Goal: Task Accomplishment & Management: Use online tool/utility

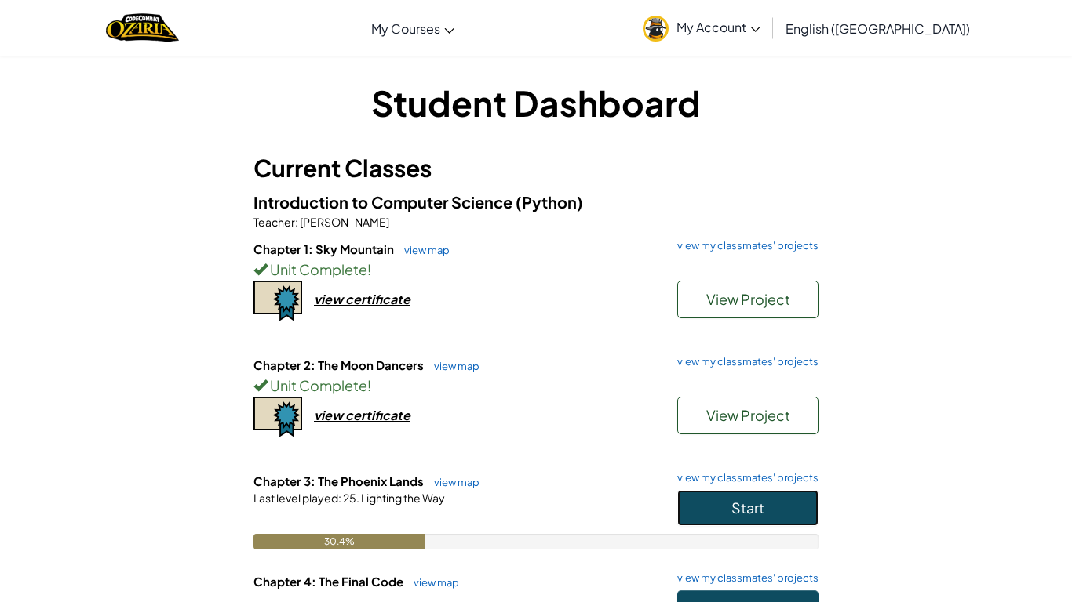
click at [704, 515] on button "Start" at bounding box center [747, 508] width 141 height 36
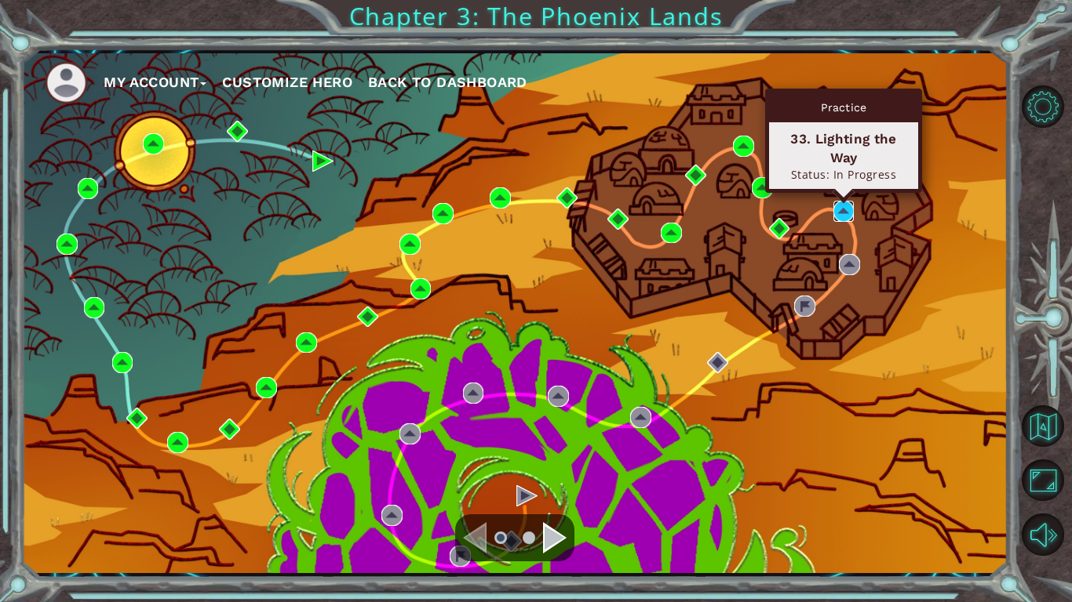
click at [837, 215] on img at bounding box center [843, 211] width 21 height 21
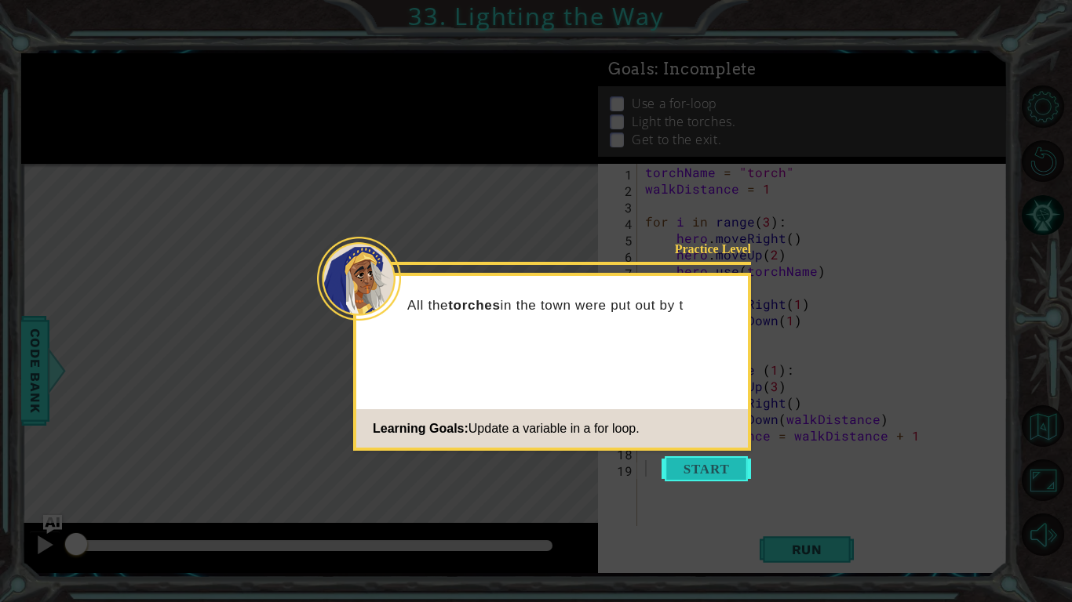
click at [733, 459] on button "Start" at bounding box center [705, 469] width 89 height 25
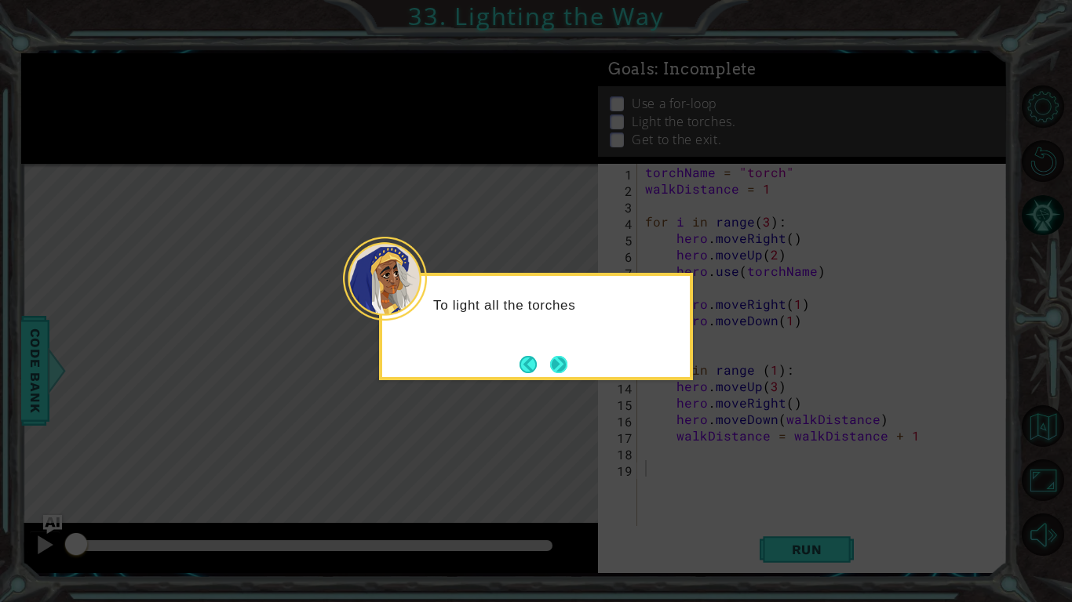
click at [562, 359] on button "Next" at bounding box center [558, 364] width 17 height 17
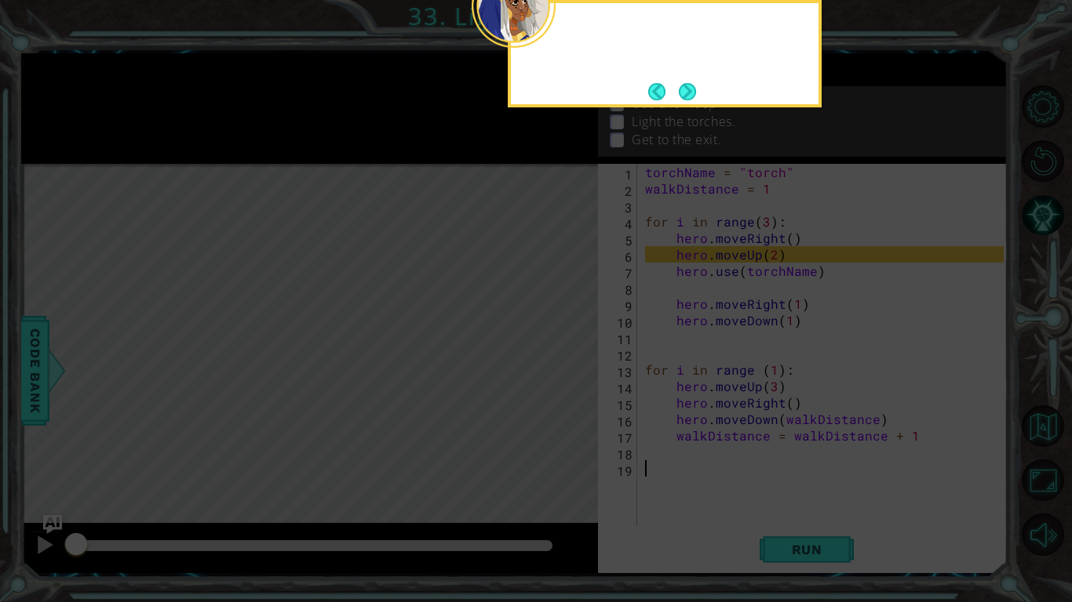
click at [562, 359] on icon at bounding box center [536, 97] width 1072 height 1010
click at [695, 84] on button "Next" at bounding box center [687, 91] width 17 height 17
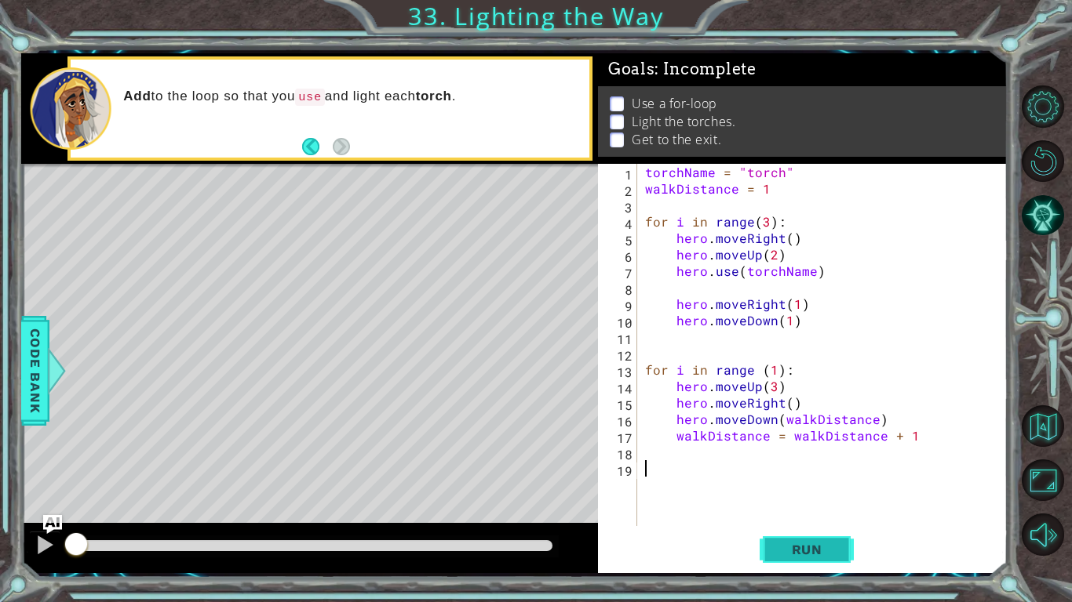
click at [795, 555] on span "Run" at bounding box center [807, 550] width 62 height 16
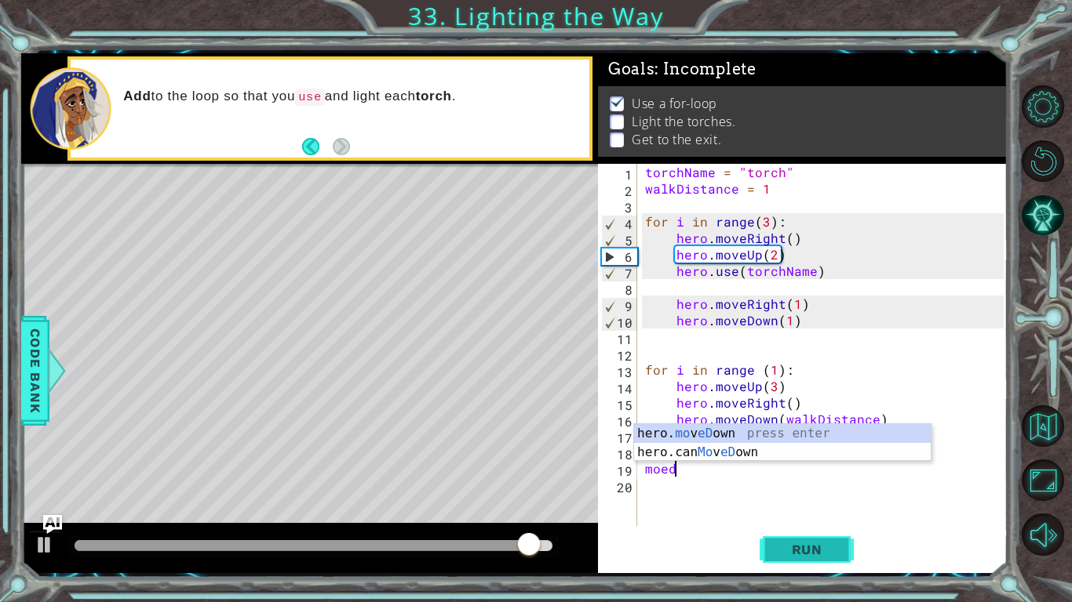
scroll to position [0, 2]
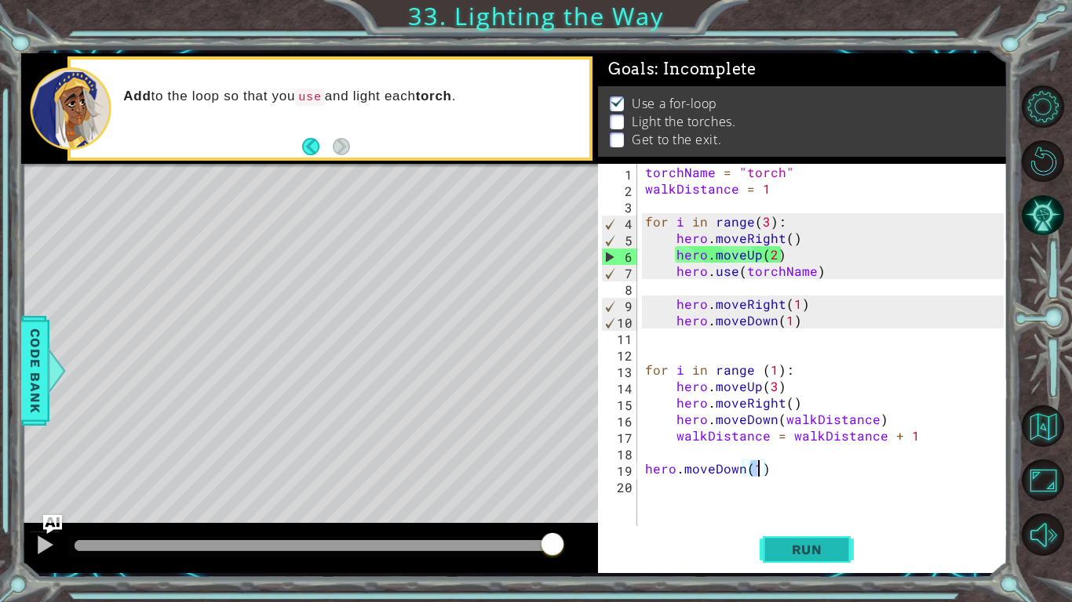
type textarea "hero.moveDown(2)"
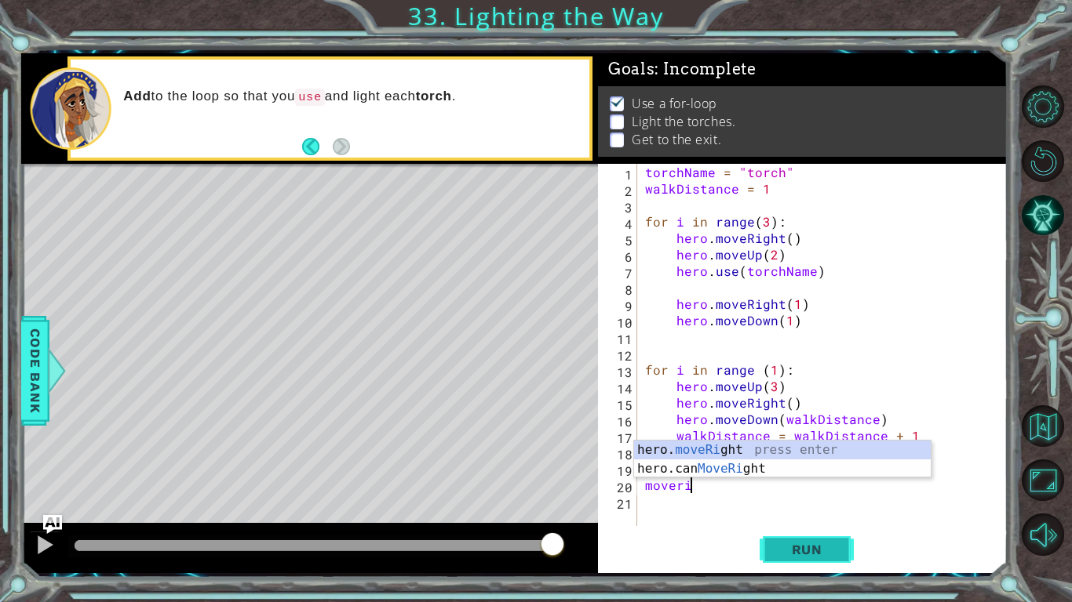
type textarea "hero.moveRight(1)"
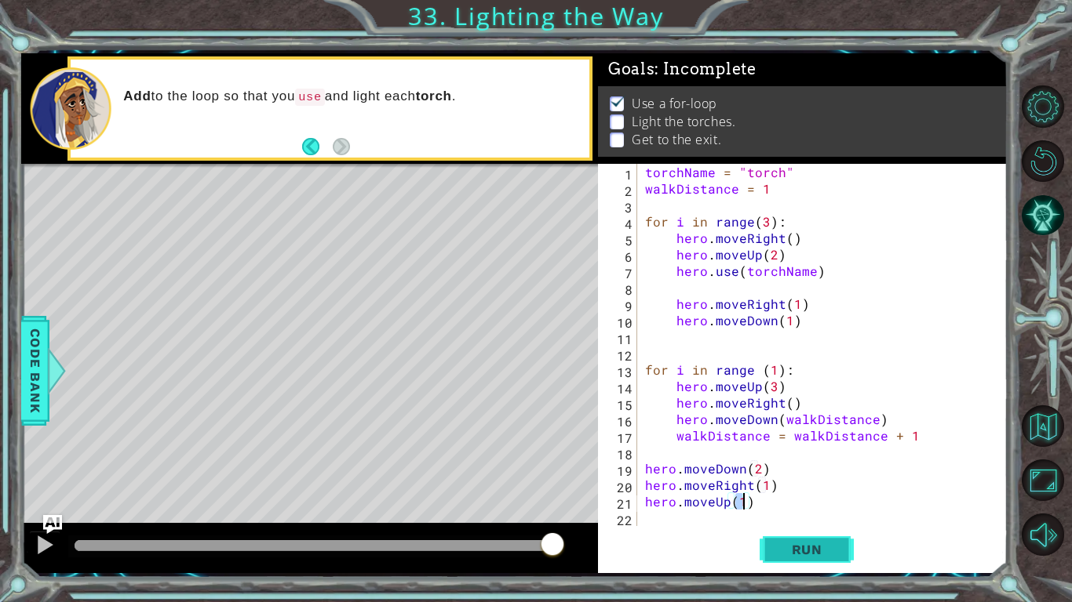
type textarea "hero.moveUp(3)"
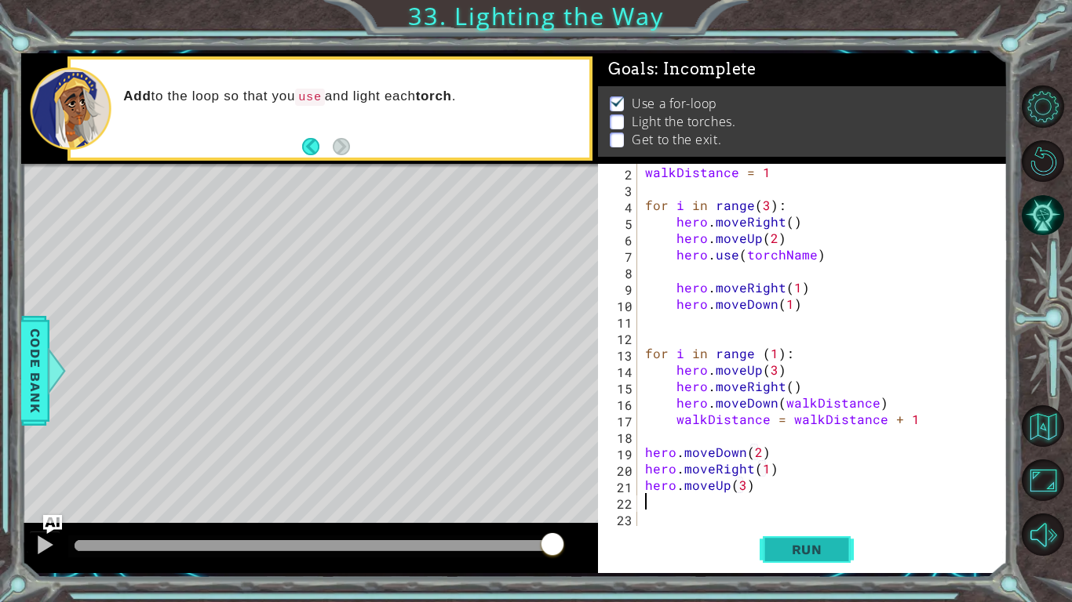
scroll to position [16, 0]
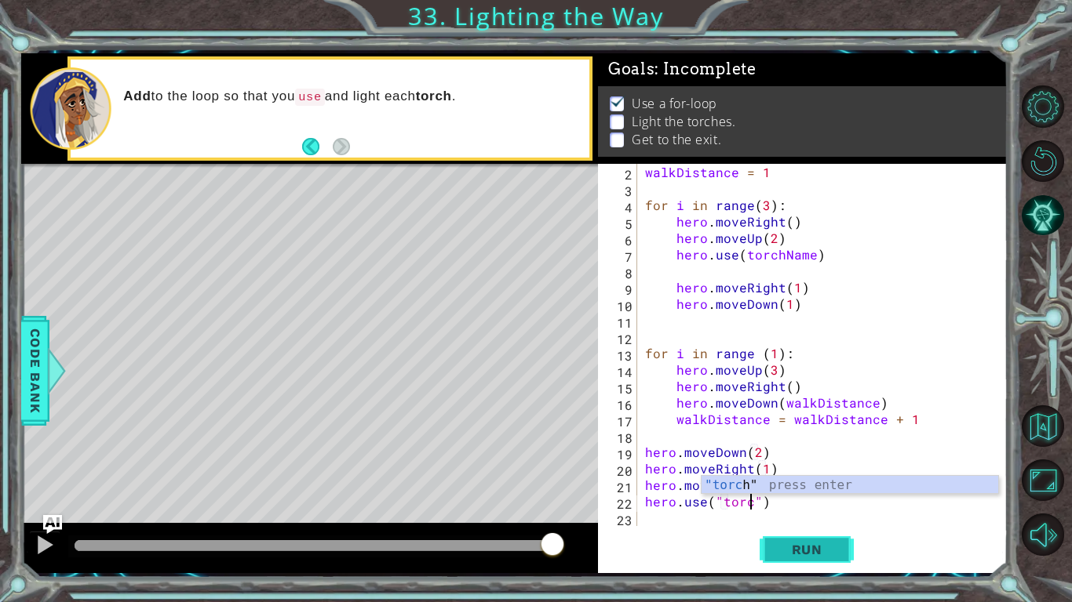
type textarea "hero.use("torch")"
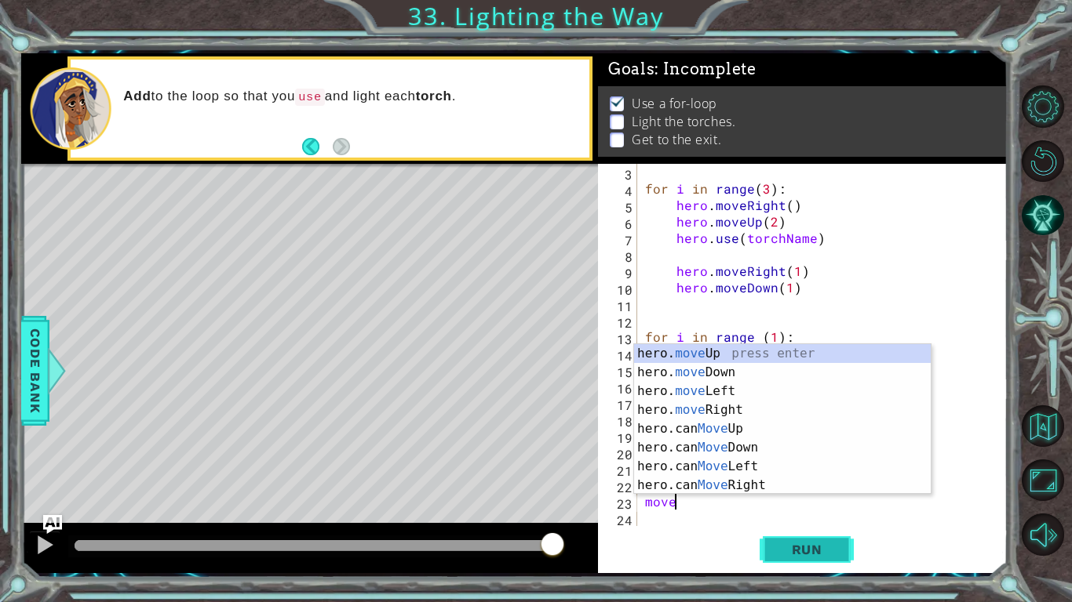
scroll to position [0, 2]
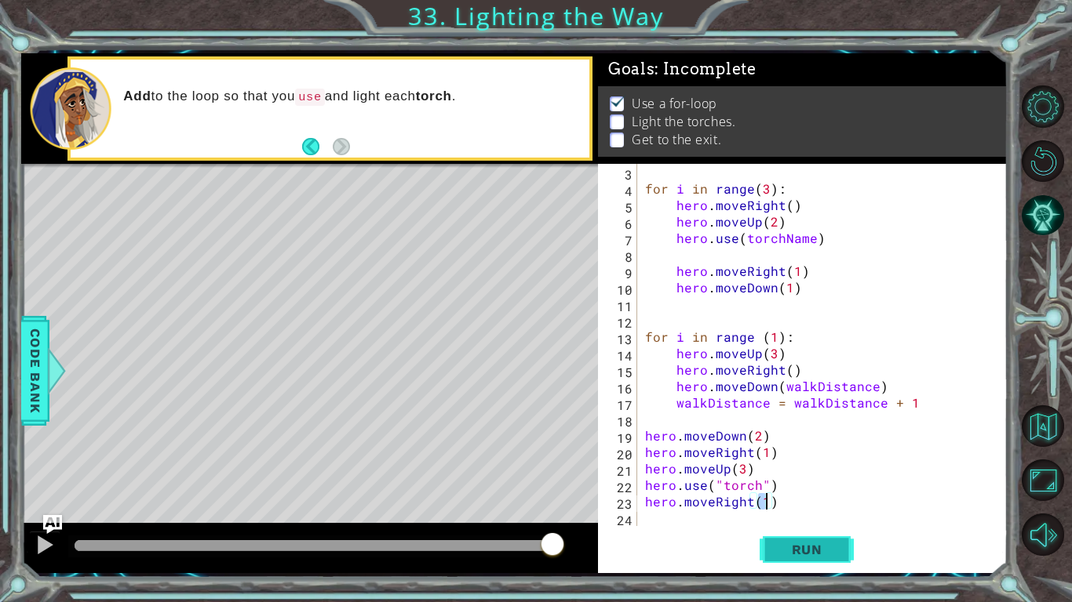
click at [813, 561] on button "Run" at bounding box center [806, 549] width 94 height 41
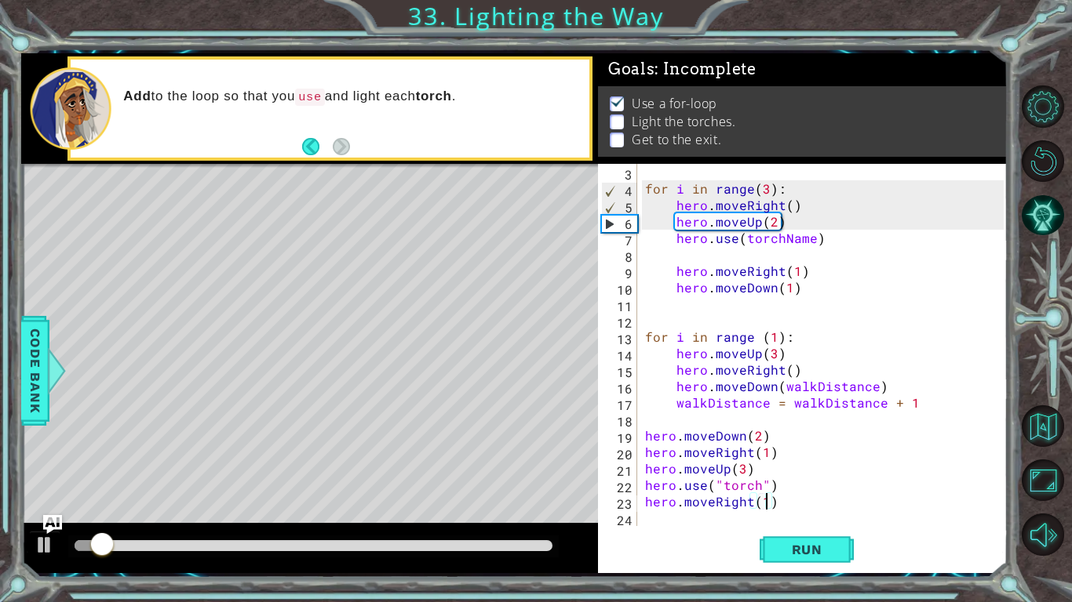
click at [502, 549] on div at bounding box center [314, 545] width 478 height 11
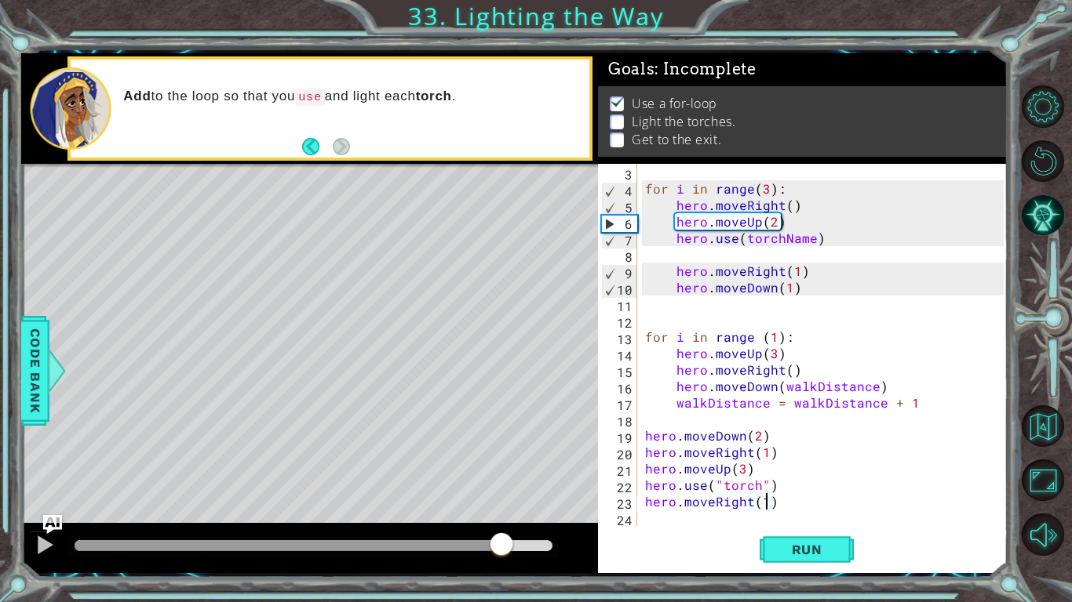
click at [442, 542] on div at bounding box center [288, 545] width 427 height 11
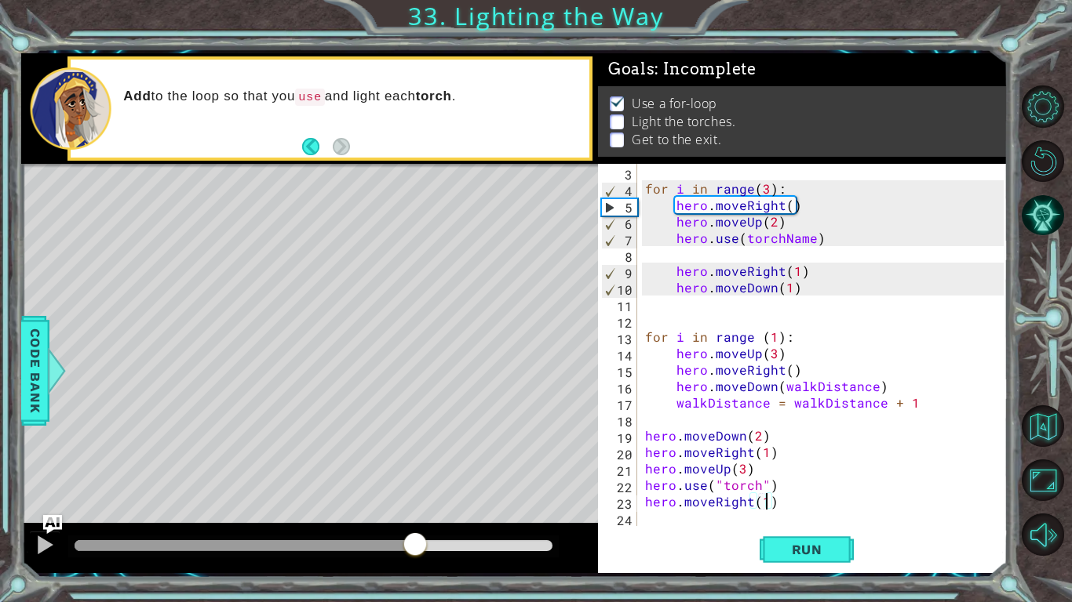
click at [415, 541] on div at bounding box center [245, 545] width 340 height 11
click at [433, 541] on div at bounding box center [314, 545] width 478 height 11
click at [460, 540] on div at bounding box center [314, 545] width 478 height 11
click at [482, 536] on div at bounding box center [313, 547] width 490 height 22
click at [484, 544] on div at bounding box center [314, 545] width 478 height 11
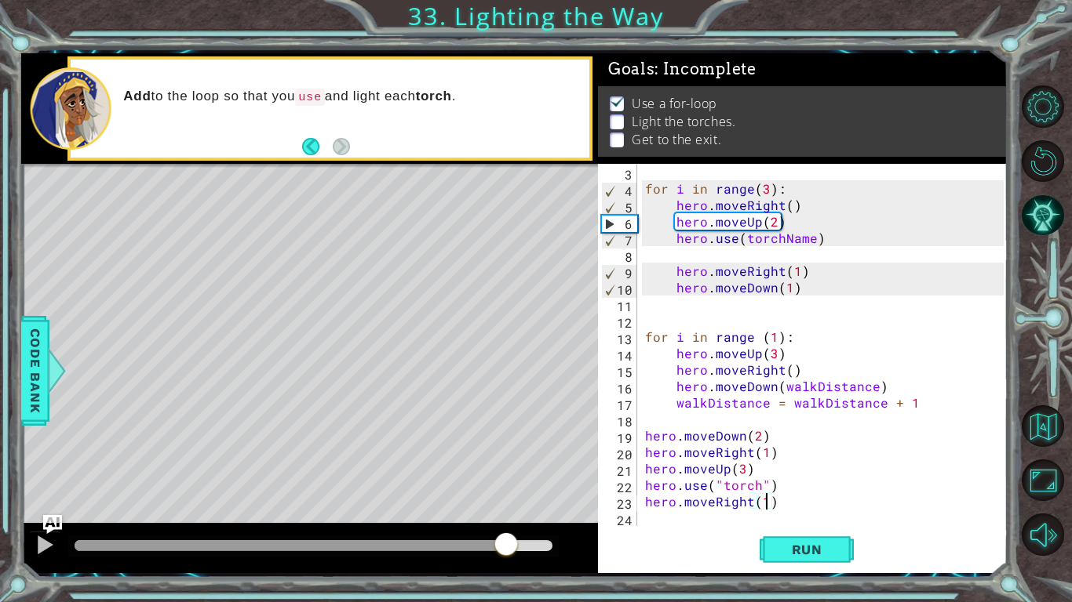
click at [506, 549] on div at bounding box center [314, 545] width 478 height 11
click at [756, 431] on div "for i in range ( 3 ) : hero . moveRight ( ) hero . moveUp ( 2 ) hero . use ( to…" at bounding box center [826, 361] width 369 height 395
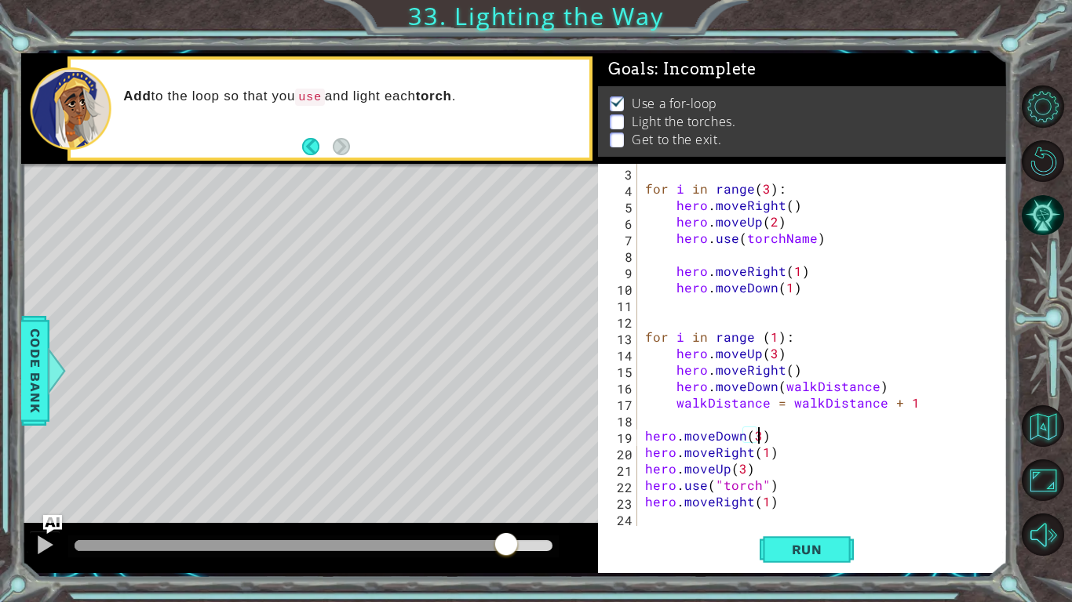
scroll to position [0, 6]
click at [815, 551] on span "Run" at bounding box center [807, 550] width 62 height 16
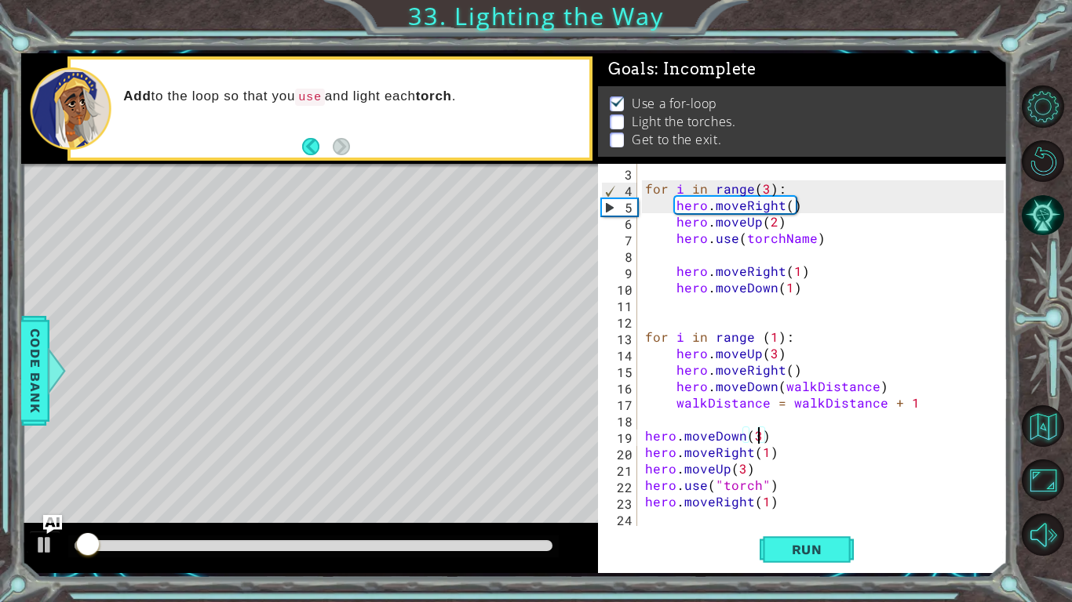
click at [508, 537] on div at bounding box center [313, 547] width 490 height 22
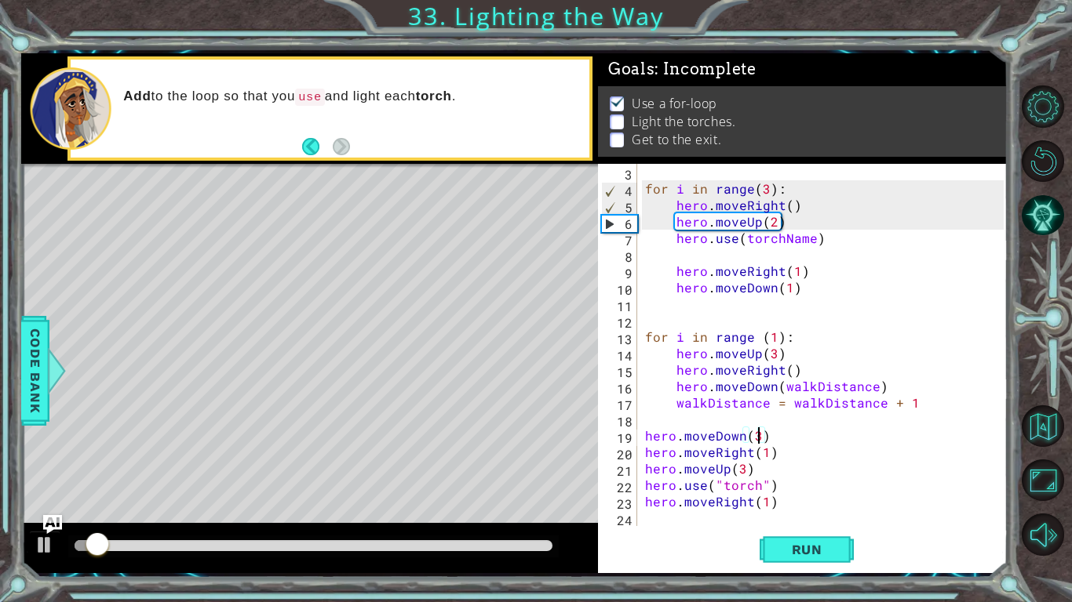
click at [511, 538] on div at bounding box center [313, 547] width 490 height 22
click at [514, 544] on div at bounding box center [314, 545] width 478 height 11
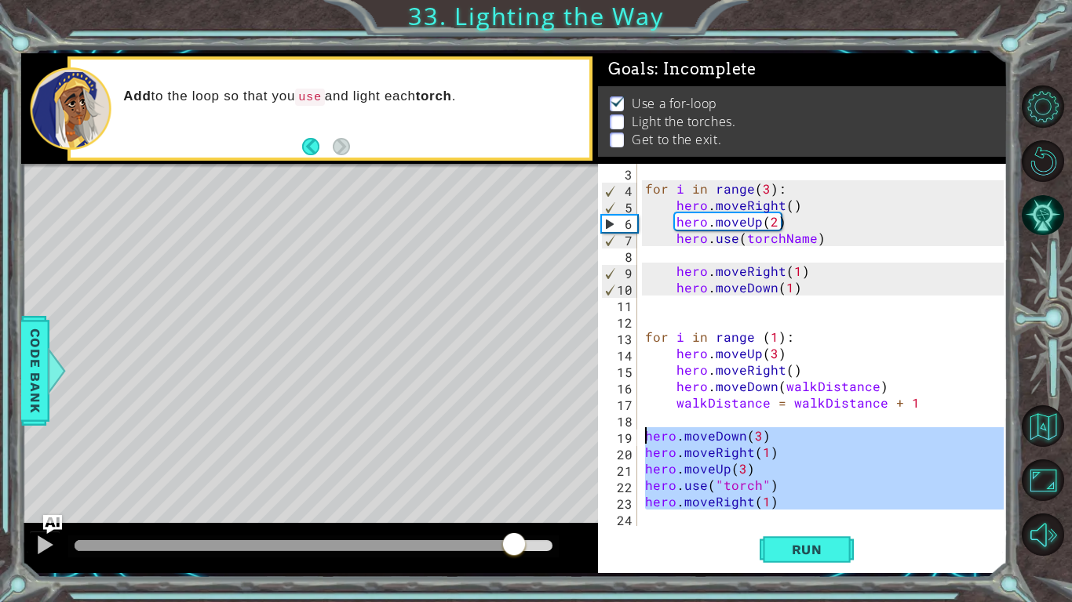
drag, startPoint x: 819, startPoint y: 514, endPoint x: 631, endPoint y: 442, distance: 201.3
click at [631, 442] on div "hero.moveDown(3) 3 4 5 6 7 8 9 10 11 12 13 14 15 16 17 18 19 20 21 22 23 24 for…" at bounding box center [801, 345] width 406 height 362
type textarea "hero.moveDown(3) hero.moveRight(1)"
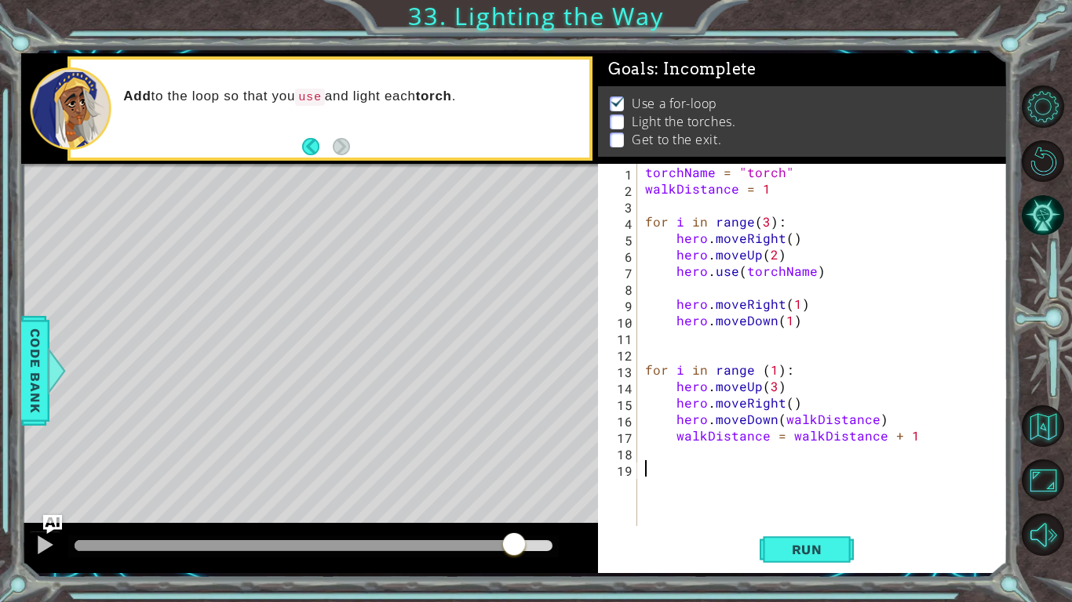
scroll to position [0, 0]
click at [803, 539] on button "Run" at bounding box center [806, 549] width 94 height 41
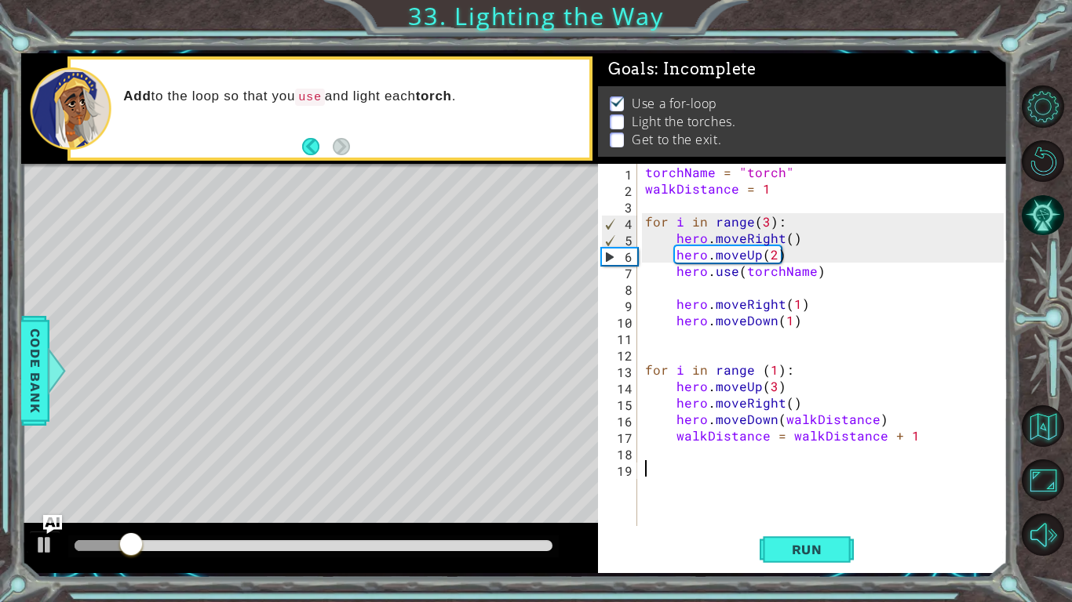
click at [776, 377] on div "torchName = "torch" walkDistance = 1 for i in range ( 3 ) : hero . moveRight ( …" at bounding box center [826, 361] width 369 height 395
click at [817, 537] on button "Run" at bounding box center [806, 549] width 94 height 41
click at [821, 549] on span "Run" at bounding box center [807, 550] width 62 height 16
click at [823, 542] on span "Run" at bounding box center [807, 550] width 62 height 16
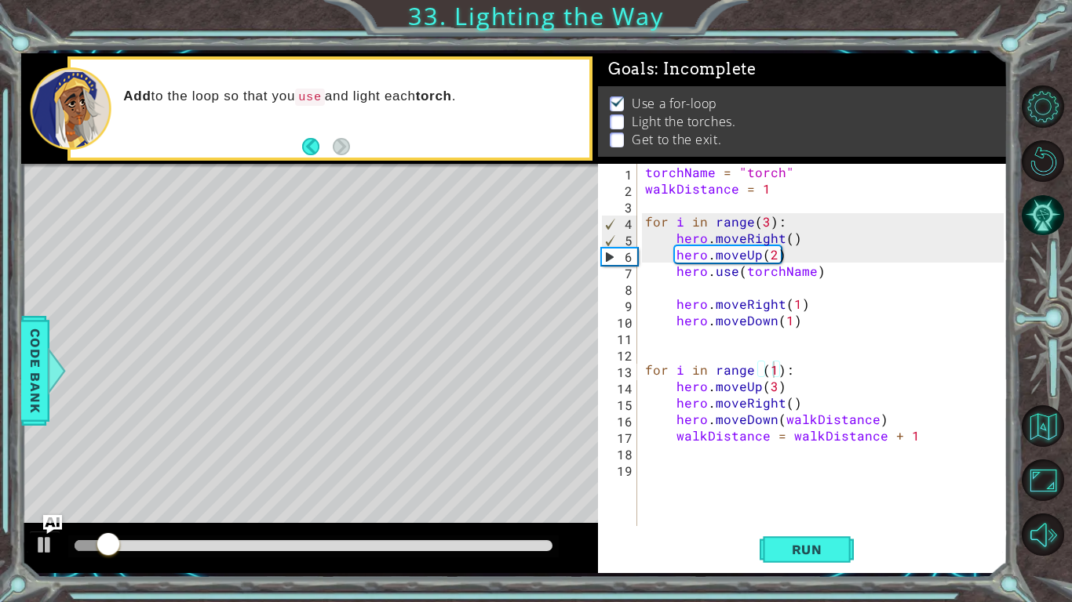
click at [460, 538] on div at bounding box center [313, 547] width 490 height 22
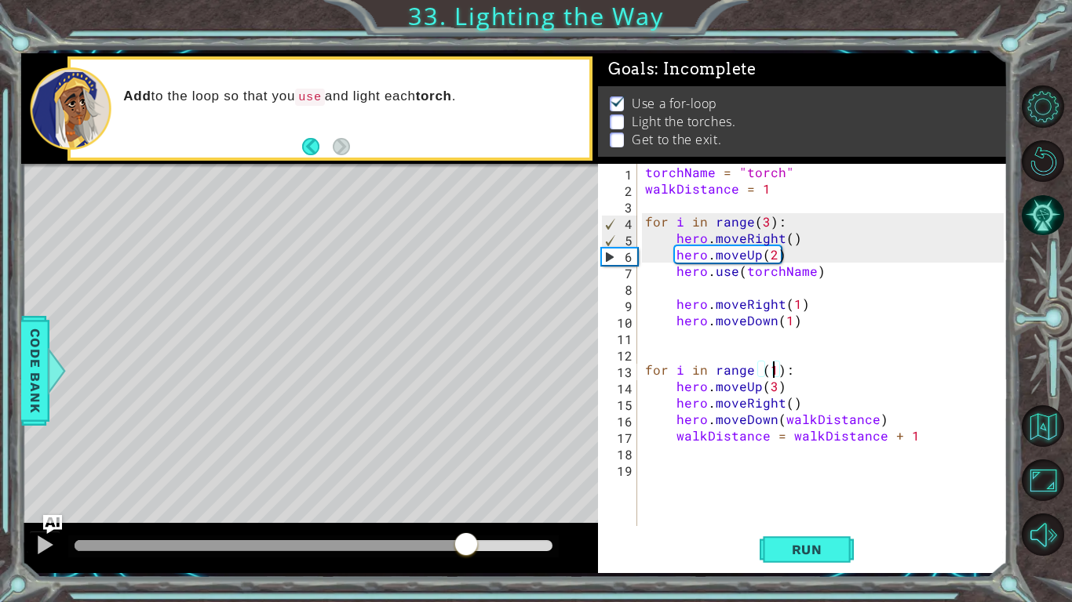
click at [465, 541] on div at bounding box center [314, 545] width 478 height 11
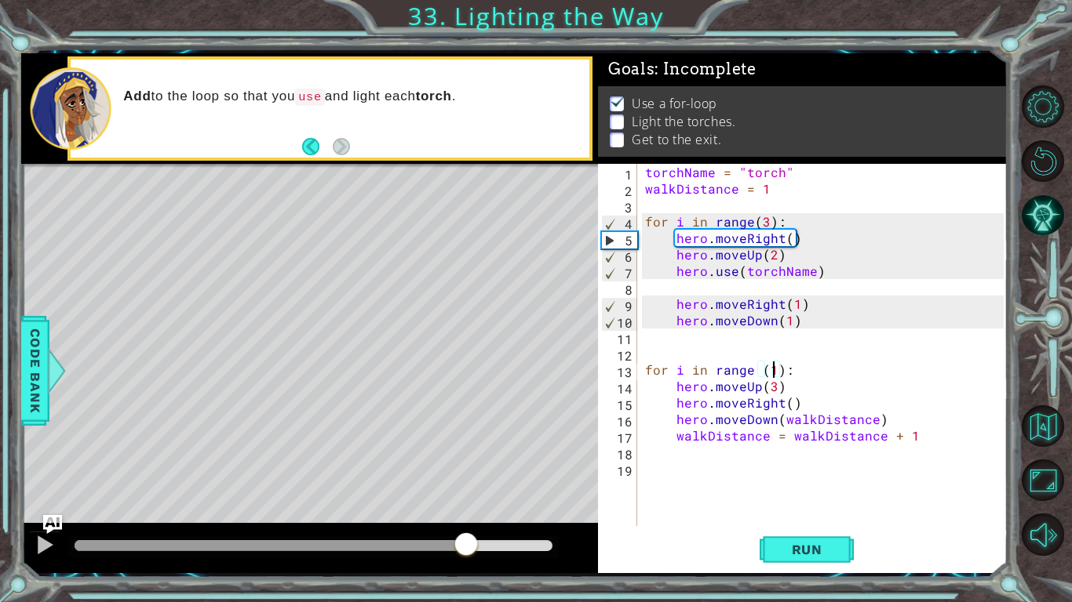
click at [506, 544] on div at bounding box center [314, 545] width 478 height 11
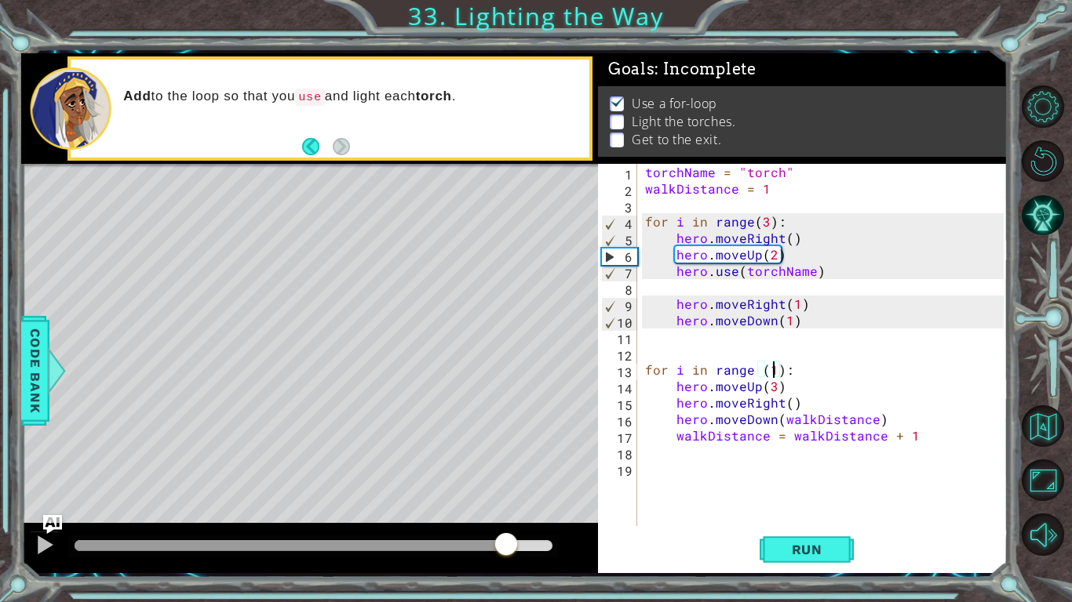
click at [524, 544] on div at bounding box center [314, 545] width 478 height 11
click at [922, 431] on div "torchName = "torch" walkDistance = 1 for i in range ( 3 ) : hero . moveRight ( …" at bounding box center [826, 361] width 369 height 395
type textarea "walkDistance = walkDistance + 1"
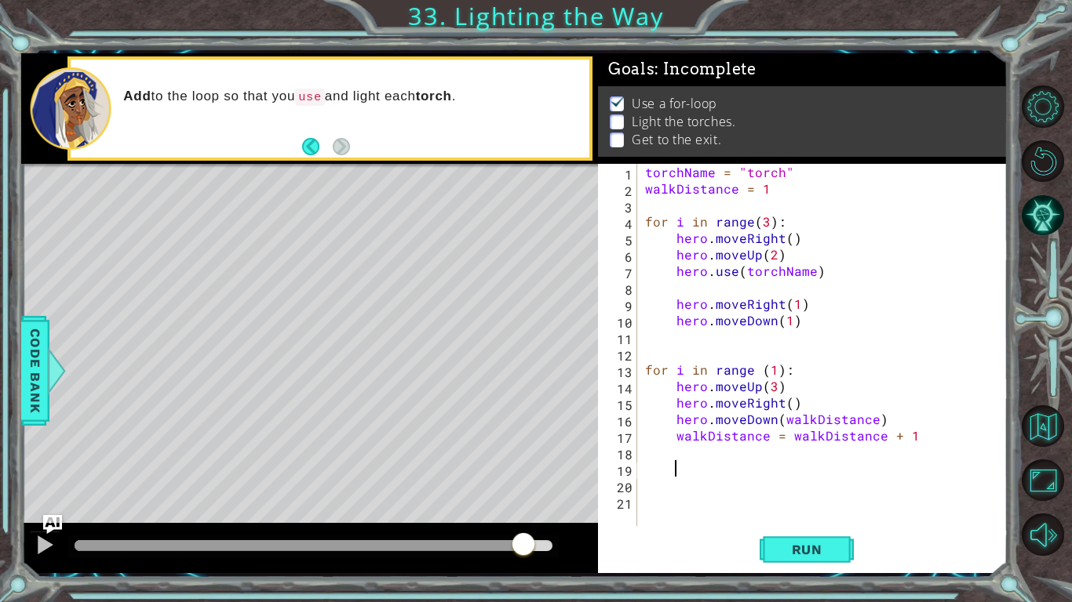
scroll to position [0, 0]
type textarea "for i in range (1):"
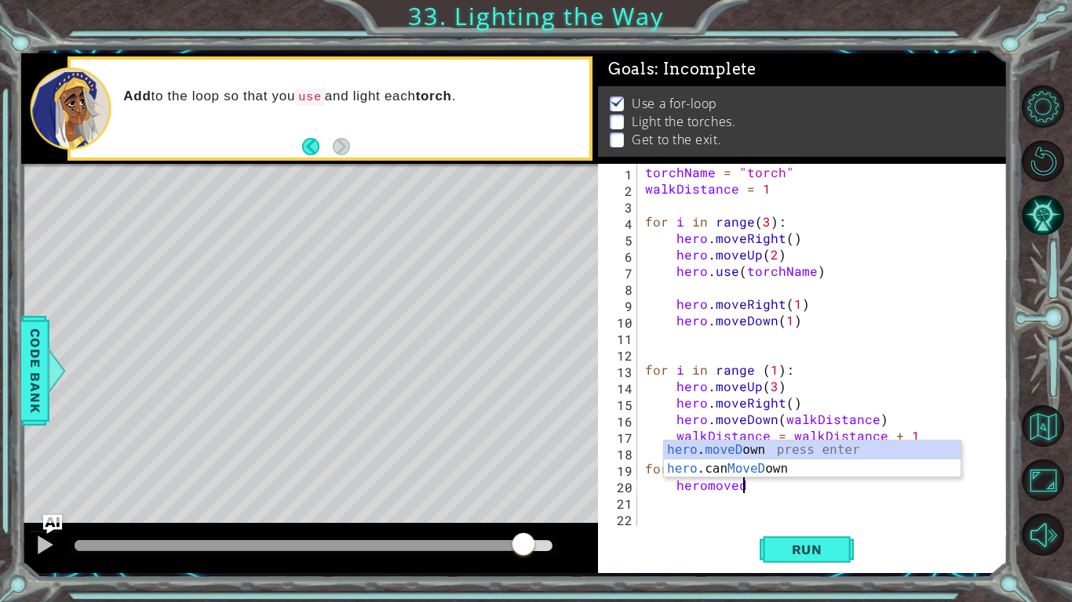
scroll to position [0, 6]
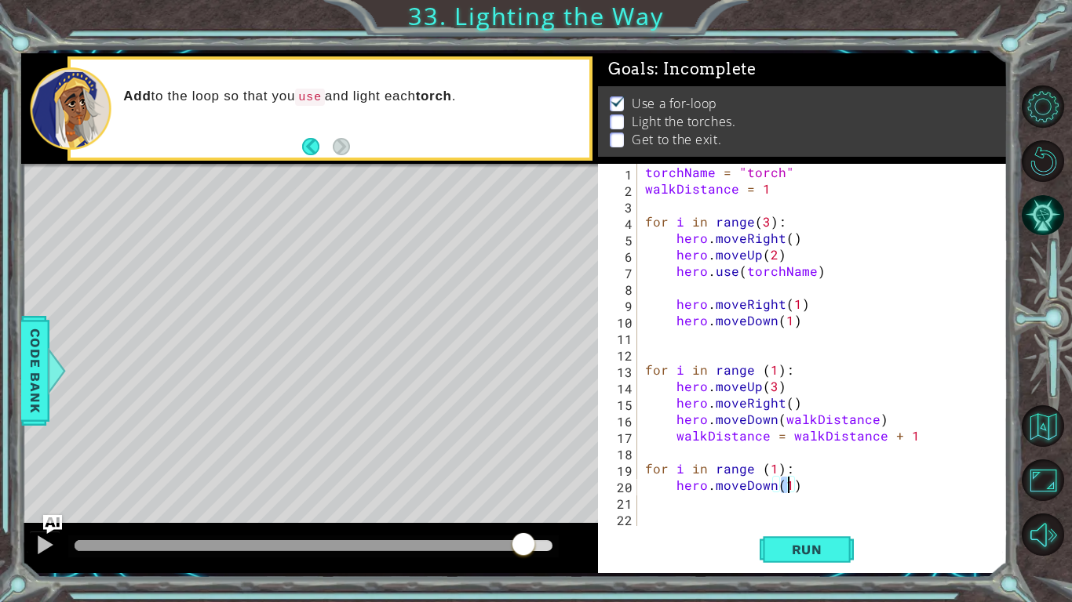
type textarea "hero.moveDown(2)"
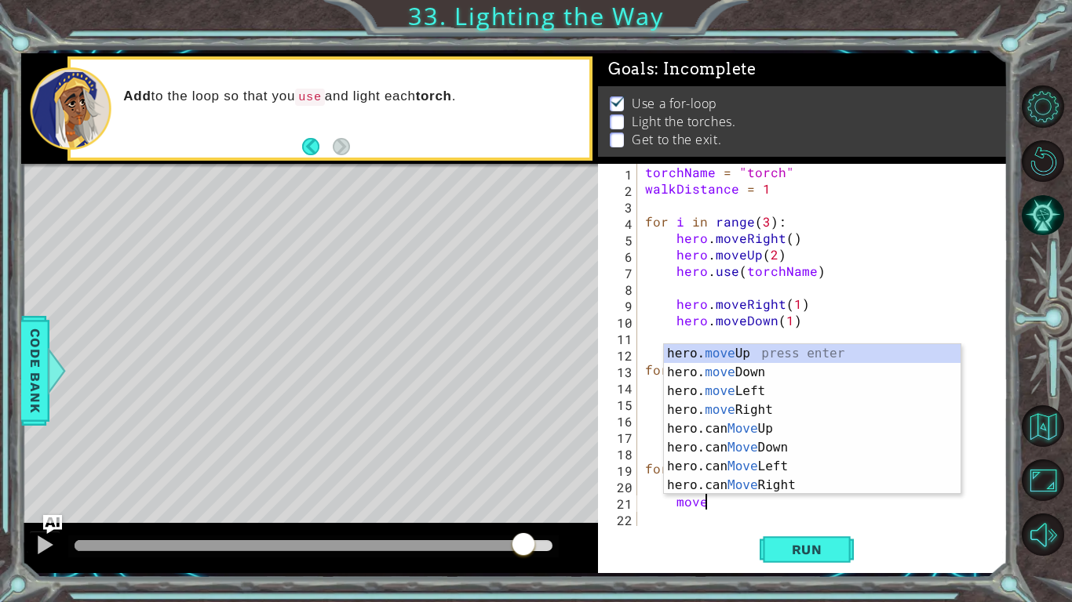
type textarea "moveir"
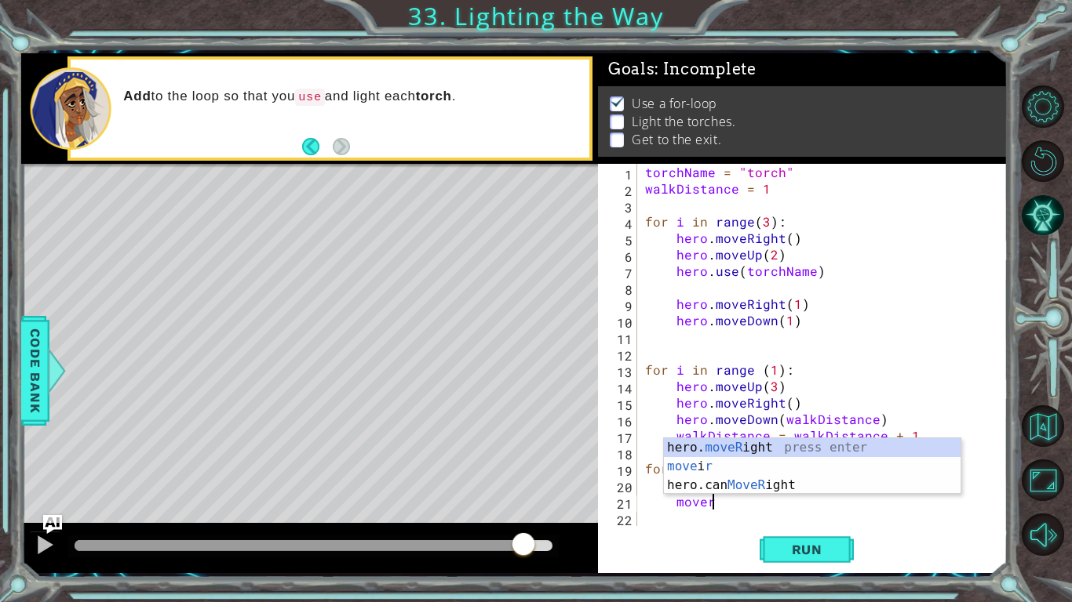
scroll to position [0, 3]
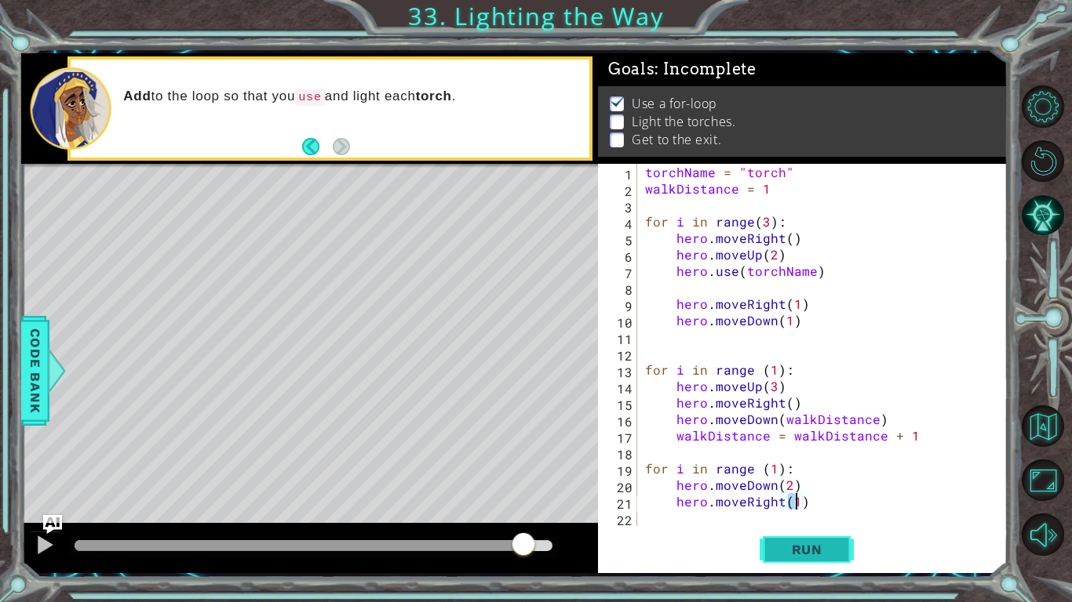
click at [831, 544] on span "Run" at bounding box center [807, 550] width 62 height 16
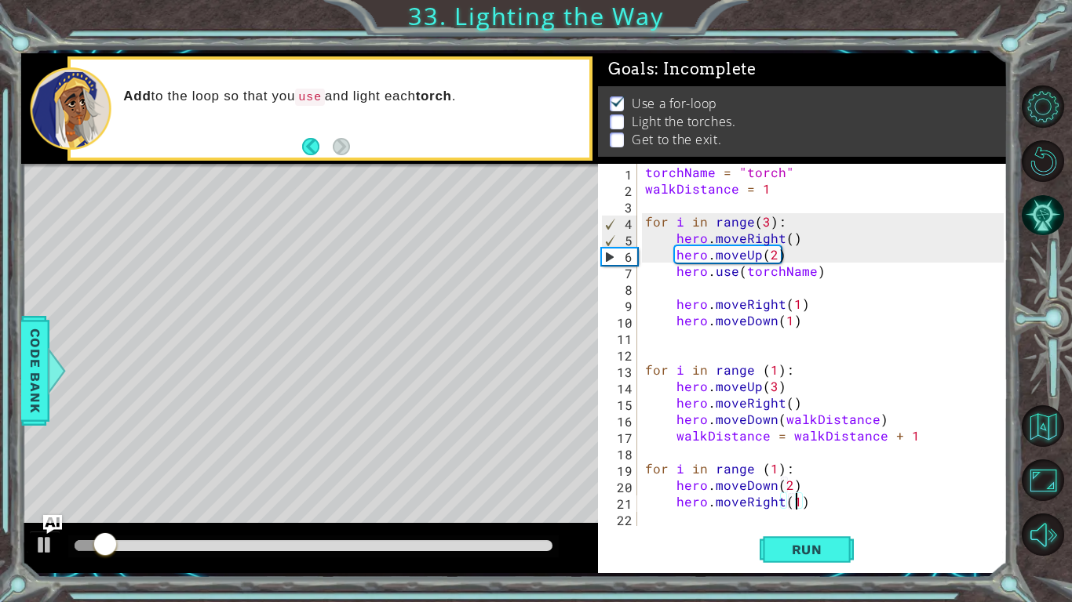
click at [475, 549] on div at bounding box center [314, 545] width 478 height 11
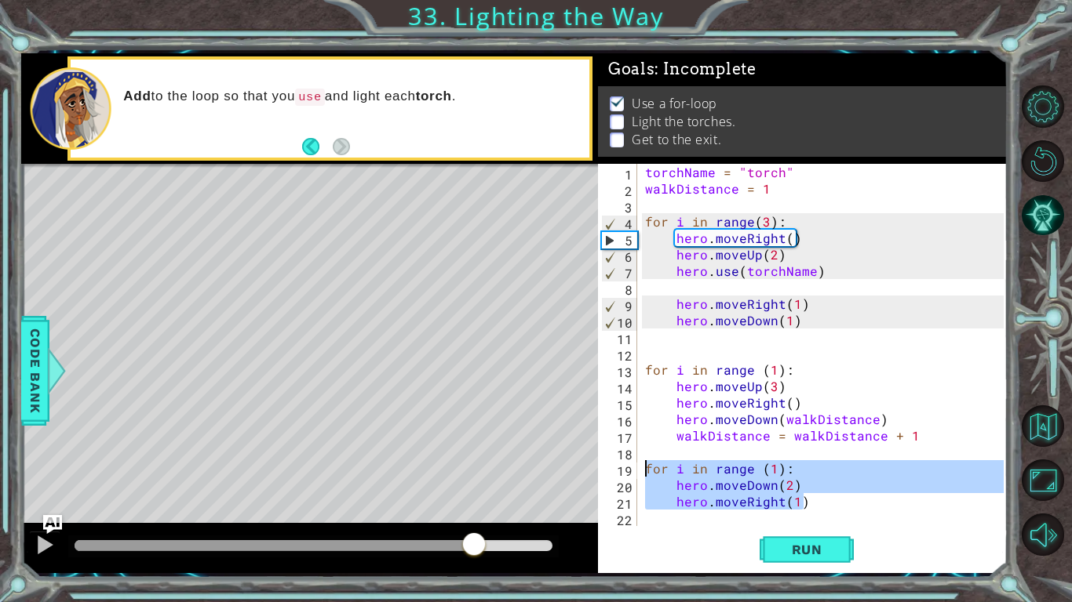
drag, startPoint x: 824, startPoint y: 506, endPoint x: 637, endPoint y: 477, distance: 189.7
click at [637, 477] on div "hero.moveRight(1) 1 2 3 4 5 6 7 8 9 10 11 12 13 14 15 16 17 18 19 20 21 22 23 t…" at bounding box center [801, 345] width 406 height 362
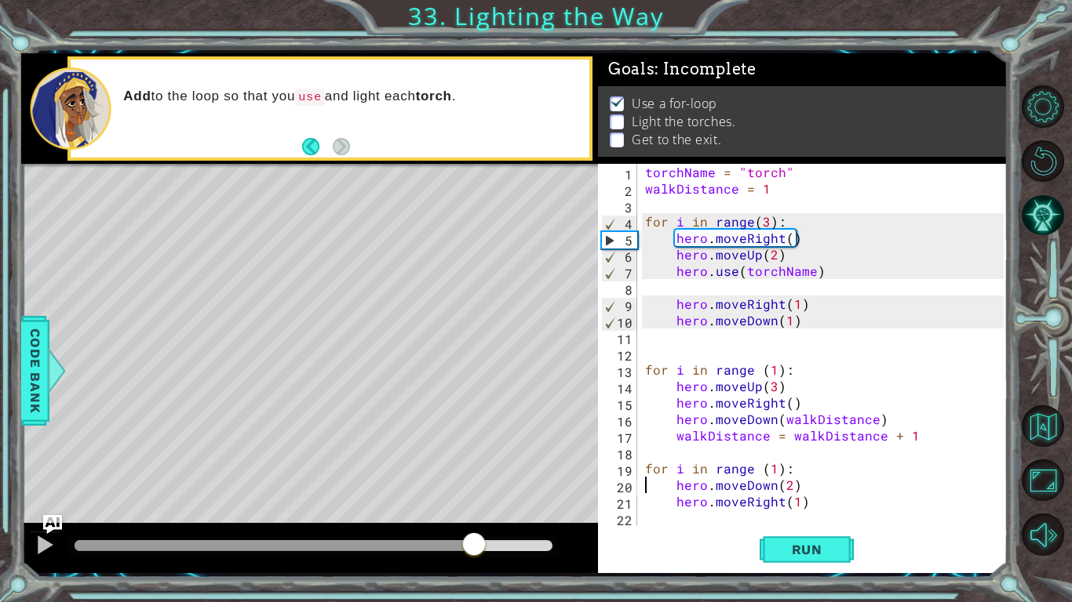
click at [645, 481] on div "torchName = "torch" walkDistance = 1 for i in range ( 3 ) : hero . moveRight ( …" at bounding box center [826, 361] width 369 height 395
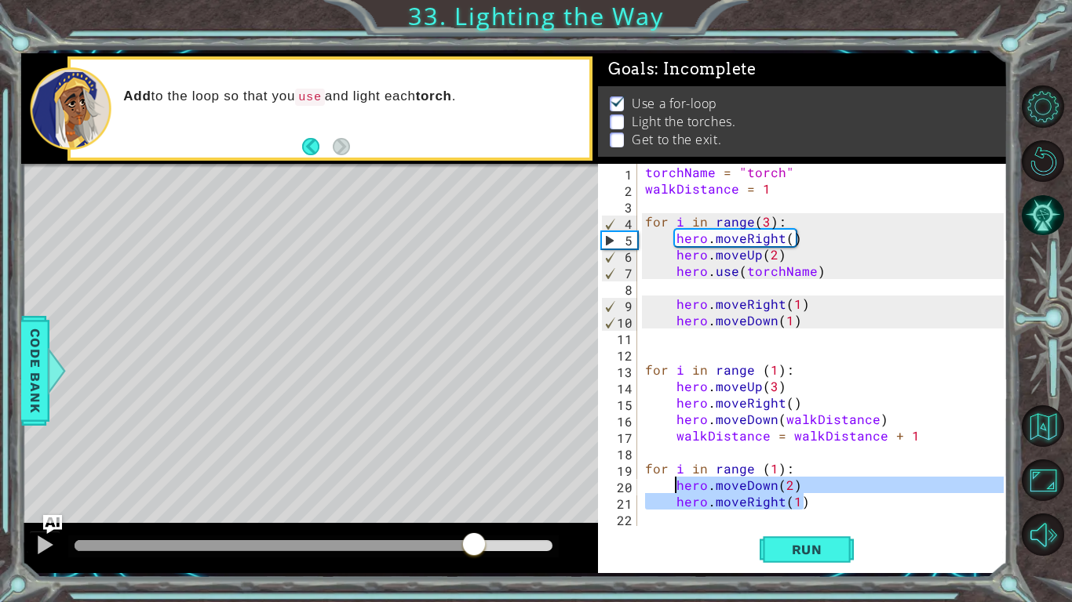
drag, startPoint x: 828, startPoint y: 508, endPoint x: 675, endPoint y: 489, distance: 154.2
click at [675, 489] on div "torchName = "torch" walkDistance = 1 for i in range ( 3 ) : hero . moveRight ( …" at bounding box center [826, 361] width 369 height 395
type textarea "hero.moveDown(2) hero.moveRight(1)"
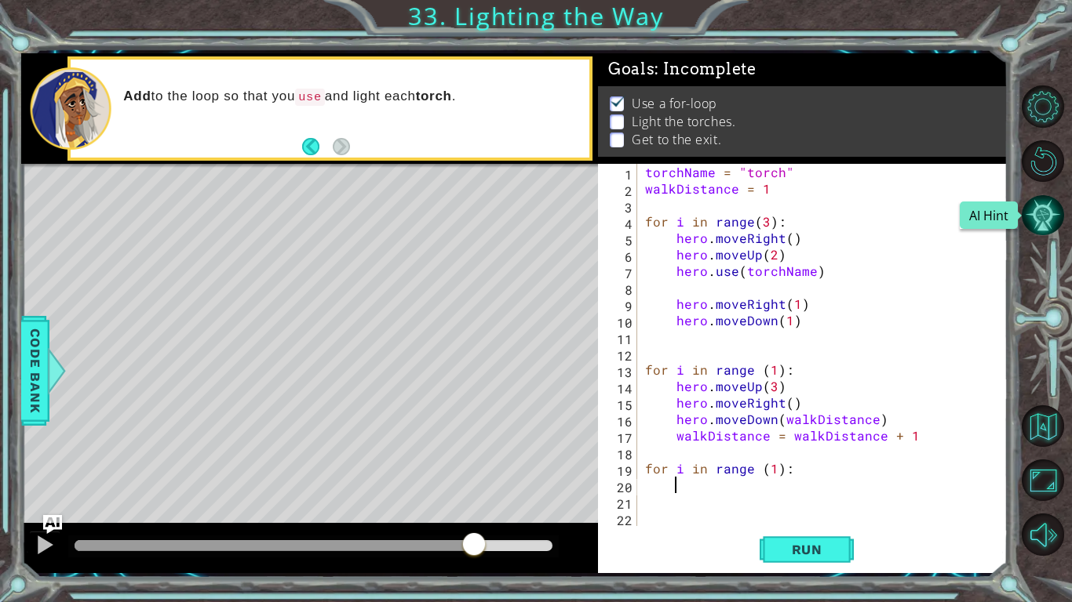
click at [1035, 209] on button "AI Hint" at bounding box center [1042, 216] width 42 height 42
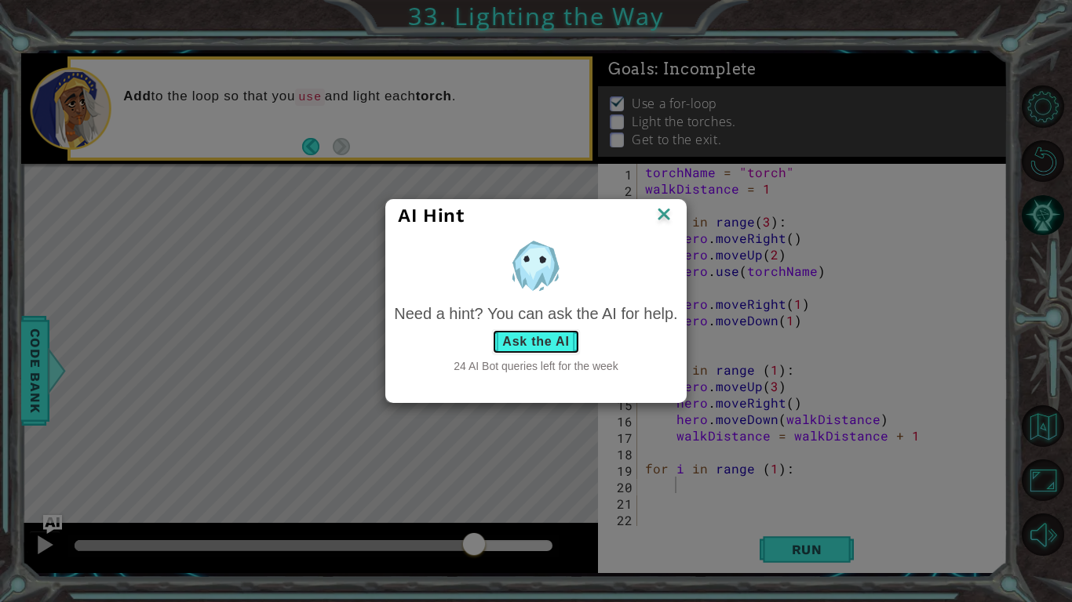
click at [566, 337] on button "Ask the AI" at bounding box center [535, 341] width 87 height 25
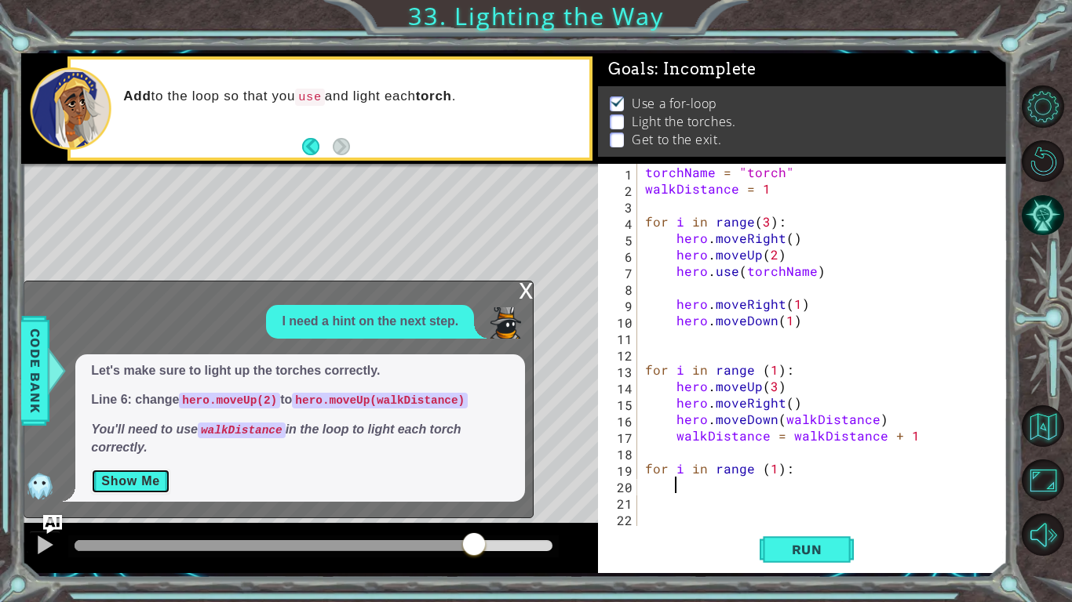
click at [120, 493] on button "Show Me" at bounding box center [130, 481] width 79 height 25
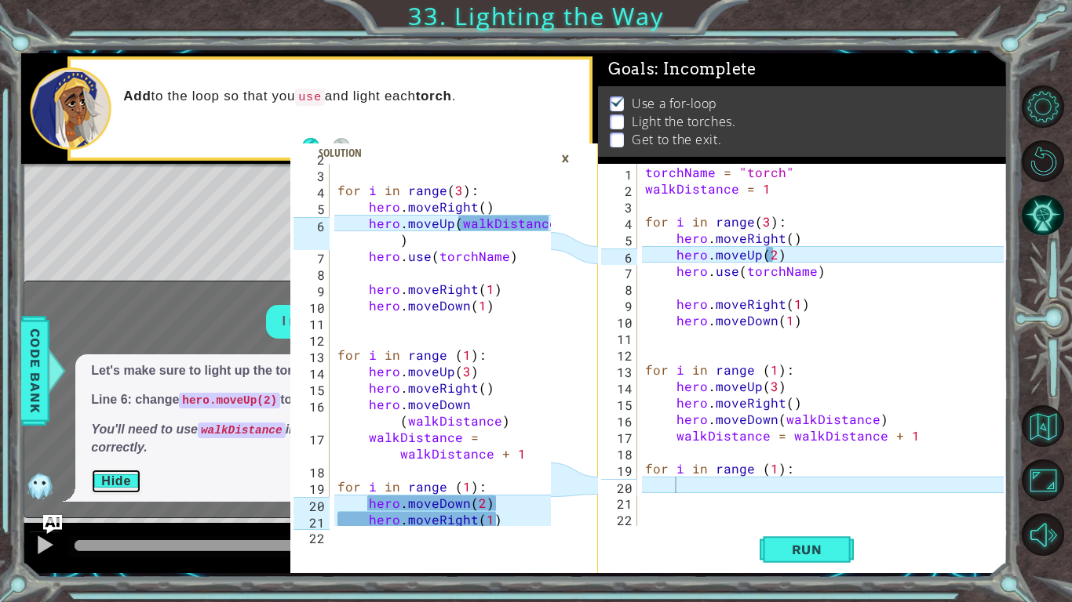
scroll to position [49, 0]
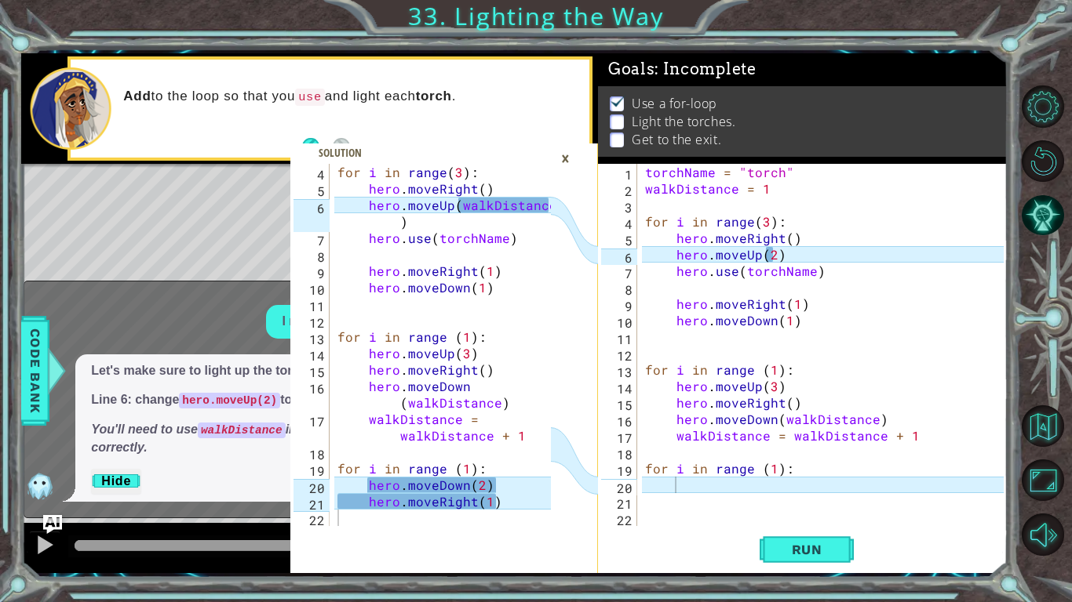
click at [689, 478] on div "torchName = "torch" walkDistance = 1 for i in range ( 3 ) : hero . moveRight ( …" at bounding box center [826, 361] width 369 height 395
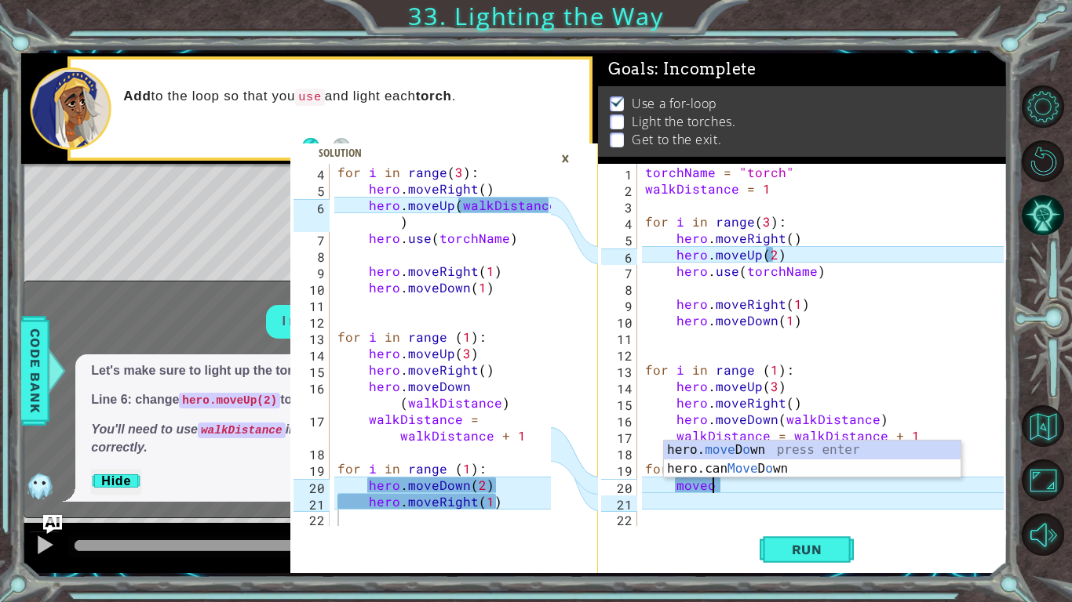
scroll to position [0, 3]
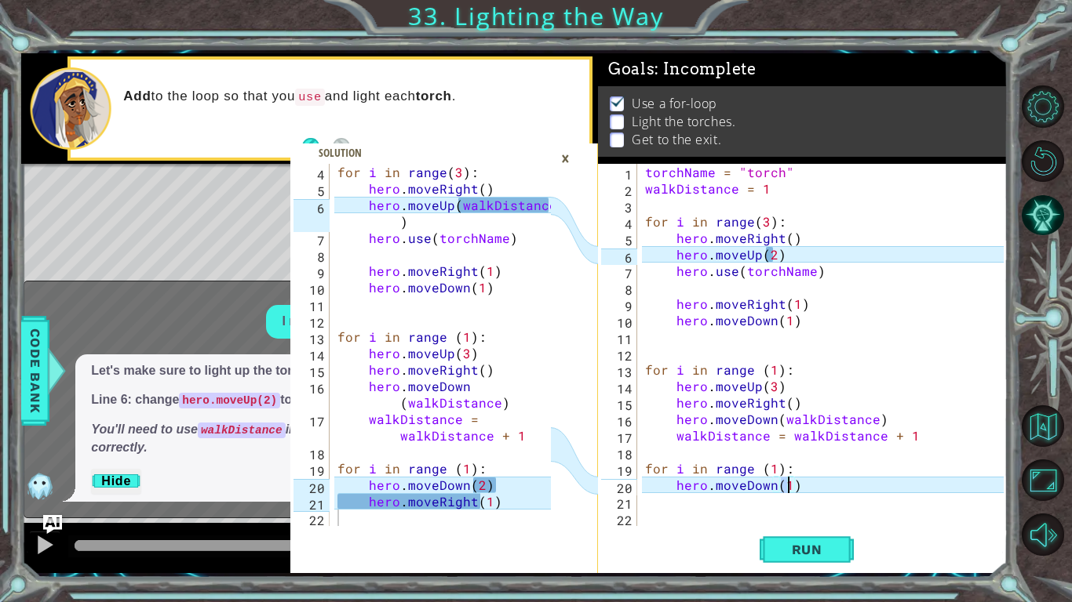
type textarea "hero.moveDown(2)"
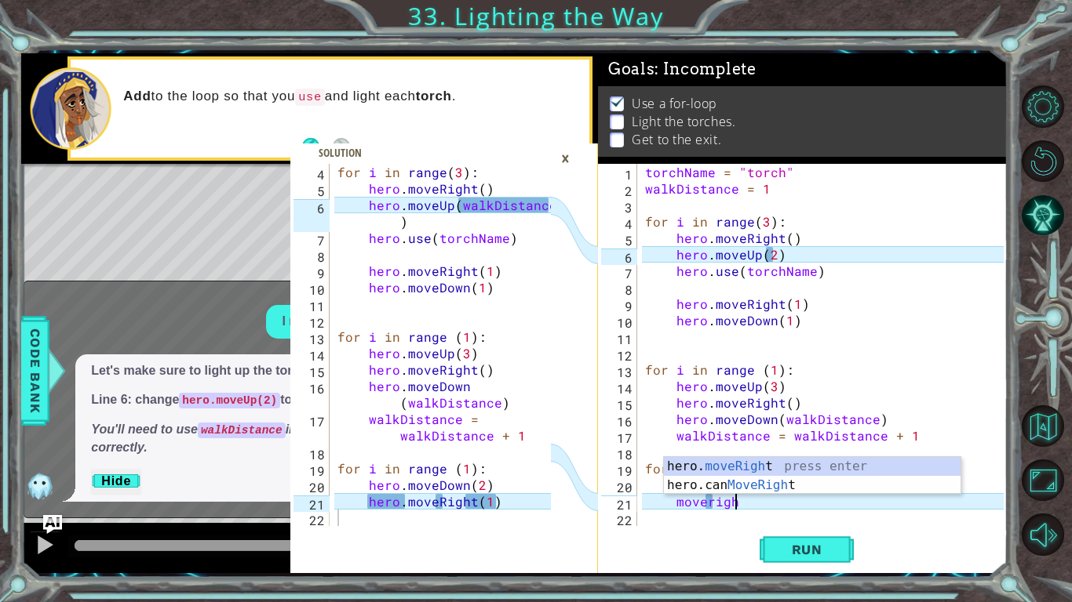
scroll to position [0, 5]
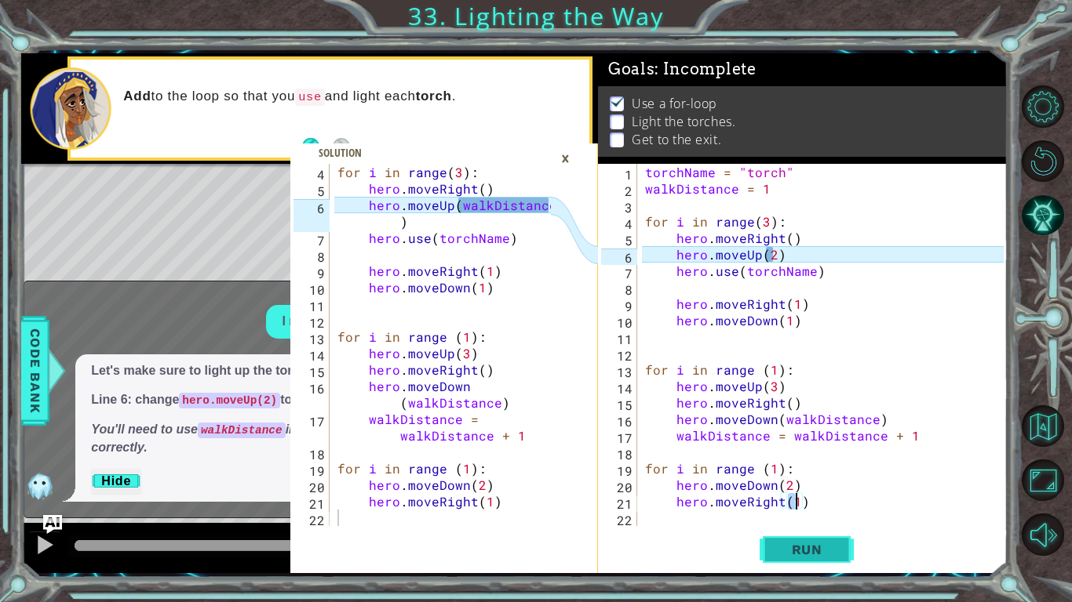
click at [781, 566] on button "Run" at bounding box center [806, 549] width 94 height 41
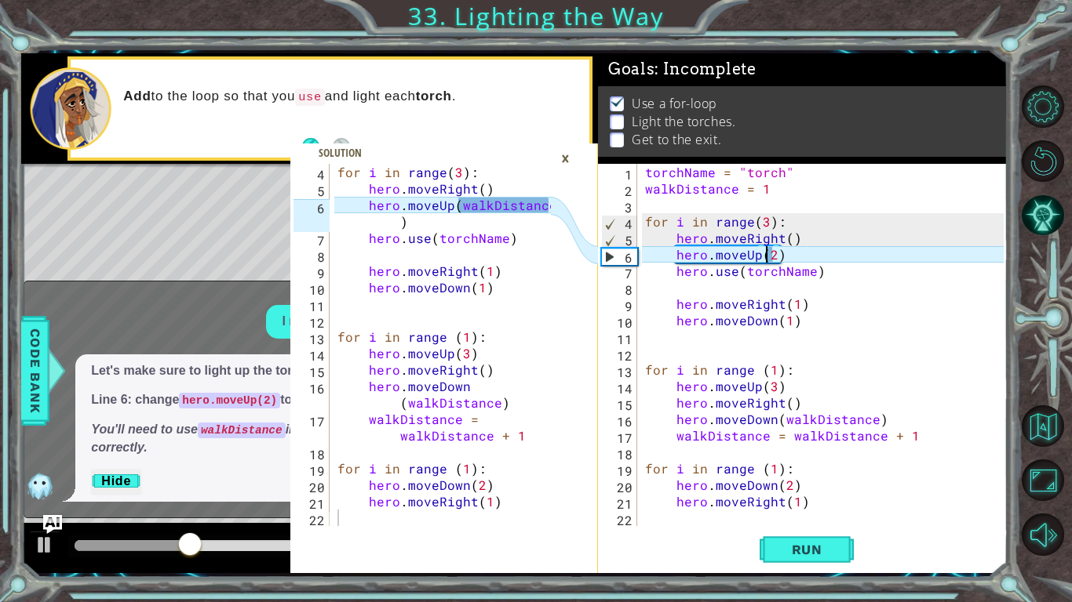
click at [765, 263] on div "torchName = "torch" walkDistance = 1 for i in range ( 3 ) : hero . moveRight ( …" at bounding box center [826, 361] width 369 height 395
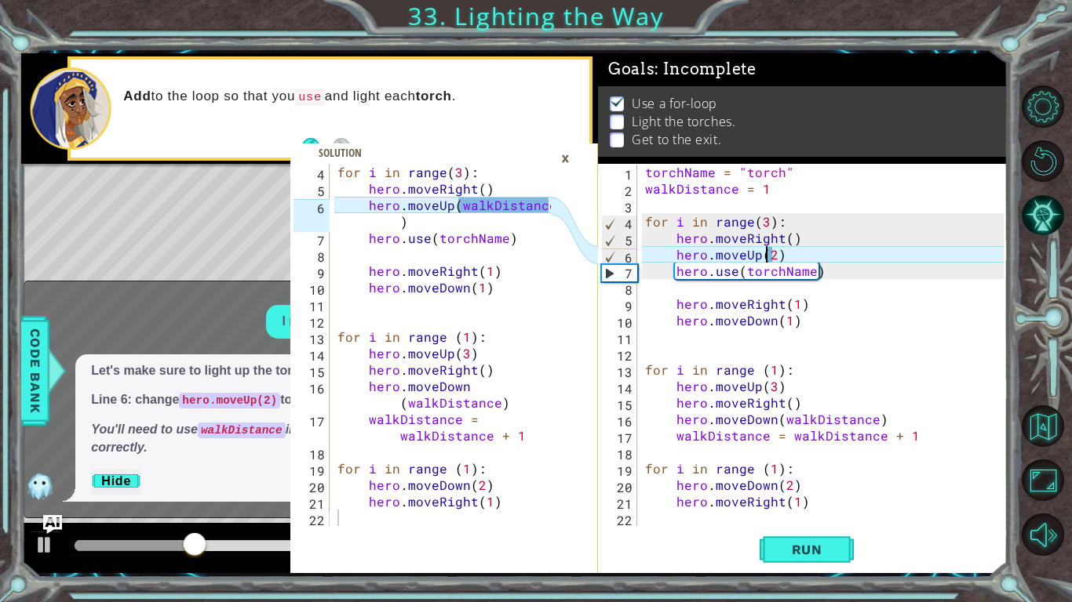
click at [765, 263] on div "torchName = "torch" walkDistance = 1 for i in range ( 3 ) : hero . moveRight ( …" at bounding box center [826, 361] width 369 height 395
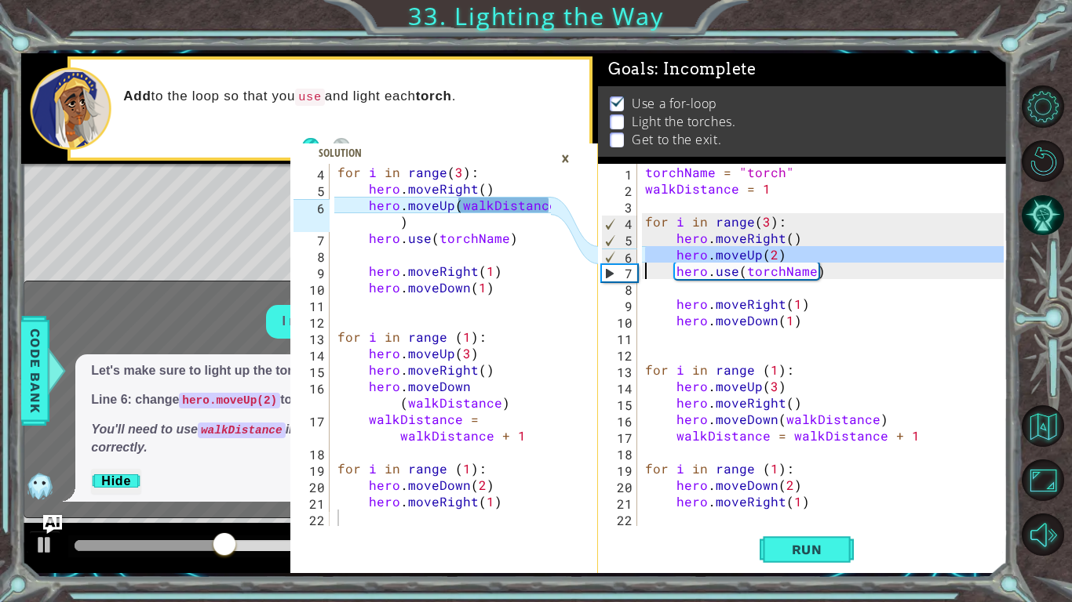
click at [765, 263] on div "torchName = "torch" walkDistance = 1 for i in range ( 3 ) : hero . moveRight ( …" at bounding box center [826, 361] width 369 height 395
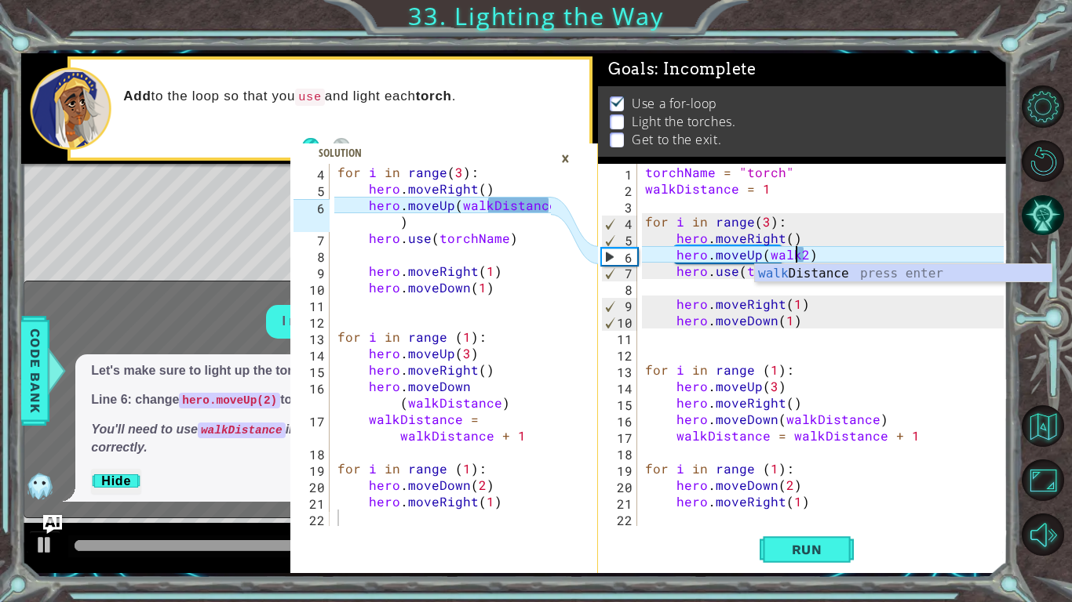
scroll to position [0, 9]
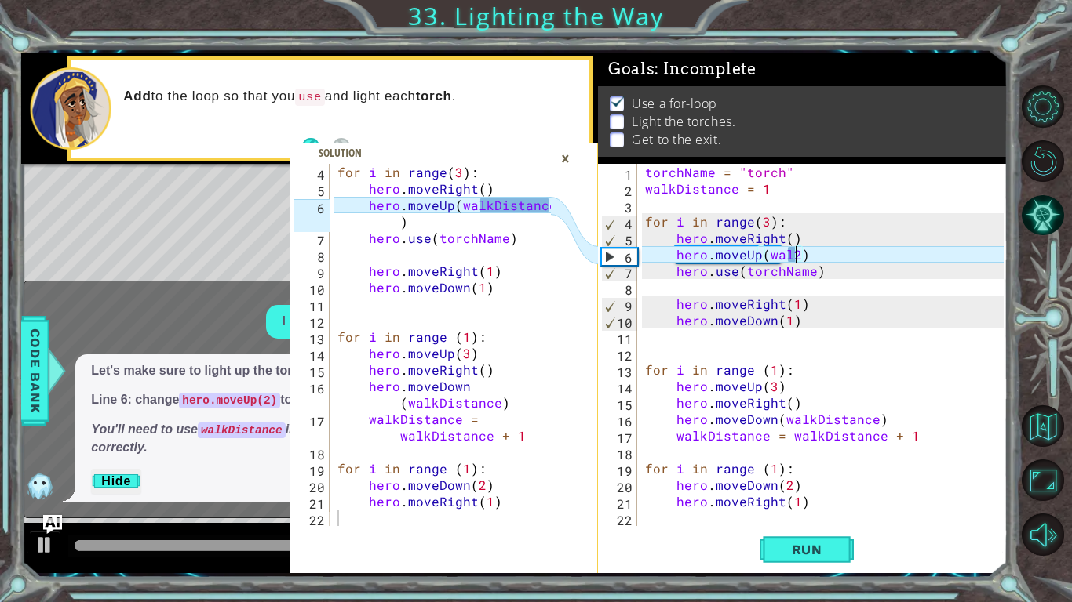
type textarea "hero.moveUp(wal2)"
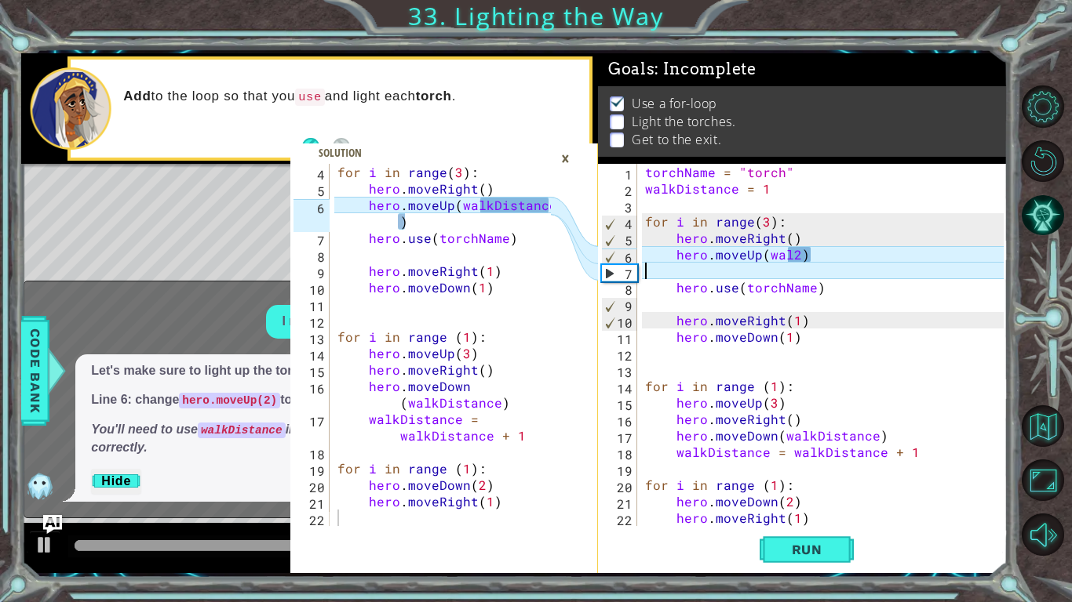
scroll to position [0, 0]
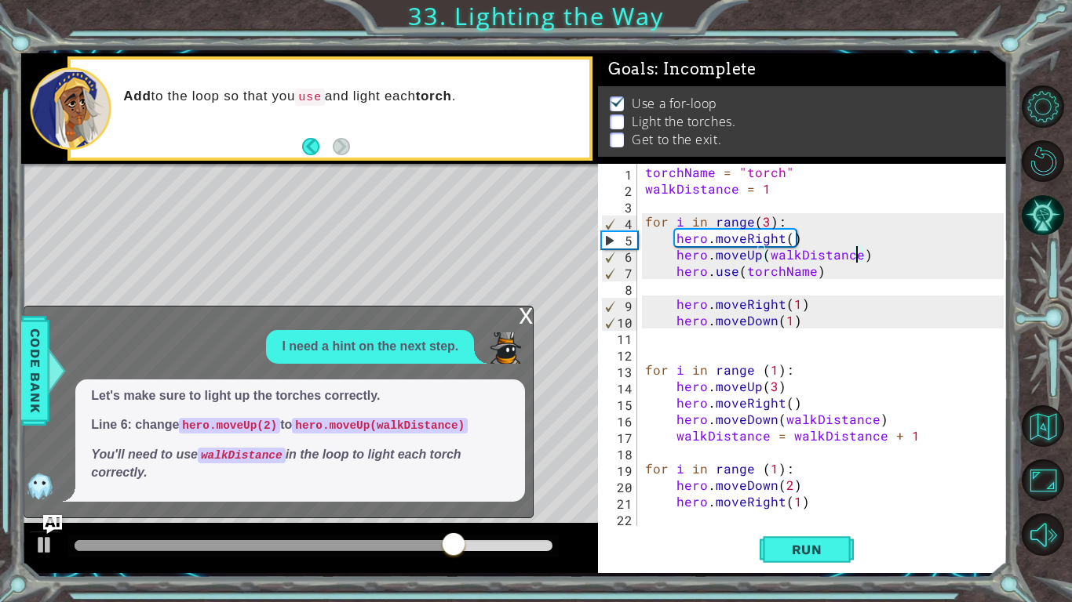
click at [522, 322] on div "x" at bounding box center [526, 315] width 14 height 16
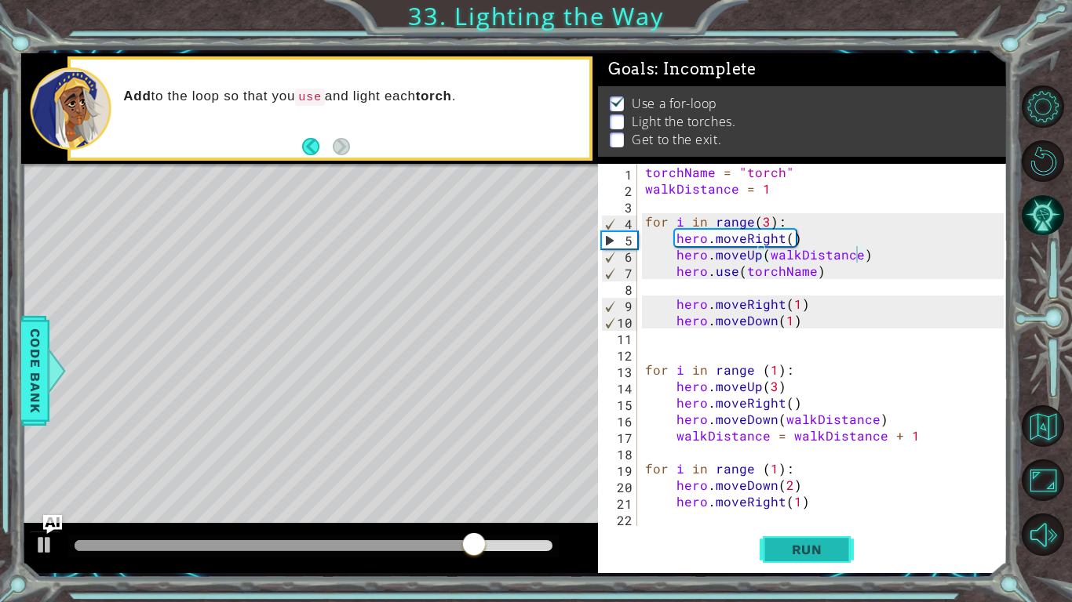
click at [798, 542] on span "Run" at bounding box center [807, 550] width 62 height 16
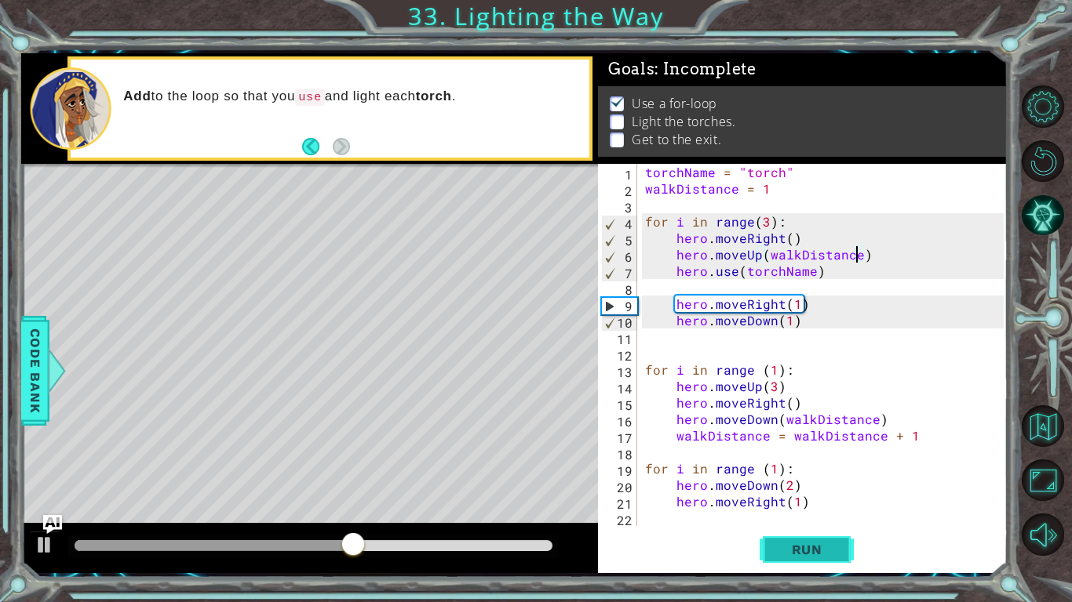
click at [791, 566] on button "Run" at bounding box center [806, 549] width 94 height 41
click at [765, 220] on div "torchName = "torch" walkDistance = 1 for i in range ( 3 ) : hero . moveRight ( …" at bounding box center [826, 361] width 369 height 395
click at [790, 557] on span "Run" at bounding box center [807, 550] width 62 height 16
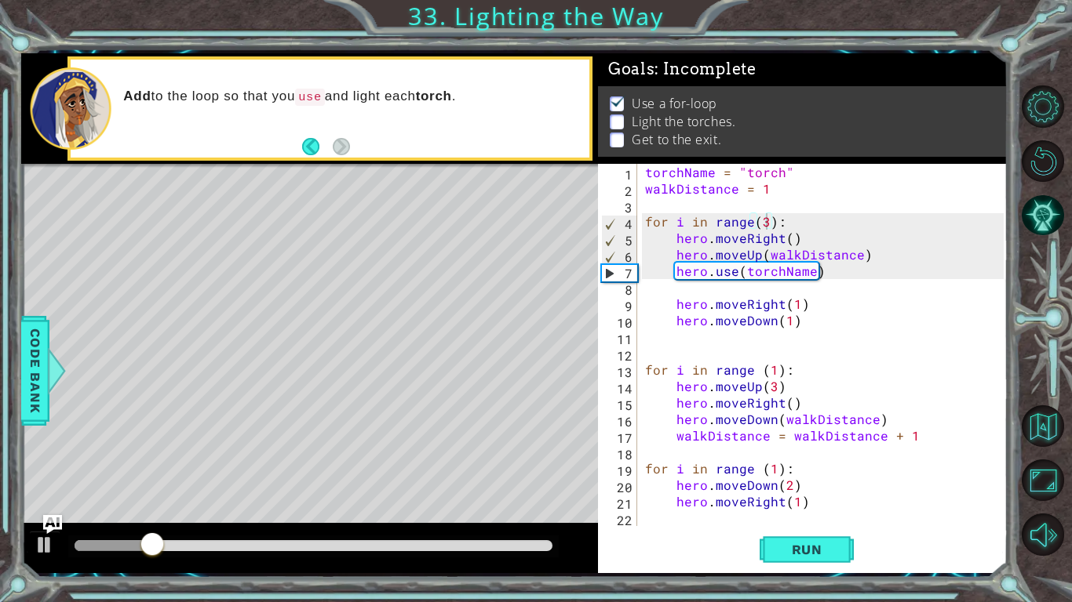
click at [792, 570] on div "for i in range(3): 1 2 3 4 5 6 7 8 9 10 11 12 13 14 15 16 17 18 19 20 21 22 23 …" at bounding box center [802, 368] width 409 height 409
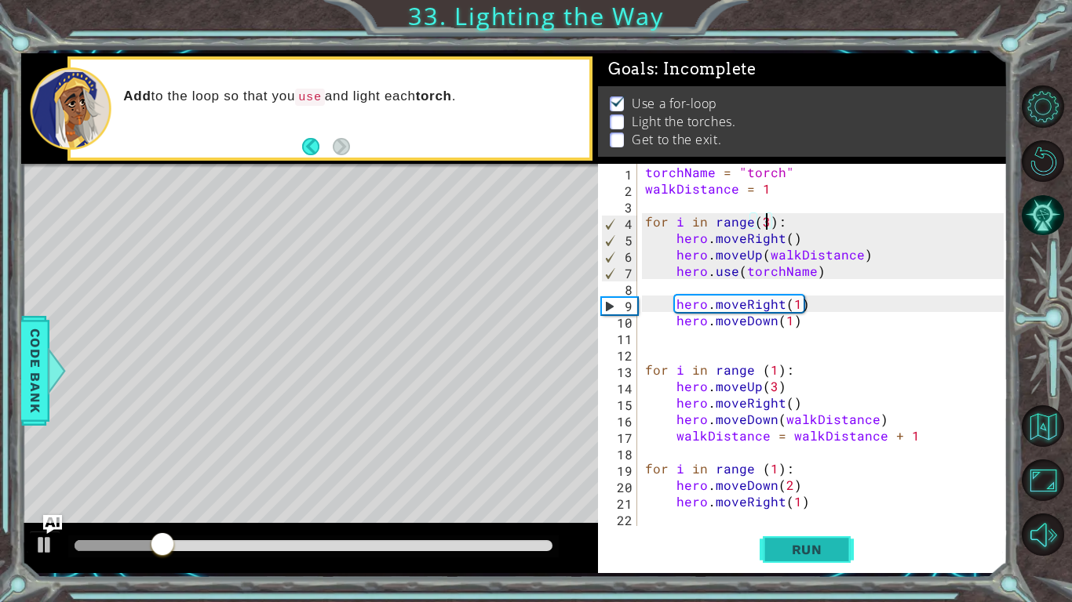
click at [781, 560] on button "Run" at bounding box center [806, 549] width 94 height 41
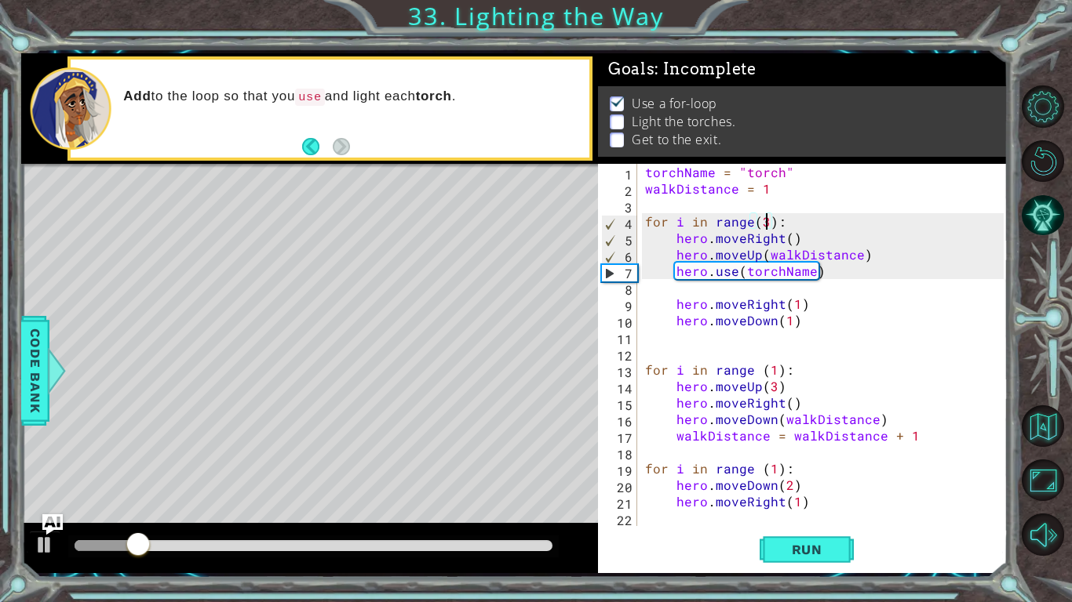
click at [50, 519] on img "Ask AI" at bounding box center [52, 525] width 20 height 20
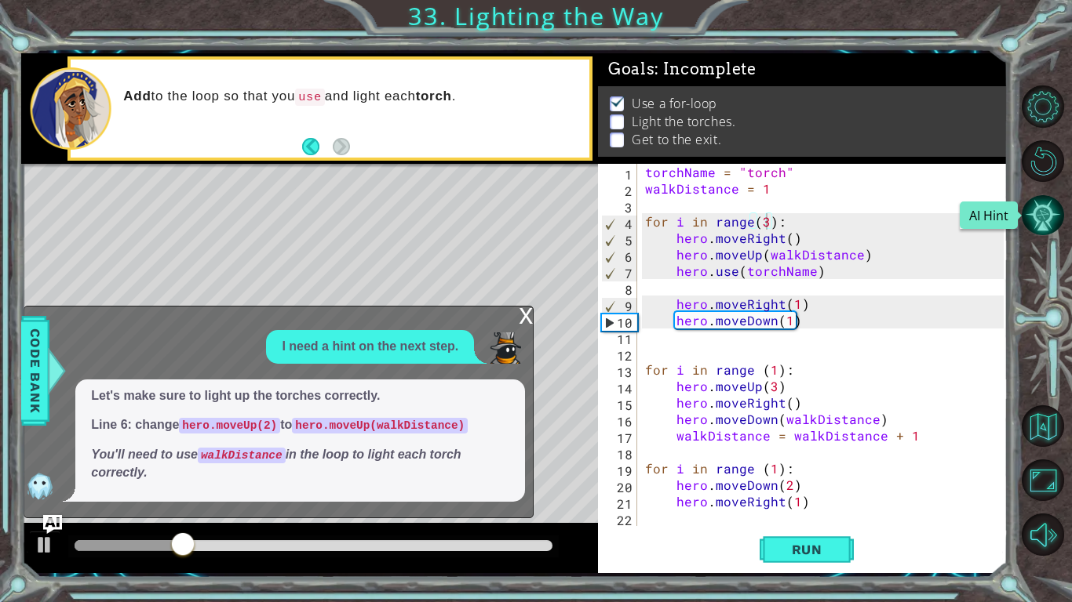
click at [1061, 198] on button "AI Hint" at bounding box center [1042, 216] width 42 height 42
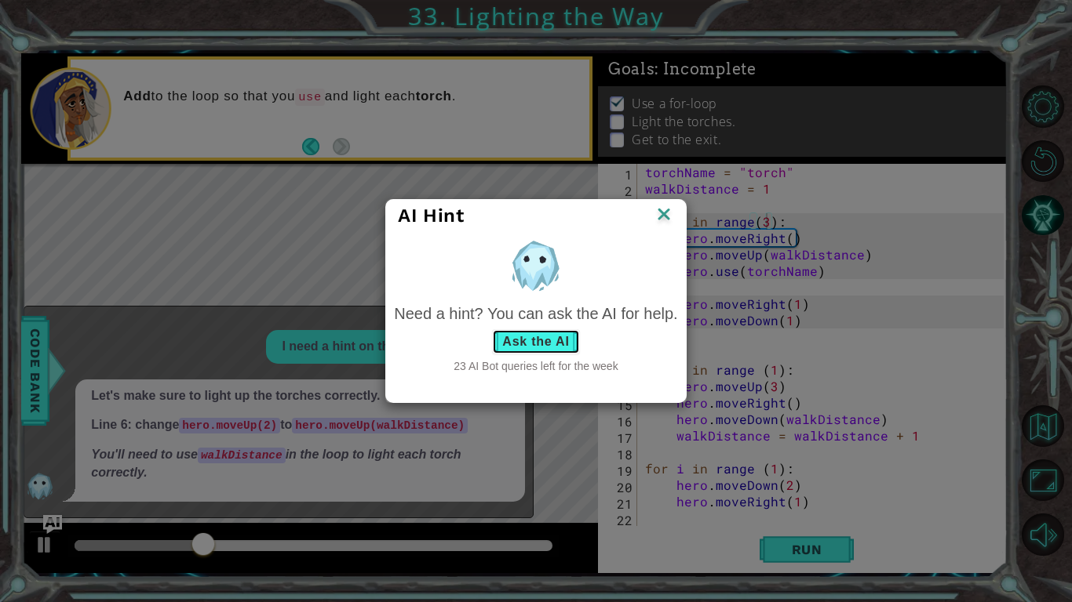
click at [508, 345] on button "Ask the AI" at bounding box center [535, 341] width 87 height 25
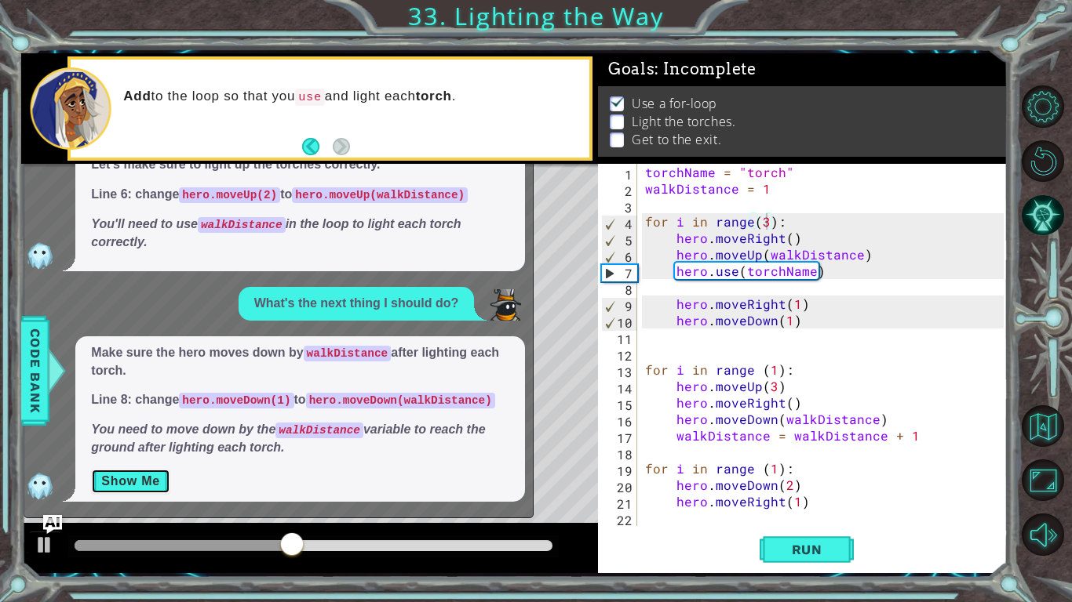
click at [147, 480] on button "Show Me" at bounding box center [130, 481] width 79 height 25
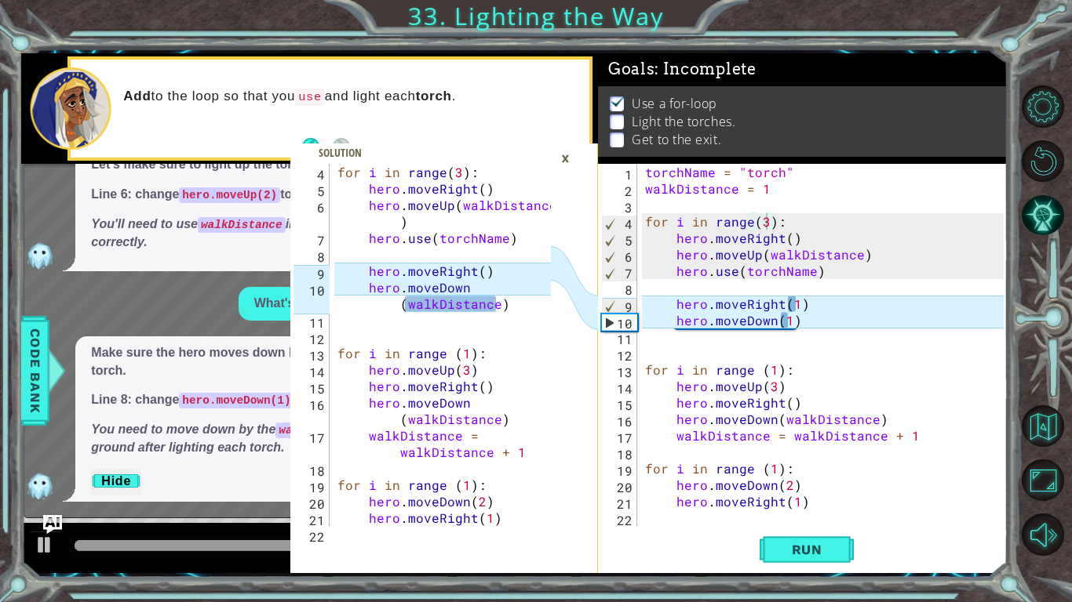
click at [788, 322] on div "torchName = "torch" walkDistance = 1 for i in range ( 3 ) : hero . moveRight ( …" at bounding box center [826, 361] width 369 height 395
click at [794, 322] on div "torchName = "torch" walkDistance = 1 for i in range ( 3 ) : hero . moveRight ( …" at bounding box center [826, 361] width 369 height 395
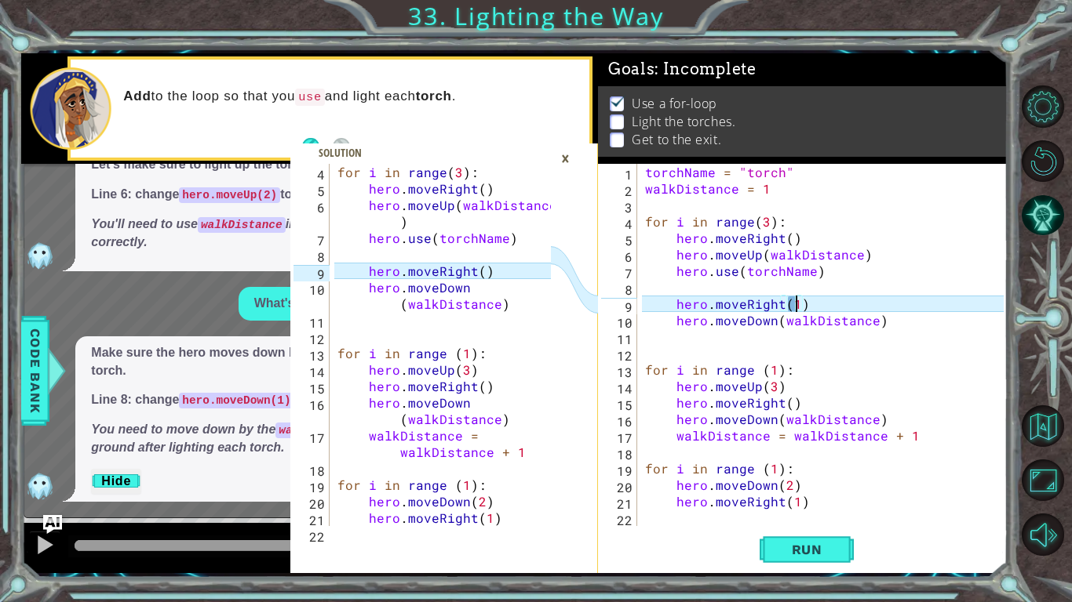
scroll to position [0, 9]
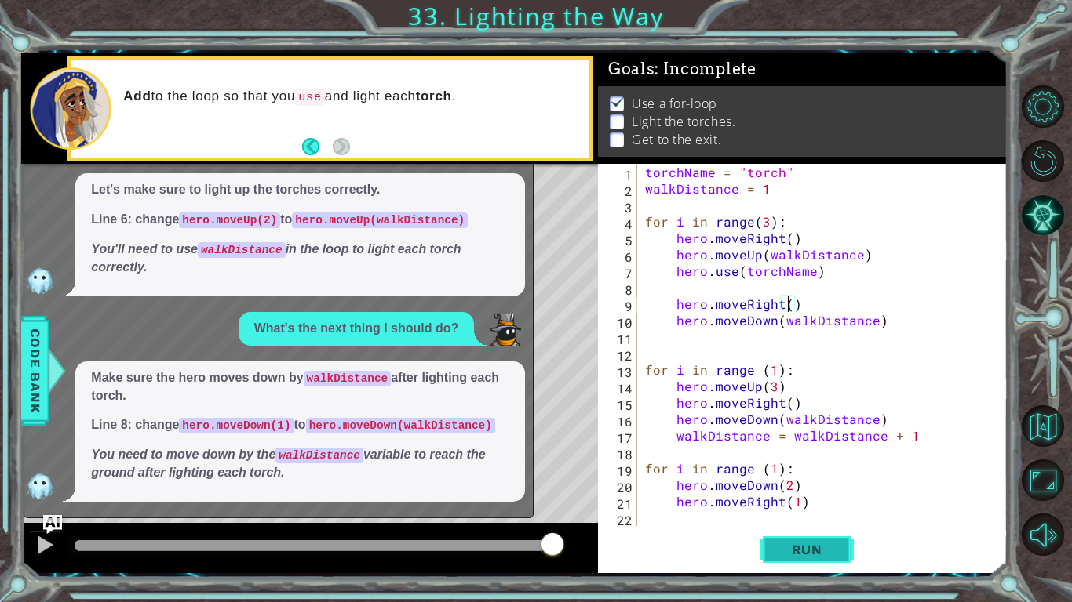
click at [815, 560] on button "Run" at bounding box center [806, 549] width 94 height 41
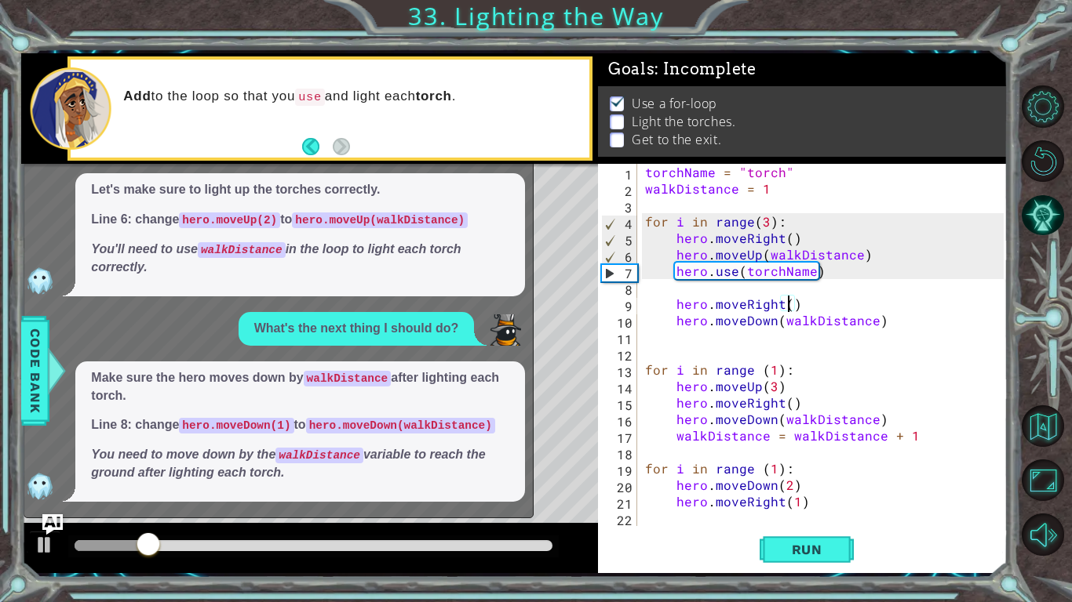
click at [54, 523] on img "Ask AI" at bounding box center [52, 525] width 20 height 20
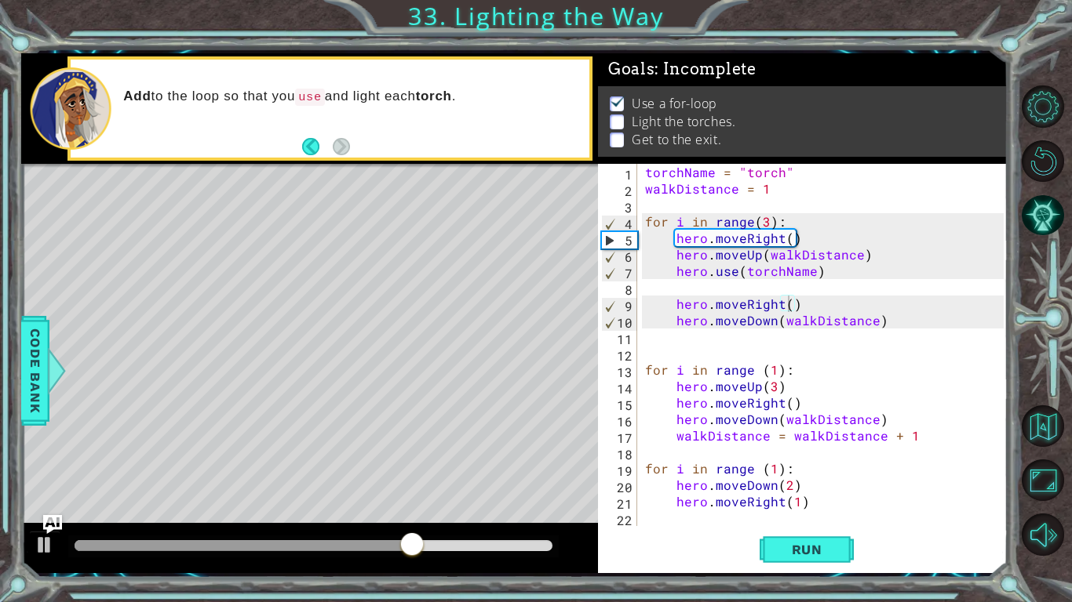
click at [675, 268] on div "torchName = "torch" walkDistance = 1 for i in range ( 3 ) : hero . moveRight ( …" at bounding box center [826, 361] width 369 height 395
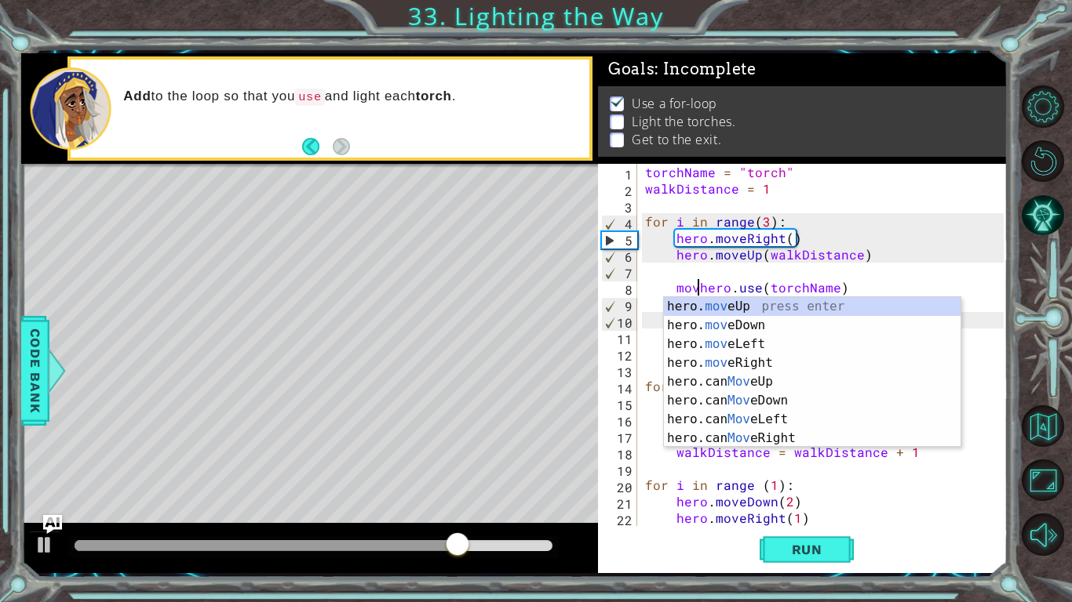
scroll to position [0, 3]
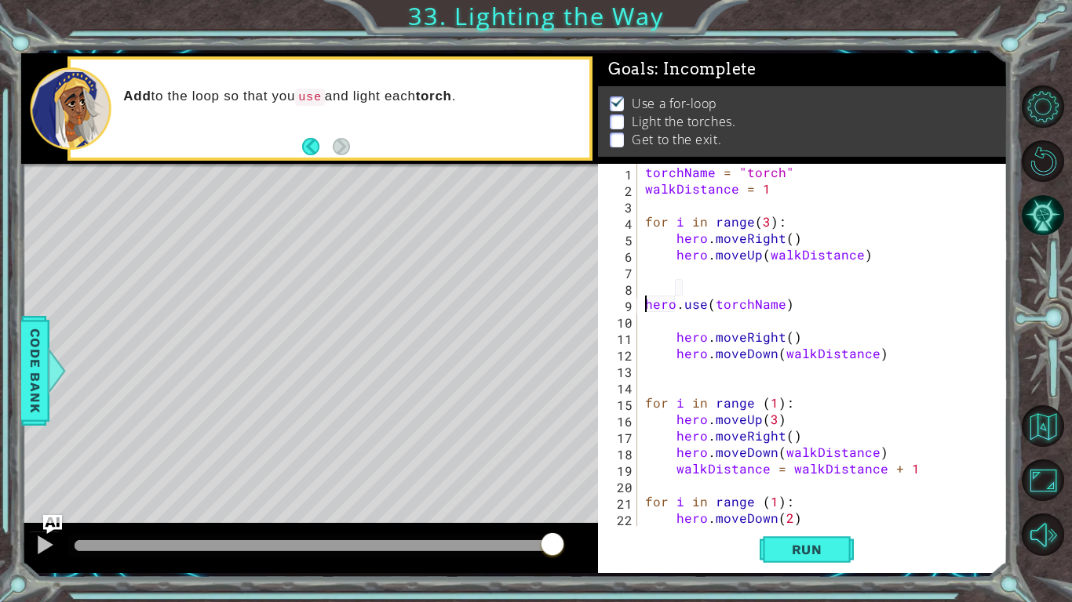
type textarea "hero.use(torchName)"
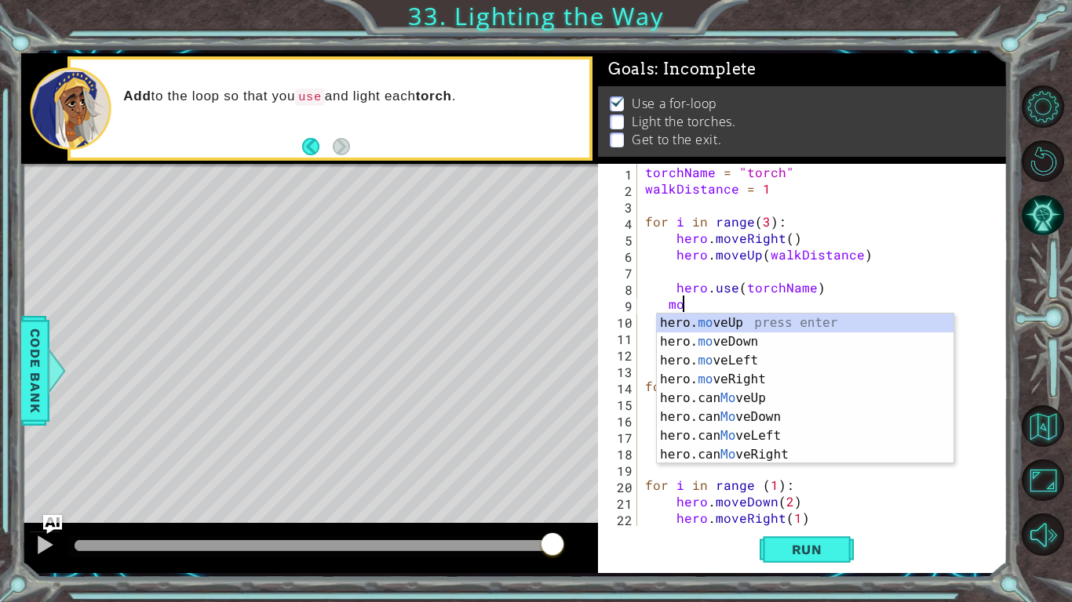
type textarea "m"
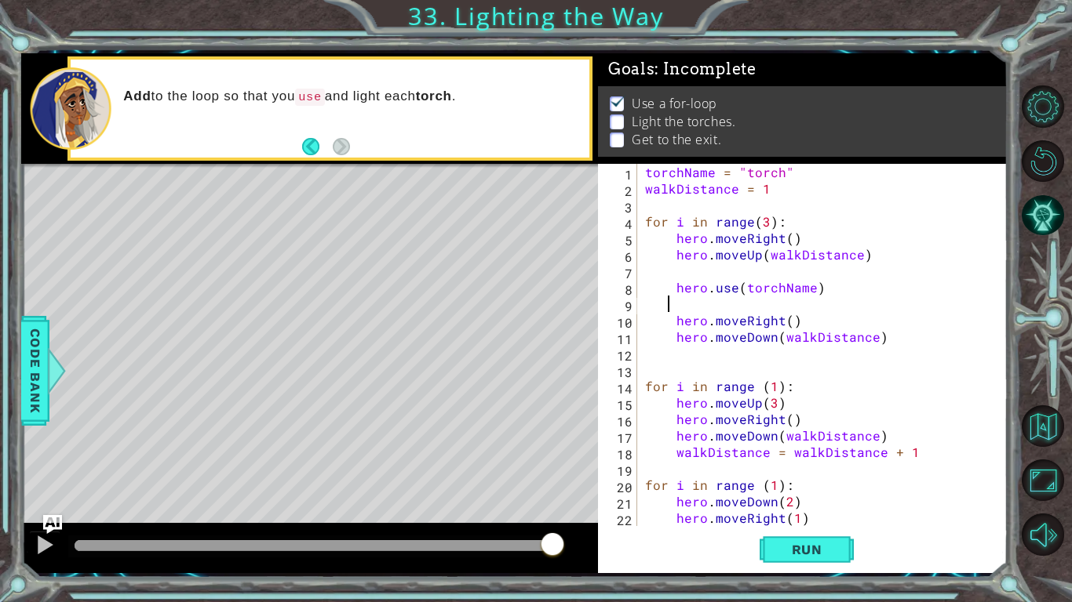
scroll to position [0, 0]
type textarea "hero.use(torchName)"
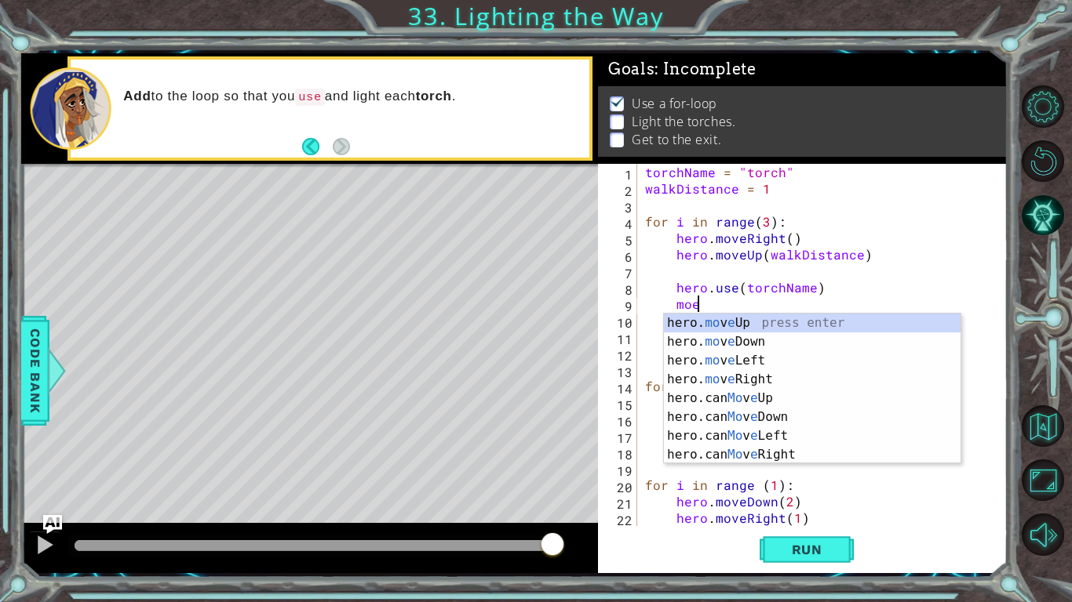
scroll to position [0, 2]
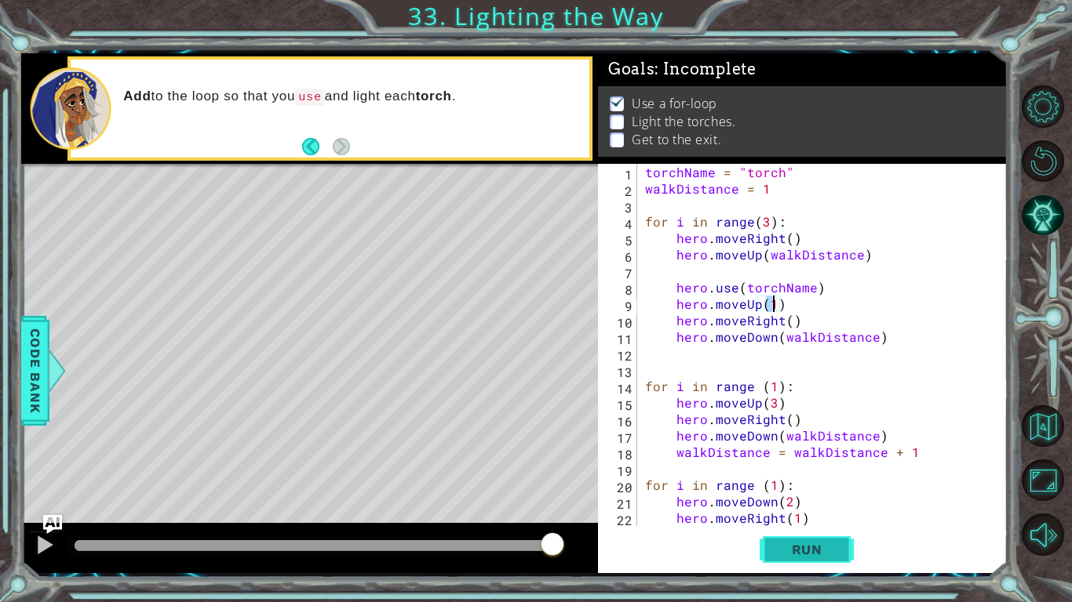
click at [794, 546] on span "Run" at bounding box center [807, 550] width 62 height 16
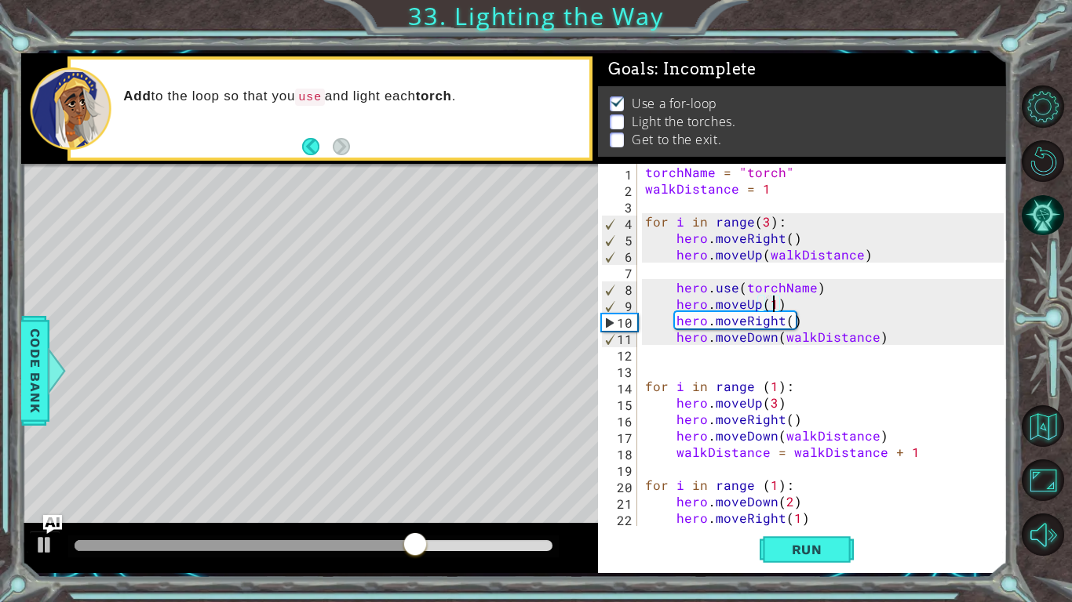
click at [766, 303] on div "torchName = "torch" walkDistance = 1 for i in range ( 3 ) : hero . moveRight ( …" at bounding box center [826, 361] width 369 height 395
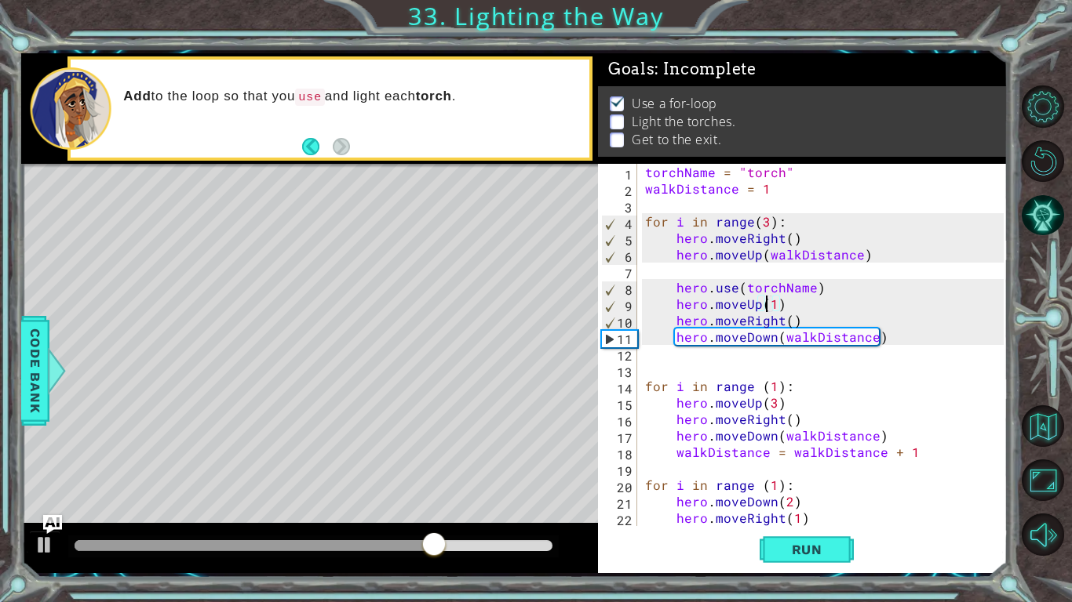
click at [766, 303] on div "torchName = "torch" walkDistance = 1 for i in range ( 3 ) : hero . moveRight ( …" at bounding box center [826, 361] width 369 height 395
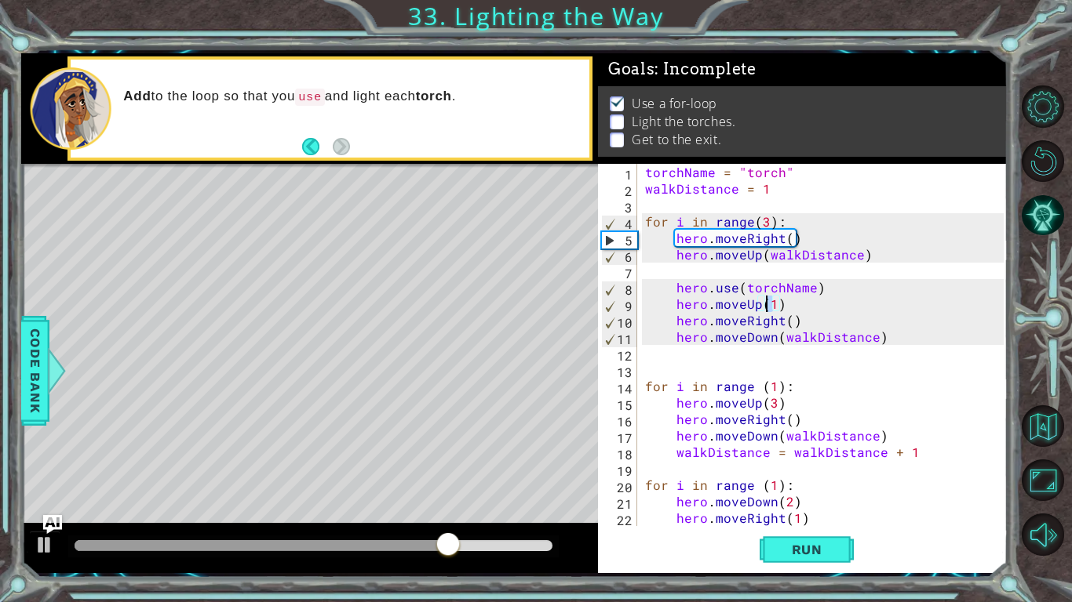
click at [766, 303] on div "torchName = "torch" walkDistance = 1 for i in range ( 3 ) : hero . moveRight ( …" at bounding box center [826, 361] width 369 height 395
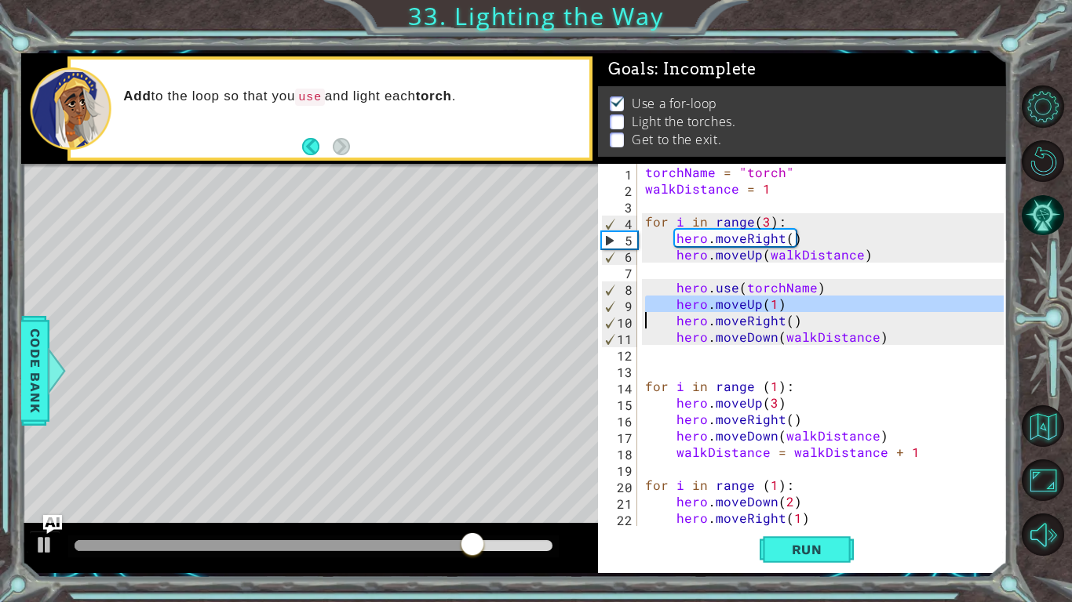
click at [766, 303] on div "torchName = "torch" walkDistance = 1 for i in range ( 3 ) : hero . moveRight ( …" at bounding box center [826, 361] width 369 height 395
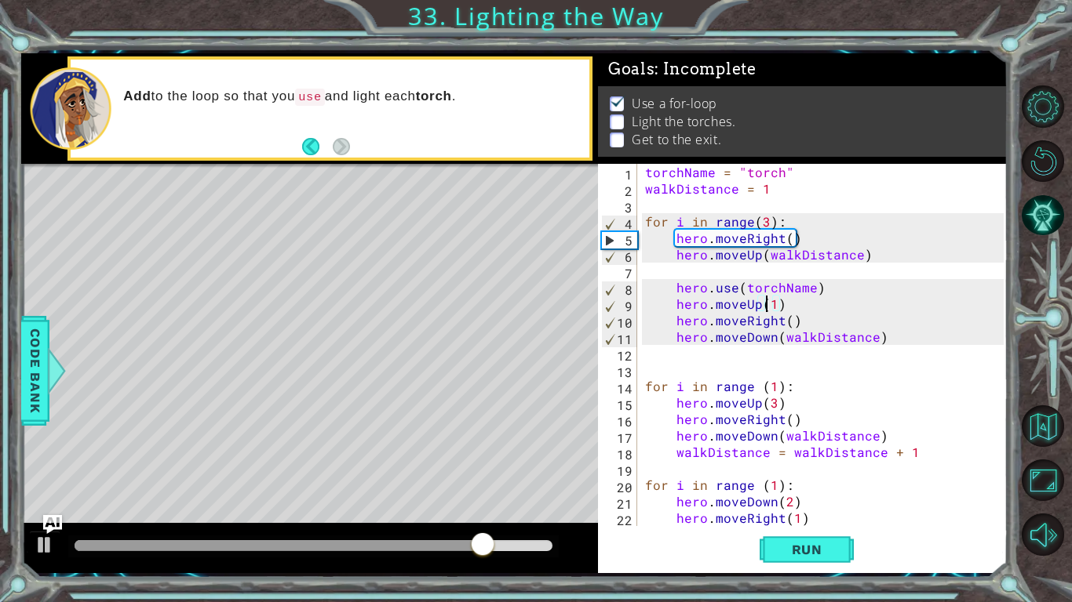
click at [766, 303] on div "torchName = "torch" walkDistance = 1 for i in range ( 3 ) : hero . moveRight ( …" at bounding box center [826, 361] width 369 height 395
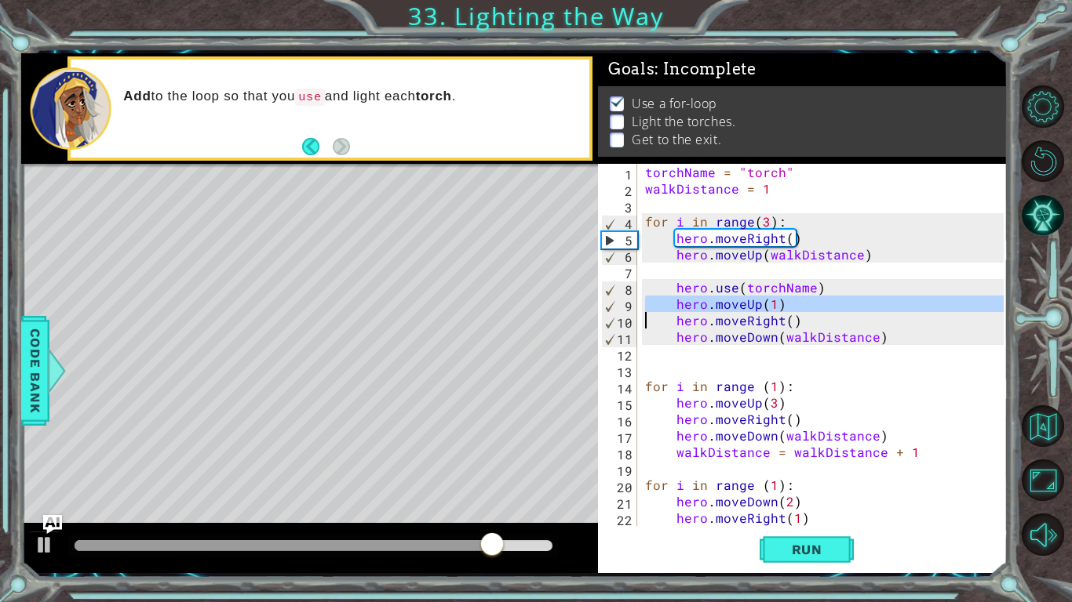
click at [766, 303] on div "torchName = "torch" walkDistance = 1 for i in range ( 3 ) : hero . moveRight ( …" at bounding box center [826, 361] width 369 height 395
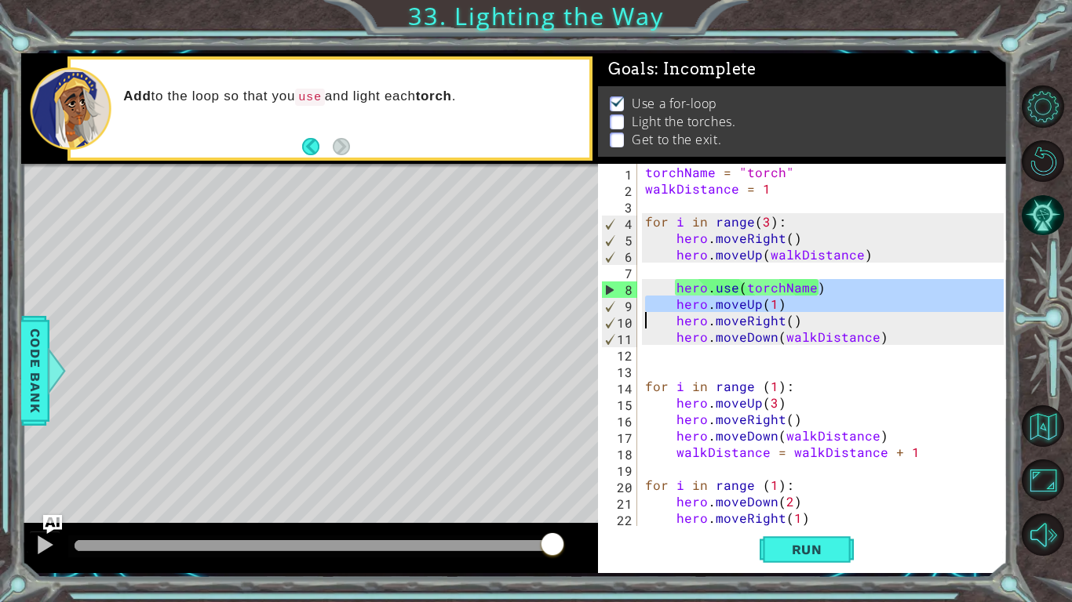
click at [765, 251] on div "torchName = "torch" walkDistance = 1 for i in range ( 3 ) : hero . moveRight ( …" at bounding box center [826, 361] width 369 height 395
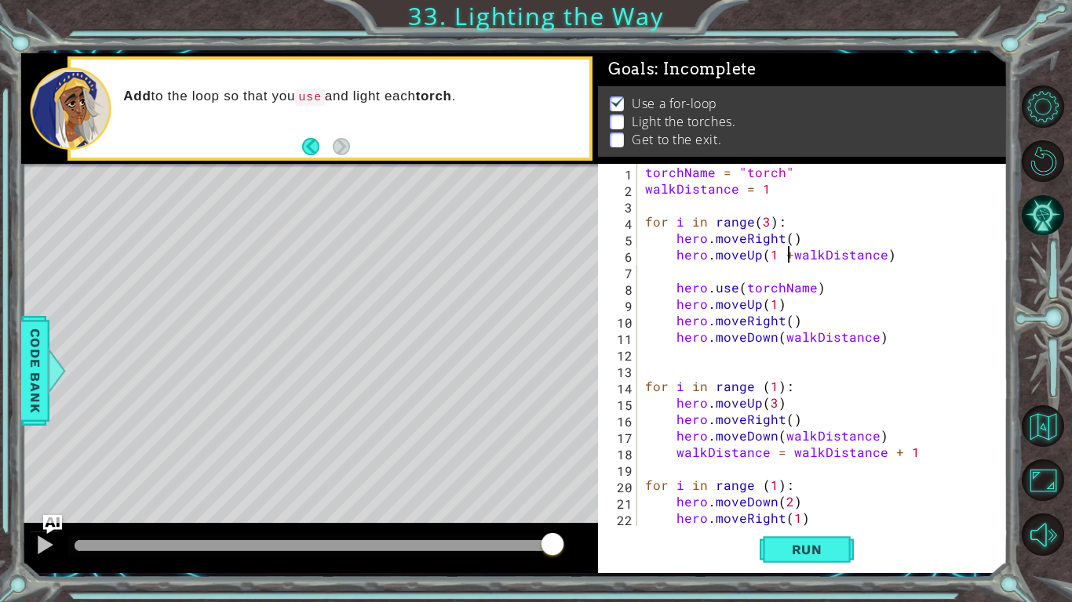
scroll to position [0, 9]
click at [785, 532] on button "Run" at bounding box center [806, 549] width 94 height 41
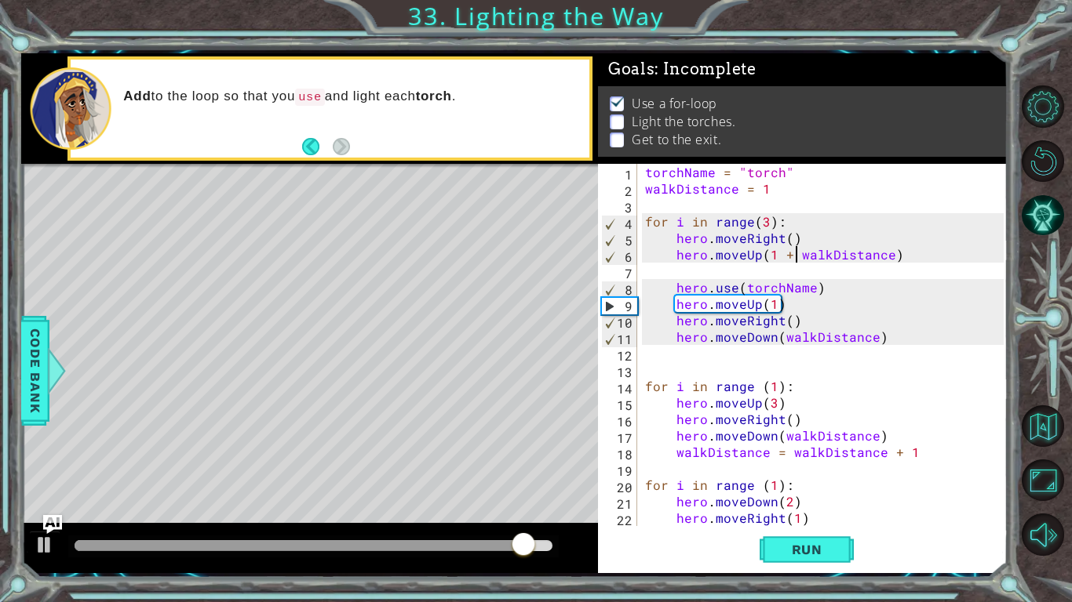
click at [756, 308] on div "torchName = "torch" walkDistance = 1 for i in range ( 3 ) : hero . moveRight ( …" at bounding box center [826, 361] width 369 height 395
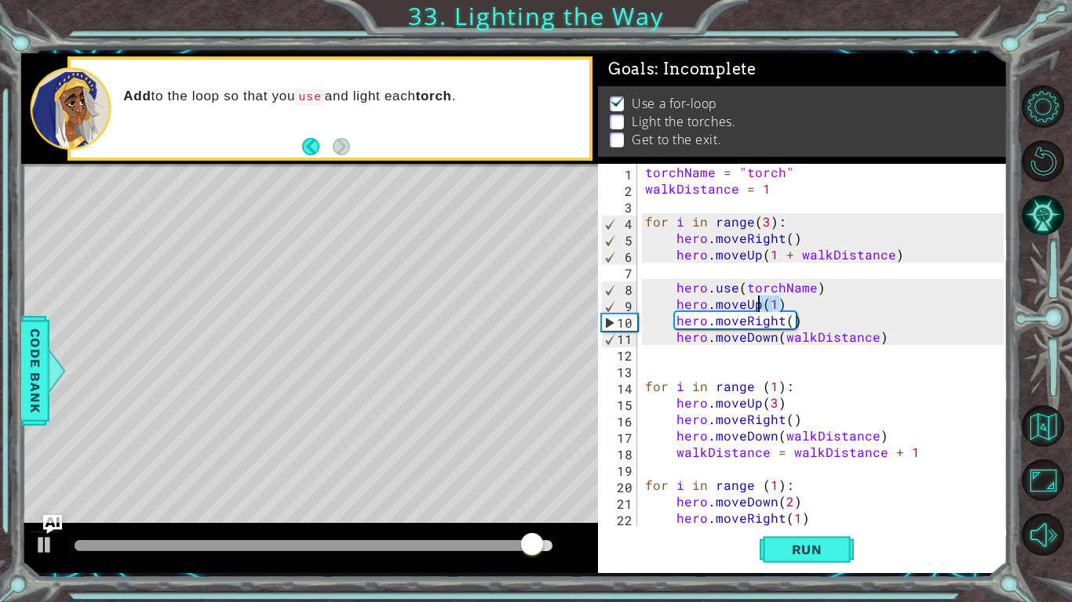
click at [756, 308] on div "torchName = "torch" walkDistance = 1 for i in range ( 3 ) : hero . moveRight ( …" at bounding box center [826, 361] width 369 height 395
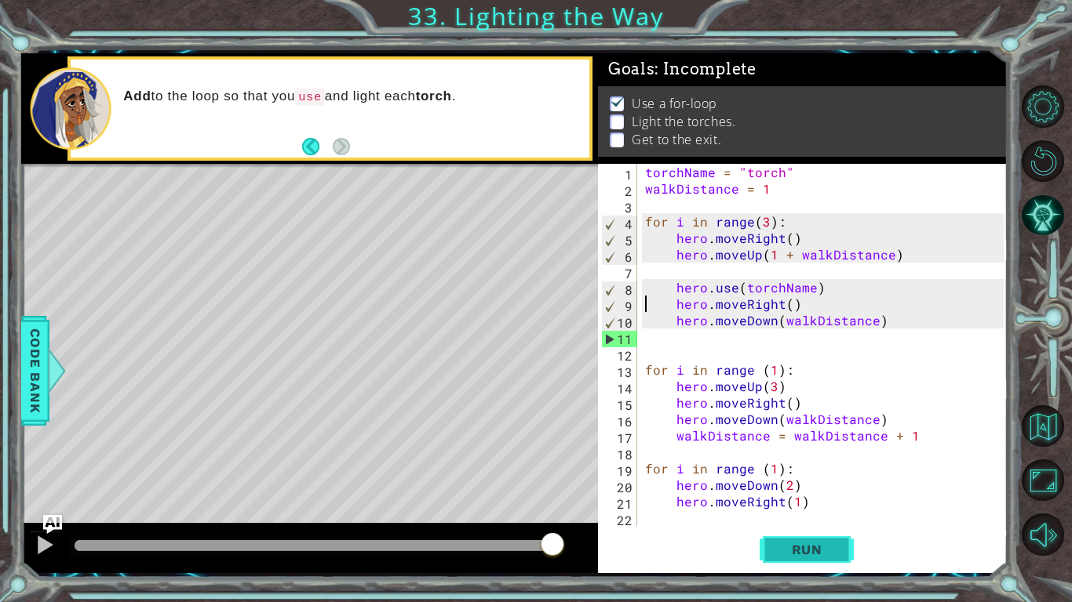
click at [791, 544] on span "Run" at bounding box center [807, 550] width 62 height 16
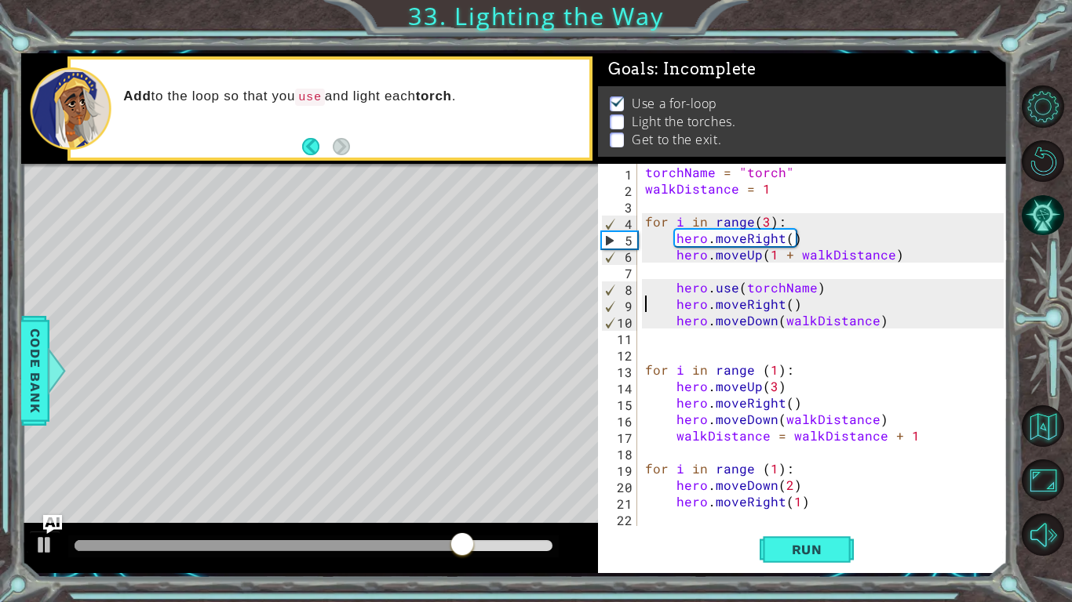
click at [787, 315] on div "torchName = "torch" walkDistance = 1 for i in range ( 3 ) : hero . moveRight ( …" at bounding box center [826, 361] width 369 height 395
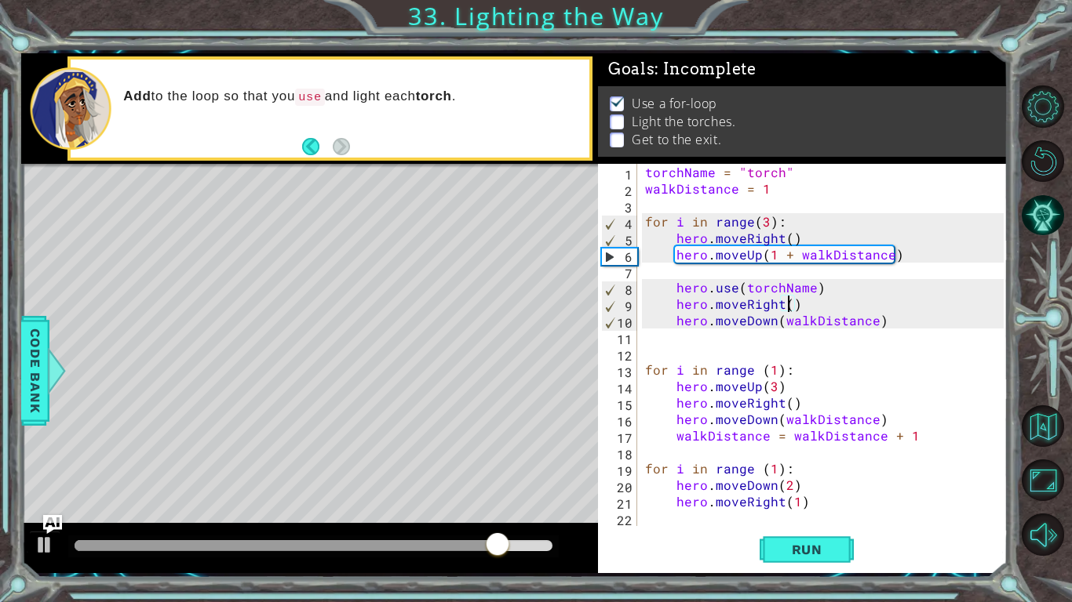
type textarea "hero.use(torchName)"
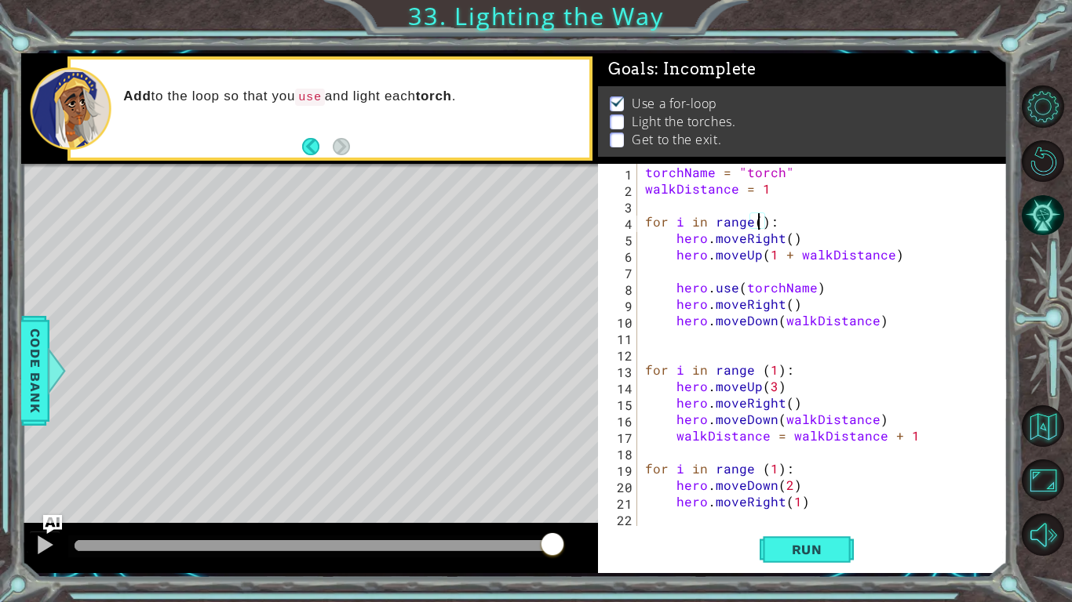
scroll to position [0, 7]
click at [816, 546] on span "Run" at bounding box center [807, 550] width 62 height 16
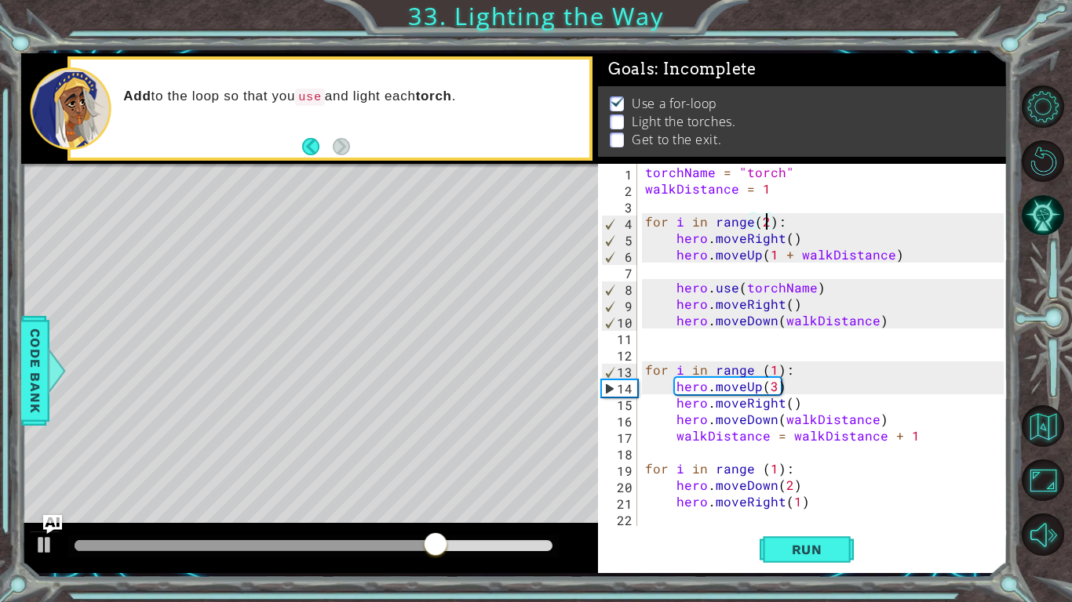
click at [783, 320] on div "torchName = "torch" walkDistance = 1 for i in range ( 2 ) : hero . moveRight ( …" at bounding box center [826, 361] width 369 height 395
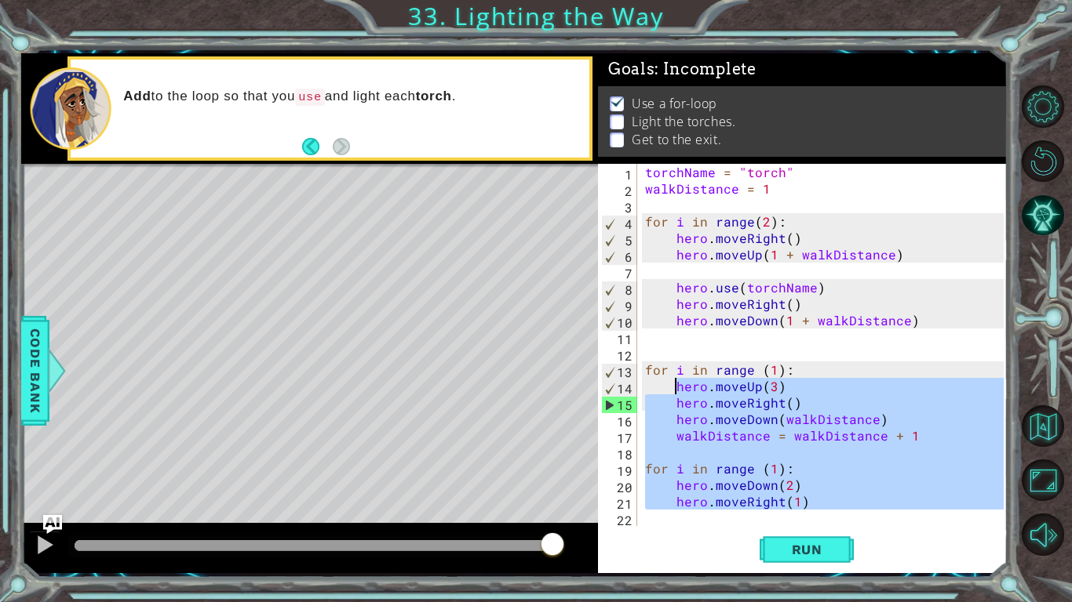
drag, startPoint x: 850, startPoint y: 511, endPoint x: 677, endPoint y: 390, distance: 211.1
click at [677, 390] on div "torchName = "torch" walkDistance = 1 for i in range ( 2 ) : hero . moveRight ( …" at bounding box center [826, 361] width 369 height 395
type textarea "hero.moveUp(3) hero.moveRight()"
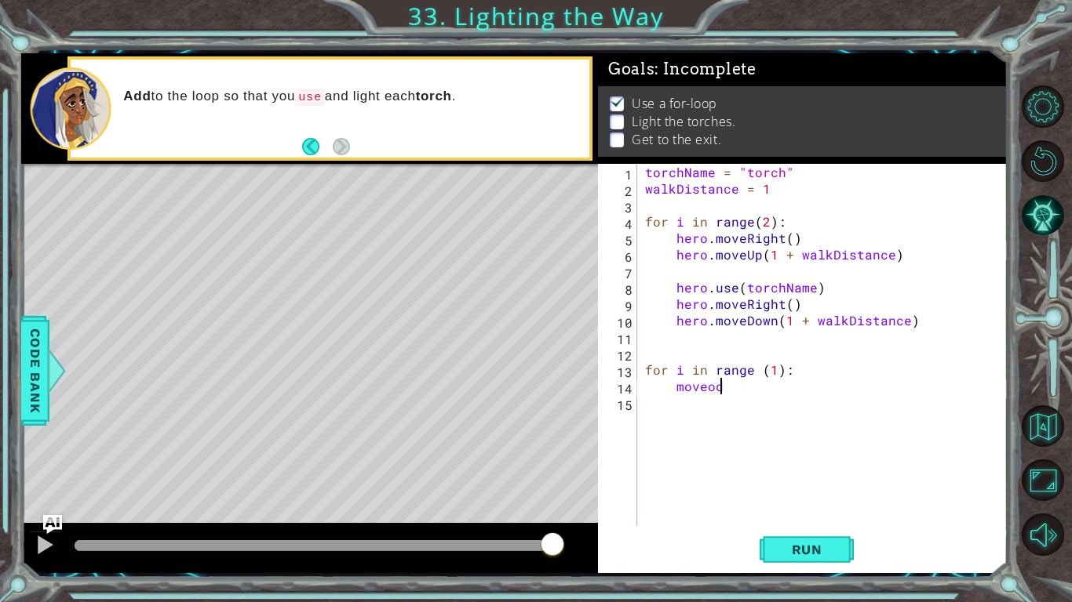
scroll to position [0, 3]
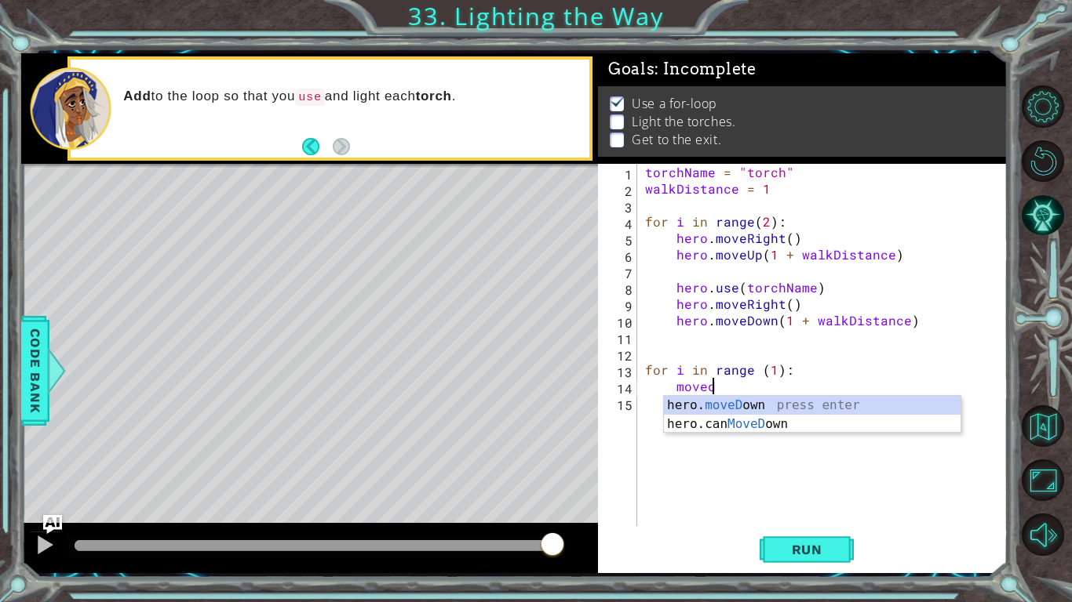
type textarea "hero.moveDown(1)"
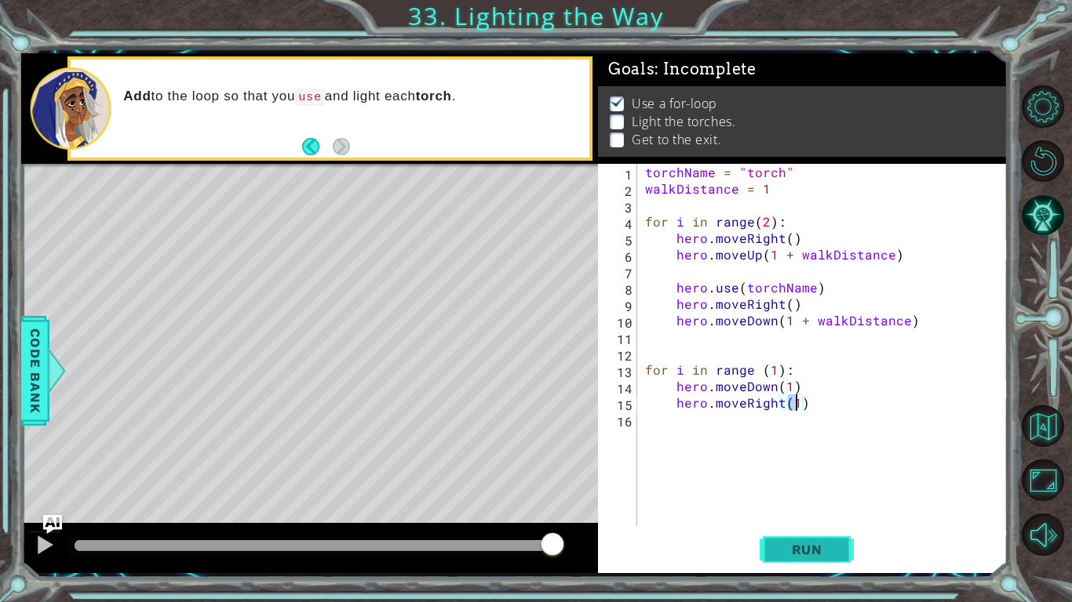
type textarea "hero.moveRight(1)"
click at [800, 544] on span "Run" at bounding box center [807, 550] width 62 height 16
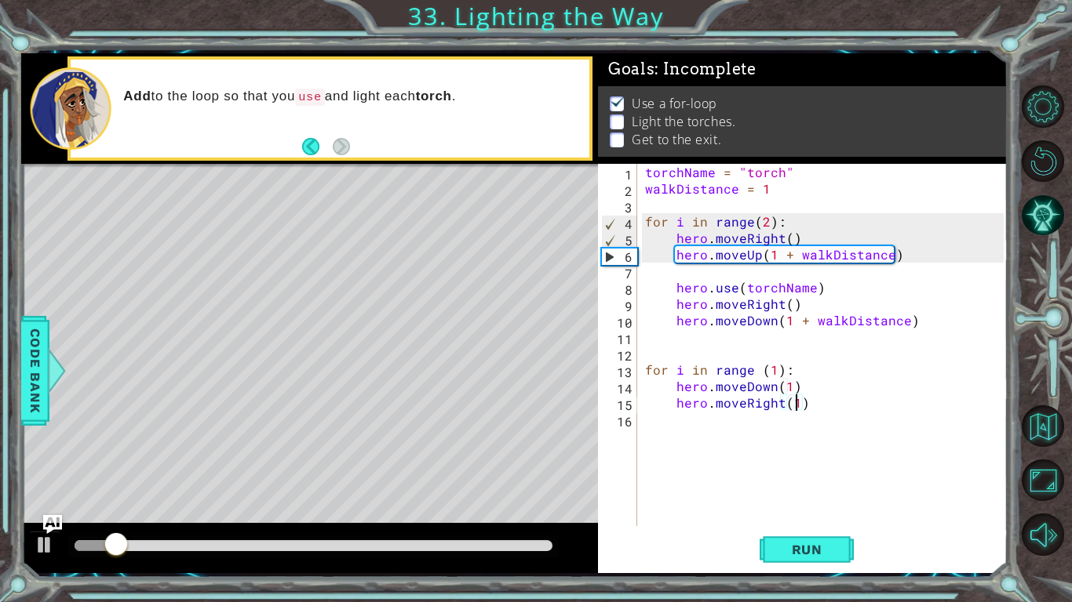
click at [839, 405] on div "torchName = "torch" walkDistance = 1 for i in range ( 2 ) : hero . moveRight ( …" at bounding box center [826, 361] width 369 height 395
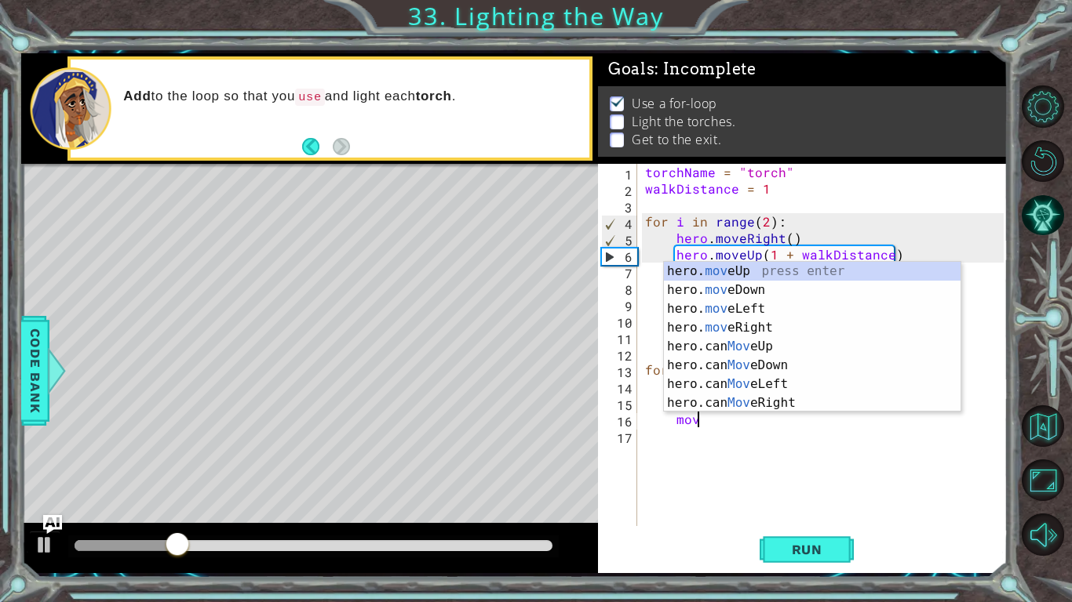
type textarea "m"
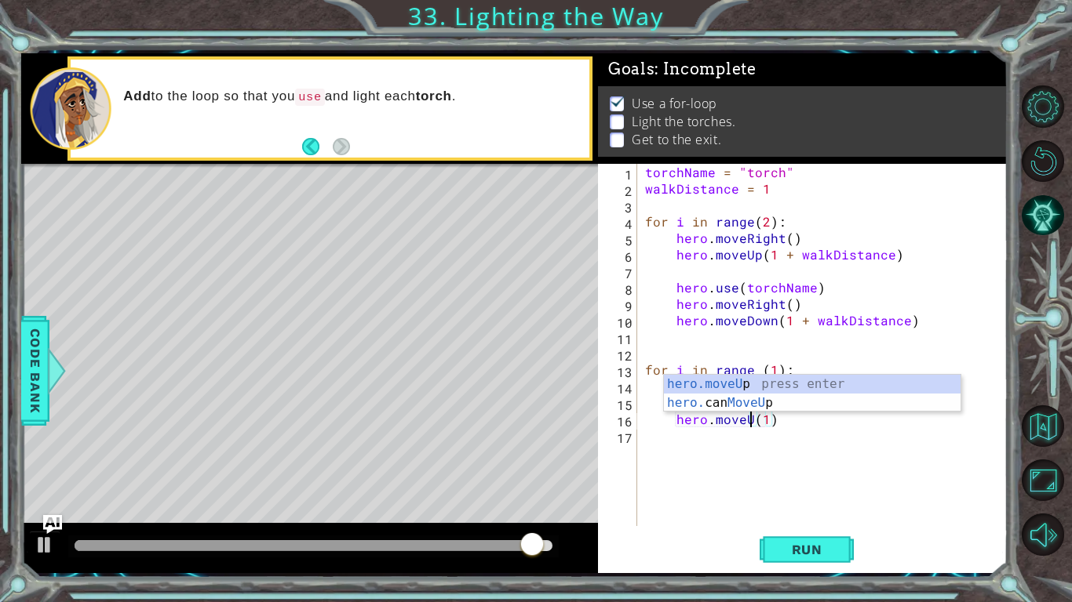
scroll to position [0, 7]
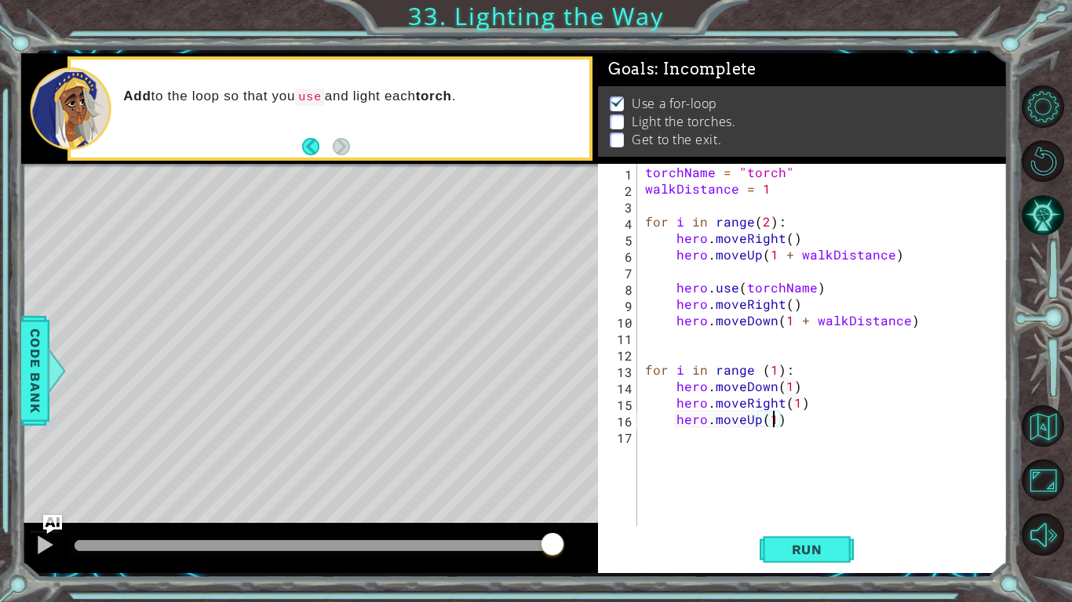
type textarea "hero.moveUp(3)"
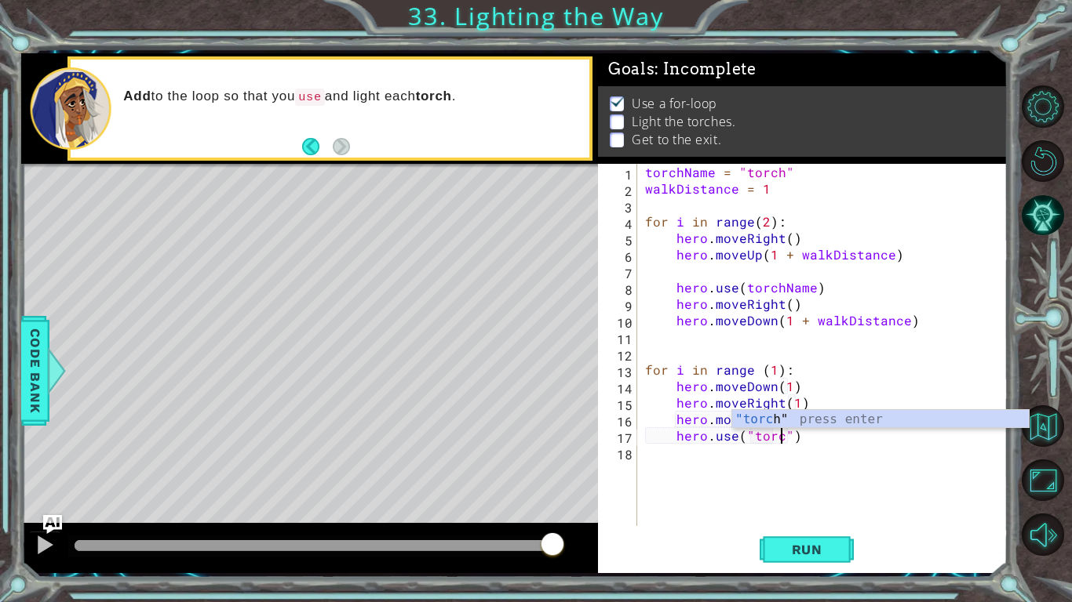
scroll to position [0, 9]
click at [808, 542] on span "Run" at bounding box center [807, 550] width 62 height 16
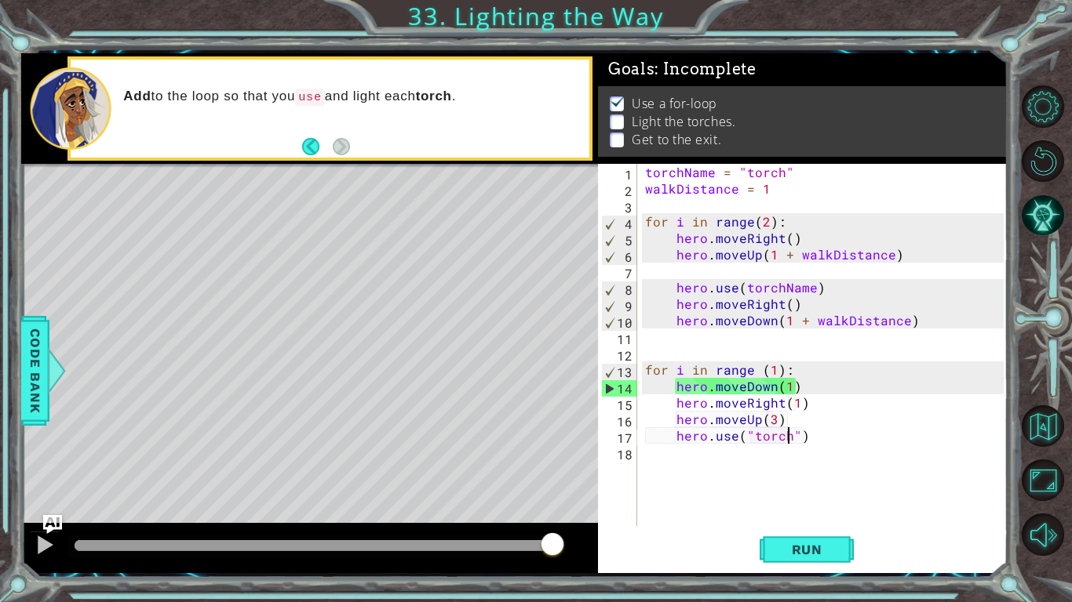
click at [735, 388] on div "torchName = "torch" walkDistance = 1 for i in range ( 2 ) : hero . moveRight ( …" at bounding box center [826, 361] width 369 height 395
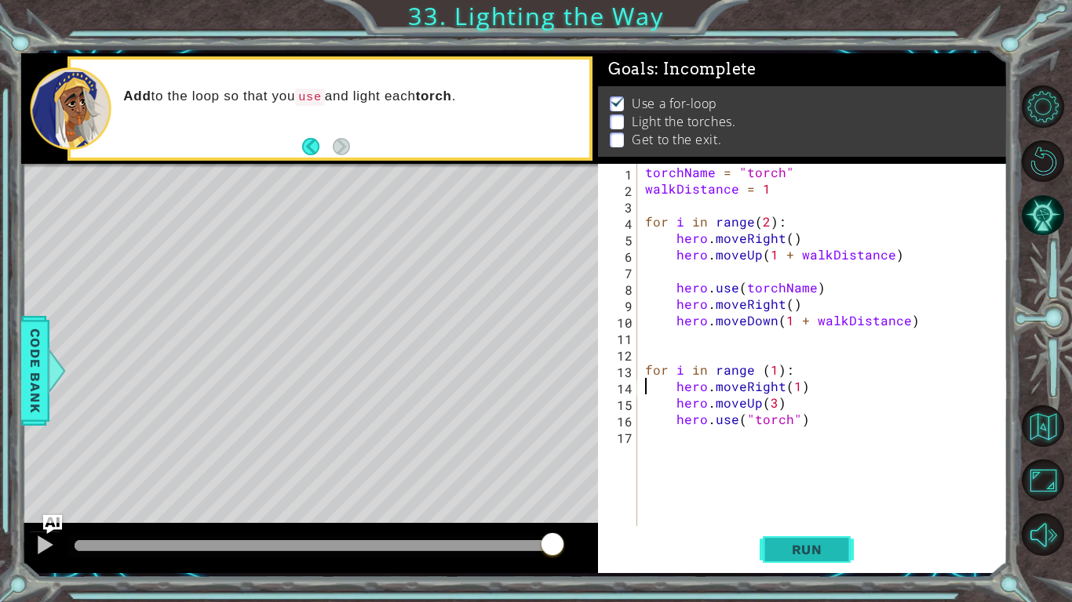
click at [814, 555] on span "Run" at bounding box center [807, 550] width 62 height 16
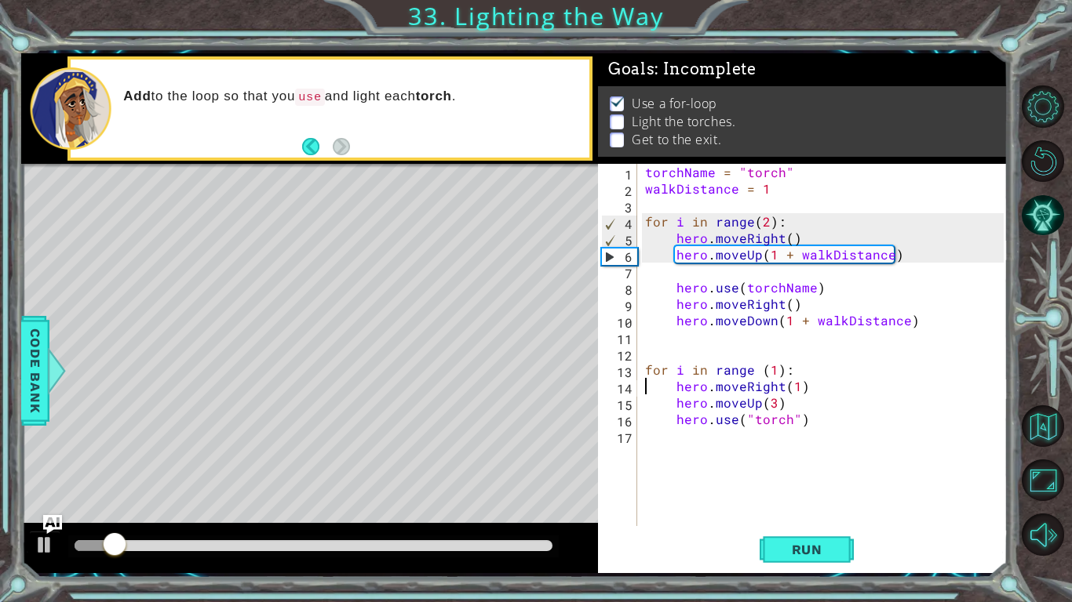
click at [776, 404] on div "torchName = "torch" walkDistance = 1 for i in range ( 2 ) : hero . moveRight ( …" at bounding box center [826, 361] width 369 height 395
click at [811, 549] on span "Run" at bounding box center [807, 550] width 62 height 16
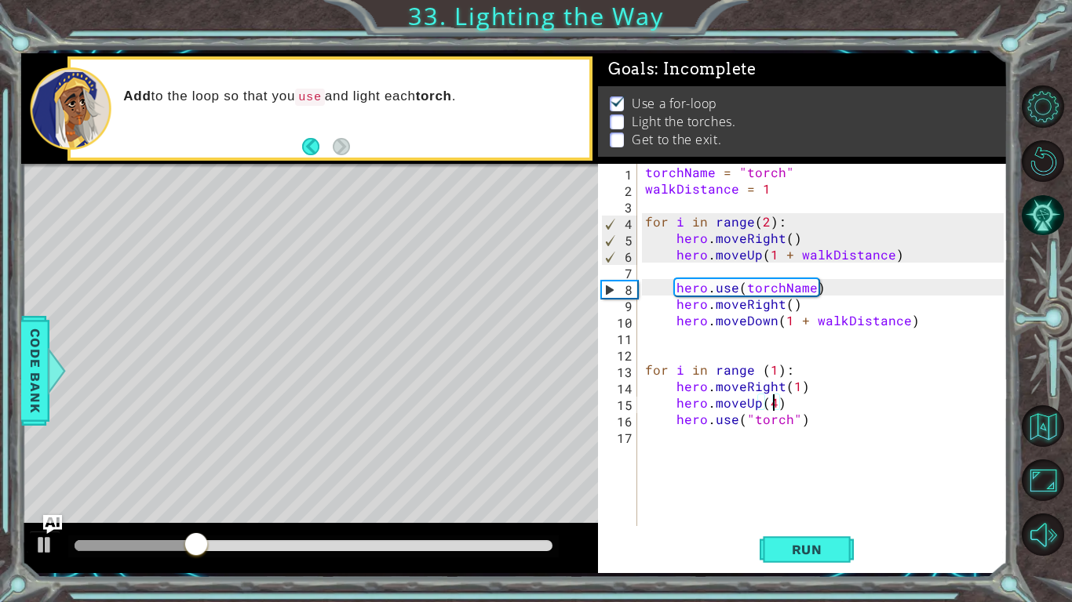
click at [475, 542] on div at bounding box center [314, 545] width 478 height 11
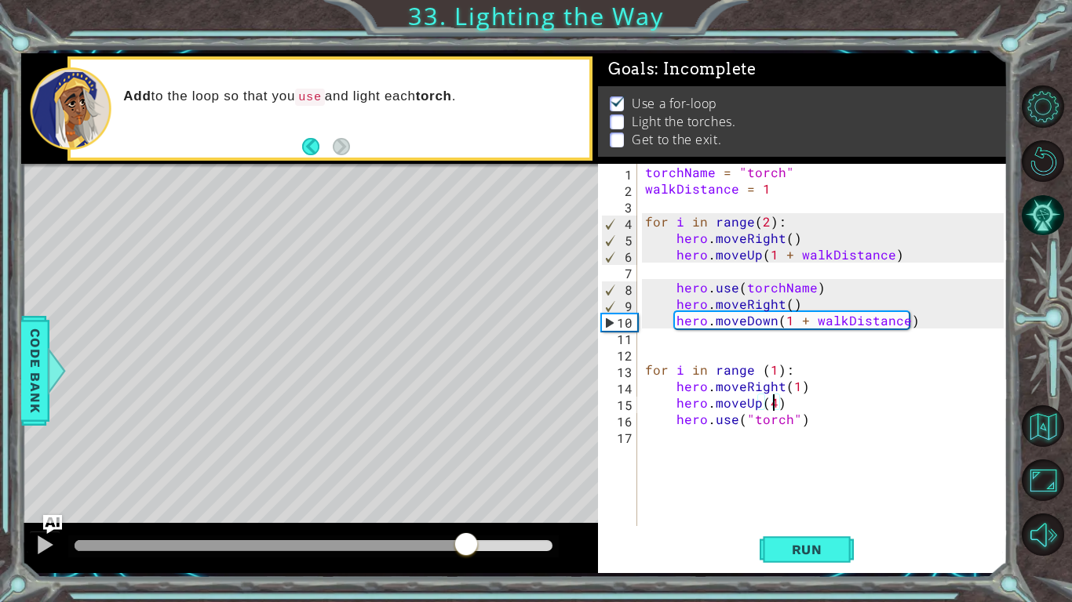
click at [465, 545] on div at bounding box center [314, 545] width 478 height 11
click at [47, 544] on div at bounding box center [45, 545] width 20 height 20
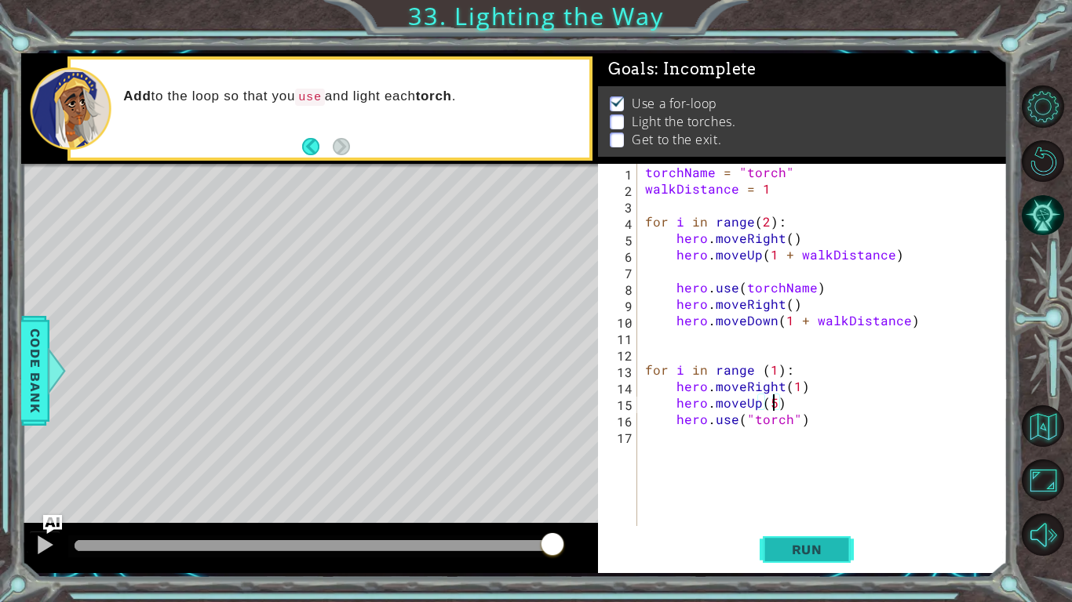
click at [809, 537] on button "Run" at bounding box center [806, 549] width 94 height 41
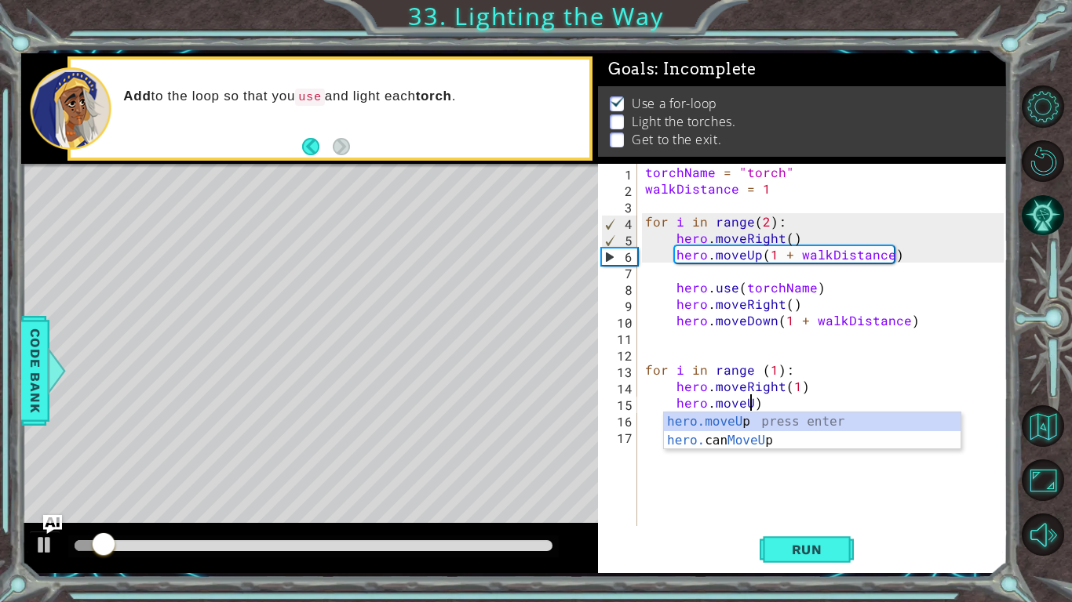
scroll to position [0, 6]
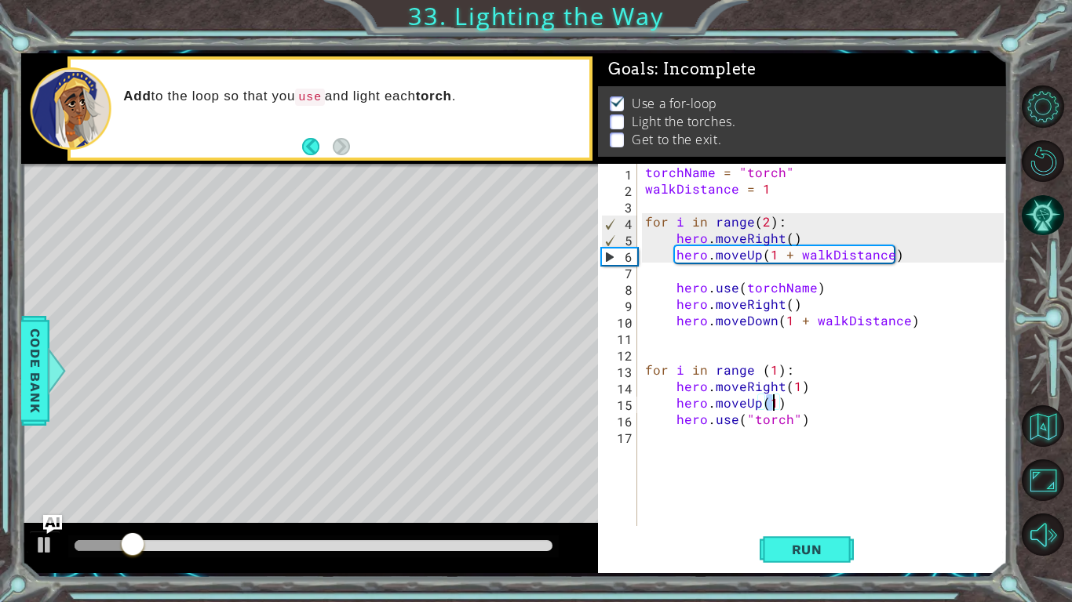
type textarea "hero.moveUp(3)"
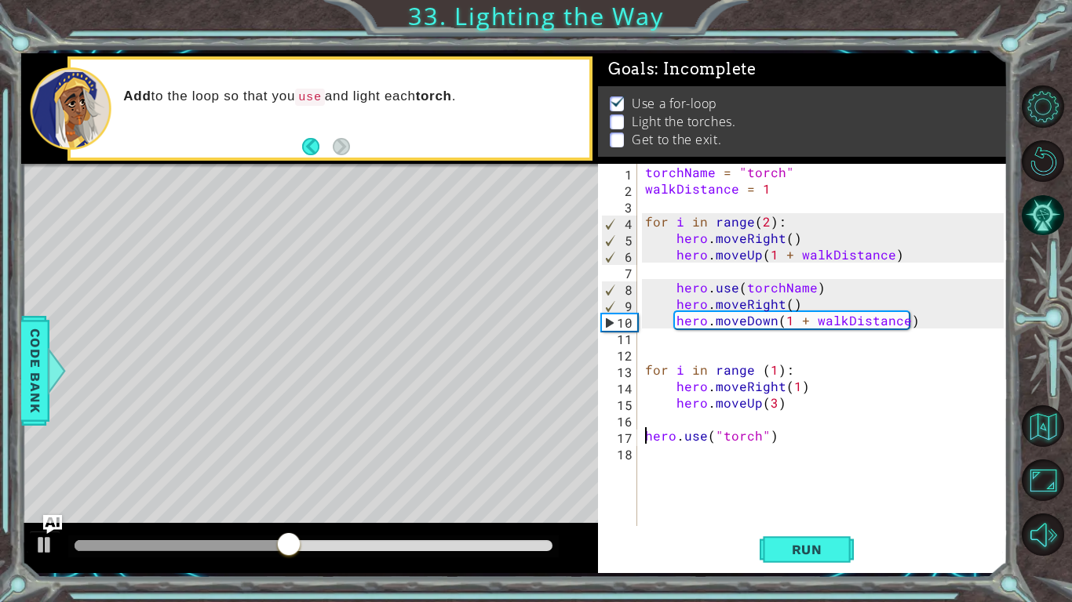
type textarea "hero.use("torch")"
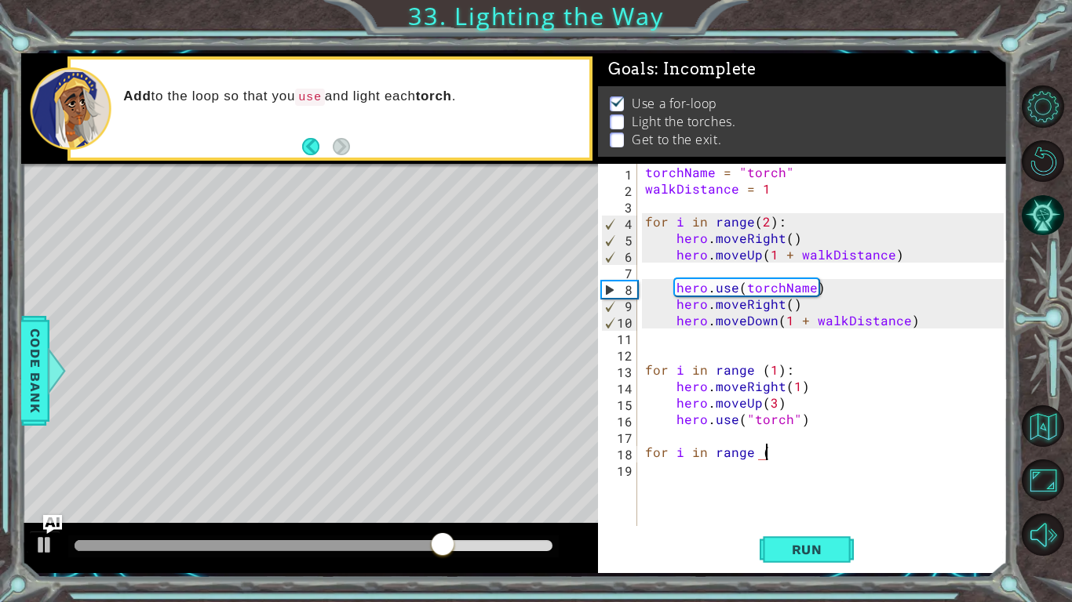
scroll to position [0, 7]
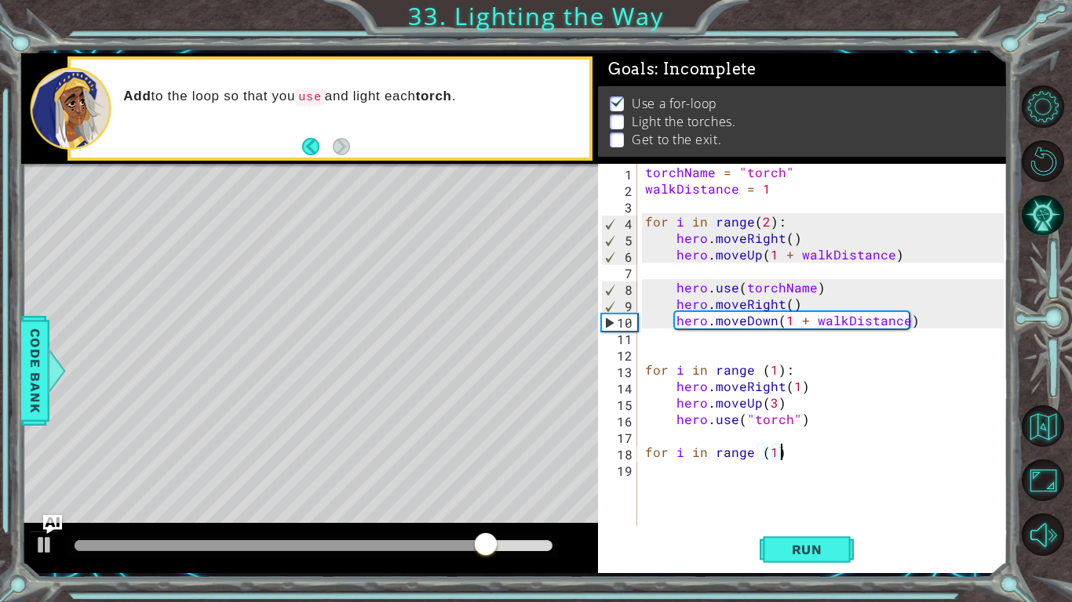
type textarea "for i in range (1):"
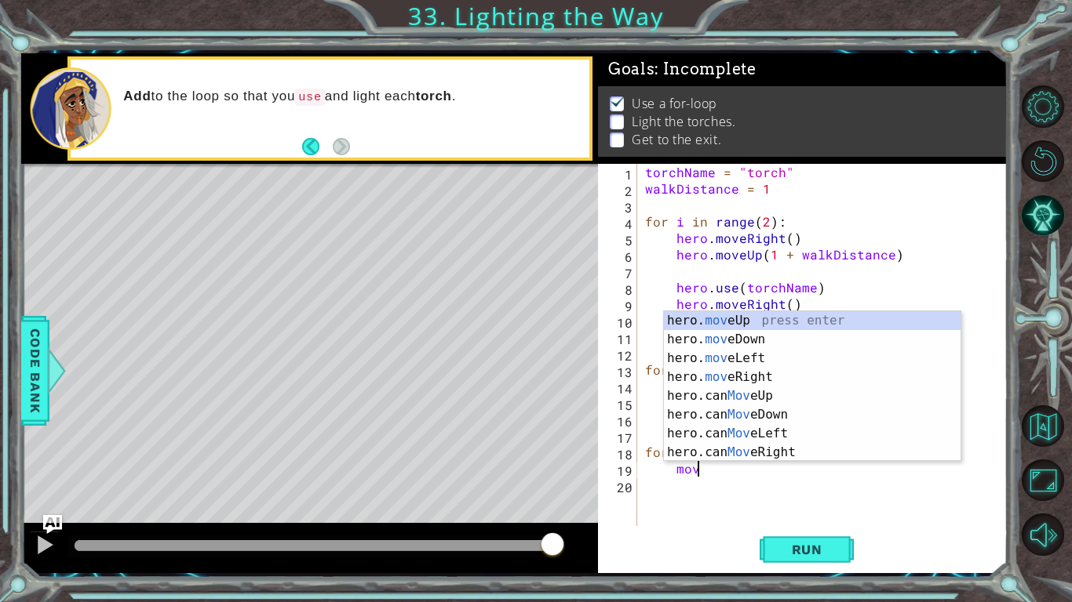
scroll to position [0, 2]
type textarea "hero.moveUp(1)"
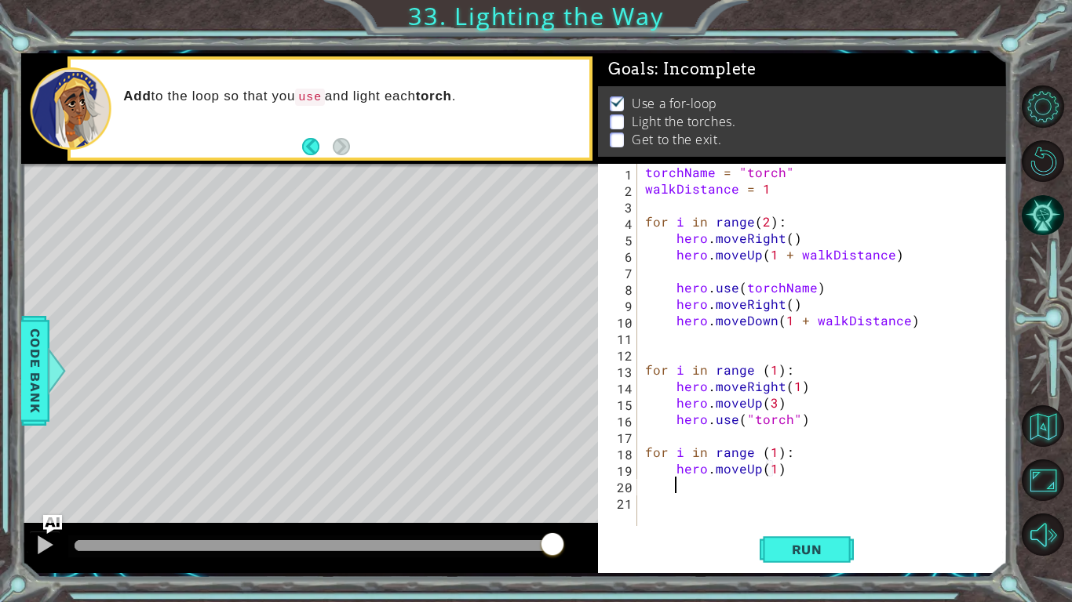
type textarea "u"
type textarea "hero.use("torch")"
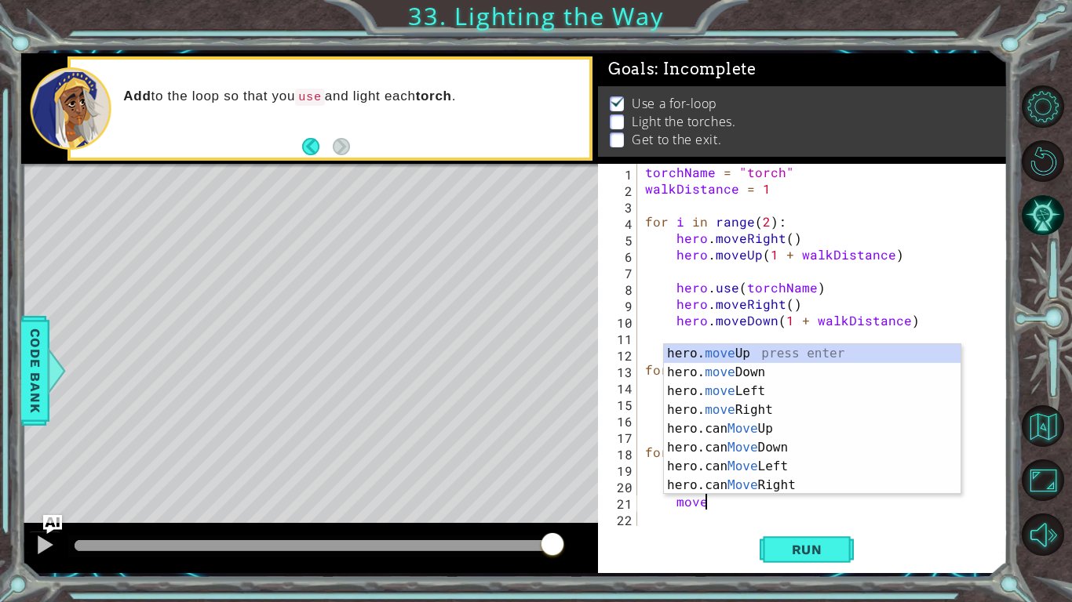
scroll to position [0, 3]
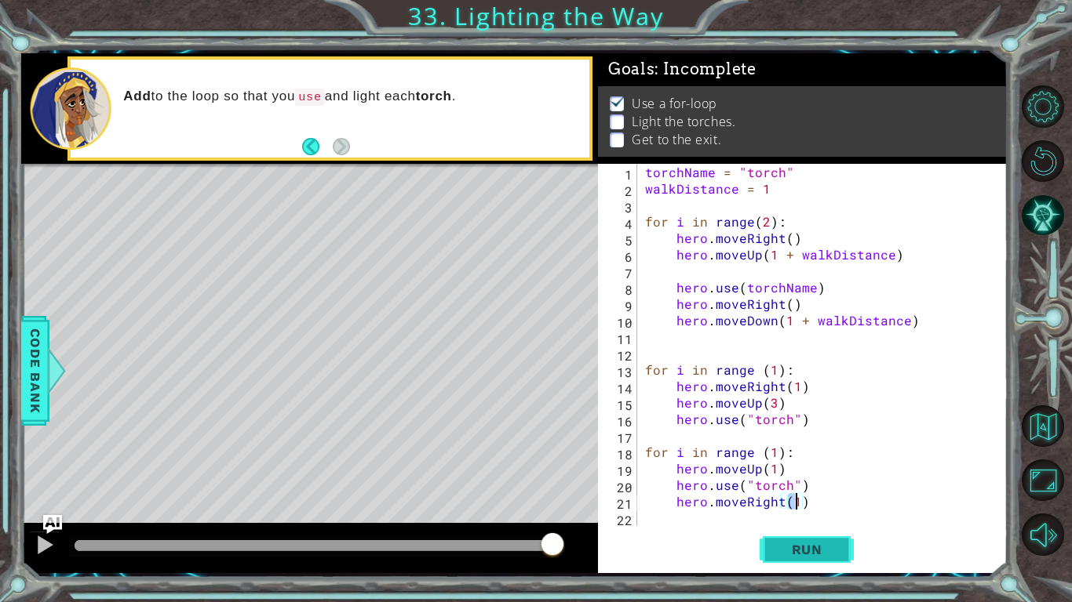
click at [803, 553] on span "Run" at bounding box center [807, 550] width 62 height 16
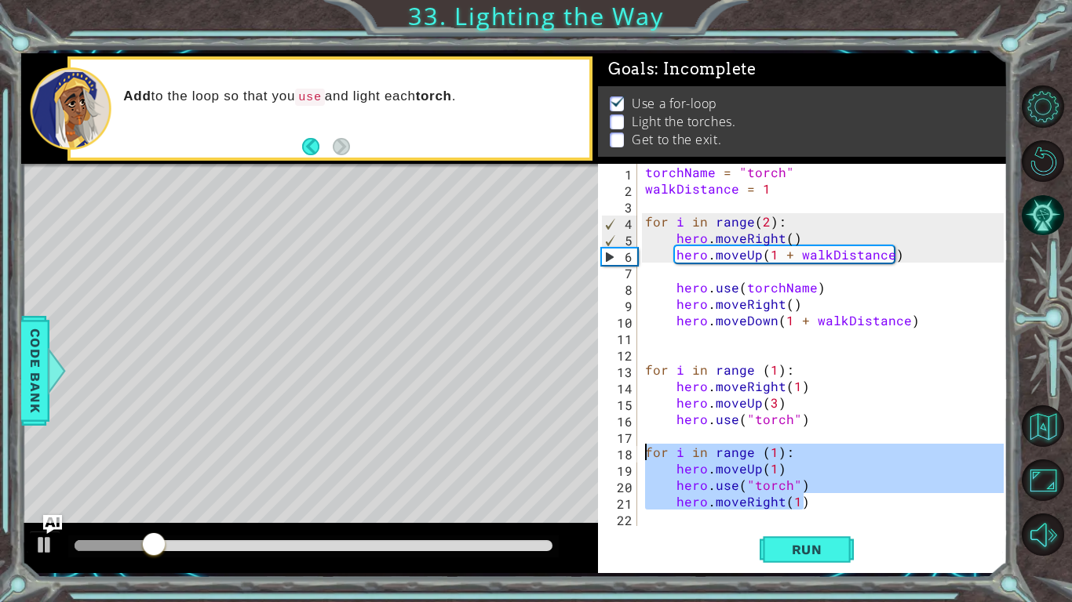
drag, startPoint x: 815, startPoint y: 508, endPoint x: 641, endPoint y: 449, distance: 183.6
click at [642, 449] on div "torchName = "torch" walkDistance = 1 for i in range ( 2 ) : hero . moveRight ( …" at bounding box center [826, 361] width 369 height 395
type textarea "for i in range (1): hero.moveUp(1)"
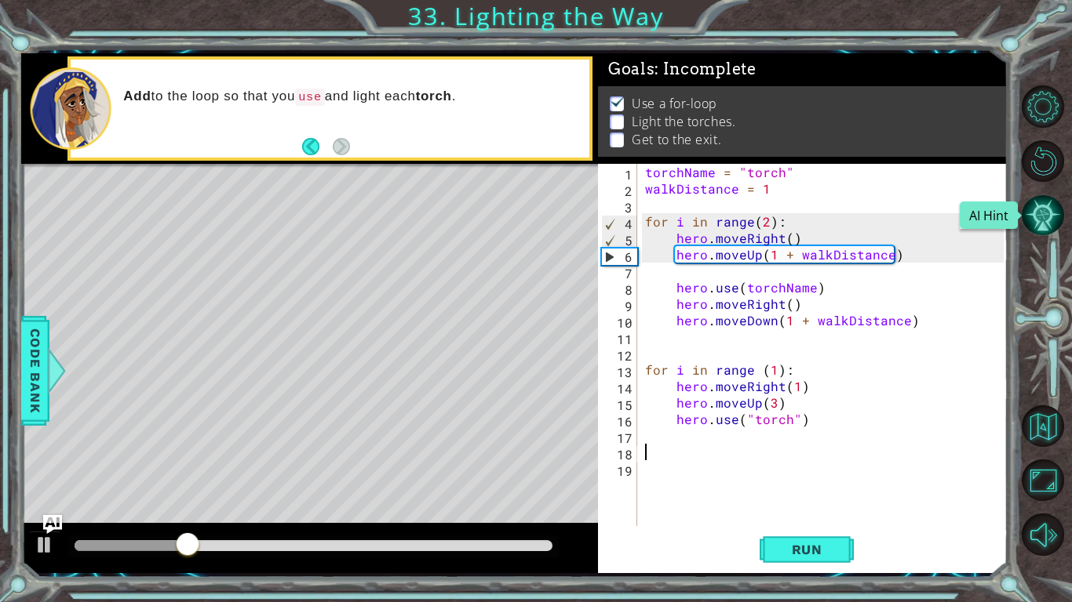
click at [1043, 209] on button "AI Hint" at bounding box center [1042, 216] width 42 height 42
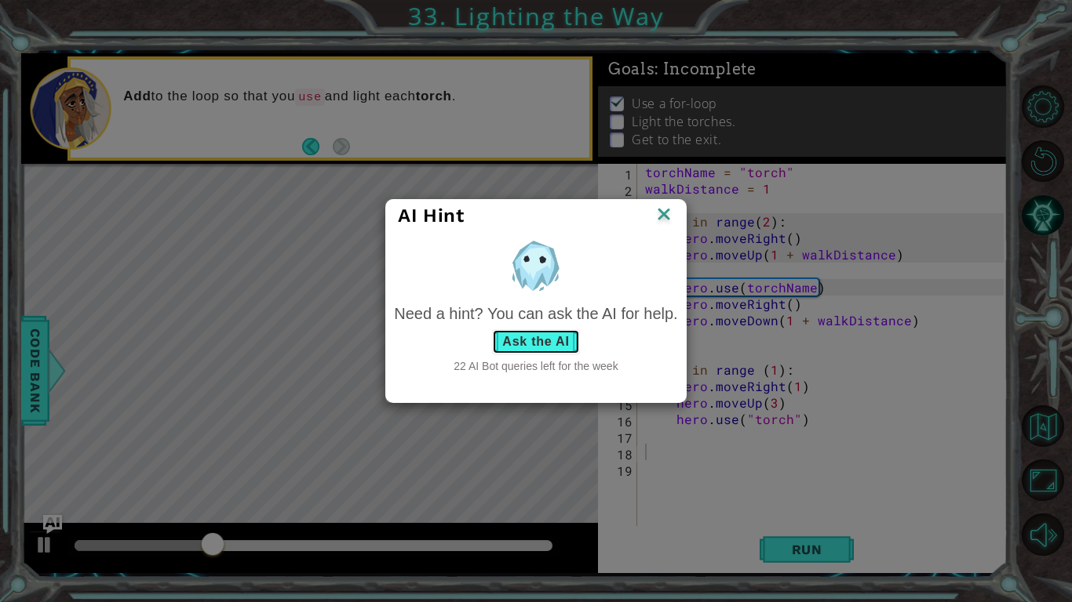
click at [561, 337] on button "Ask the AI" at bounding box center [535, 341] width 87 height 25
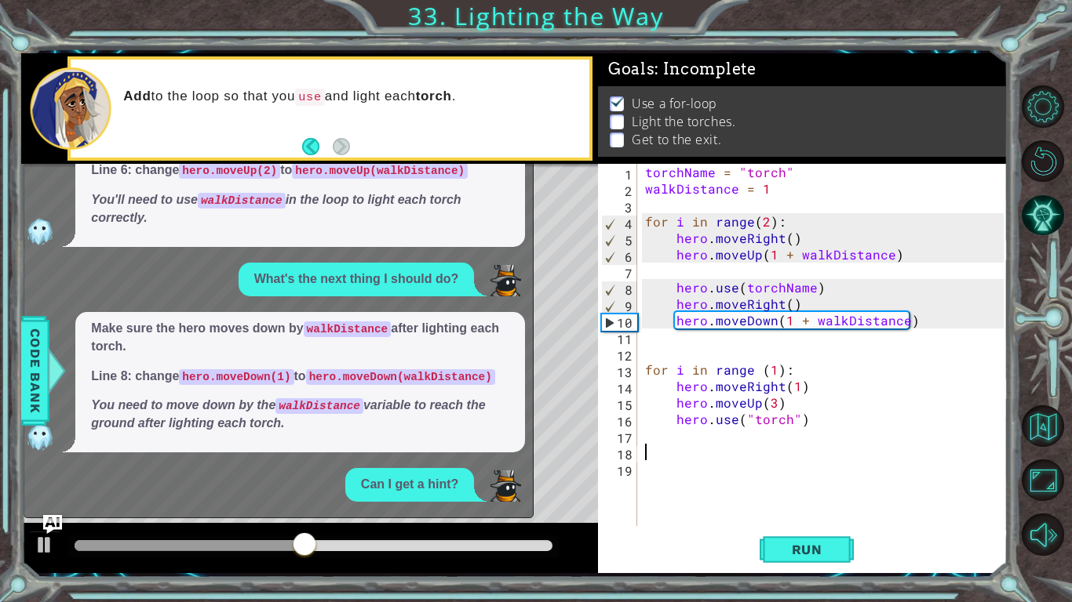
scroll to position [183, 0]
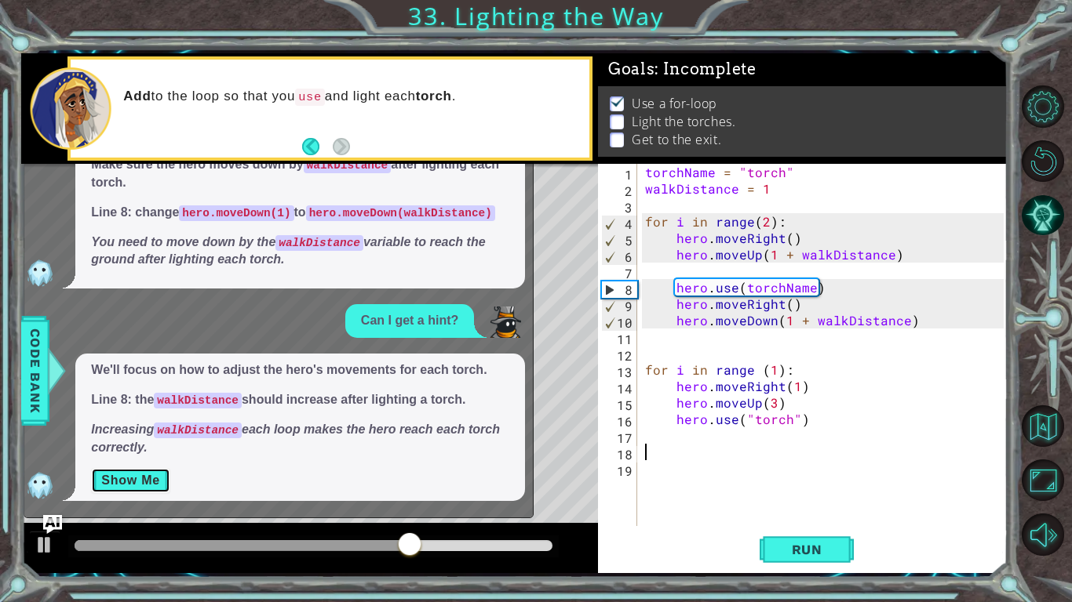
click at [123, 479] on button "Show Me" at bounding box center [130, 480] width 79 height 25
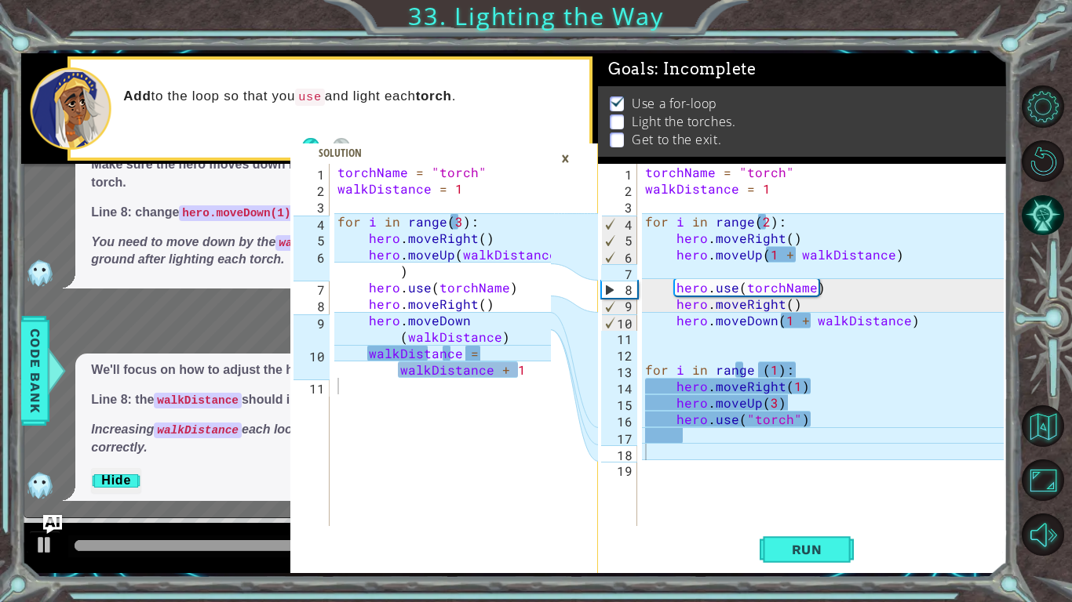
click at [792, 355] on div "torchName = "torch" walkDistance = 1 for i in range ( 2 ) : hero . moveRight ( …" at bounding box center [826, 361] width 369 height 395
click at [770, 380] on div "torchName = "torch" walkDistance = 1 for i in range ( 2 ) : hero . moveRight ( …" at bounding box center [826, 361] width 369 height 395
click at [564, 161] on div "×" at bounding box center [565, 158] width 24 height 27
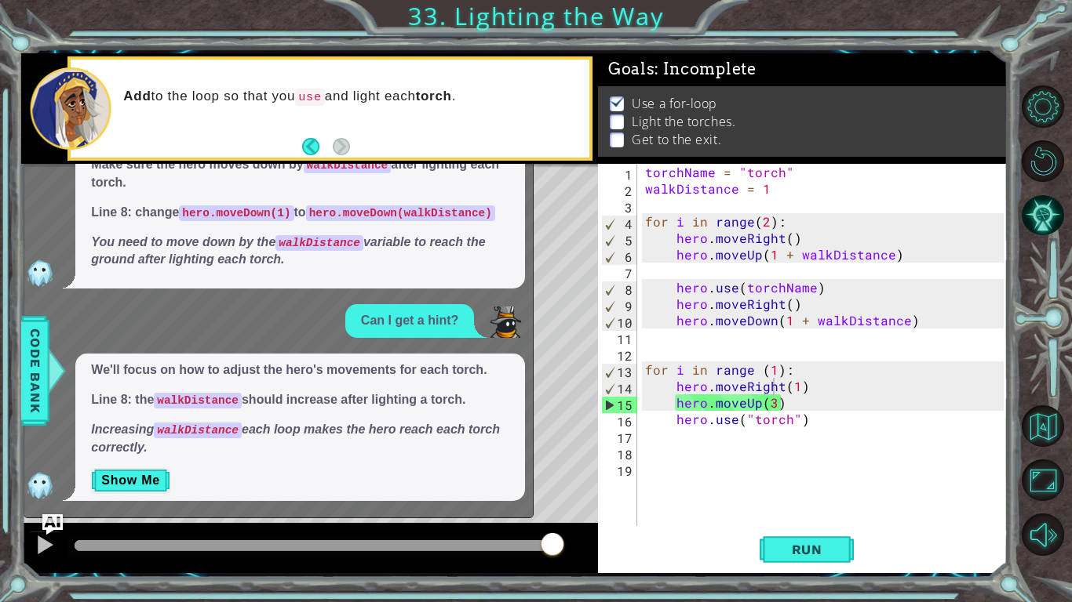
click at [58, 520] on img "Ask AI" at bounding box center [52, 525] width 20 height 20
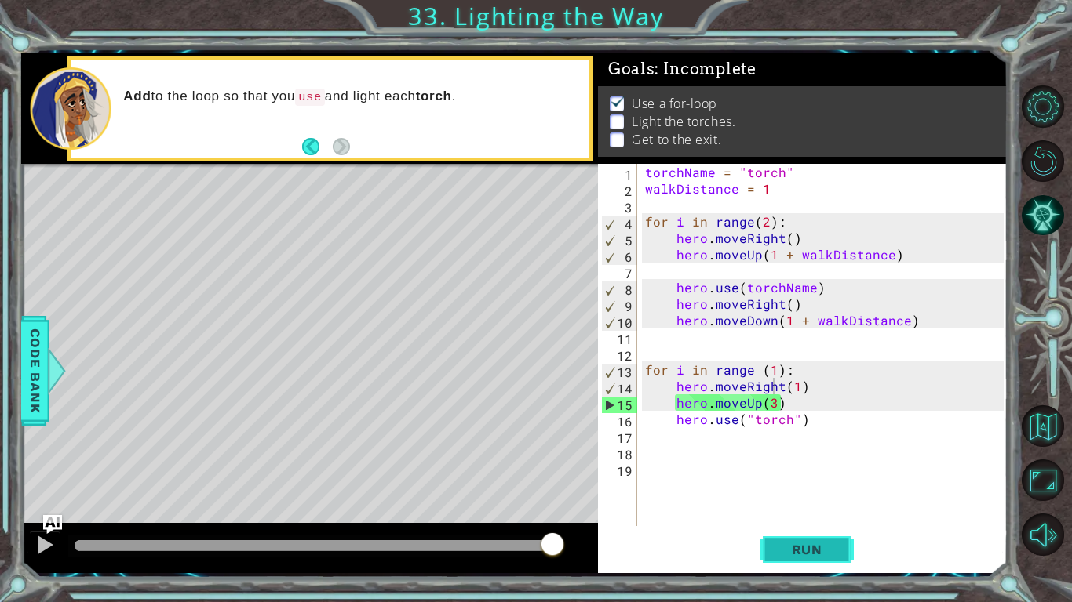
click at [798, 545] on span "Run" at bounding box center [807, 550] width 62 height 16
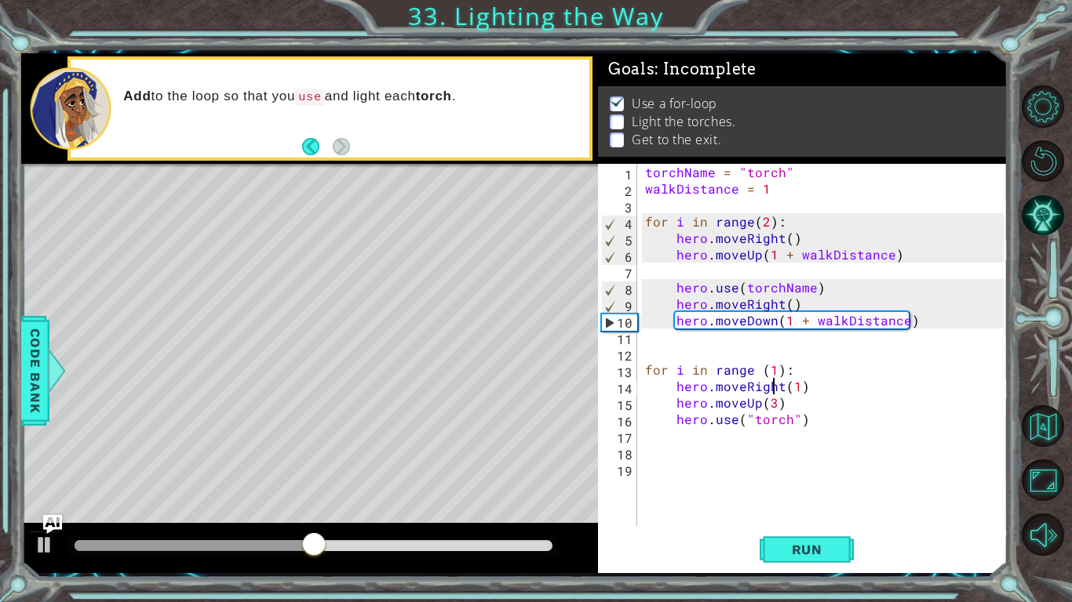
click at [486, 550] on div at bounding box center [314, 545] width 478 height 11
click at [38, 541] on div at bounding box center [45, 545] width 20 height 20
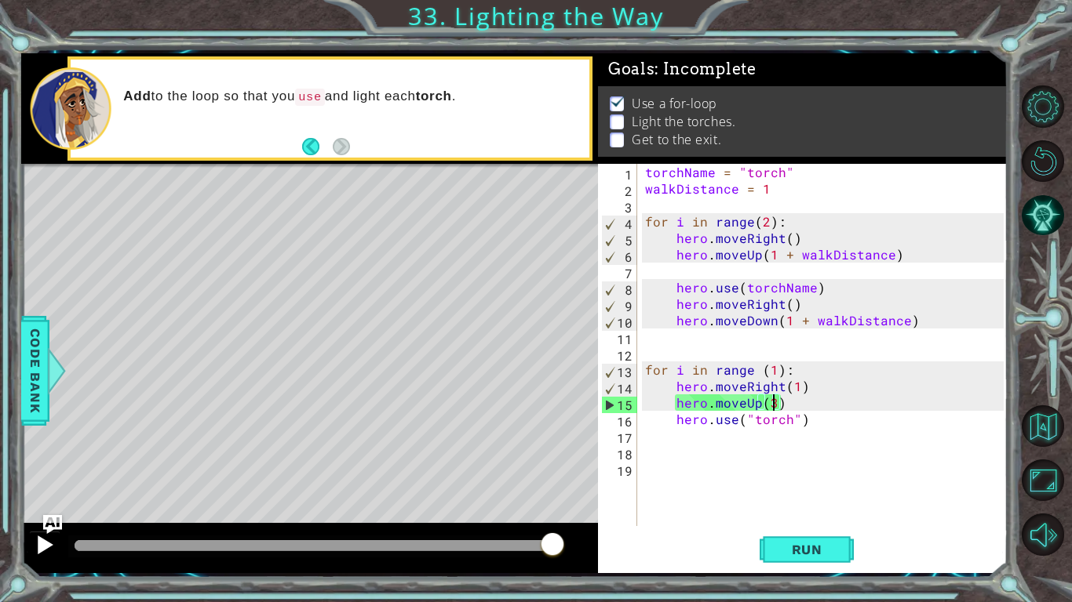
scroll to position [0, 7]
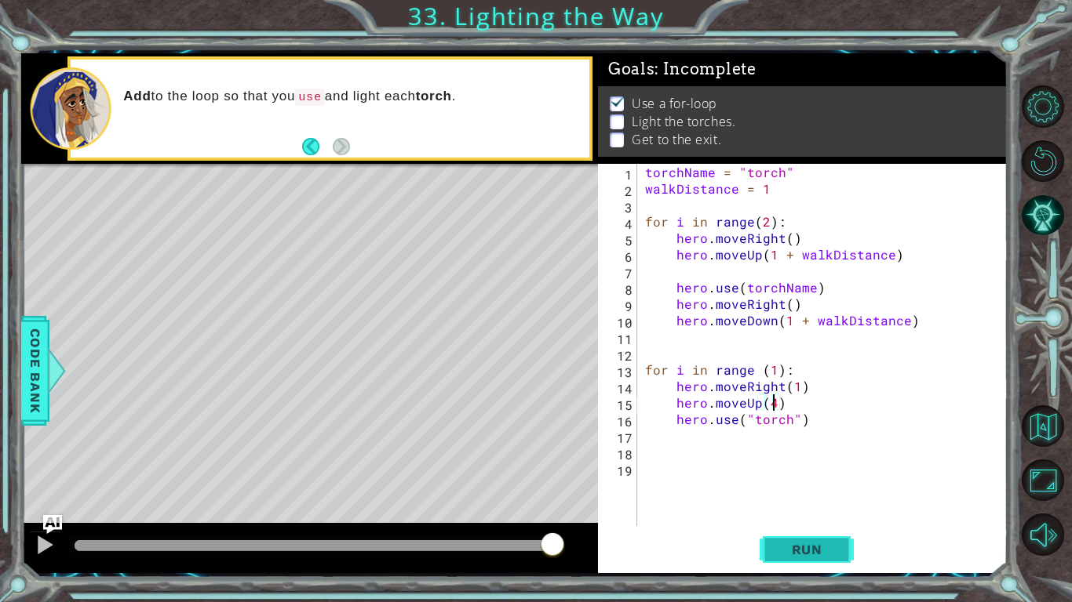
click at [818, 539] on button "Run" at bounding box center [806, 549] width 94 height 41
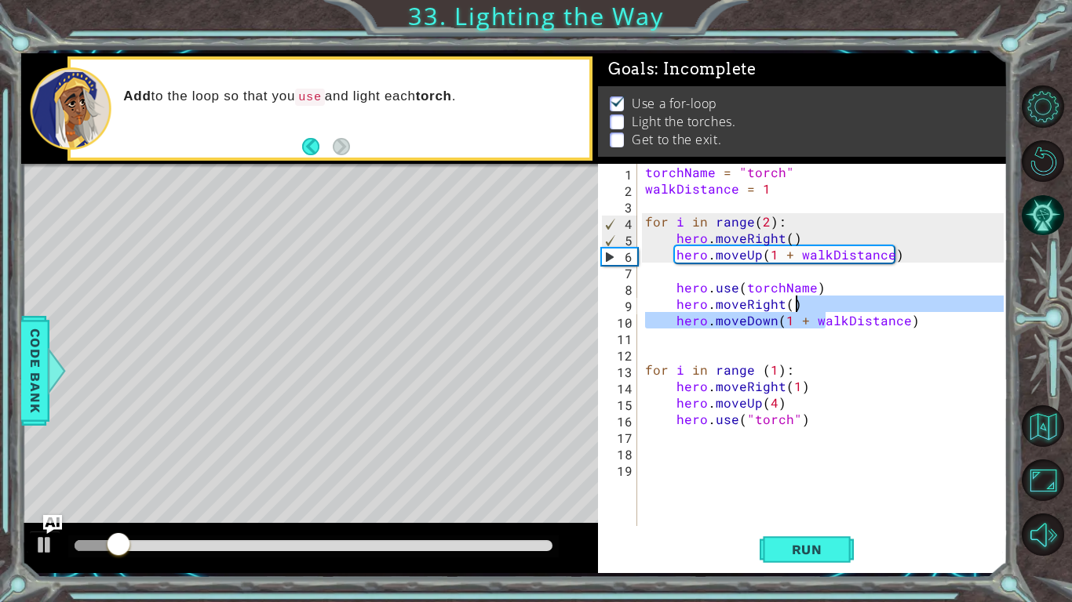
drag, startPoint x: 826, startPoint y: 320, endPoint x: 646, endPoint y: 206, distance: 213.0
click at [646, 206] on div "torchName = "torch" walkDistance = 1 for i in range ( 2 ) : hero . moveRight ( …" at bounding box center [826, 361] width 369 height 395
type textarea "for i in range(2):"
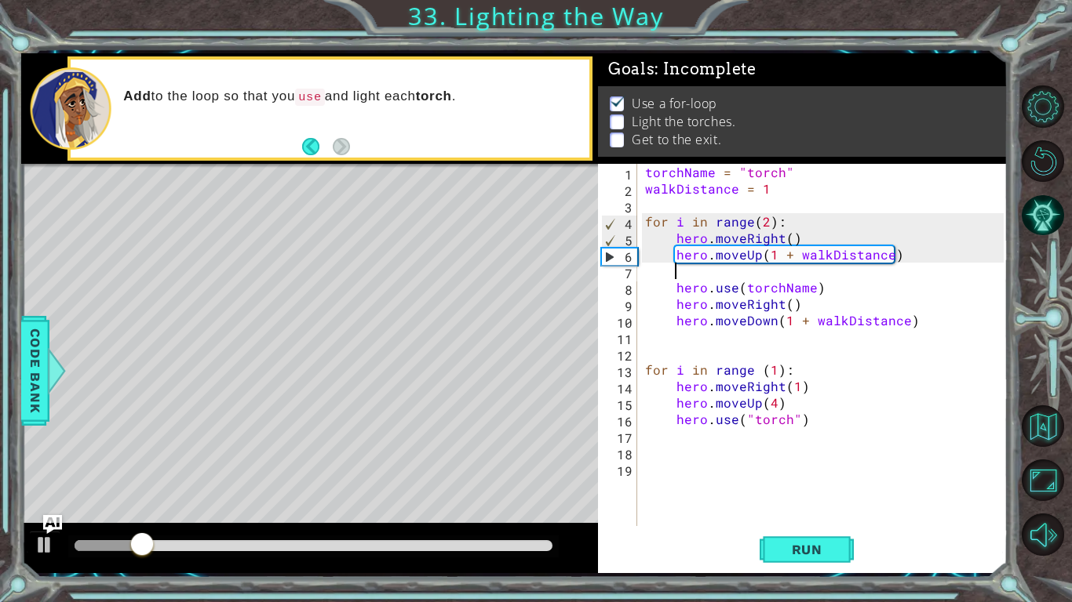
click at [746, 271] on div "torchName = "torch" walkDistance = 1 for i in range ( 2 ) : hero . moveRight ( …" at bounding box center [826, 361] width 369 height 395
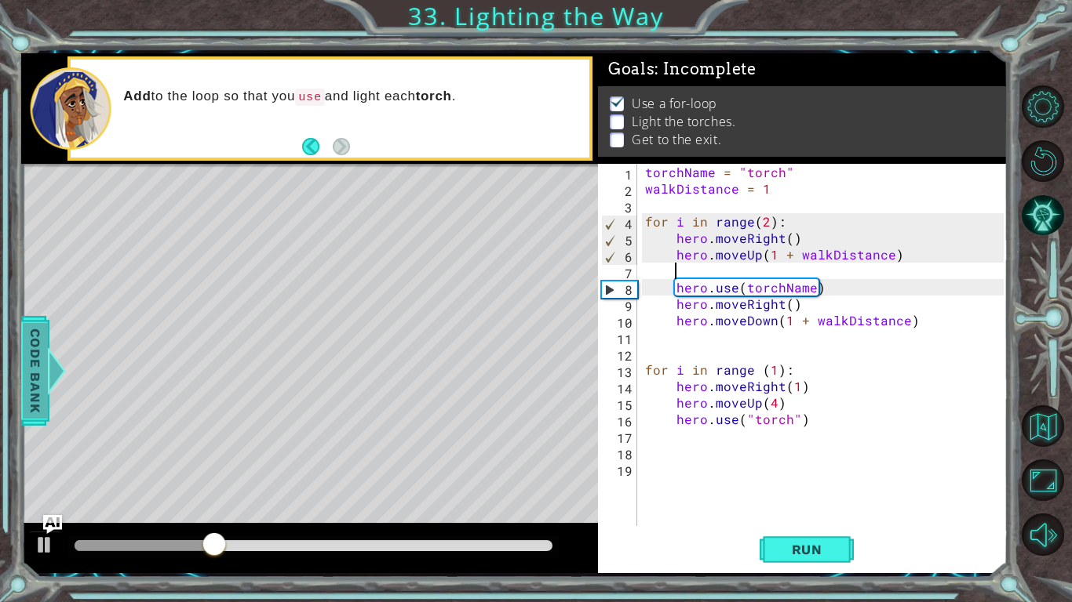
click at [27, 380] on span "Code Bank" at bounding box center [35, 370] width 25 height 96
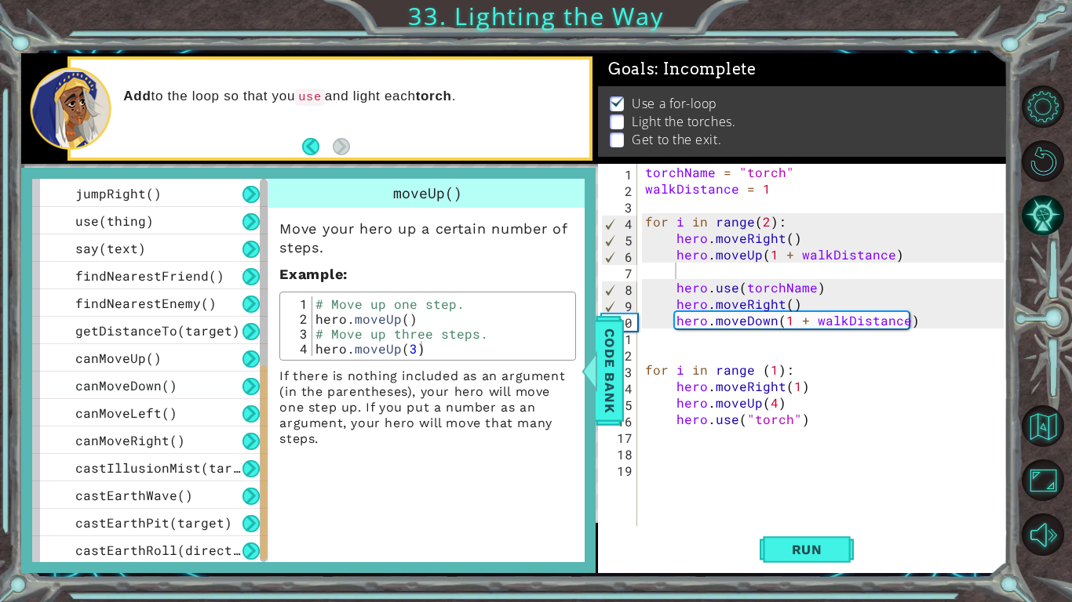
scroll to position [468, 0]
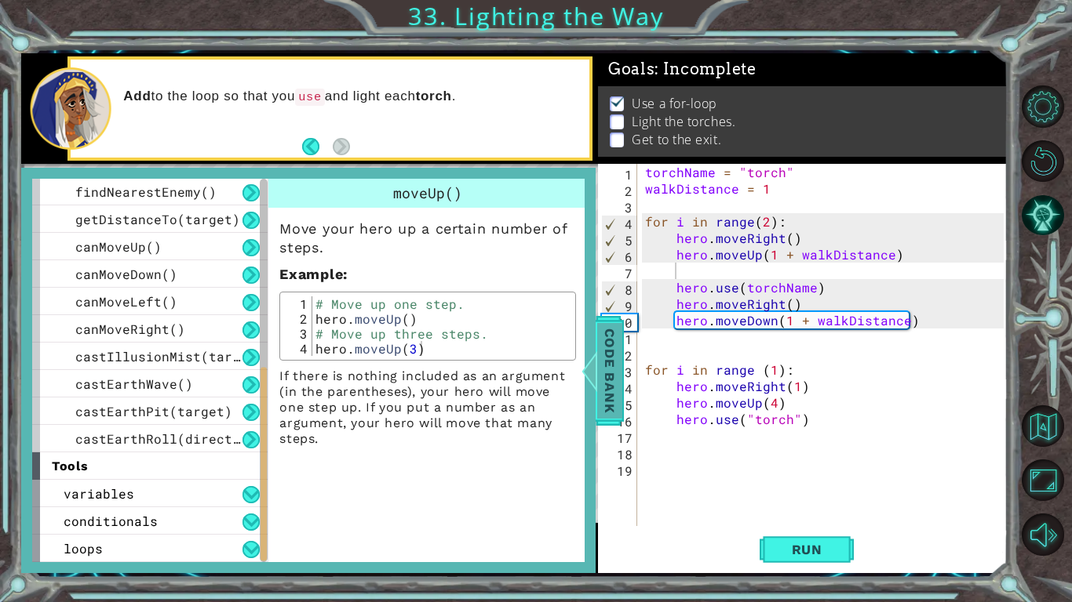
click at [607, 373] on span "Code Bank" at bounding box center [609, 370] width 25 height 96
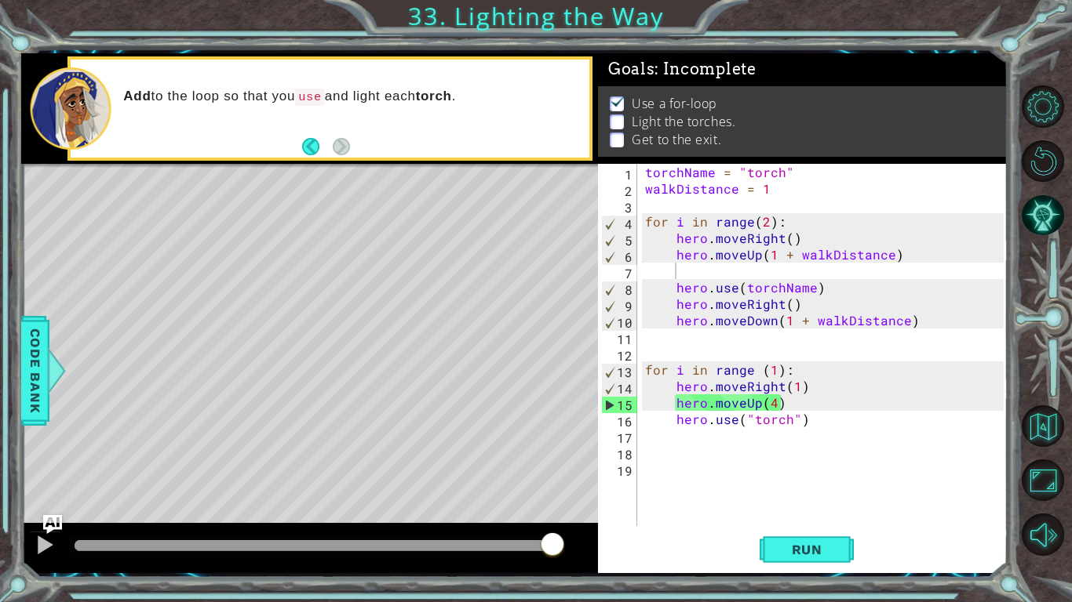
click at [827, 429] on div "torchName = "torch" walkDistance = 1 for i in range ( 2 ) : hero . moveRight ( …" at bounding box center [826, 361] width 369 height 395
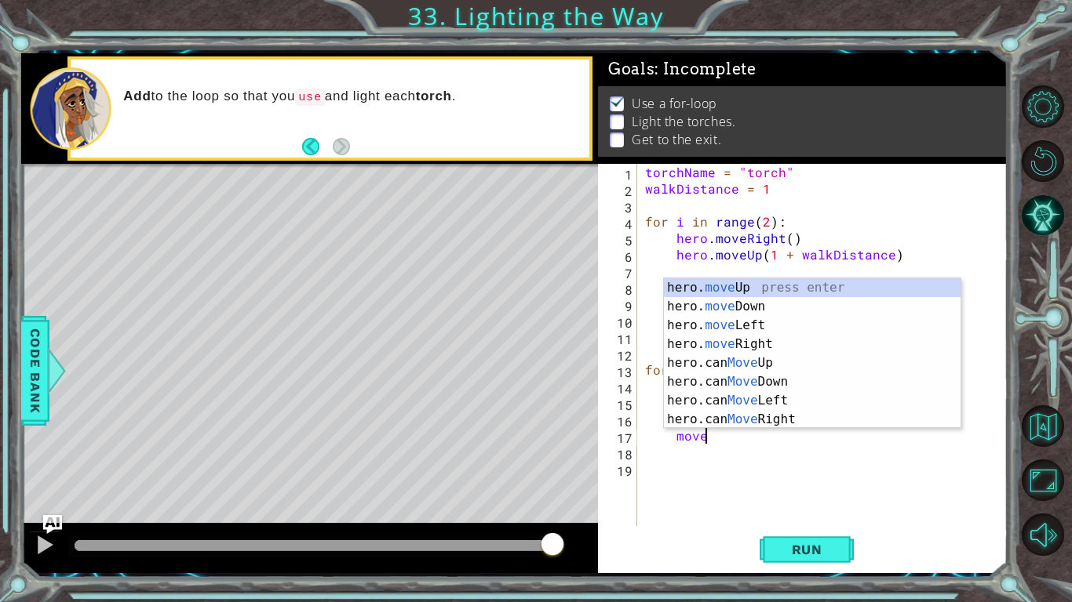
scroll to position [0, 2]
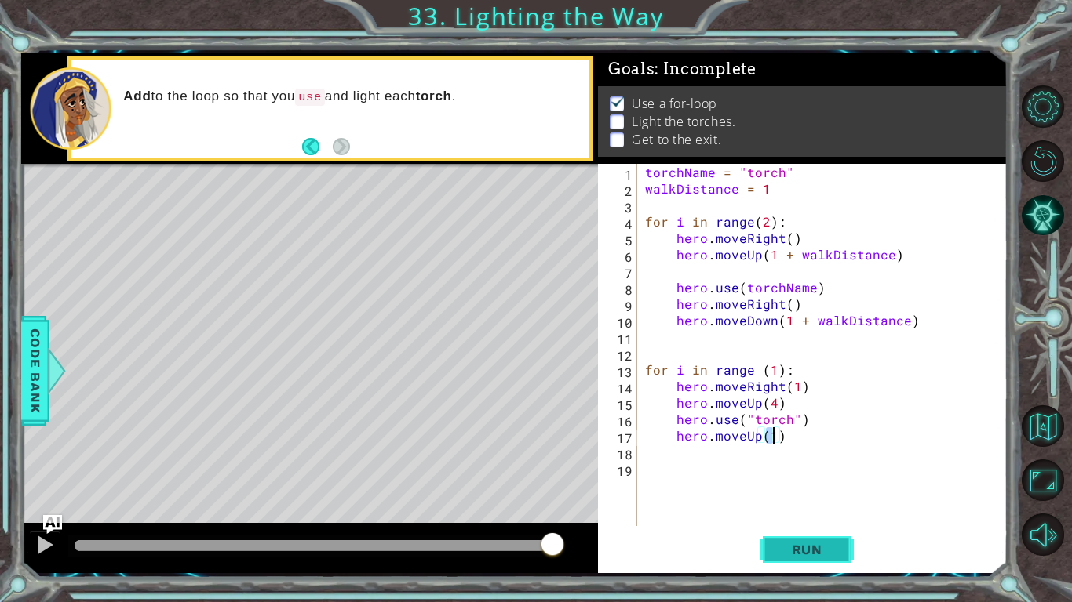
click at [792, 533] on button "Run" at bounding box center [806, 549] width 94 height 41
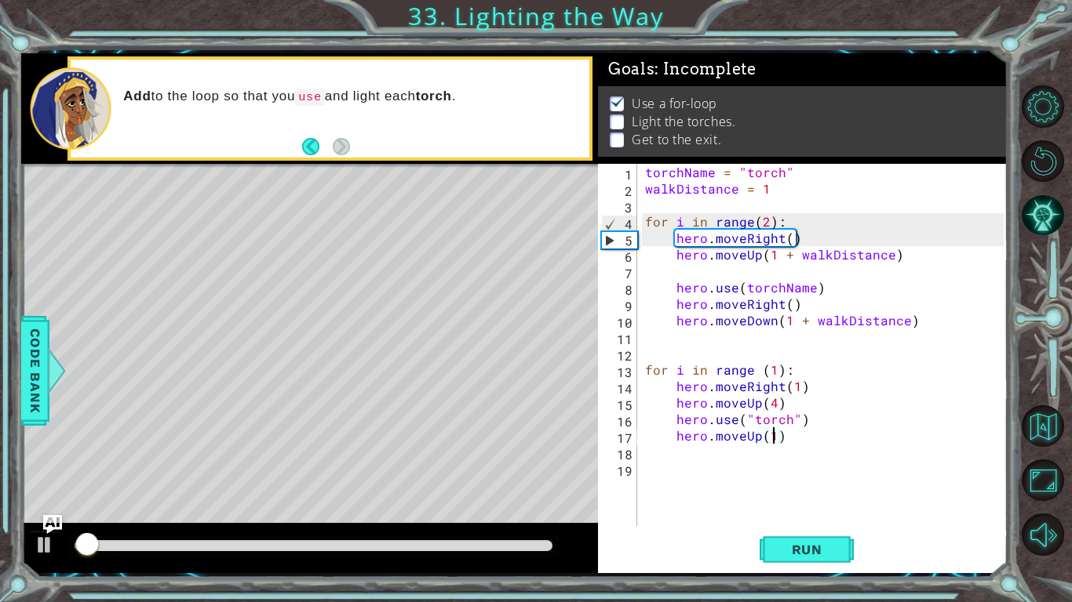
click at [737, 433] on div "torchName = "torch" walkDistance = 1 for i in range ( 2 ) : hero . moveRight ( …" at bounding box center [826, 361] width 369 height 395
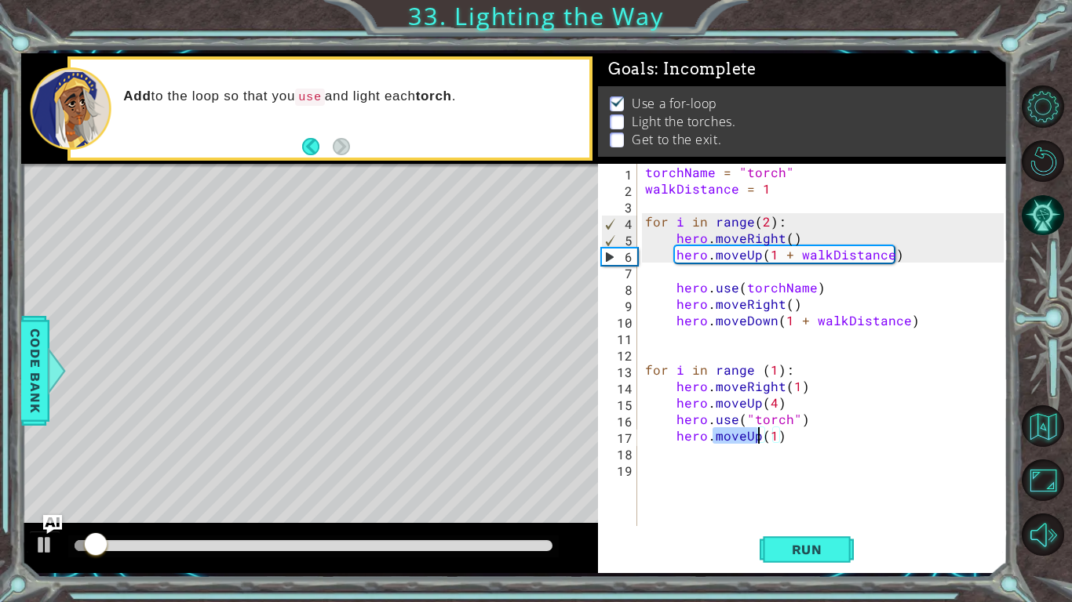
click at [737, 433] on div "torchName = "torch" walkDistance = 1 for i in range ( 2 ) : hero . moveRight ( …" at bounding box center [826, 361] width 369 height 395
type textarea "\"
type textarea "hero.use("torch")"
type textarea "'"
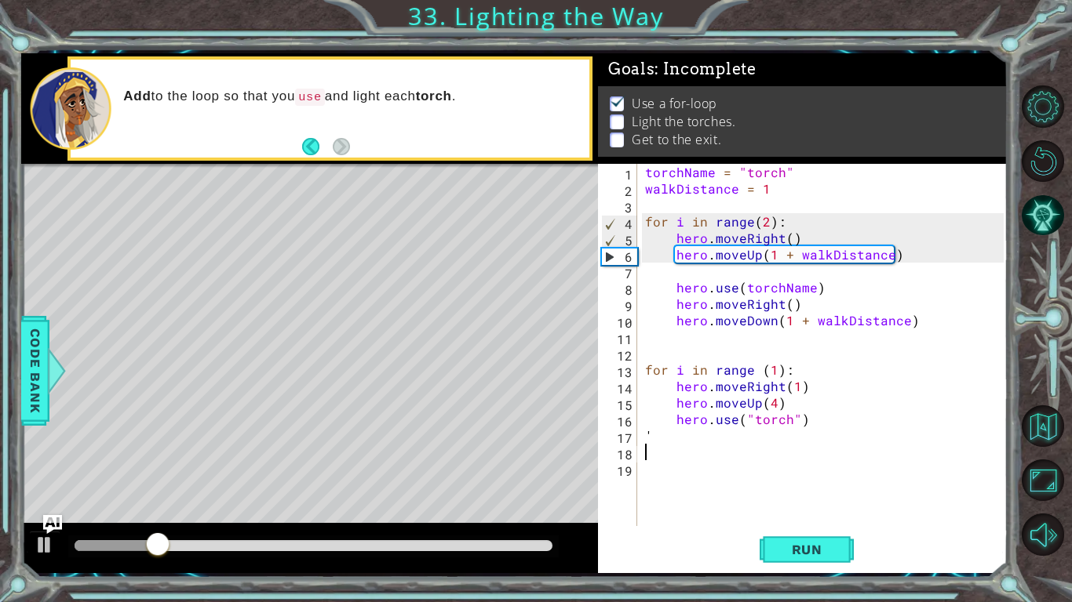
type textarea "'"
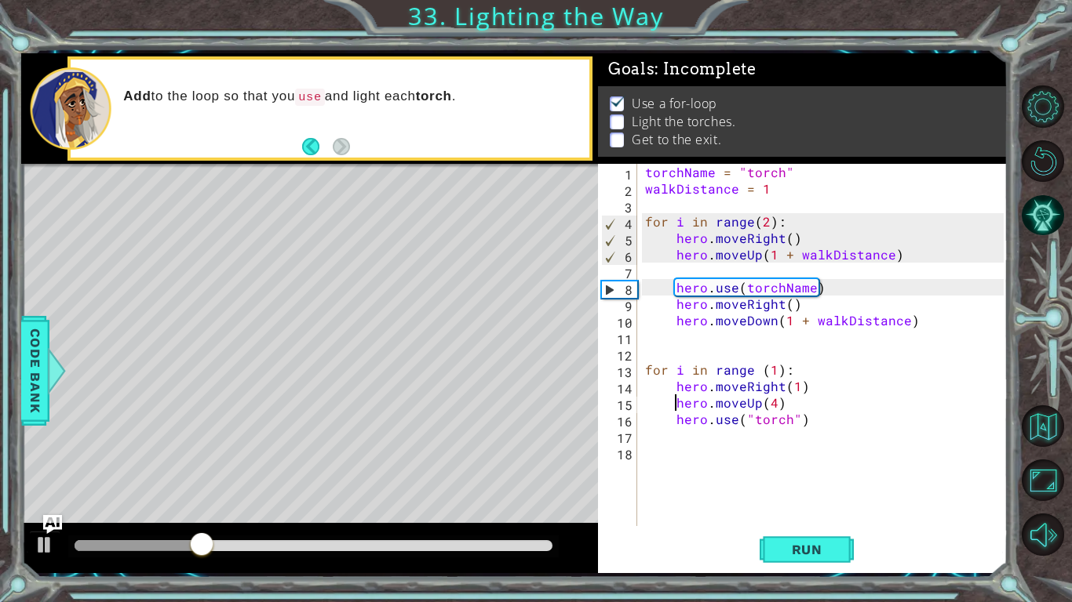
type textarea "for i in range (1):"
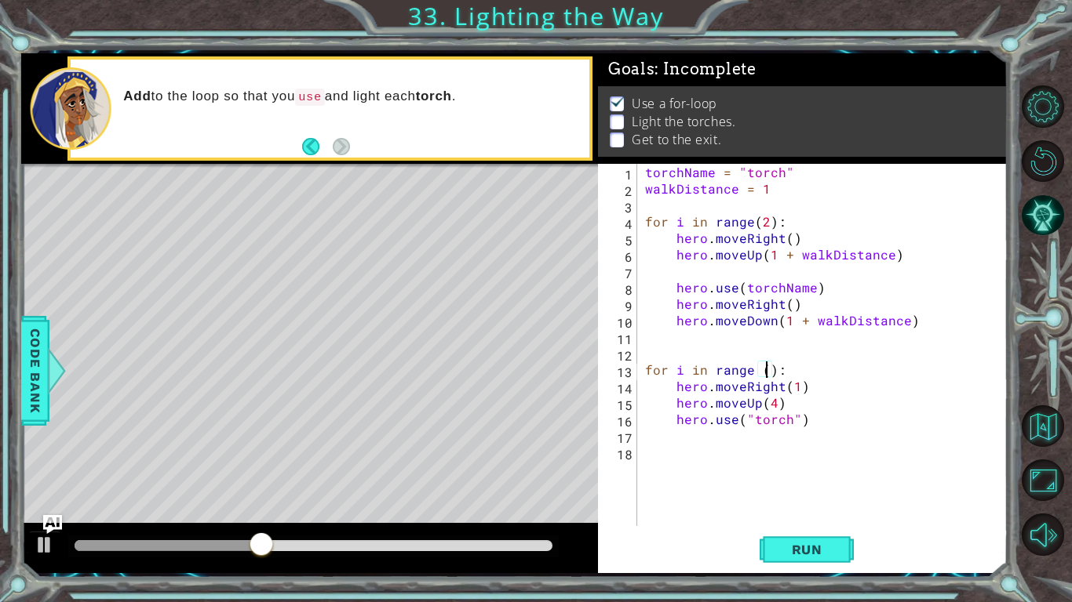
scroll to position [0, 8]
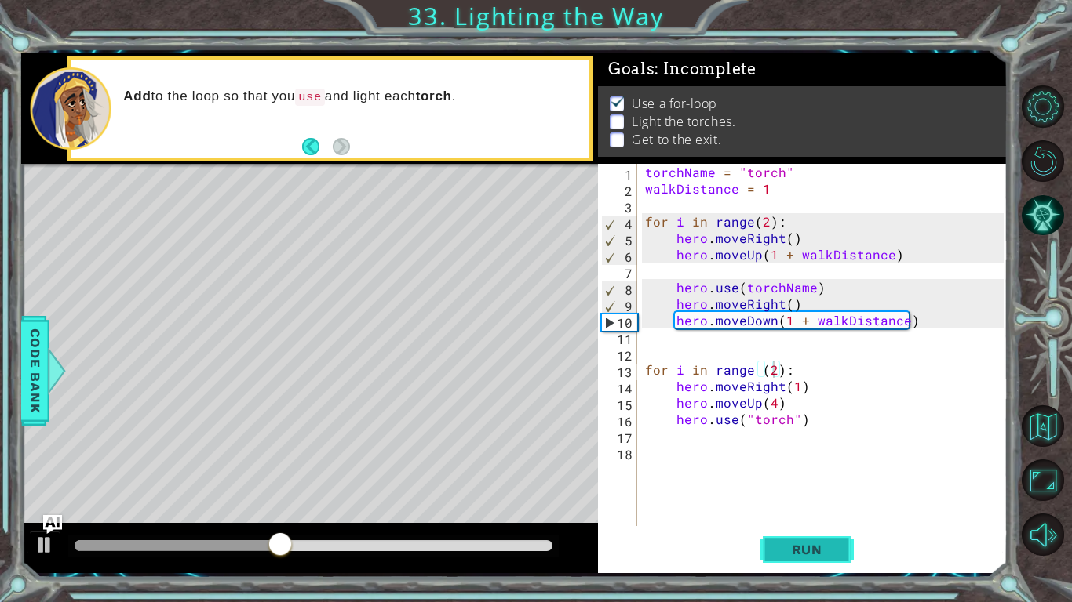
click at [796, 551] on span "Run" at bounding box center [807, 550] width 62 height 16
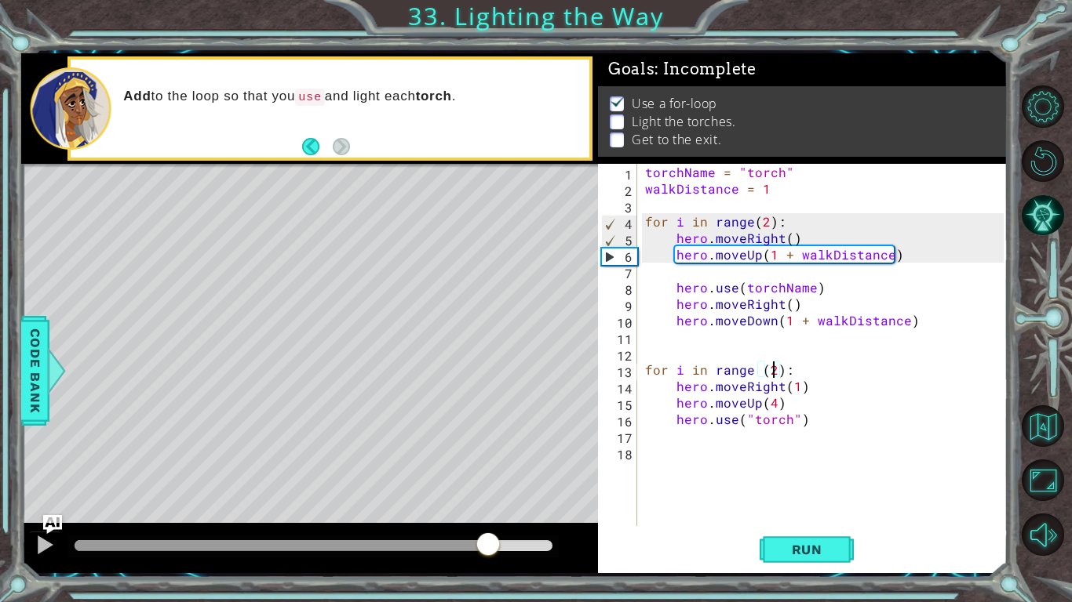
click at [489, 550] on div at bounding box center [314, 545] width 478 height 11
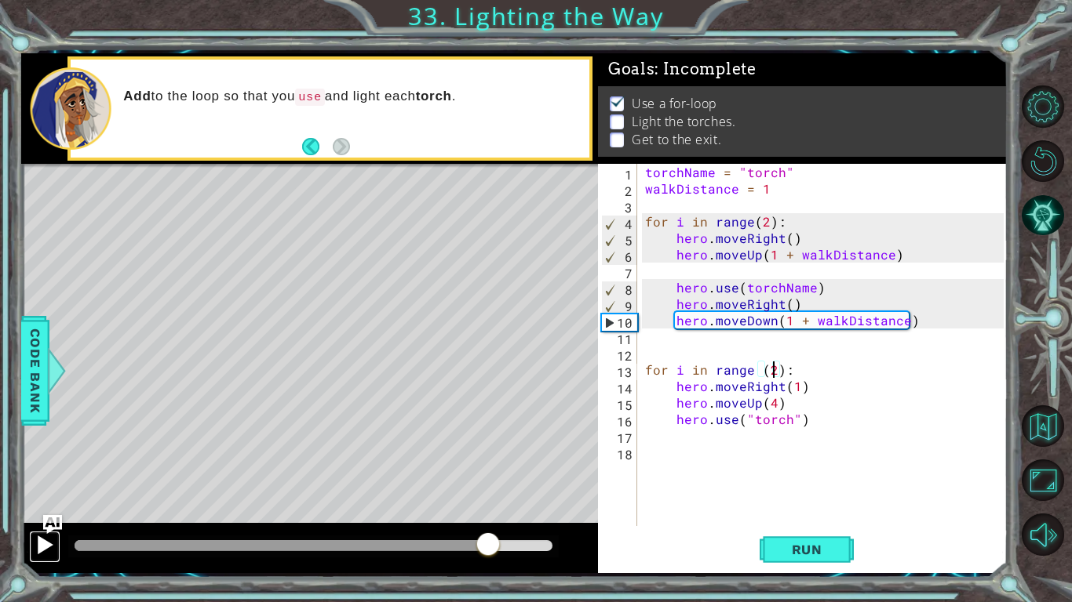
click at [53, 547] on div at bounding box center [45, 545] width 20 height 20
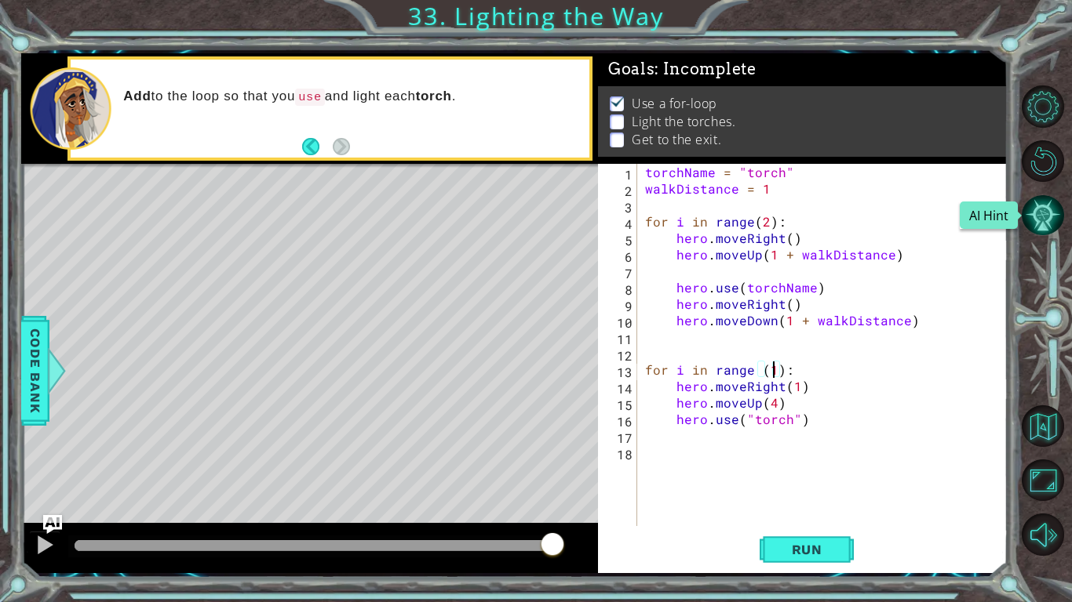
click at [1046, 199] on button "AI Hint" at bounding box center [1042, 216] width 42 height 42
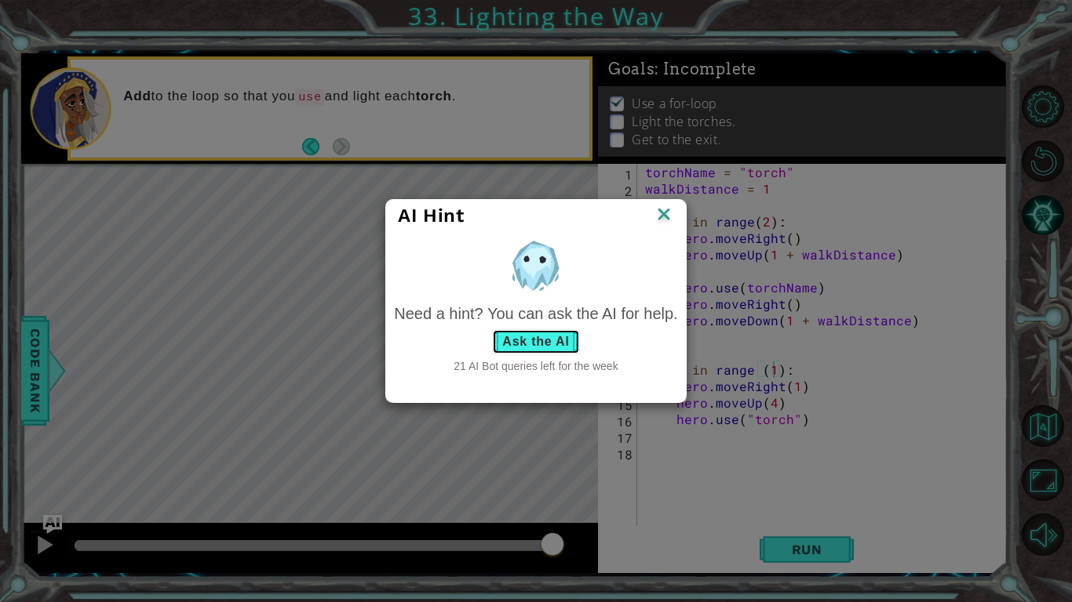
click at [562, 346] on button "Ask the AI" at bounding box center [535, 341] width 87 height 25
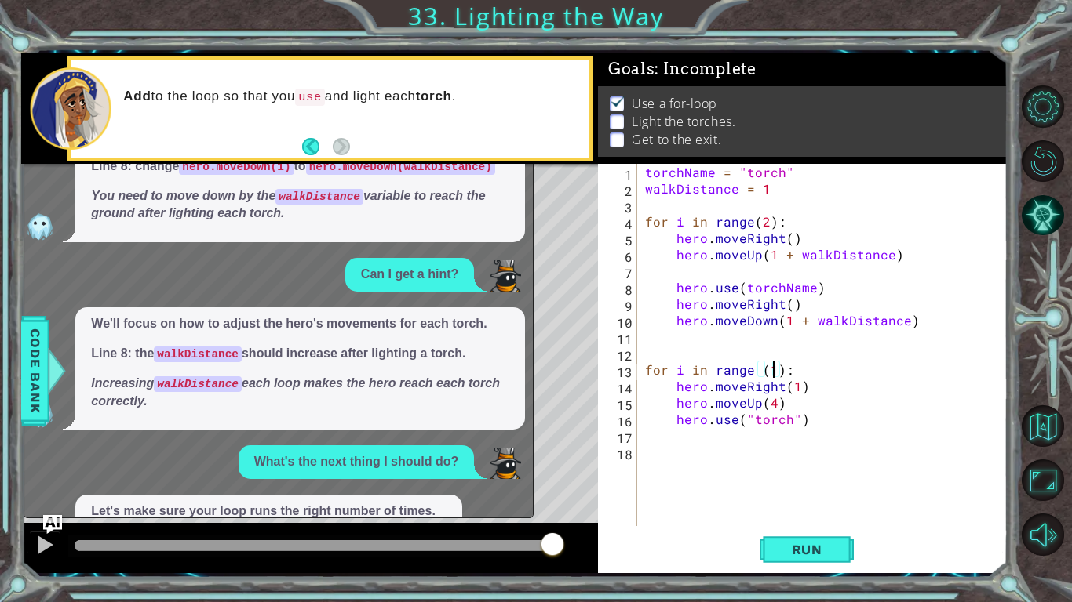
scroll to position [354, 0]
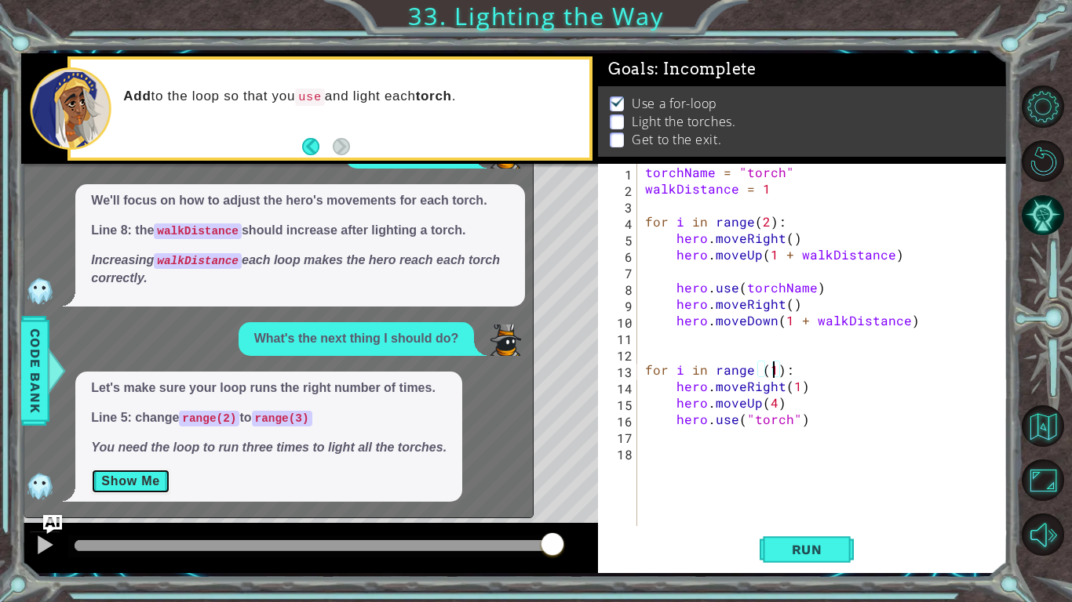
click at [147, 483] on button "Show Me" at bounding box center [130, 481] width 79 height 25
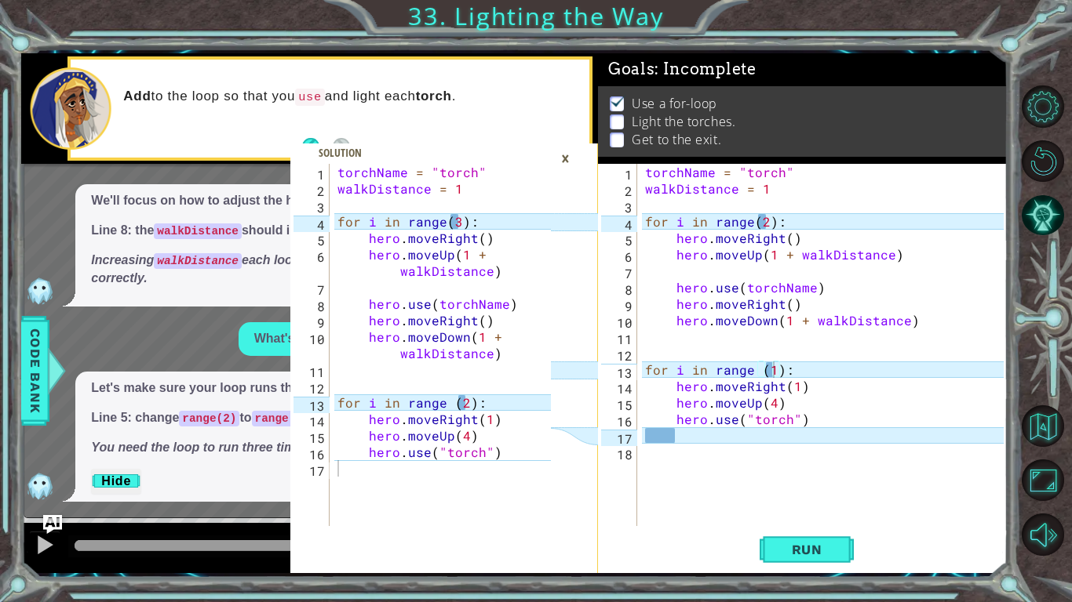
click at [770, 225] on div "torchName = "torch" walkDistance = 1 for i in range ( 2 ) : hero . moveRight ( …" at bounding box center [826, 361] width 369 height 395
type textarea "for i in range(2):"
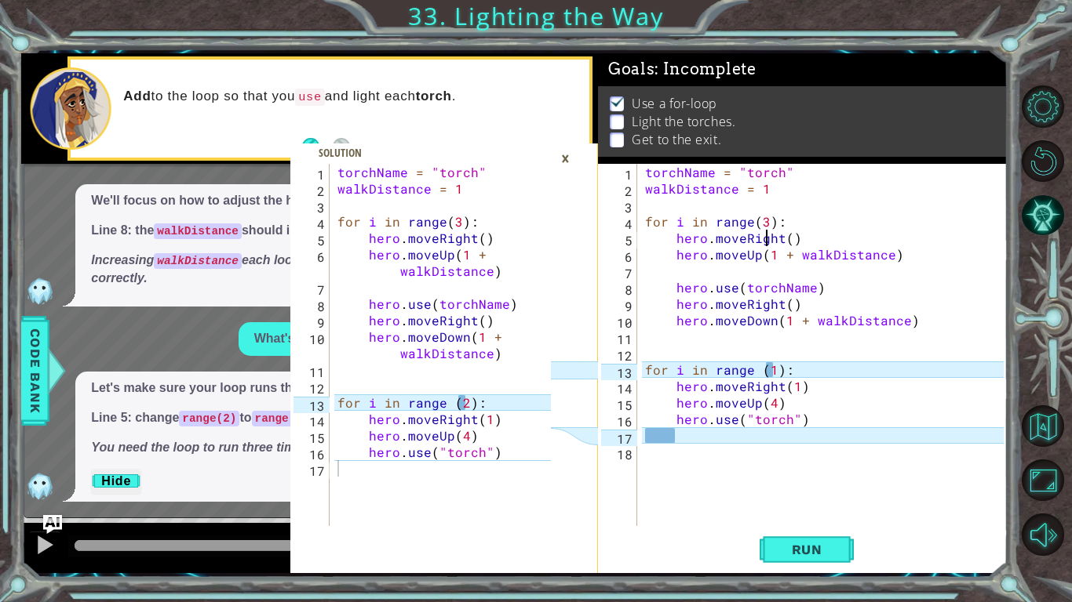
type textarea "hero.moveUp(1 + walkDistance)"
type textarea "hero.moveDown(1 + walkDistance)"
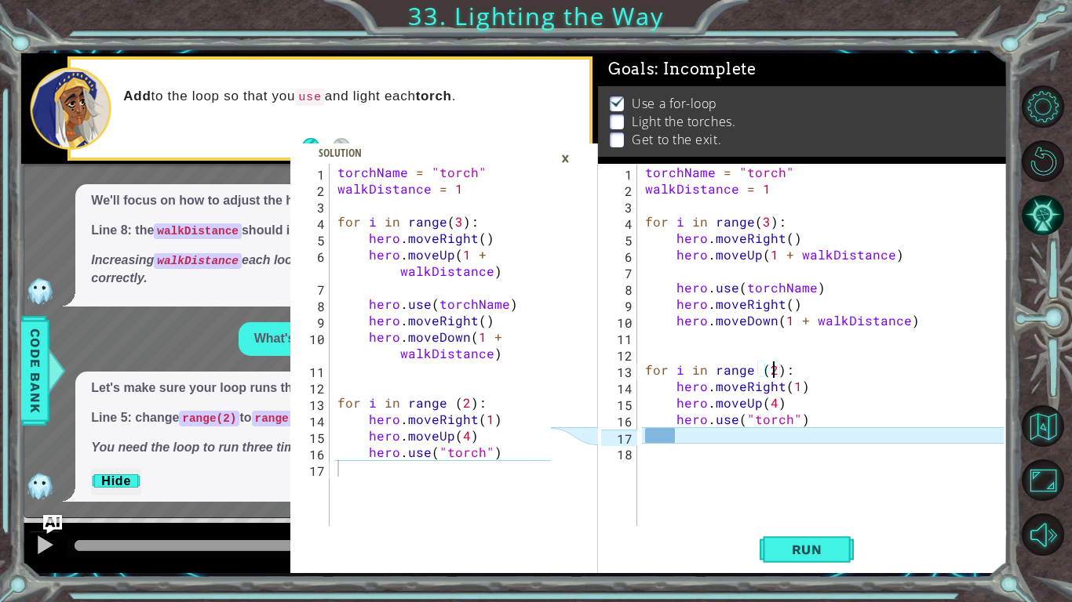
type textarea "for i in range (2):"
click at [565, 158] on div "×" at bounding box center [565, 158] width 24 height 27
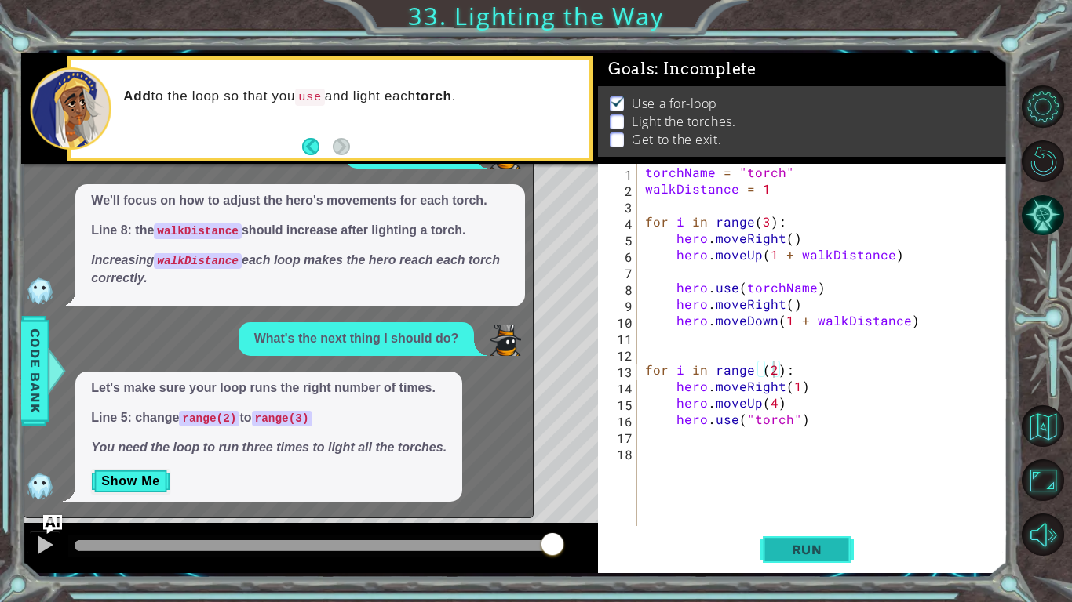
click at [805, 535] on button "Run" at bounding box center [806, 549] width 94 height 41
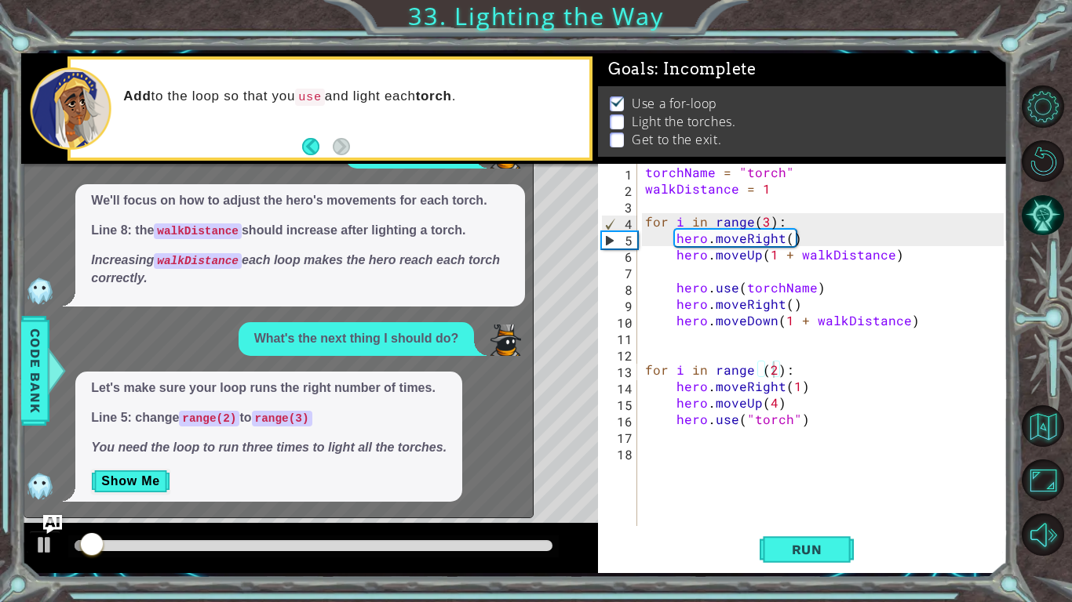
click at [64, 516] on div "x I need a hint on the next step. Let's make sure to light up the torches corre…" at bounding box center [279, 283] width 510 height 471
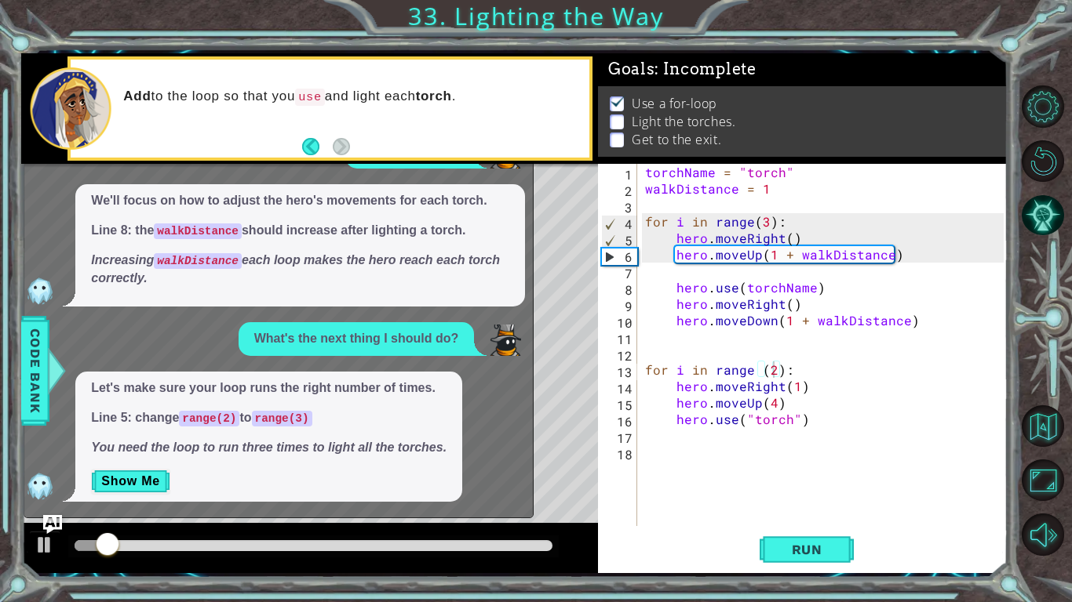
click at [65, 517] on div "x I need a hint on the next step. Let's make sure to light up the torches corre…" at bounding box center [279, 283] width 510 height 471
click at [48, 517] on img "Ask AI" at bounding box center [52, 525] width 20 height 20
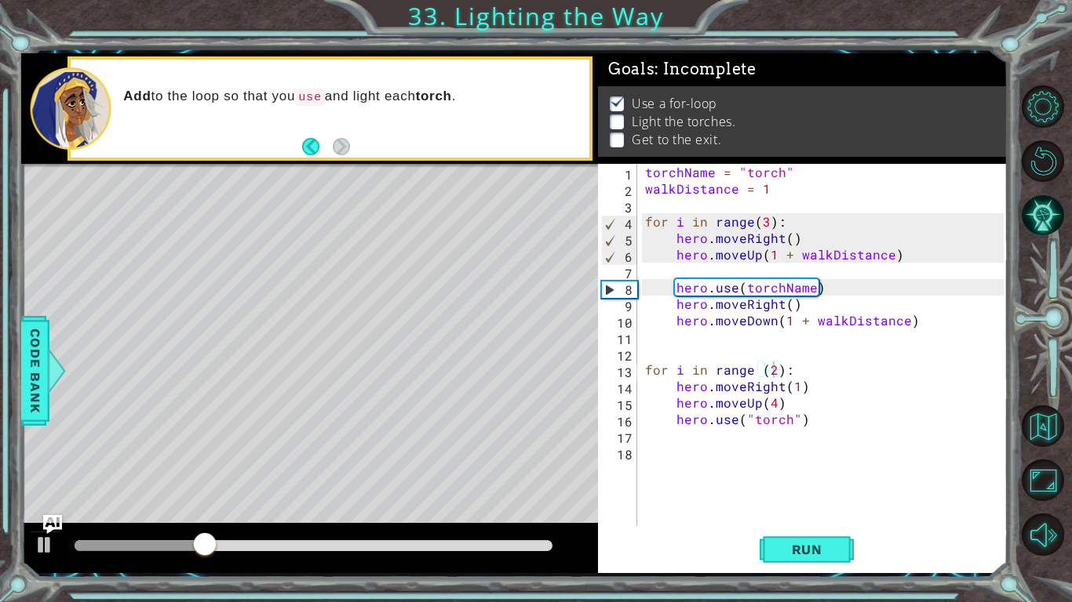
scroll to position [0, 1]
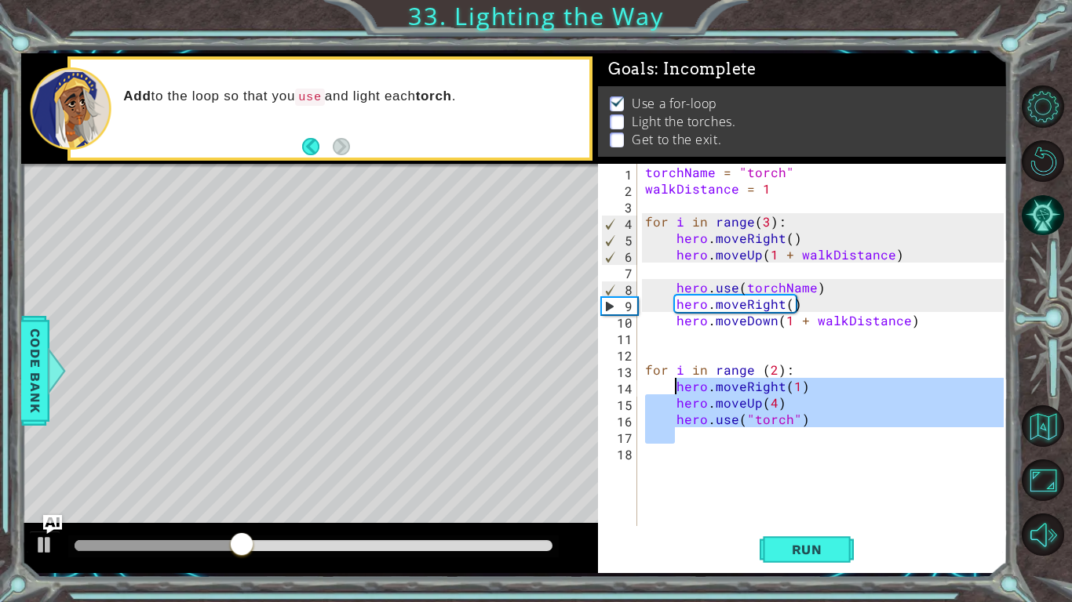
drag, startPoint x: 857, startPoint y: 431, endPoint x: 678, endPoint y: 389, distance: 184.4
click at [678, 389] on div "torchName = "torch" walkDistance = 1 for i in range ( 3 ) : hero . moveRight ( …" at bounding box center [826, 361] width 369 height 395
type textarea "hero.moveRight(1) hero.moveUp(4)"
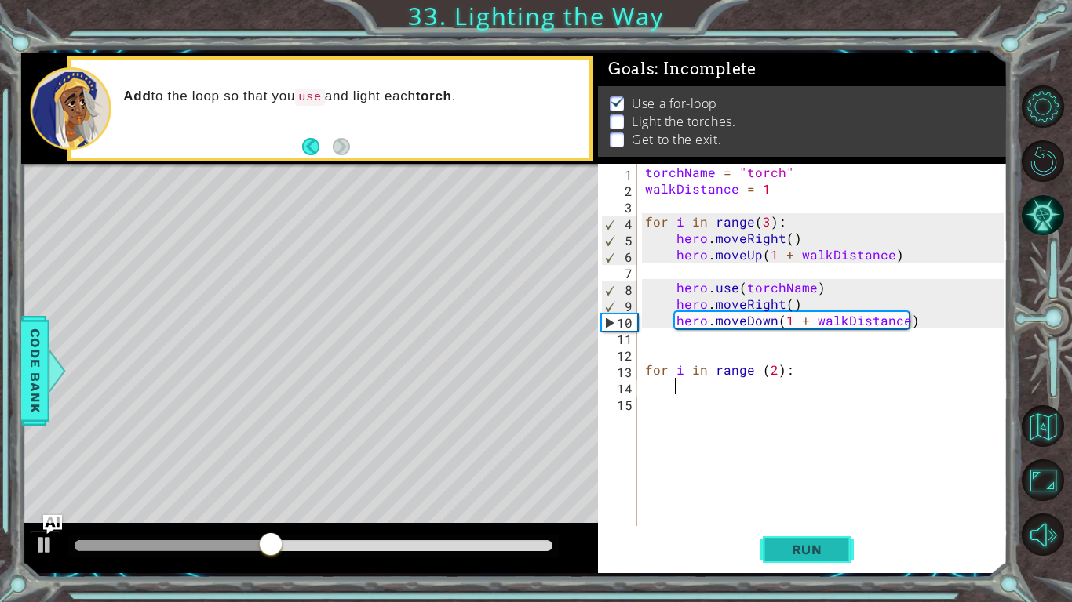
click at [821, 560] on button "Run" at bounding box center [806, 549] width 94 height 41
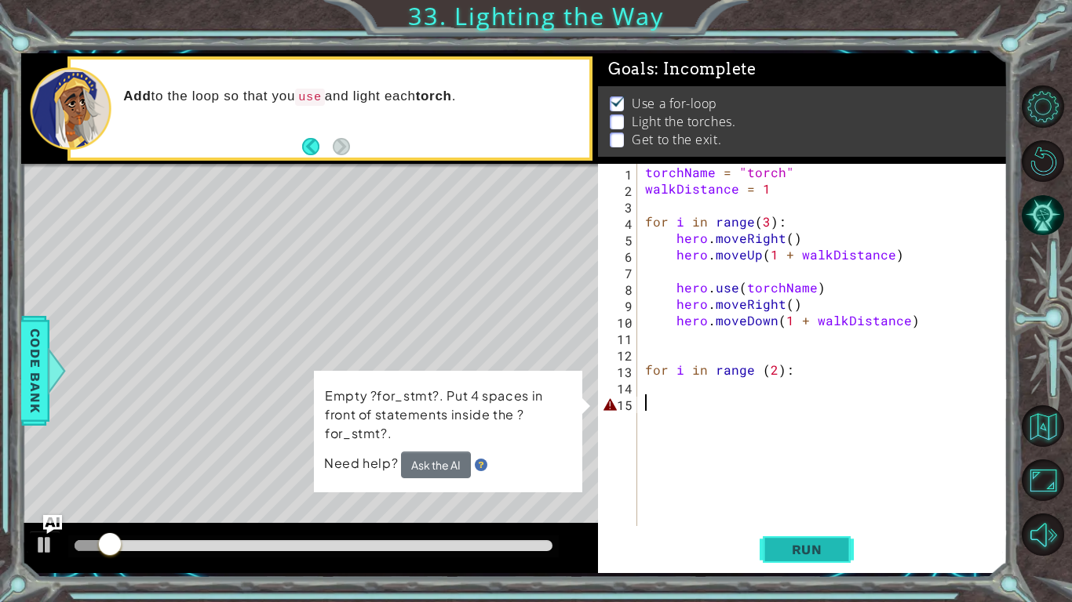
scroll to position [0, 0]
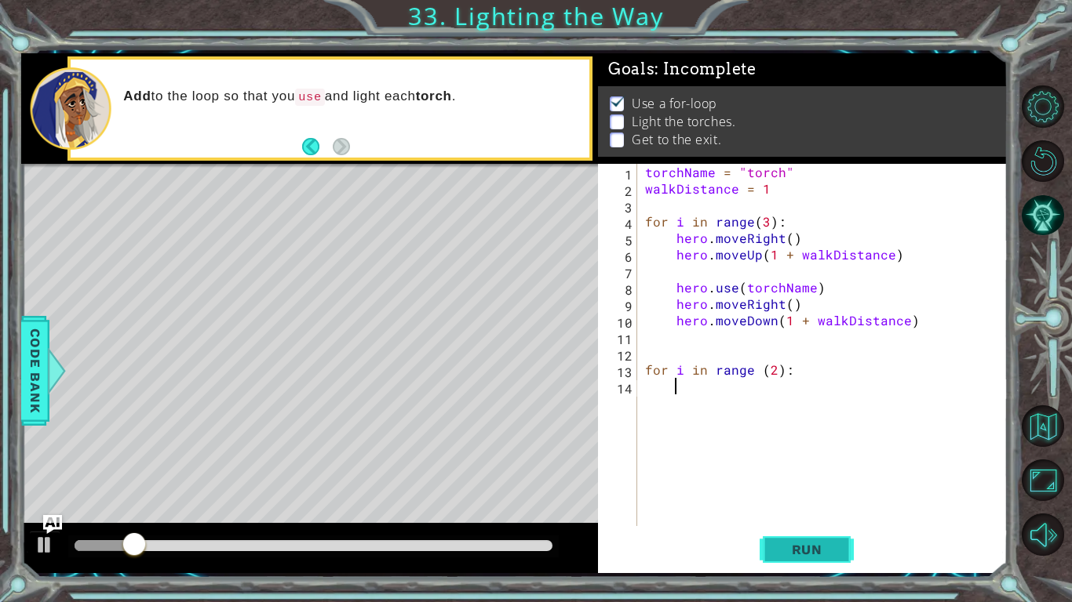
click at [821, 560] on button "Run" at bounding box center [806, 549] width 94 height 41
click at [821, 557] on span "Run" at bounding box center [807, 550] width 62 height 16
type textarea "f"
click at [821, 557] on span "Run" at bounding box center [807, 550] width 62 height 16
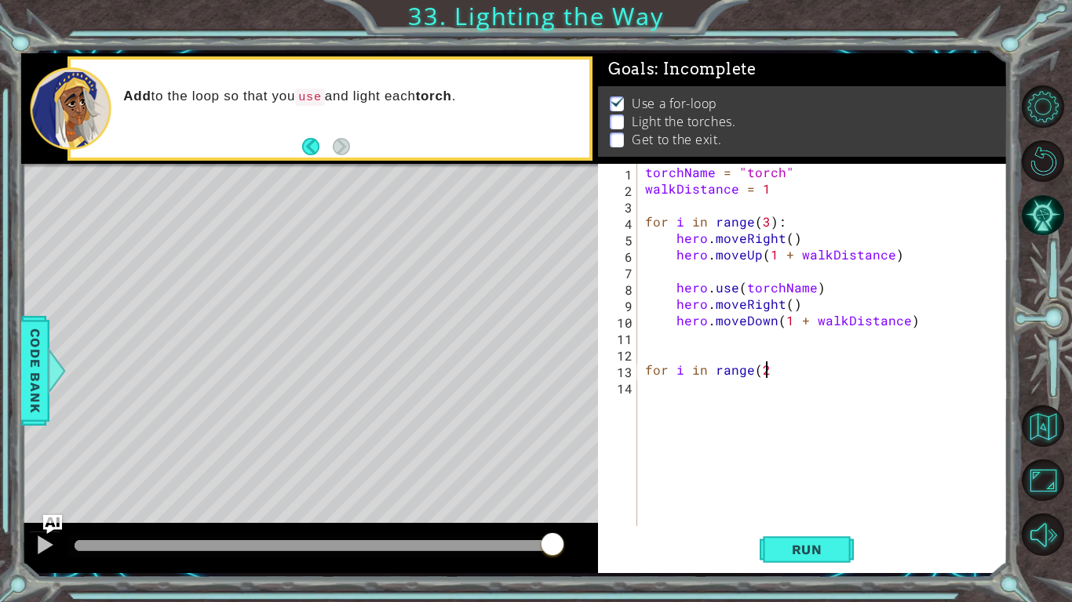
scroll to position [0, 7]
type textarea "for i in range(2):"
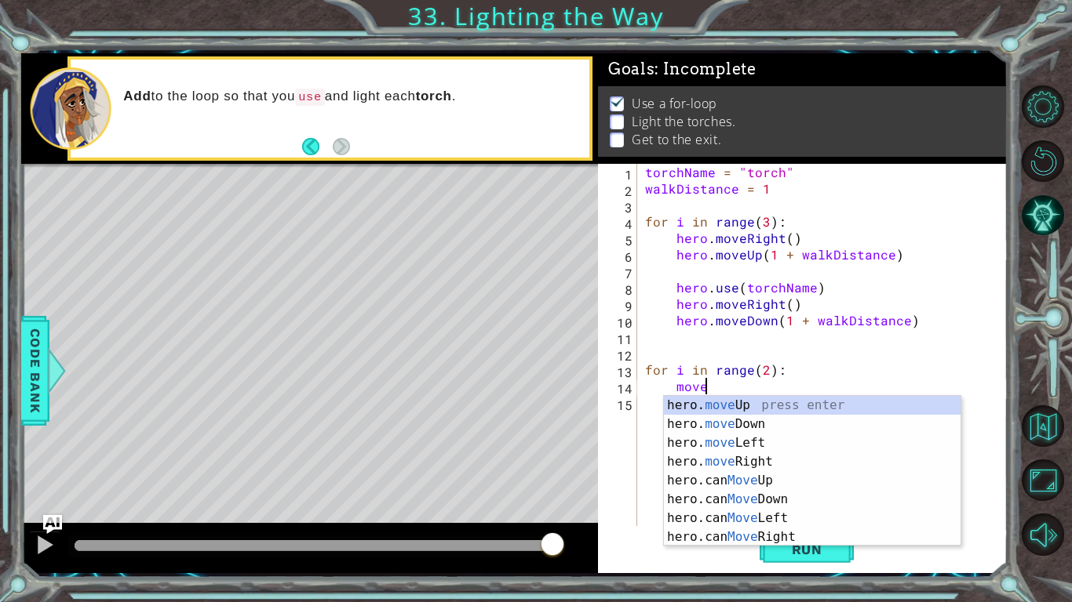
scroll to position [0, 2]
type textarea "hero.moveUp(1)"
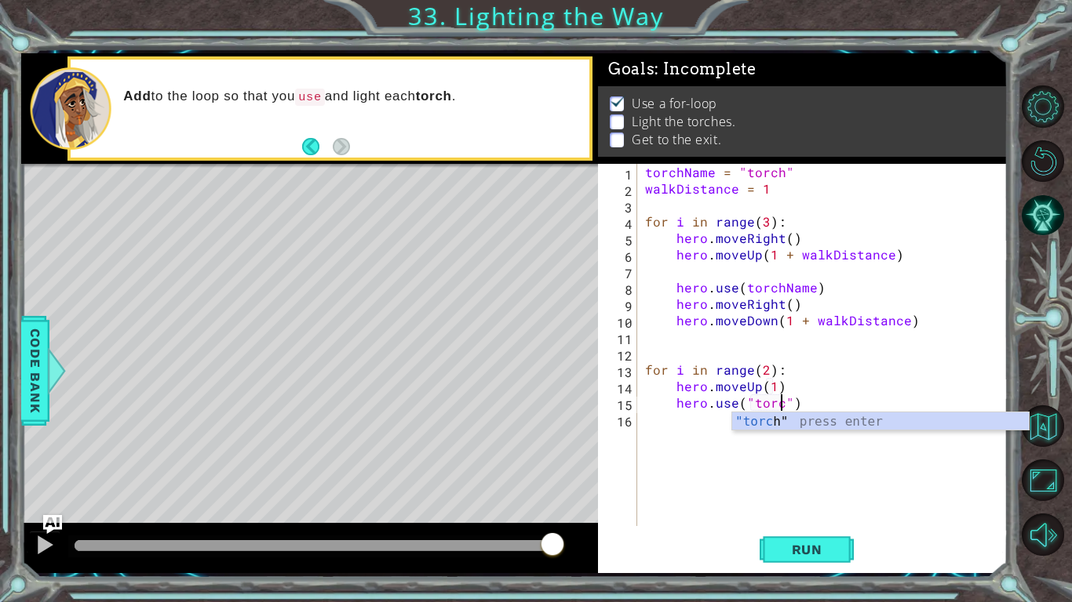
type textarea "hero.use("torch")"
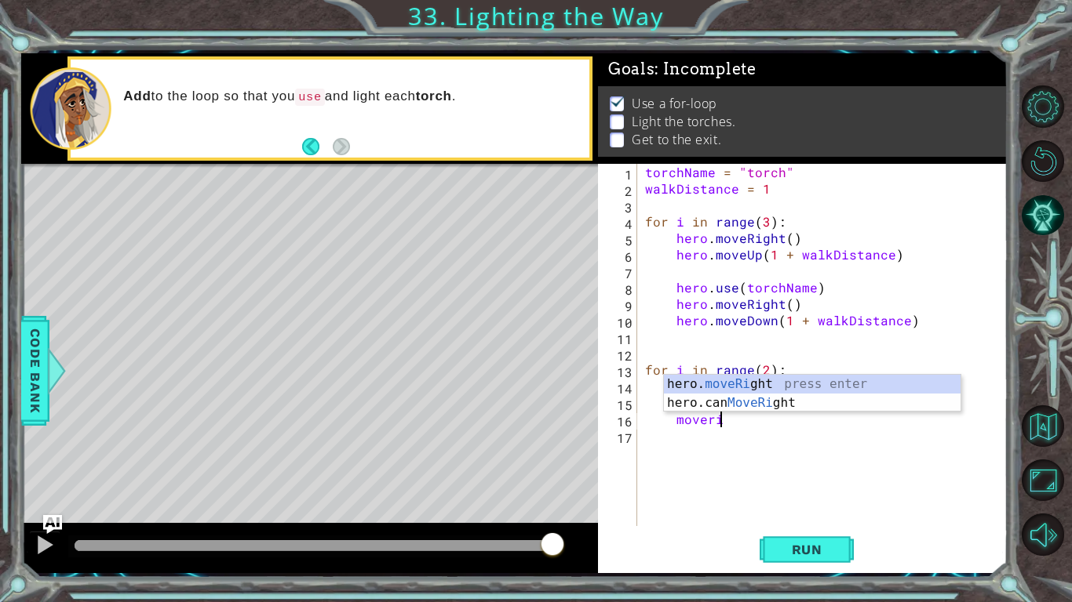
scroll to position [0, 4]
type textarea "hero.moveRight(1)"
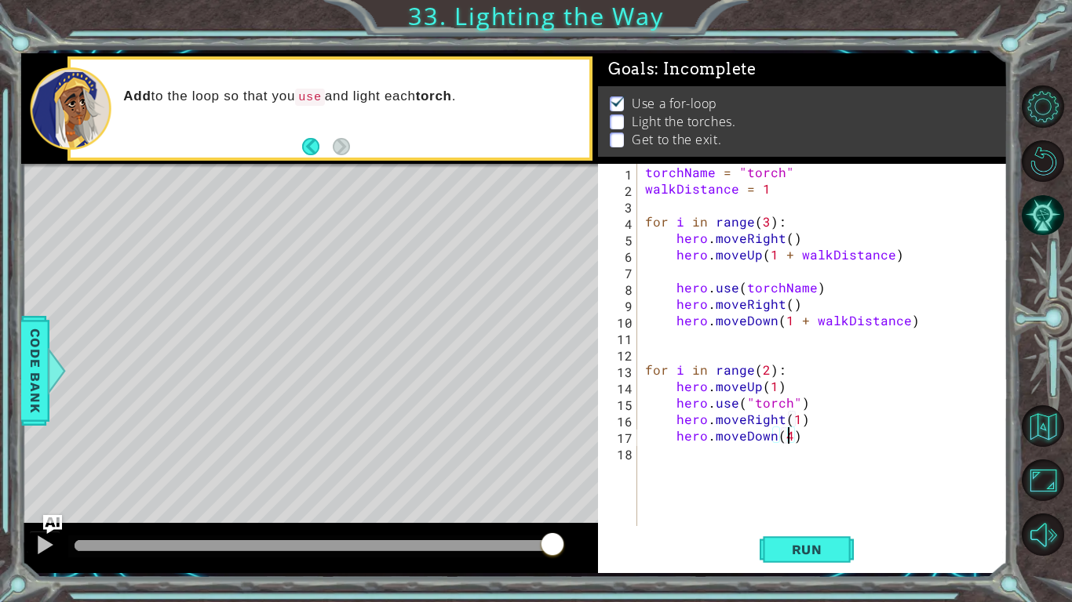
scroll to position [0, 9]
click at [830, 542] on span "Run" at bounding box center [807, 550] width 62 height 16
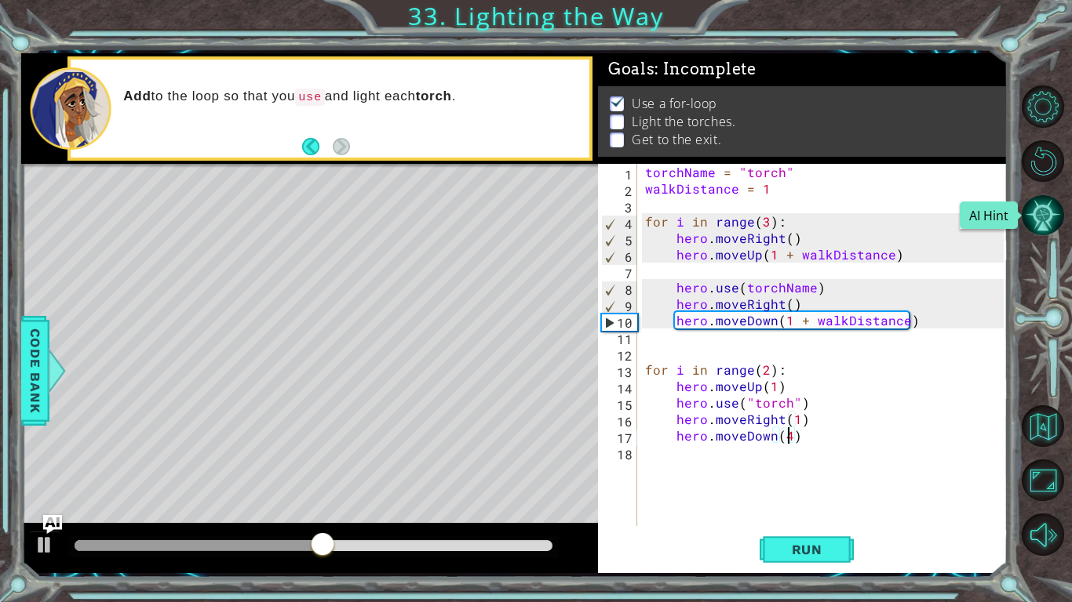
click at [1051, 217] on button "AI Hint" at bounding box center [1042, 216] width 42 height 42
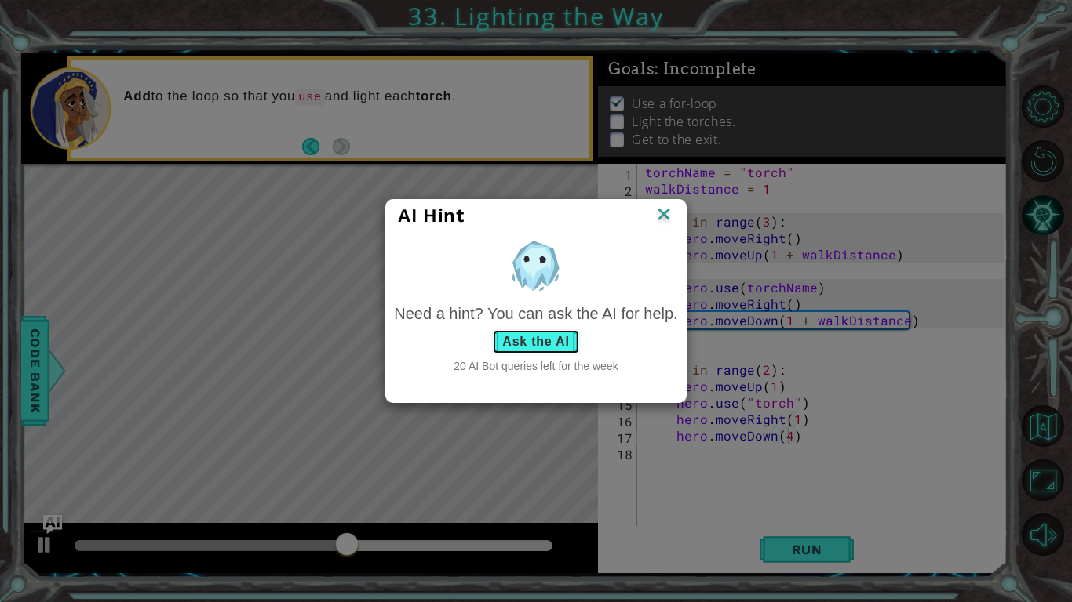
click at [576, 338] on button "Ask the AI" at bounding box center [535, 341] width 87 height 25
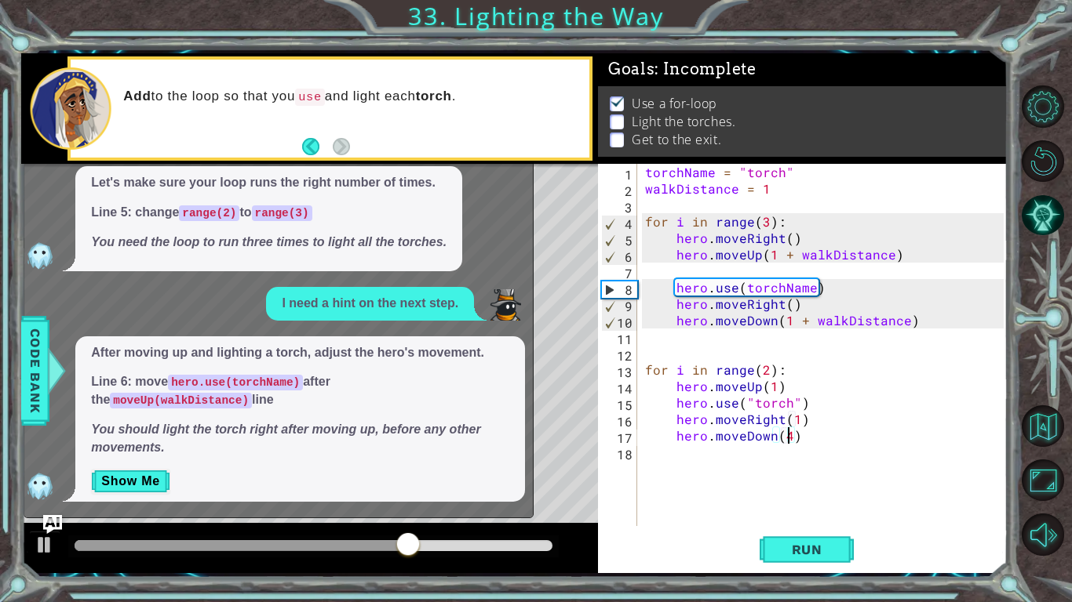
scroll to position [561, 0]
click at [147, 488] on button "Show Me" at bounding box center [130, 481] width 79 height 25
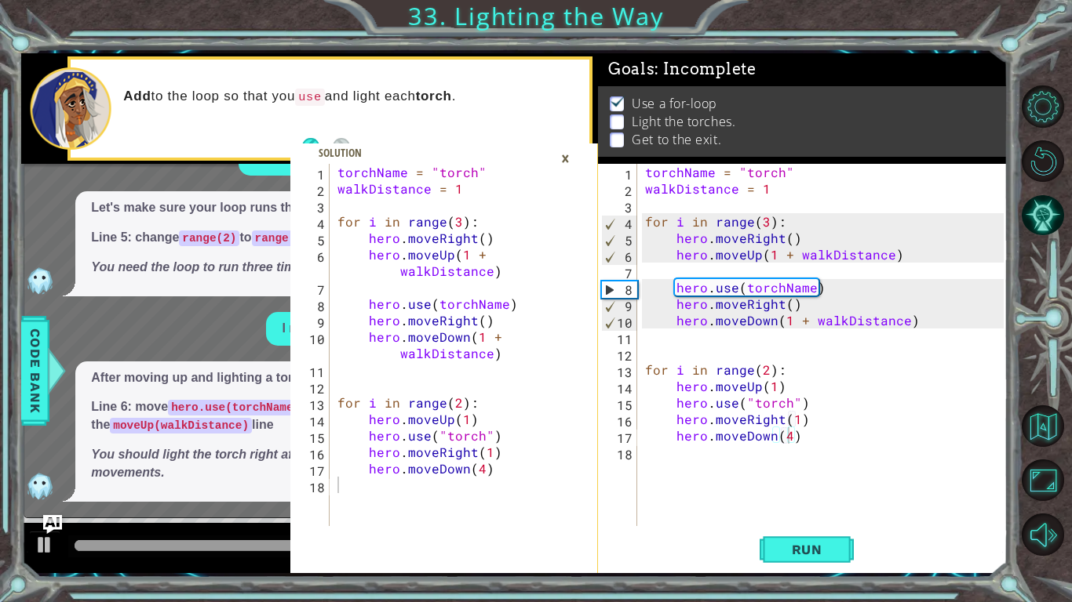
scroll to position [536, 0]
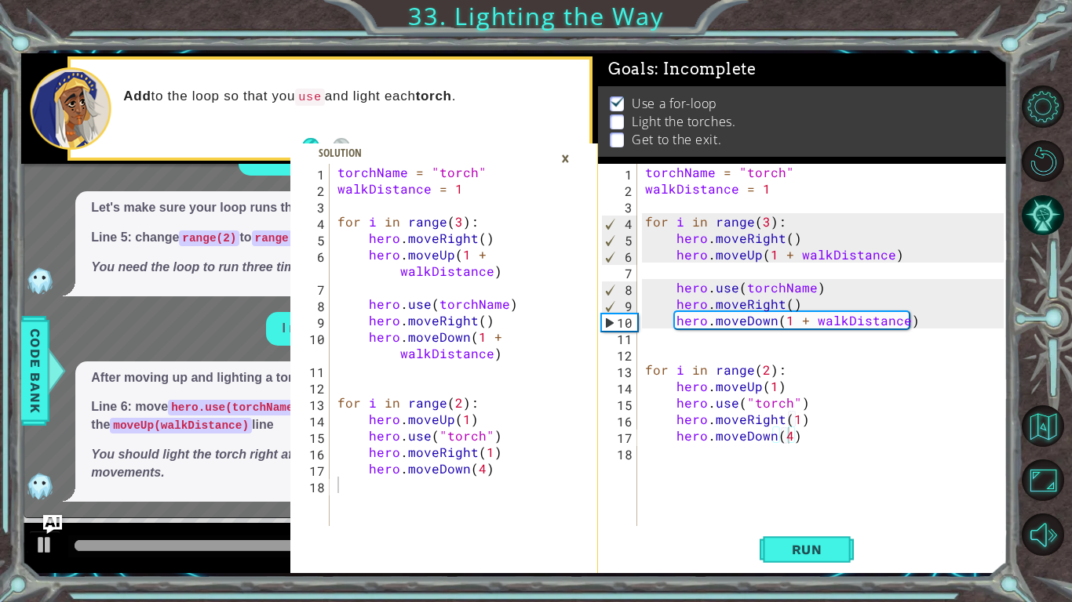
click at [819, 230] on div "torchName = "torch" walkDistance = 1 for i in range ( 3 ) : hero . moveRight ( …" at bounding box center [826, 361] width 369 height 395
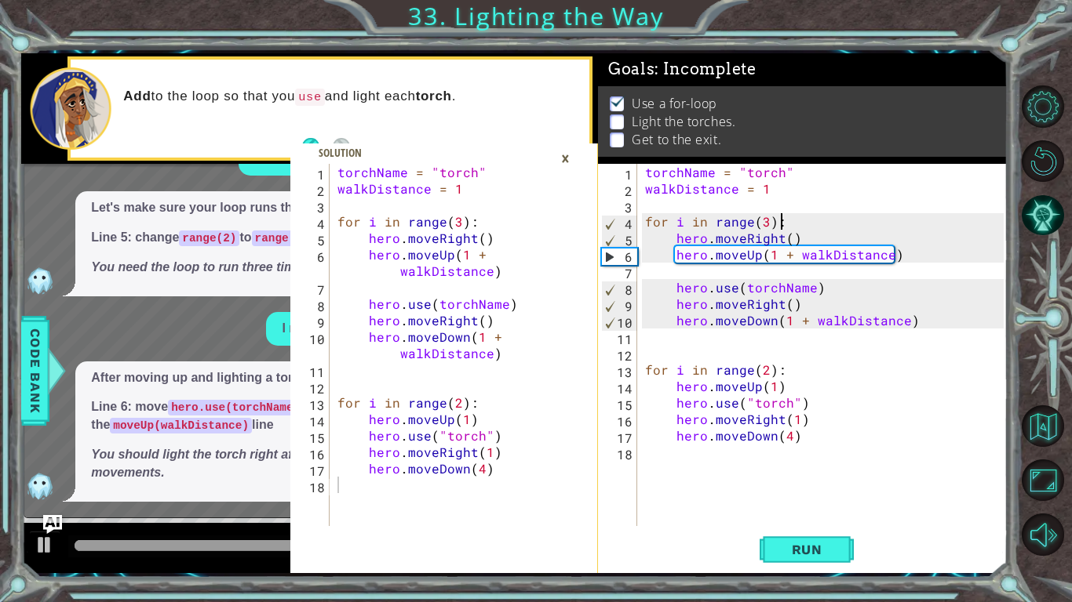
click at [570, 158] on div "×" at bounding box center [565, 158] width 24 height 27
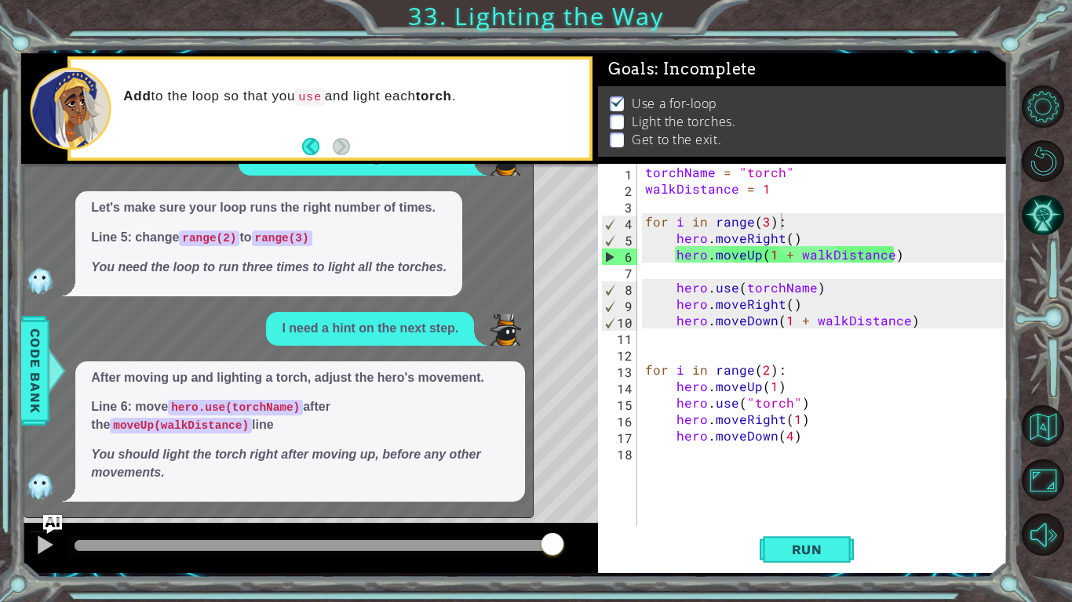
click at [806, 286] on div "torchName = "torch" walkDistance = 1 for i in range ( 3 ) : hero . moveRight ( …" at bounding box center [826, 361] width 369 height 395
click at [38, 524] on div at bounding box center [309, 548] width 577 height 50
click at [42, 525] on div at bounding box center [309, 548] width 577 height 50
click at [49, 525] on img "Ask AI" at bounding box center [52, 525] width 20 height 20
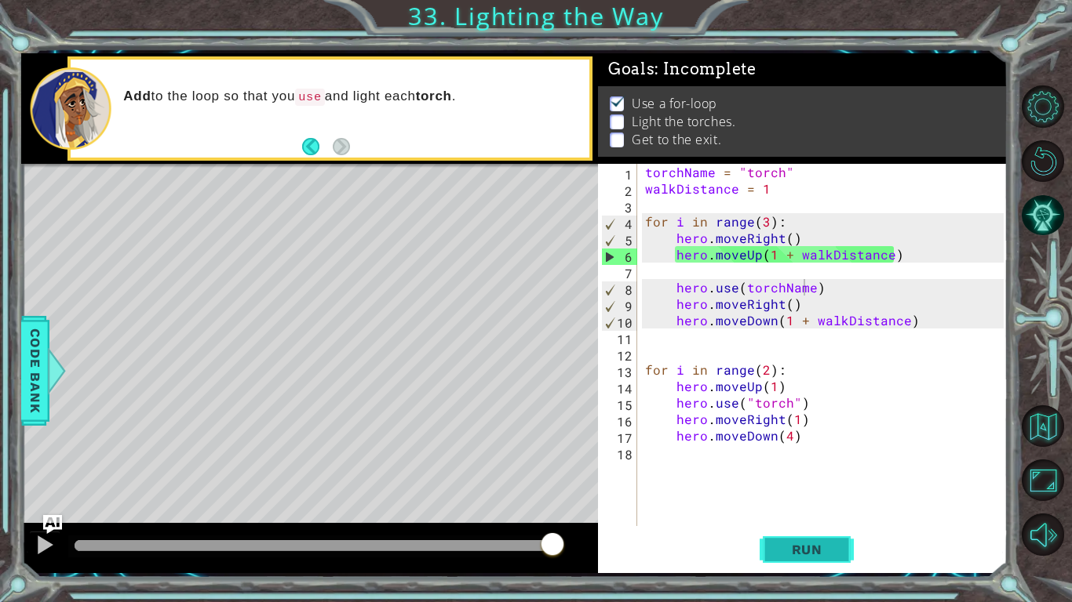
click at [791, 544] on span "Run" at bounding box center [807, 550] width 62 height 16
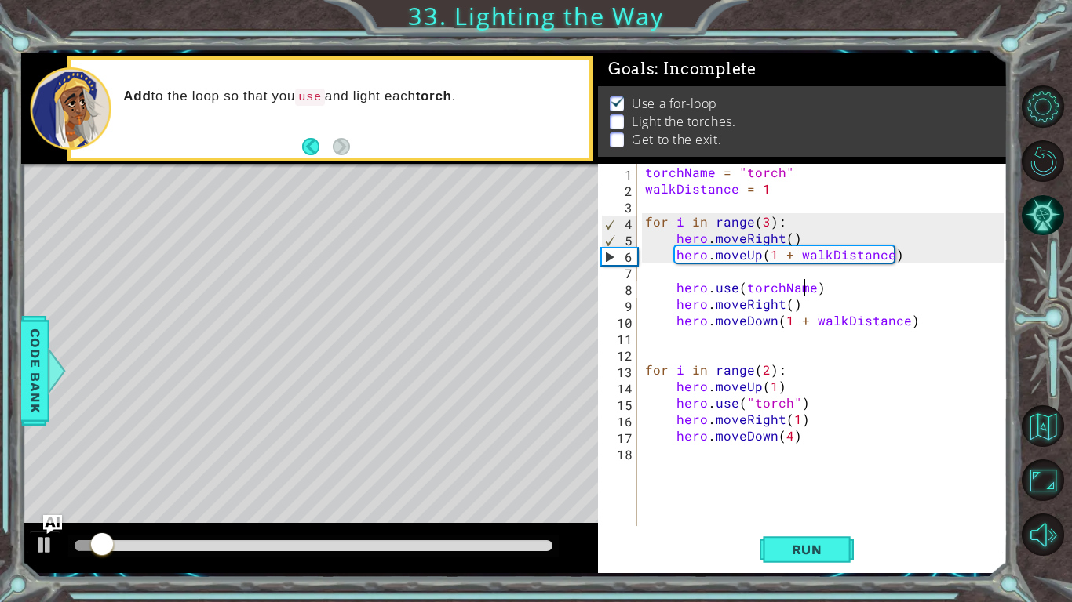
click at [762, 220] on div "torchName = "torch" walkDistance = 1 for i in range ( 3 ) : hero . moveRight ( …" at bounding box center [826, 361] width 369 height 395
click at [824, 551] on span "Run" at bounding box center [807, 550] width 62 height 16
click at [785, 558] on button "Run" at bounding box center [806, 549] width 94 height 41
click at [310, 157] on footer at bounding box center [326, 147] width 48 height 24
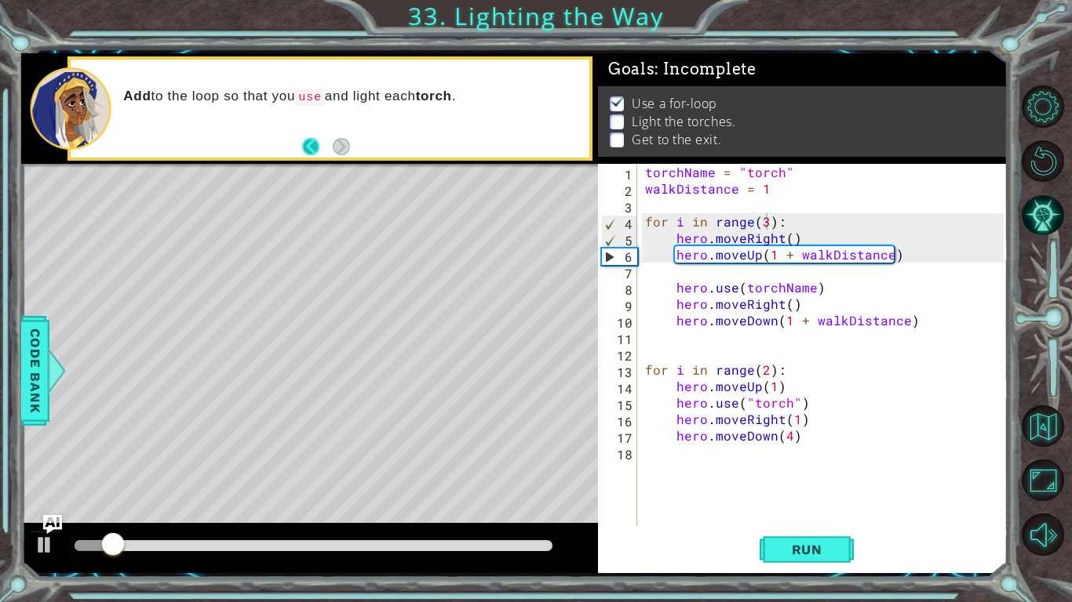
click at [311, 155] on button "Back" at bounding box center [317, 146] width 31 height 17
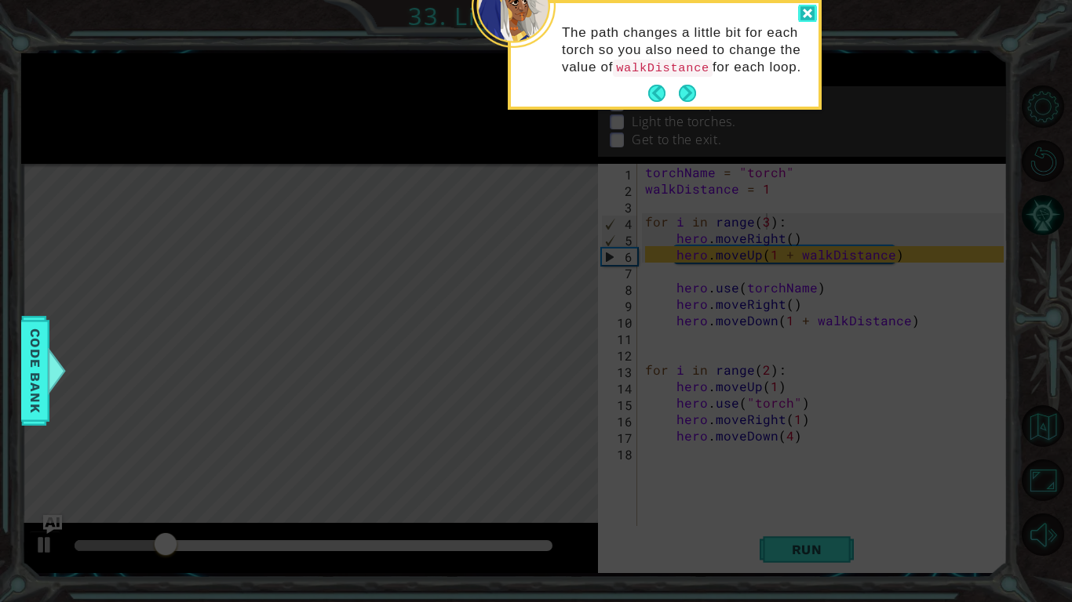
click at [799, 20] on div at bounding box center [807, 14] width 19 height 18
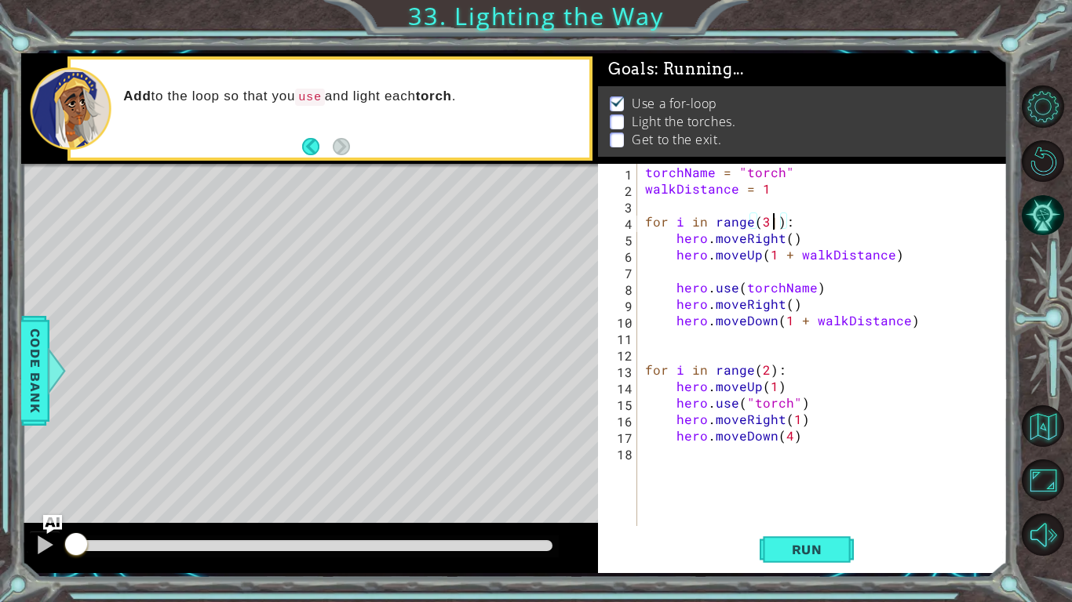
scroll to position [0, 8]
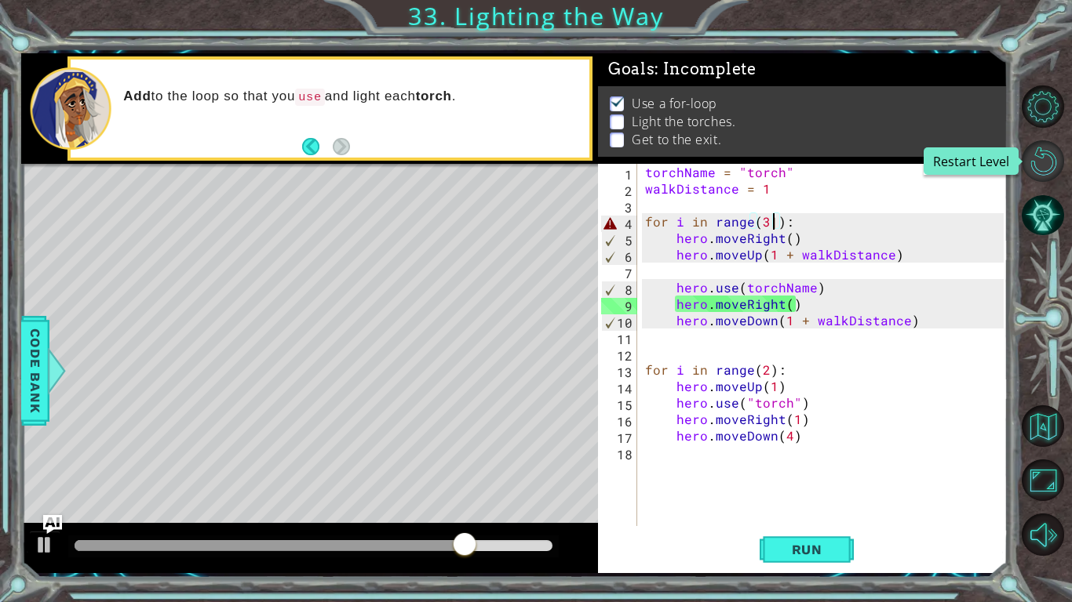
type textarea "for i in range(3|):"
click at [1054, 173] on button "Restart Level" at bounding box center [1042, 161] width 42 height 42
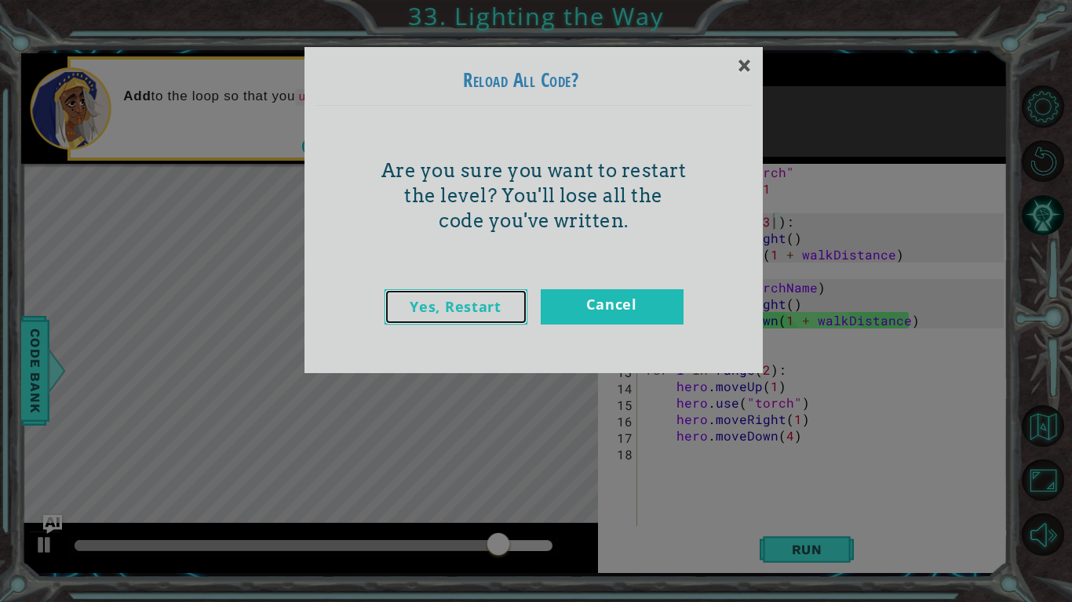
click at [500, 303] on link "Yes, Restart" at bounding box center [455, 306] width 143 height 35
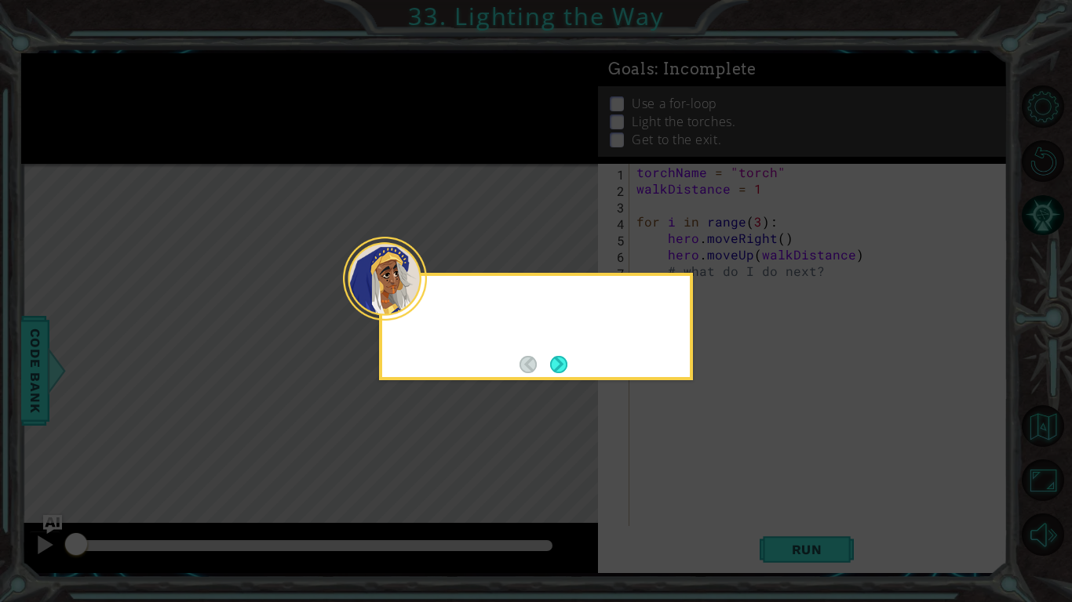
scroll to position [0, 0]
click at [566, 356] on button "Next" at bounding box center [558, 364] width 17 height 17
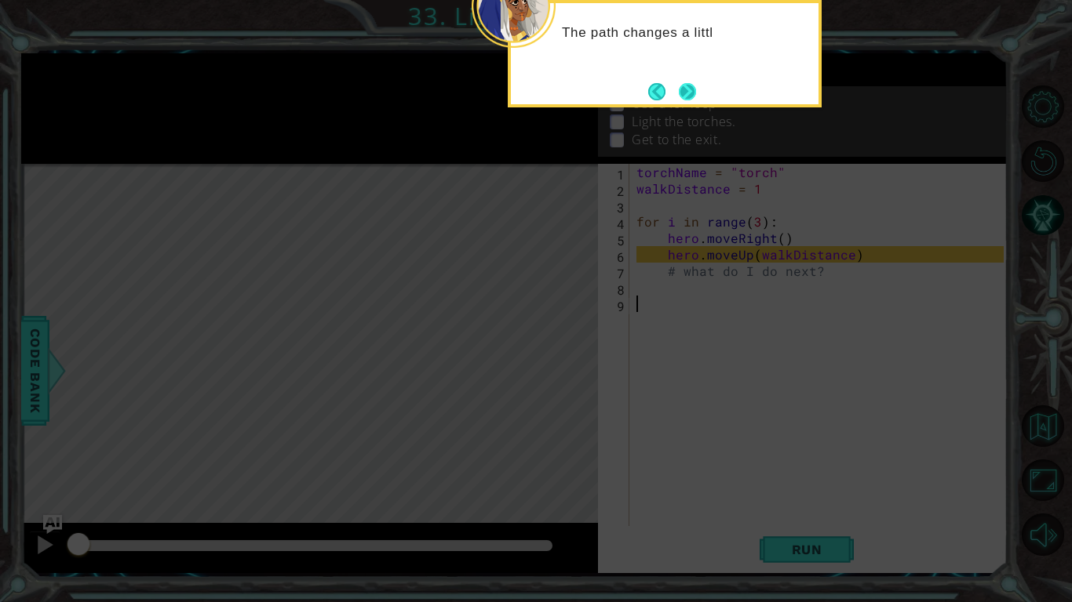
click at [691, 85] on button "Next" at bounding box center [687, 91] width 17 height 17
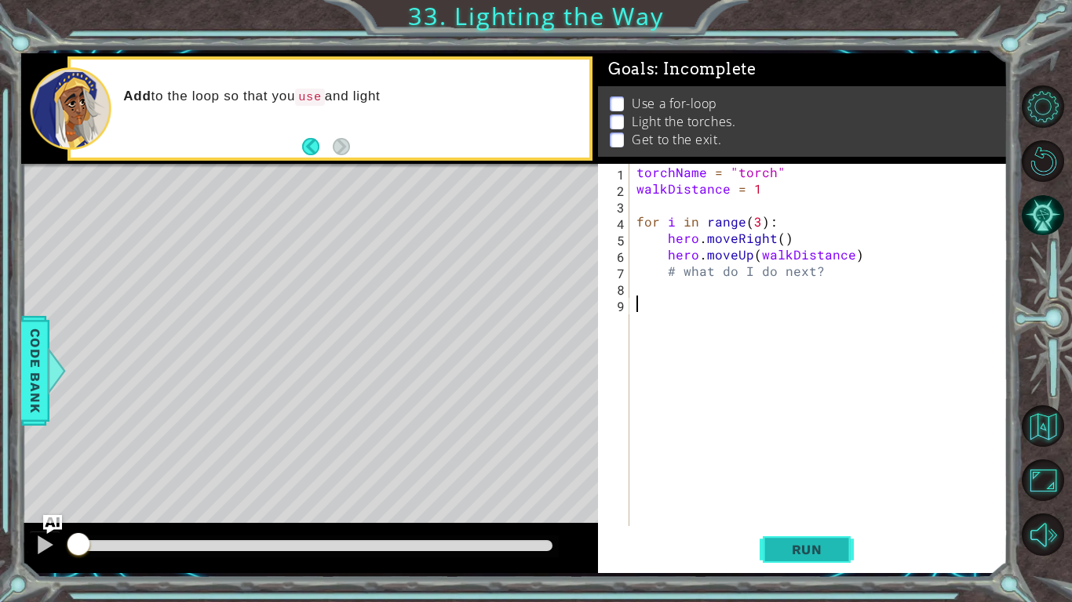
click at [799, 547] on span "Run" at bounding box center [807, 550] width 62 height 16
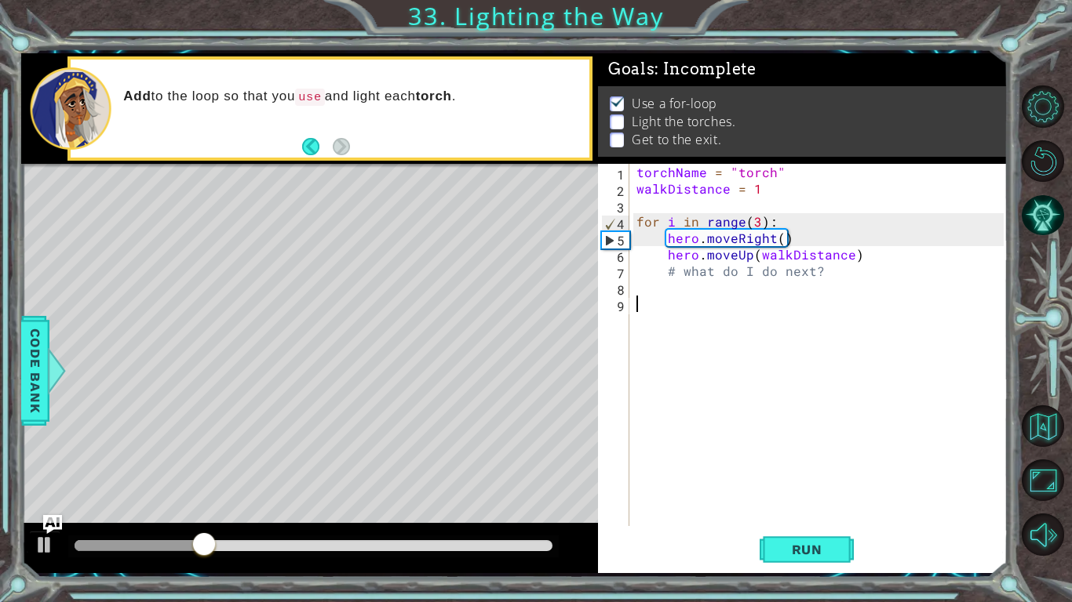
click at [744, 252] on div "torchName = "torch" walkDistance = 1 for i in range ( 3 ) : hero . moveRight ( …" at bounding box center [821, 361] width 377 height 395
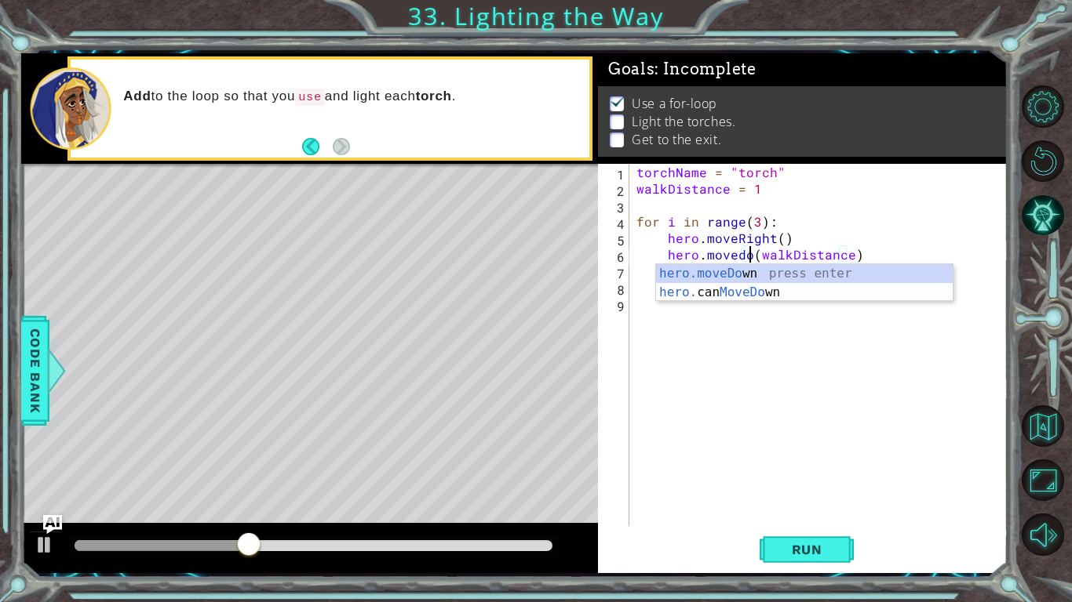
scroll to position [0, 7]
click at [810, 563] on button "Run" at bounding box center [806, 549] width 94 height 41
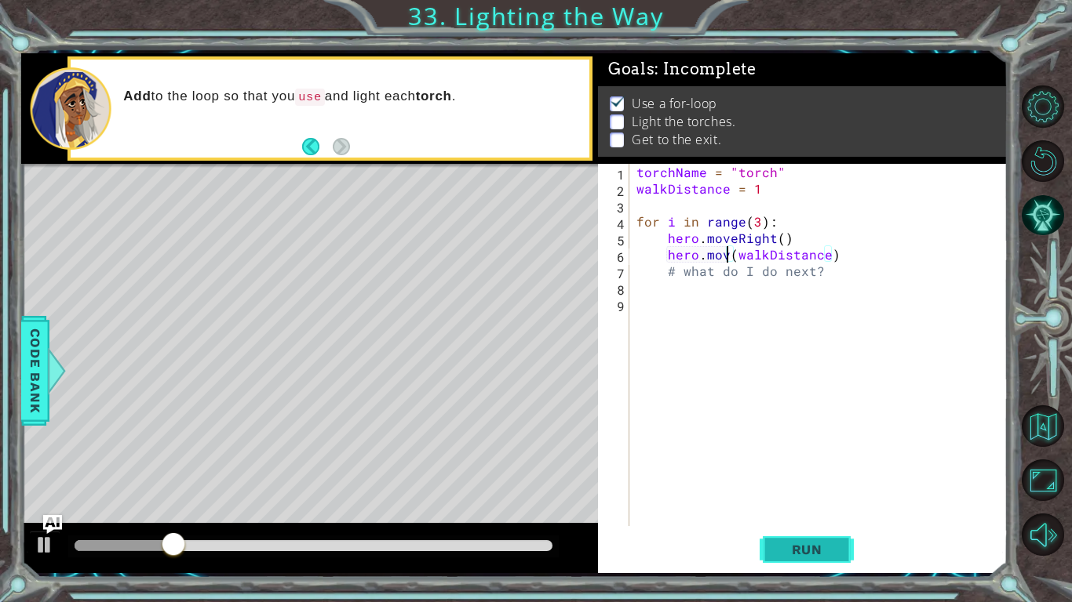
type textarea "hero.moveUp(walkDistance)"
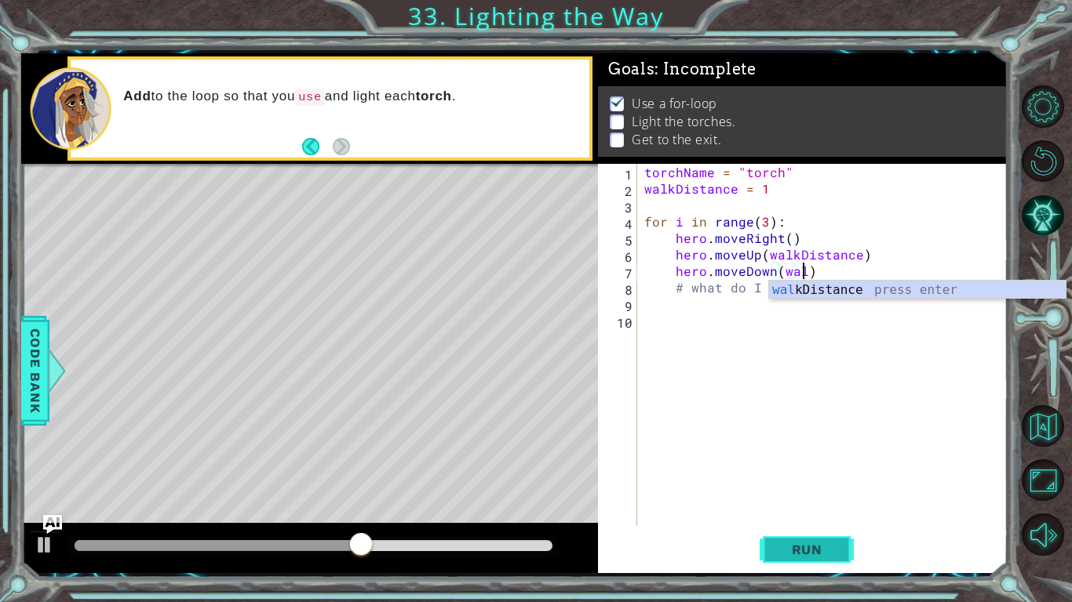
scroll to position [0, 9]
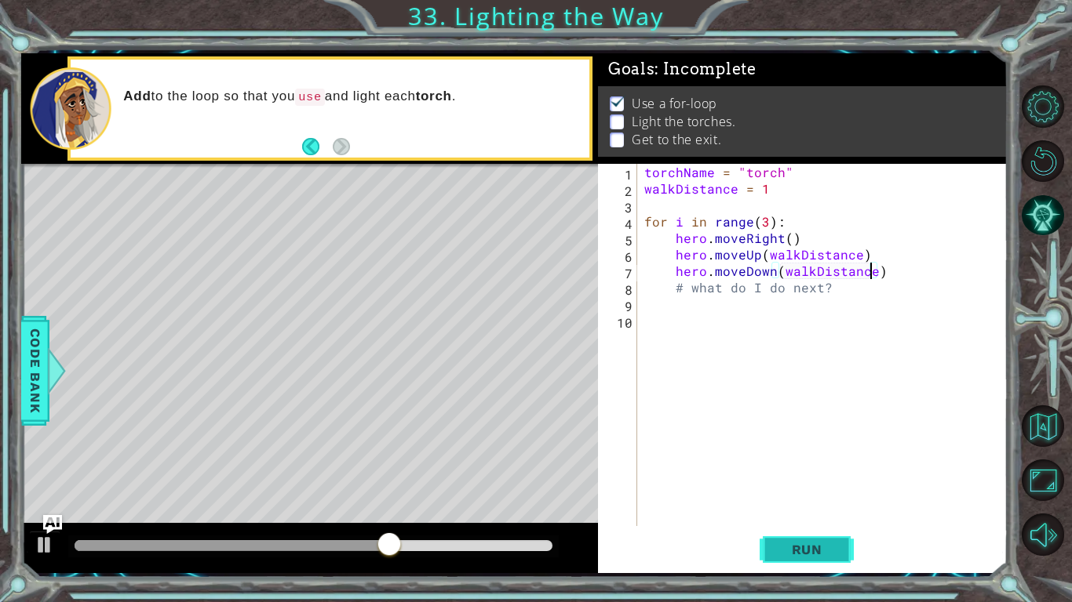
click at [822, 534] on button "Run" at bounding box center [806, 549] width 94 height 41
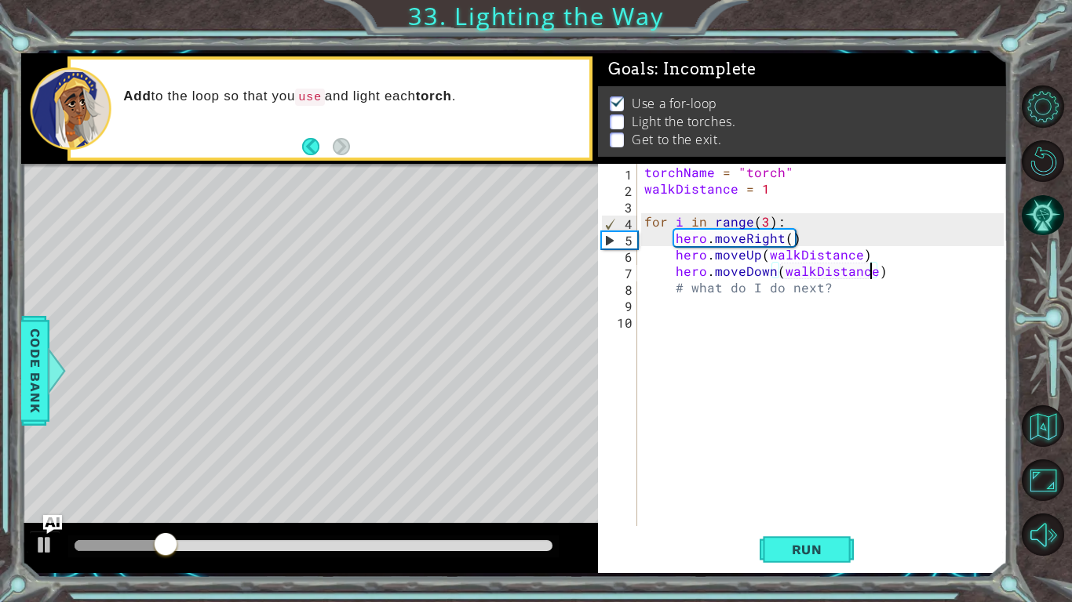
click at [827, 270] on div "torchName = "torch" walkDistance = 1 for i in range ( 3 ) : hero . moveRight ( …" at bounding box center [826, 361] width 370 height 395
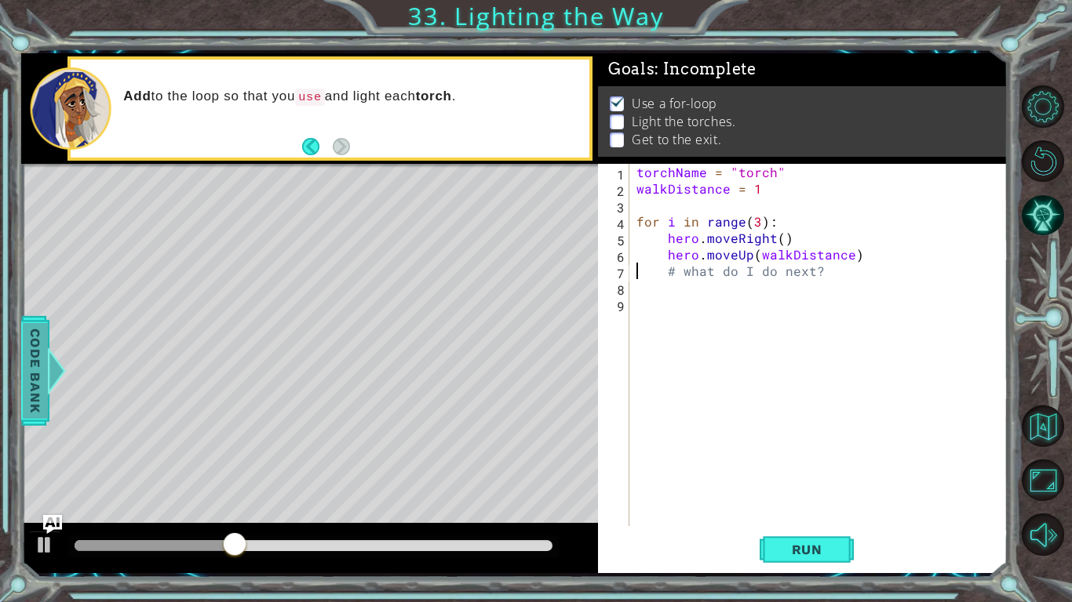
click at [35, 386] on span "Code Bank" at bounding box center [35, 370] width 25 height 96
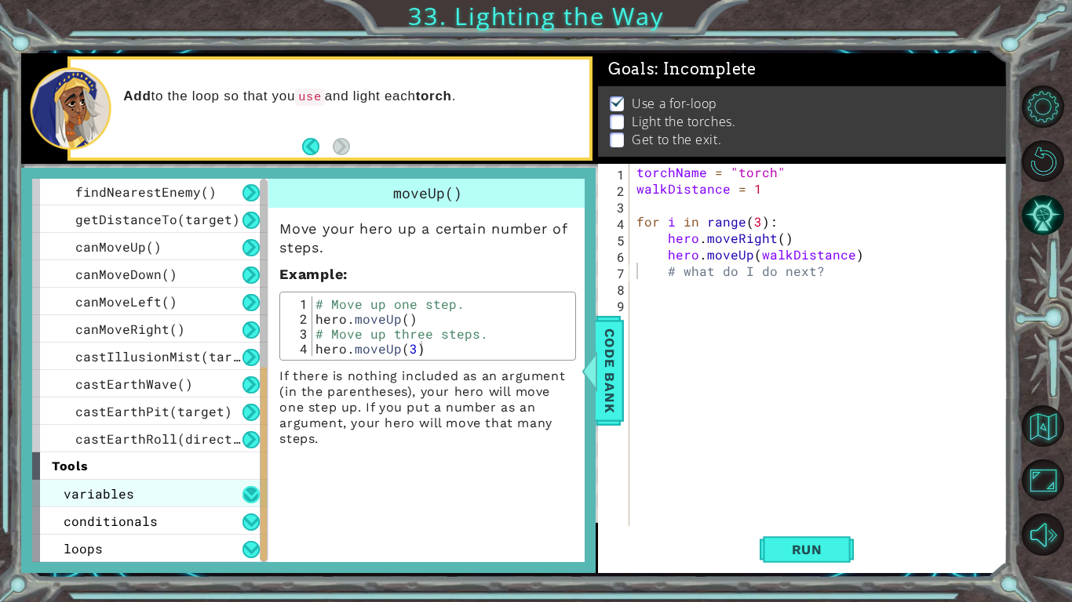
click at [243, 495] on button at bounding box center [250, 494] width 17 height 17
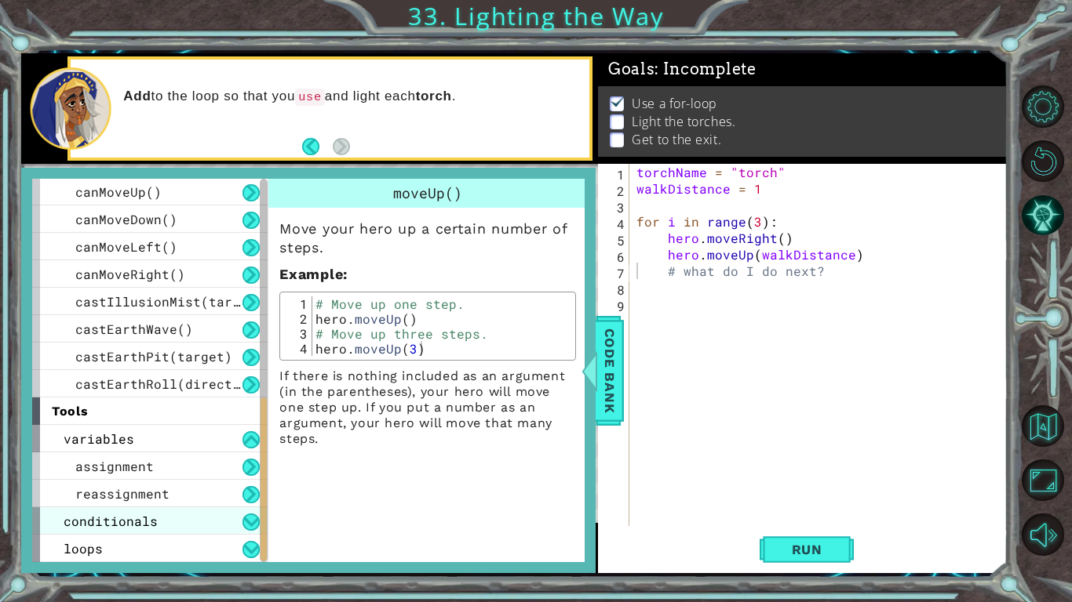
click at [246, 532] on div "conditionals" at bounding box center [149, 521] width 235 height 27
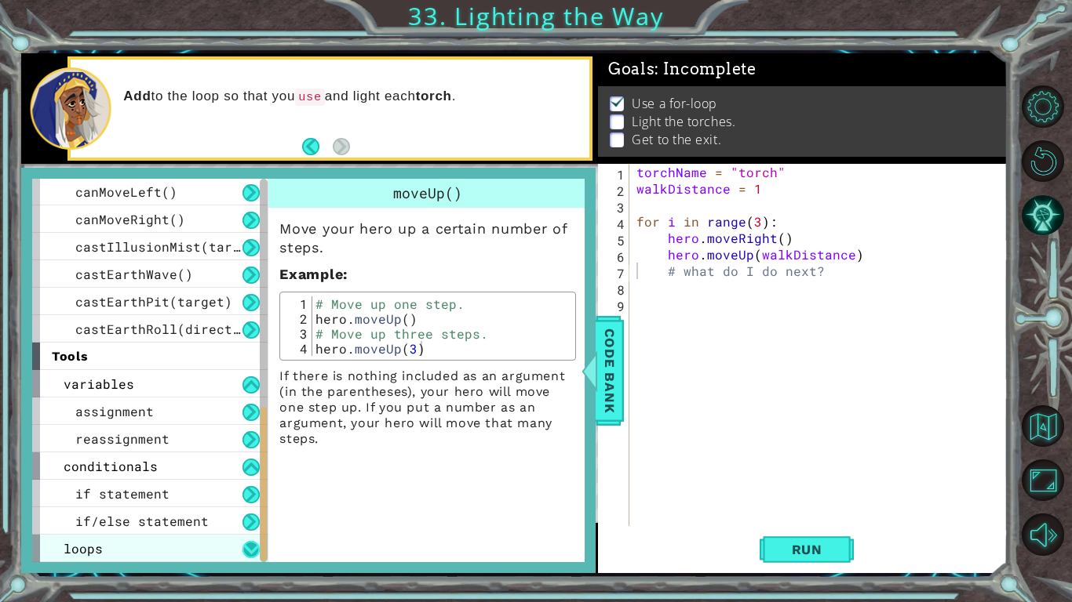
click at [251, 550] on button at bounding box center [250, 549] width 17 height 17
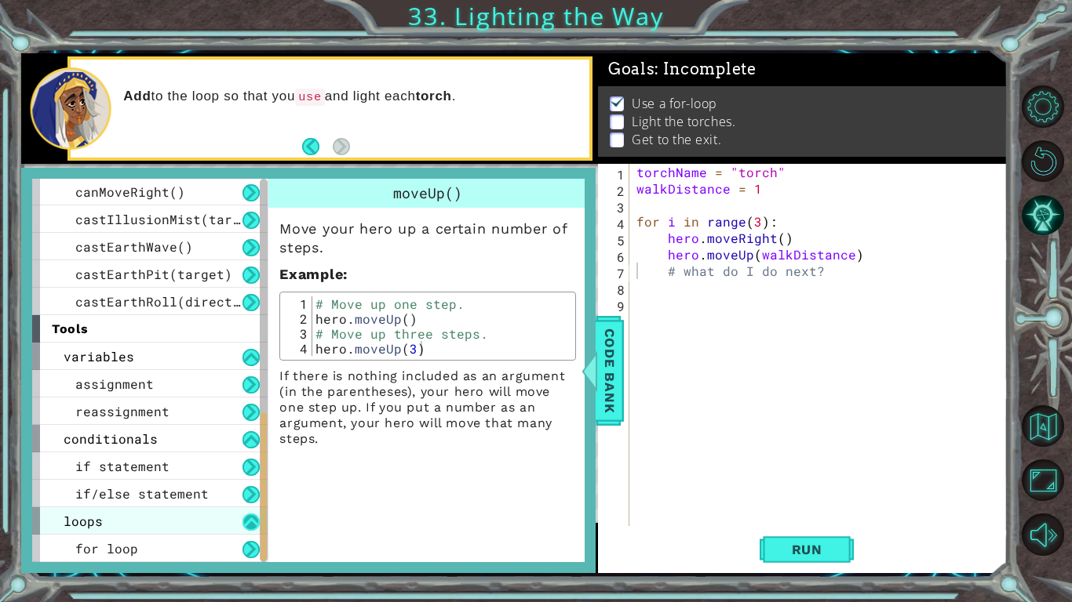
click at [251, 550] on button at bounding box center [250, 549] width 17 height 17
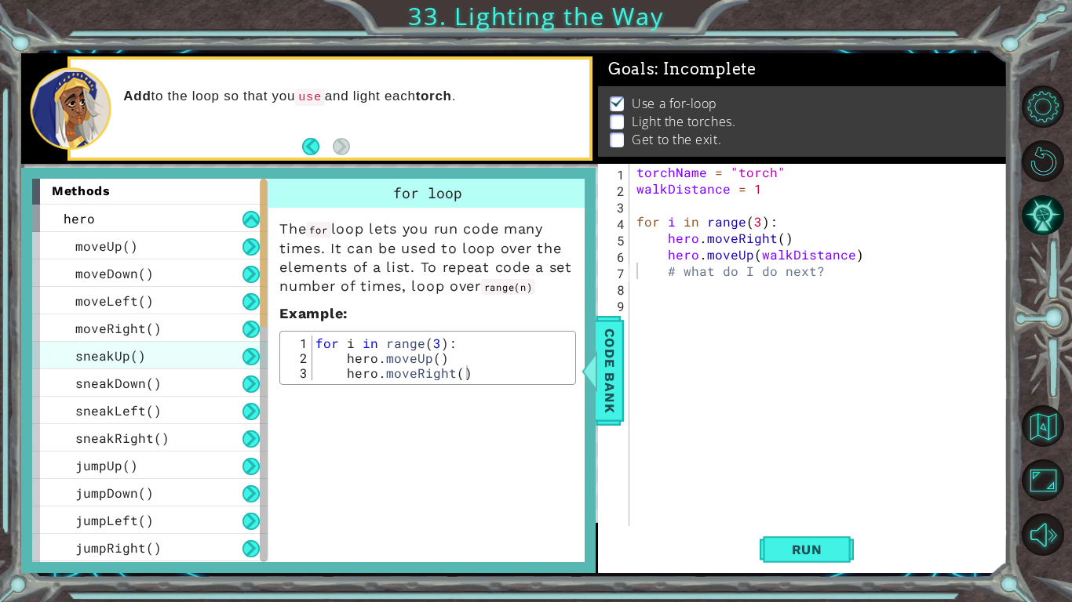
scroll to position [0, 0]
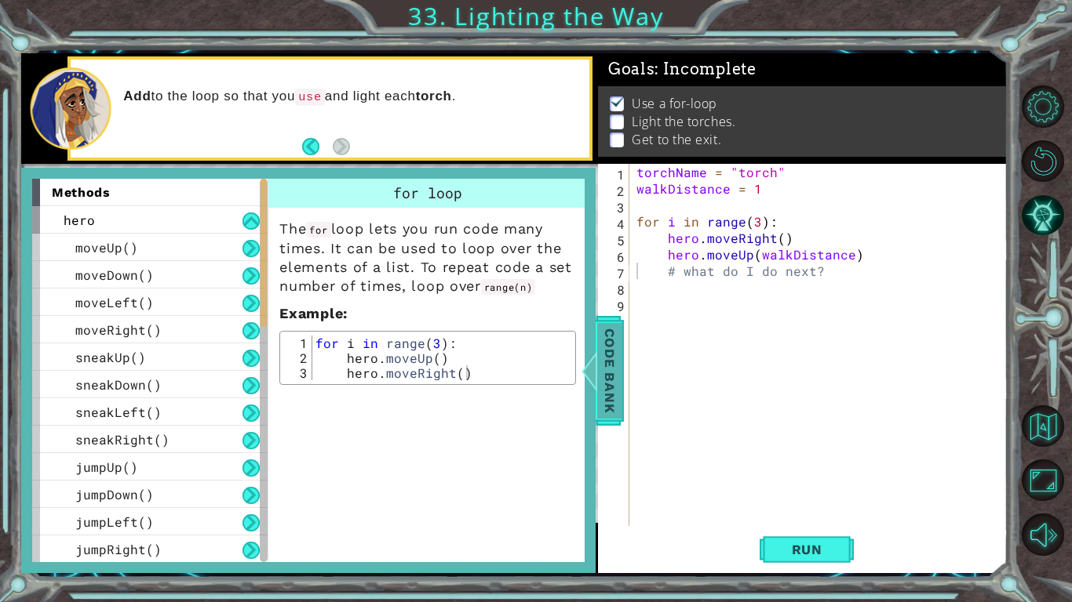
click at [621, 356] on span "Code Bank" at bounding box center [609, 370] width 25 height 96
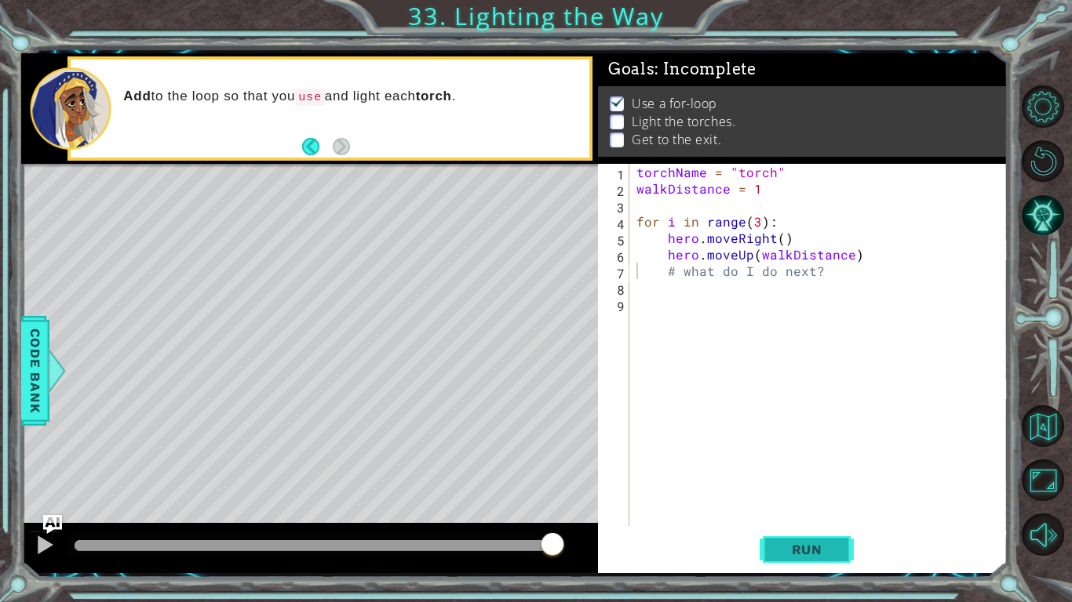
click at [799, 544] on span "Run" at bounding box center [807, 550] width 62 height 16
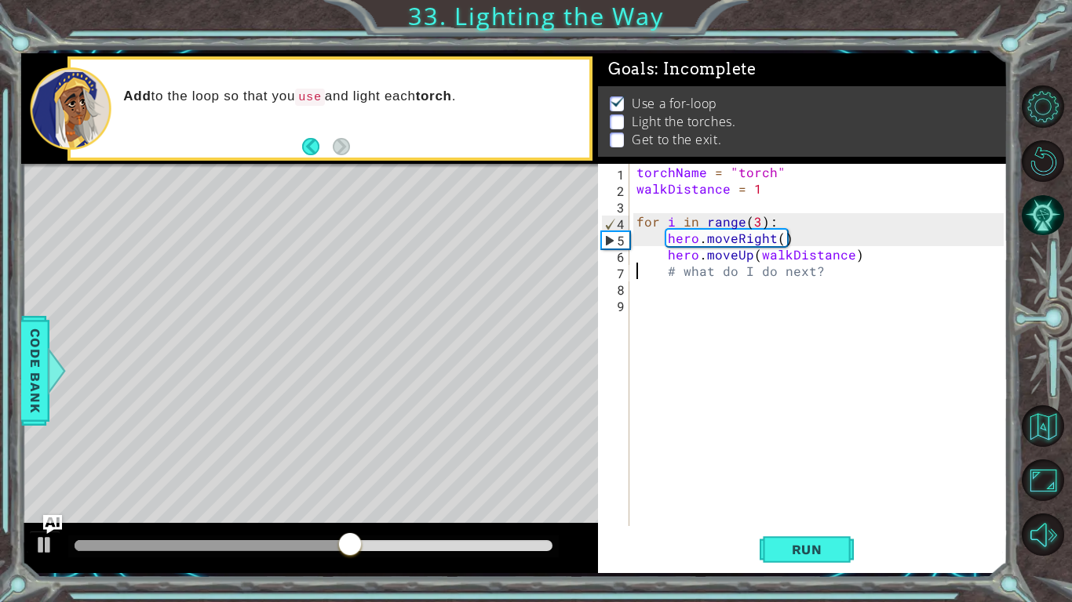
click at [672, 253] on div "torchName = "torch" walkDistance = 1 for i in range ( 3 ) : hero . moveRight ( …" at bounding box center [821, 361] width 377 height 395
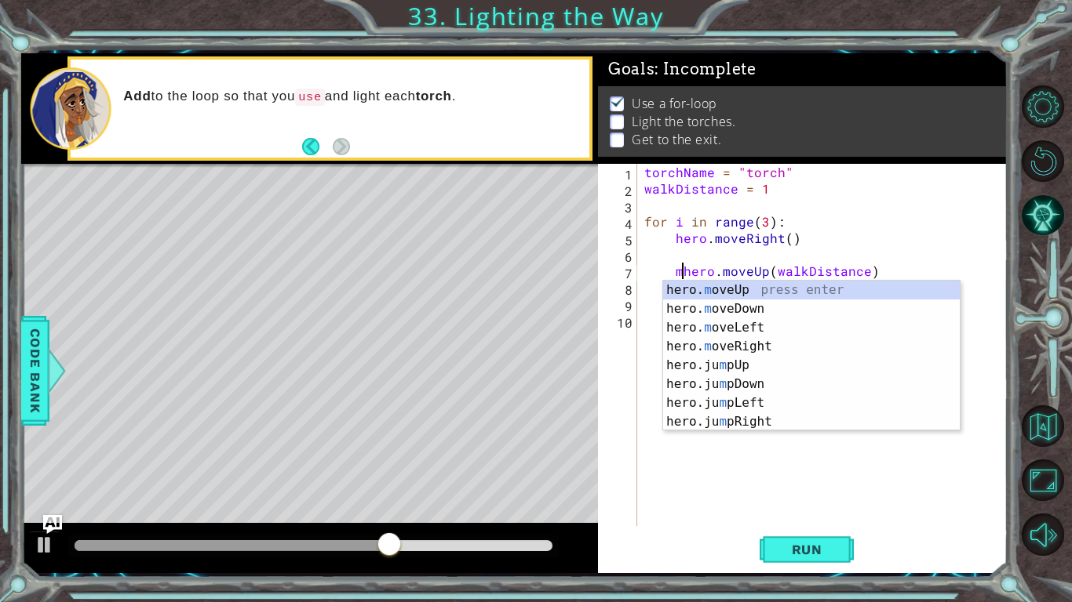
scroll to position [0, 3]
type textarea "hero.moveUp(walkDistance)"
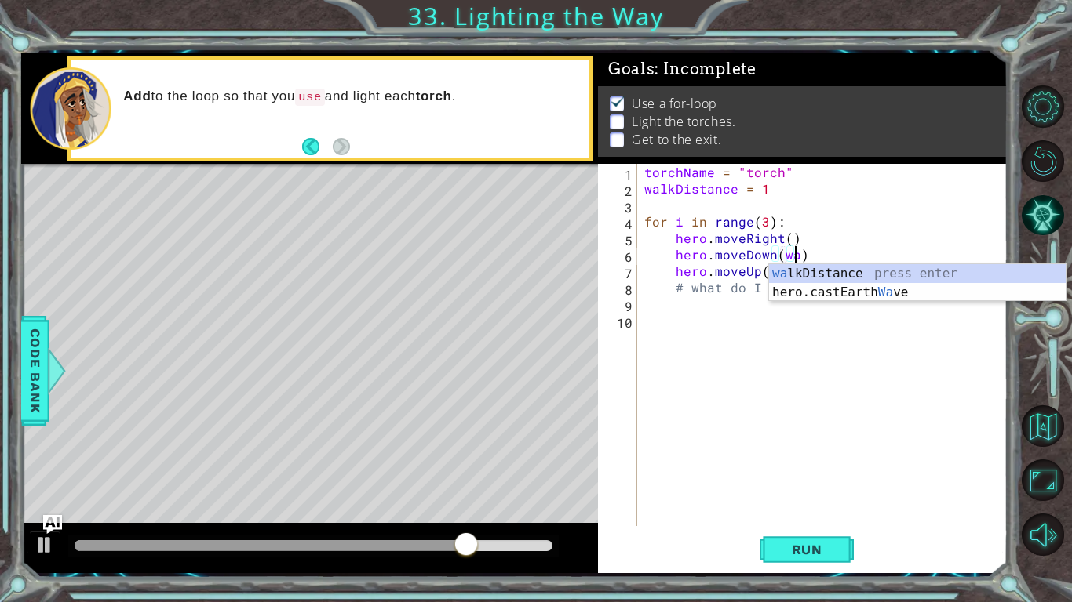
scroll to position [0, 9]
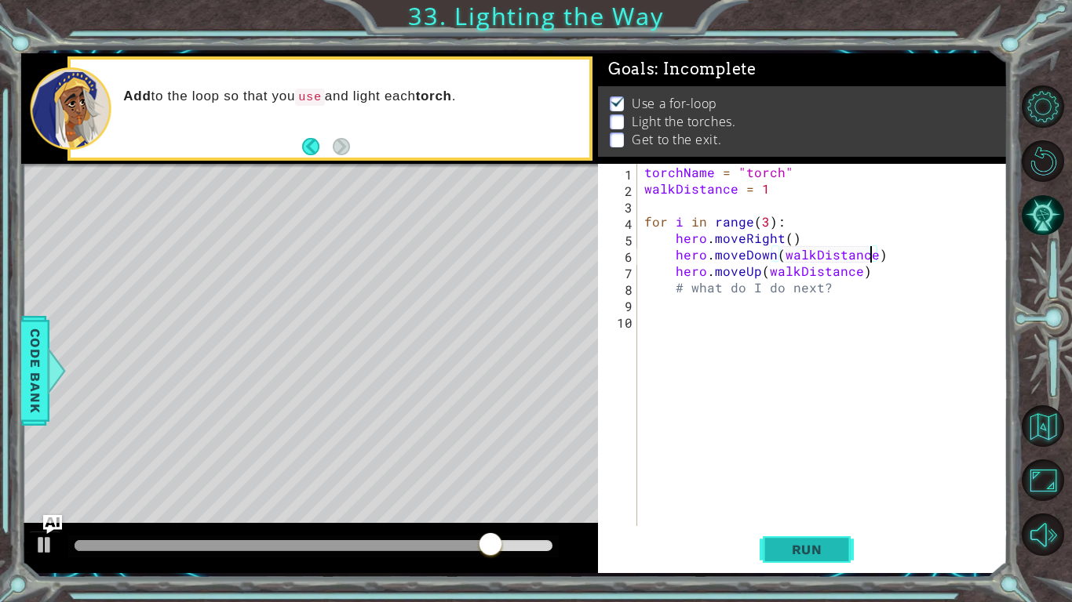
click at [771, 544] on button "Run" at bounding box center [806, 549] width 94 height 41
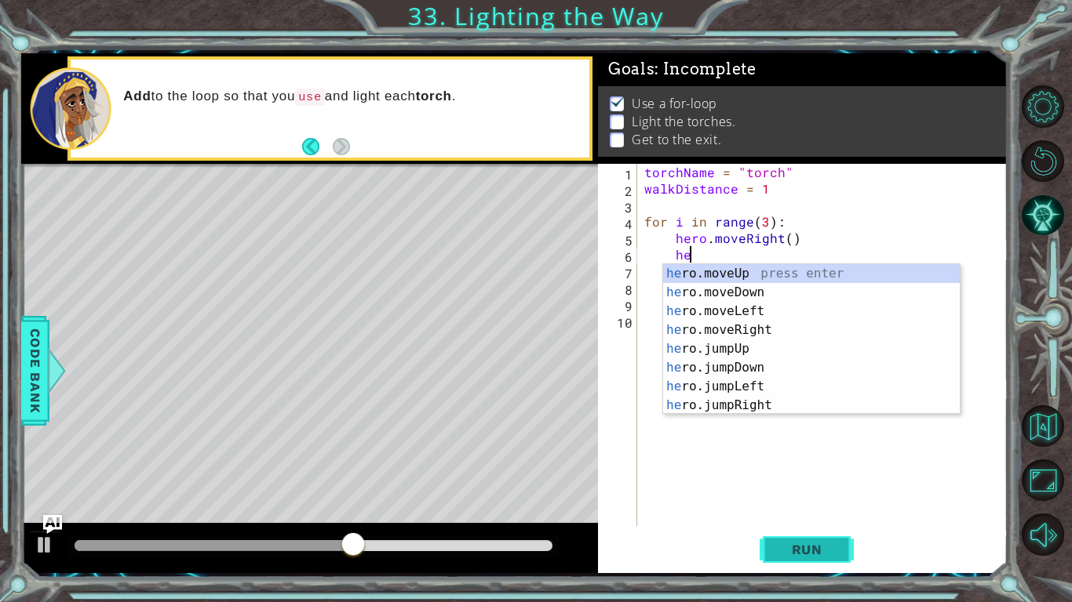
type textarea "h"
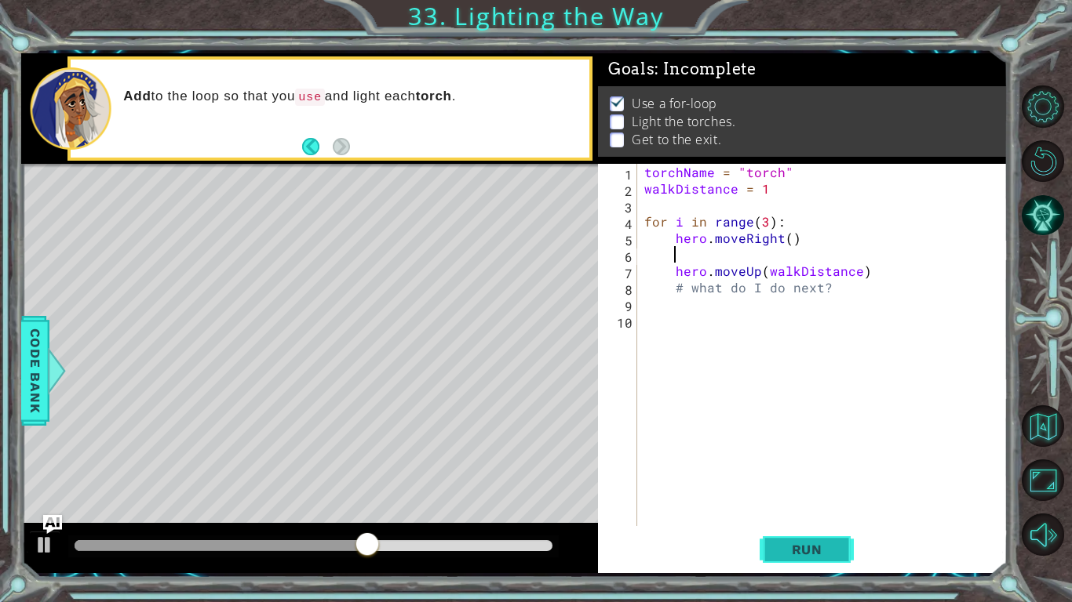
scroll to position [0, 0]
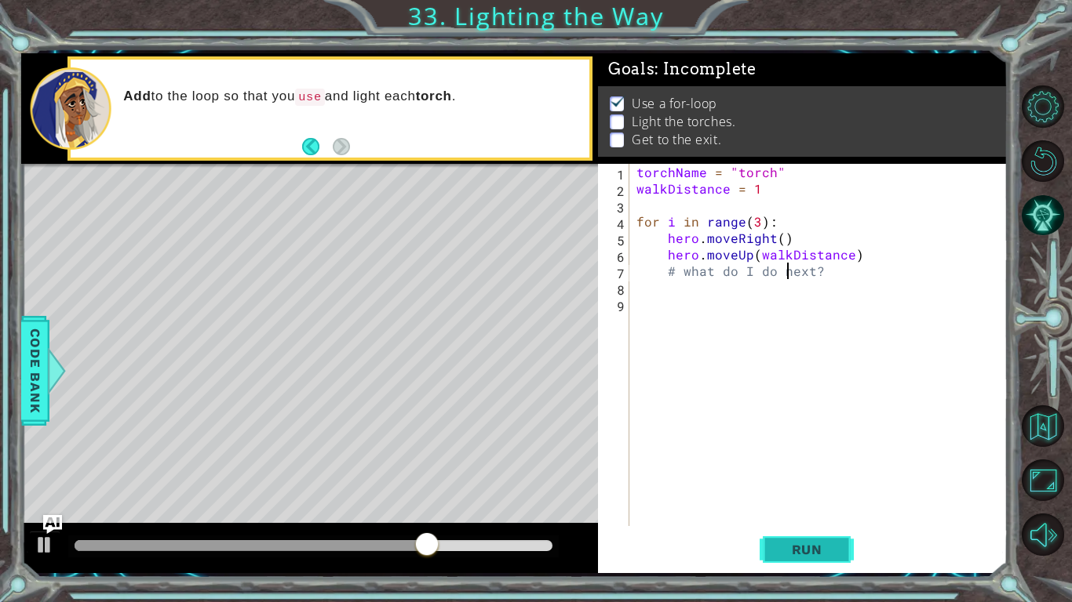
type textarea "# what do I do next?"
click at [800, 564] on button "Run" at bounding box center [806, 549] width 94 height 41
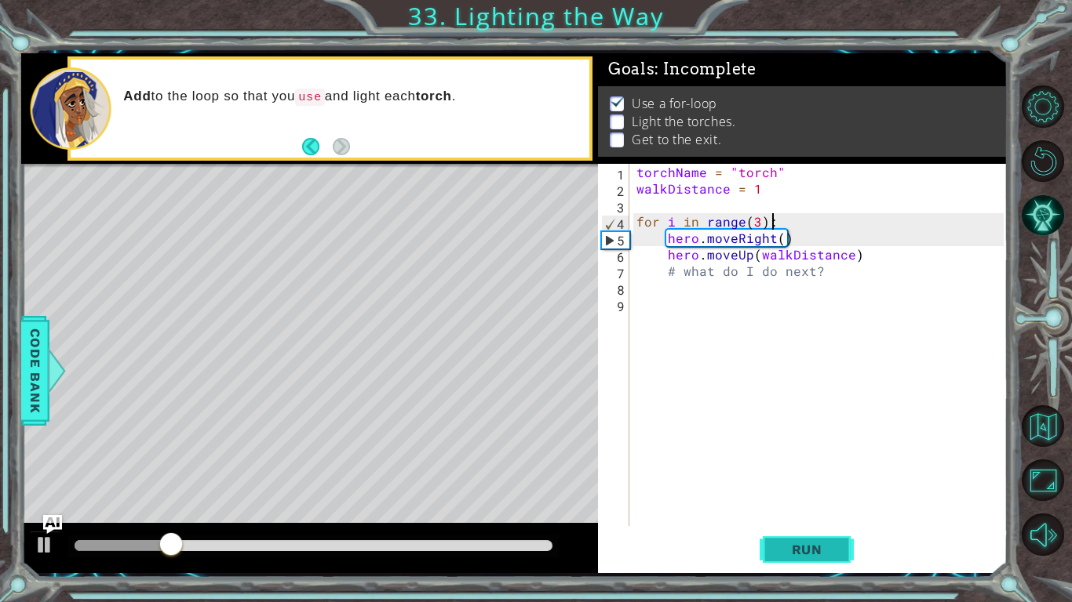
click at [776, 543] on span "Run" at bounding box center [807, 550] width 62 height 16
click at [843, 270] on div "torchName = "torch" walkDistance = 1 for i in range ( 3 ) : hero . moveRight ( …" at bounding box center [821, 361] width 377 height 395
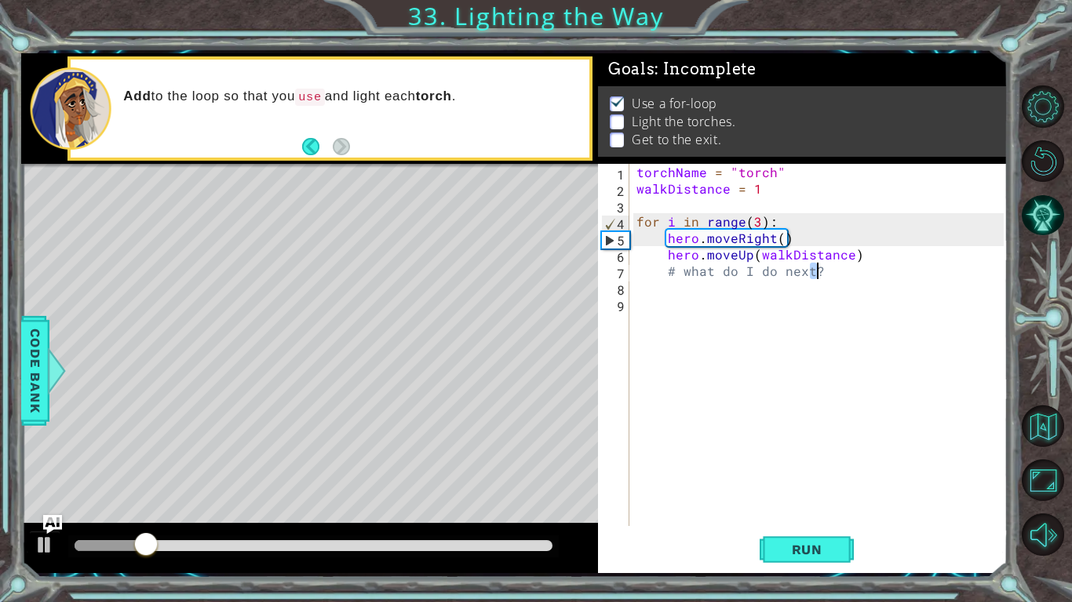
click at [843, 270] on div "torchName = "torch" walkDistance = 1 for i in range ( 3 ) : hero . moveRight ( …" at bounding box center [821, 361] width 377 height 395
type textarea "# what do I do next?"
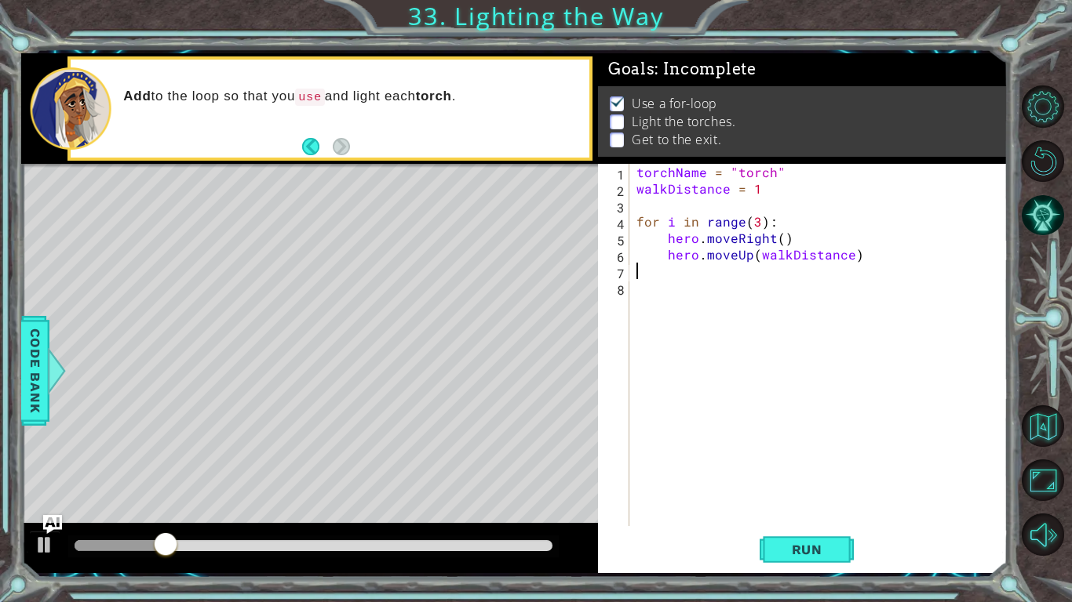
type textarea "hero.moveUp(walkDistance)"
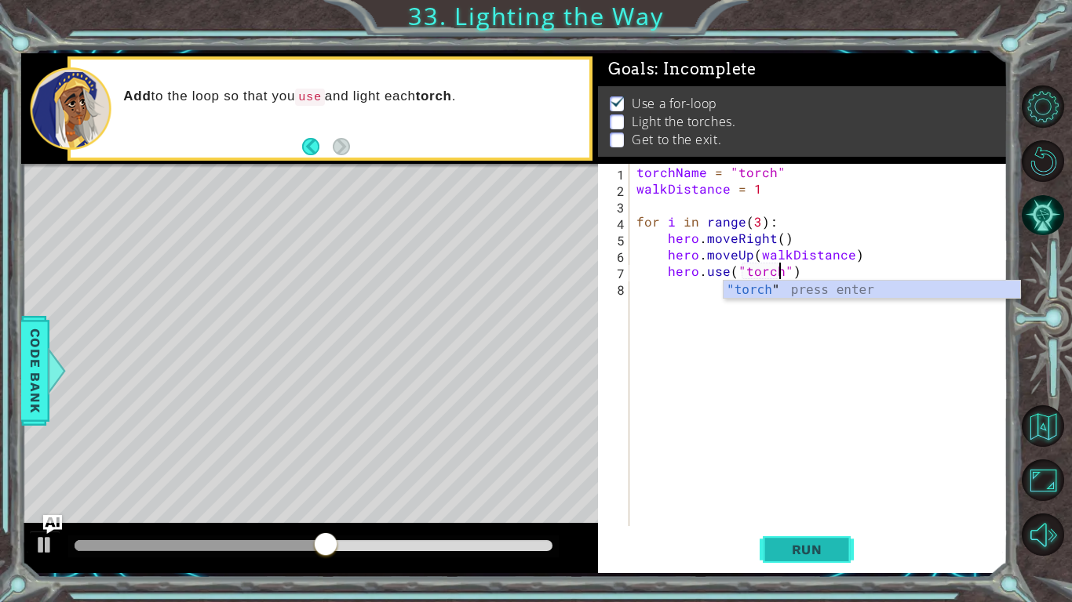
click at [821, 553] on span "Run" at bounding box center [807, 550] width 62 height 16
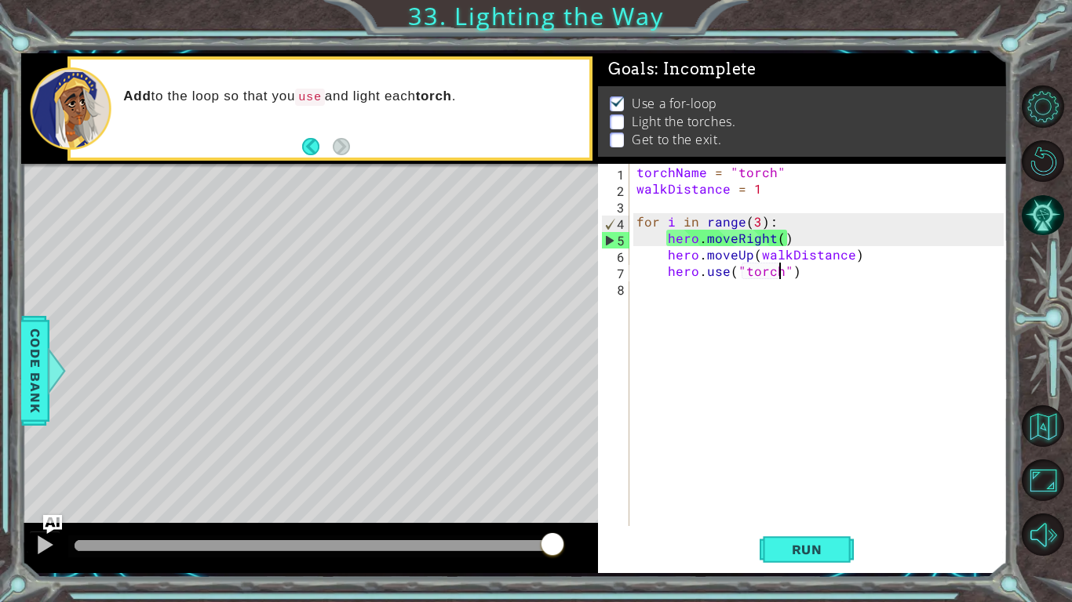
click at [755, 263] on div "torchName = "torch" walkDistance = 1 for i in range ( 3 ) : hero . moveRight ( …" at bounding box center [821, 361] width 377 height 395
click at [757, 266] on div "torchName = "torch" walkDistance = 1 for i in range ( 3 ) : hero . moveRight ( …" at bounding box center [821, 361] width 377 height 395
click at [758, 268] on div "torchName = "torch" walkDistance = 1 for i in range ( 3 ) : hero . moveRight ( …" at bounding box center [821, 361] width 377 height 395
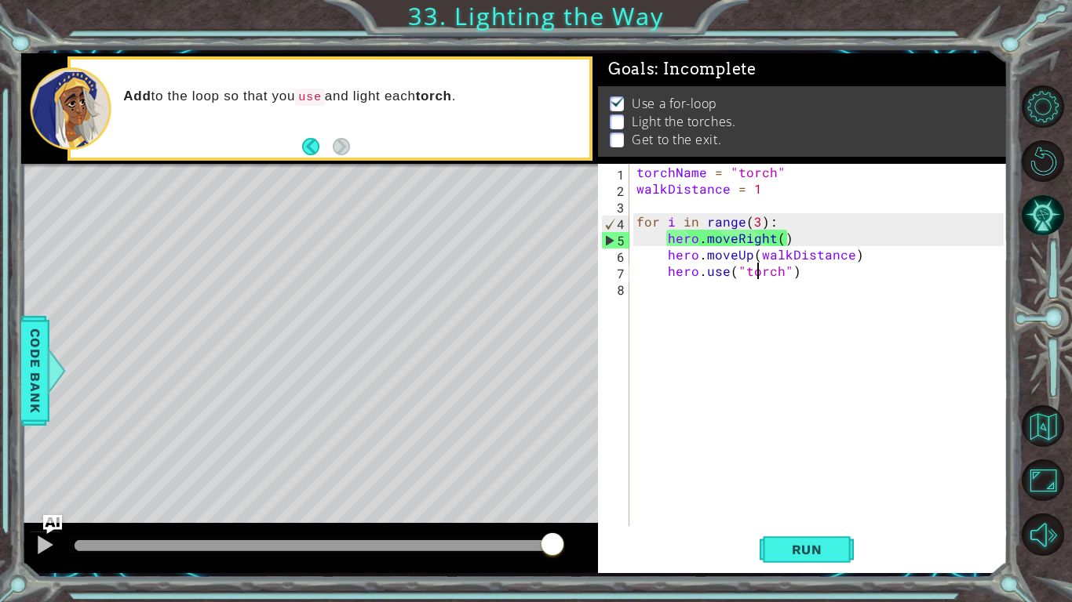
click at [758, 268] on div "torchName = "torch" walkDistance = 1 for i in range ( 3 ) : hero . moveRight ( …" at bounding box center [821, 361] width 377 height 395
type textarea "hero.use("torch")"
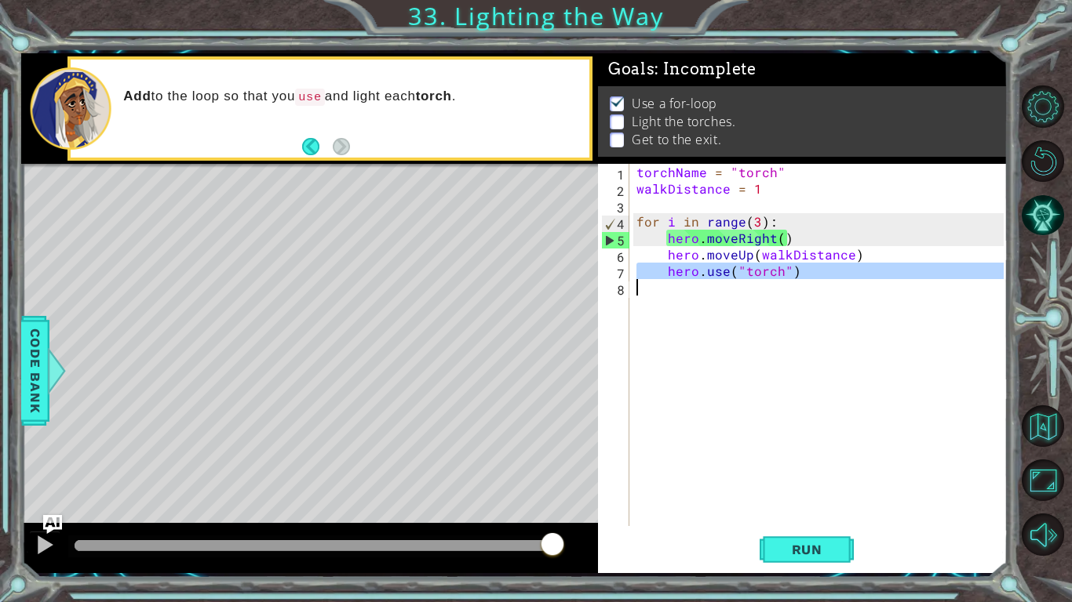
scroll to position [0, 0]
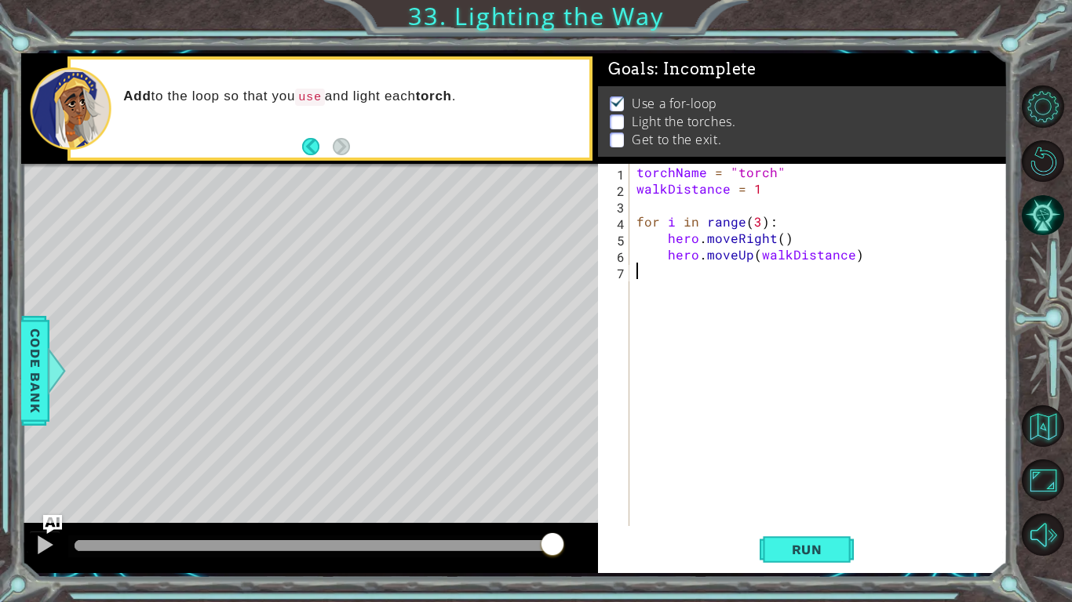
type textarea "hero.moveUp(walkDistance)"
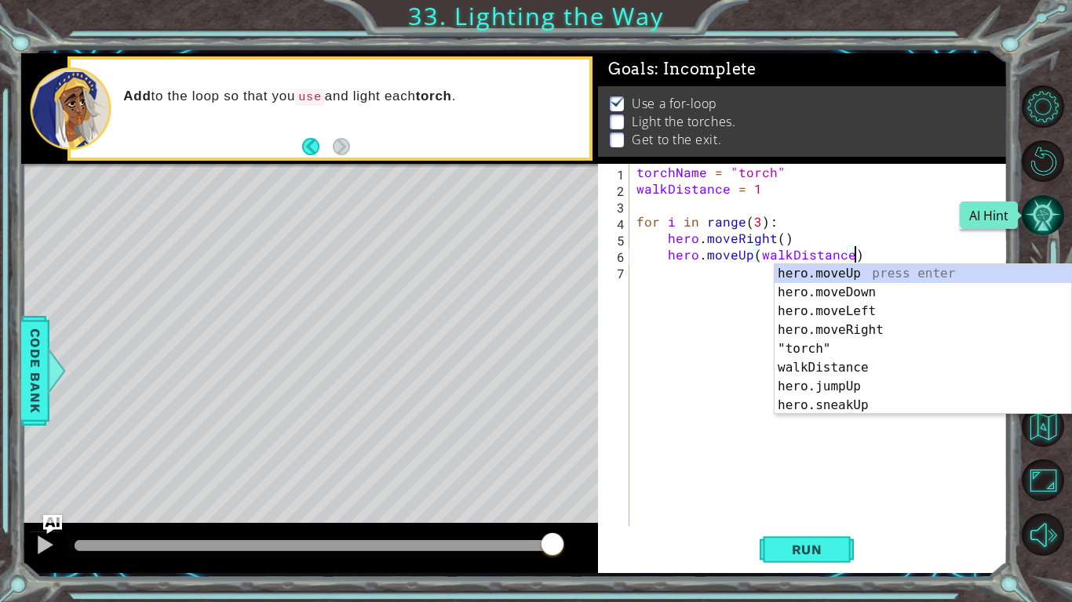
click at [1033, 219] on button "AI Hint" at bounding box center [1042, 216] width 42 height 42
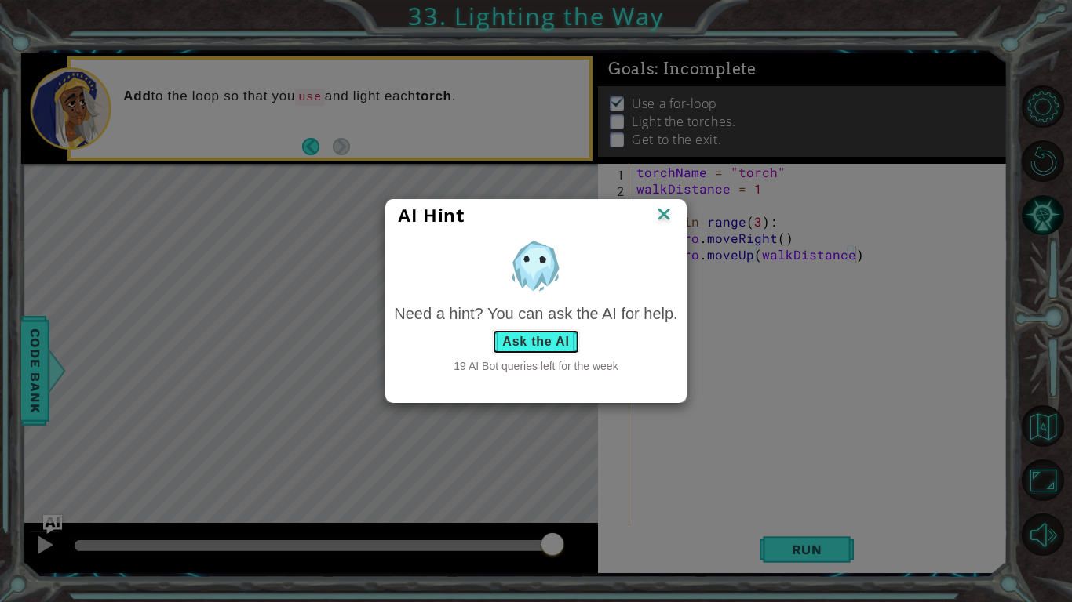
click at [535, 347] on button "Ask the AI" at bounding box center [535, 341] width 87 height 25
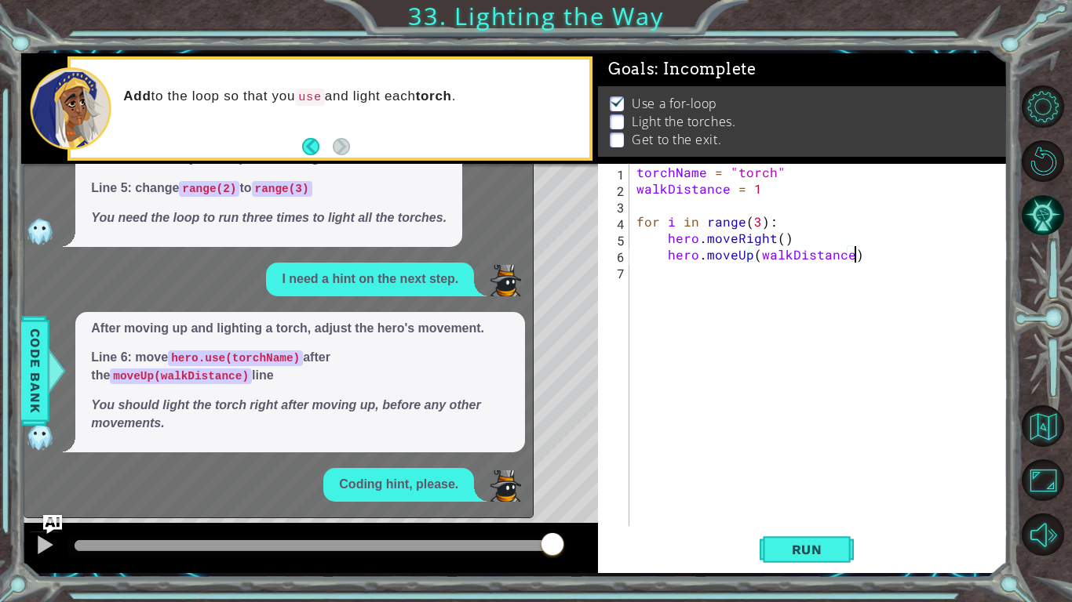
scroll to position [750, 0]
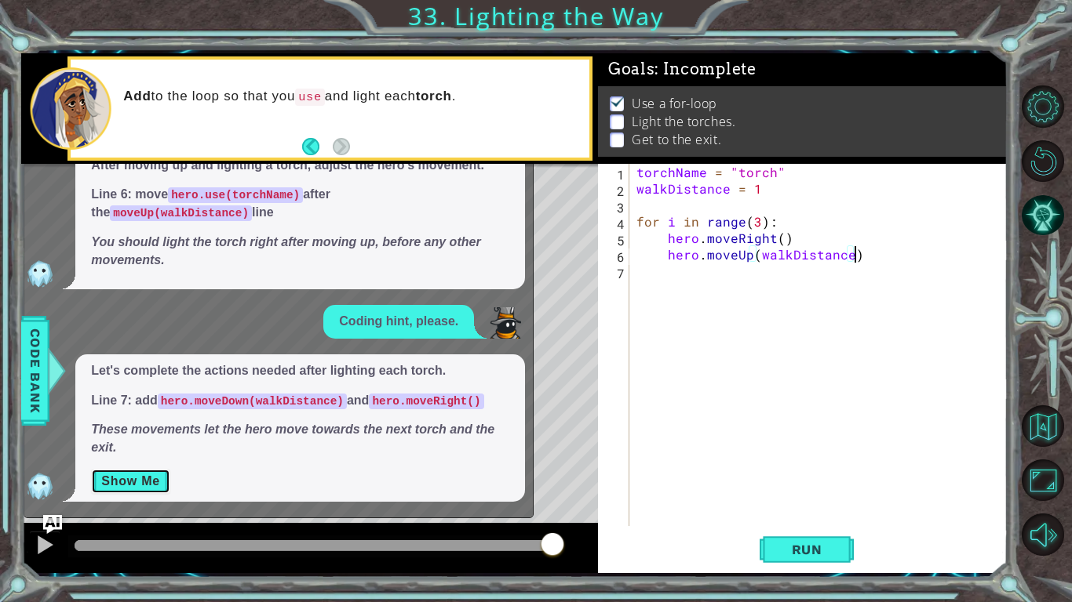
click at [168, 477] on button "Show Me" at bounding box center [130, 481] width 79 height 25
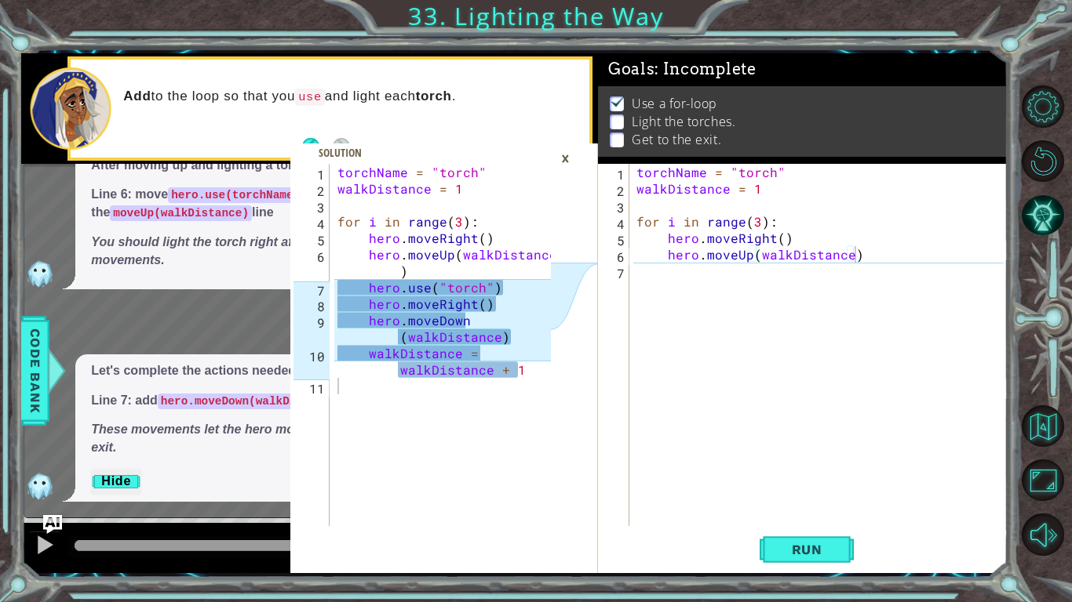
click at [726, 289] on div "torchName = "torch" walkDistance = 1 for i in range ( 3 ) : hero . moveRight ( …" at bounding box center [821, 361] width 377 height 395
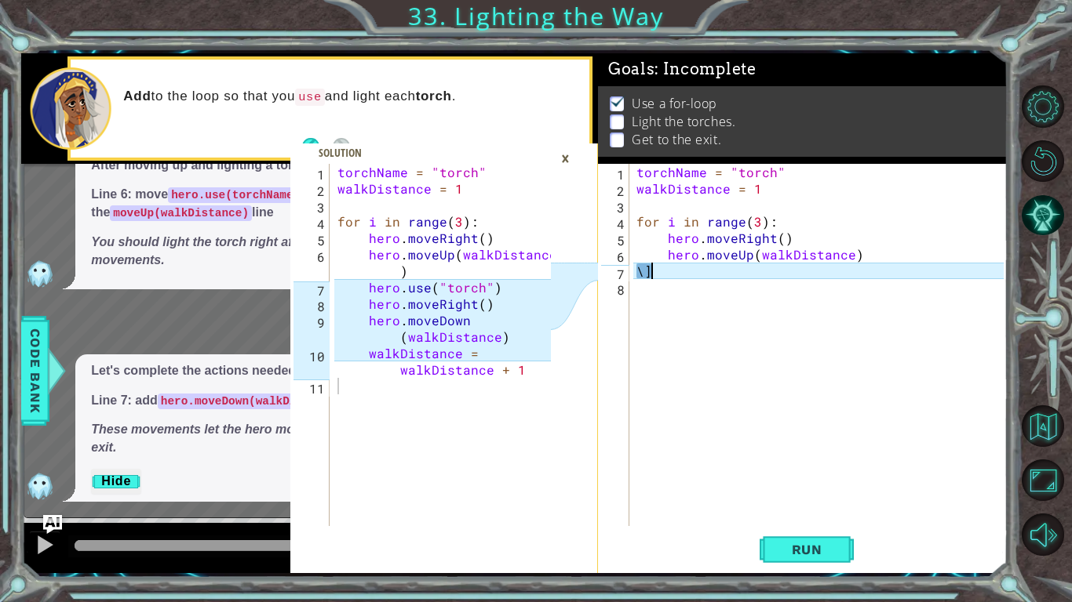
type textarea "\"
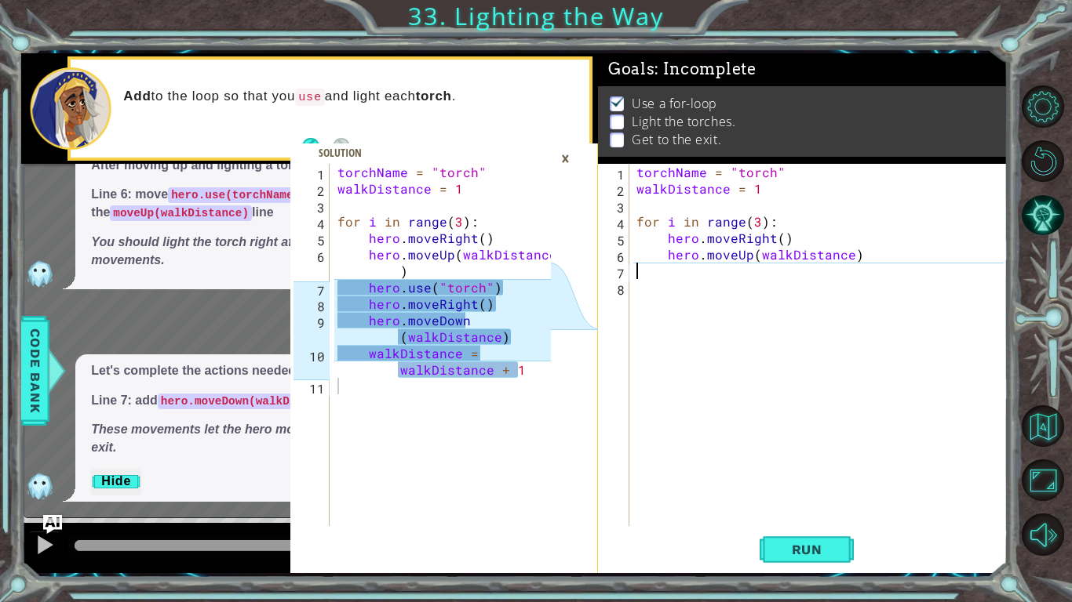
type textarea "hero.moveUp(walkDistance)"
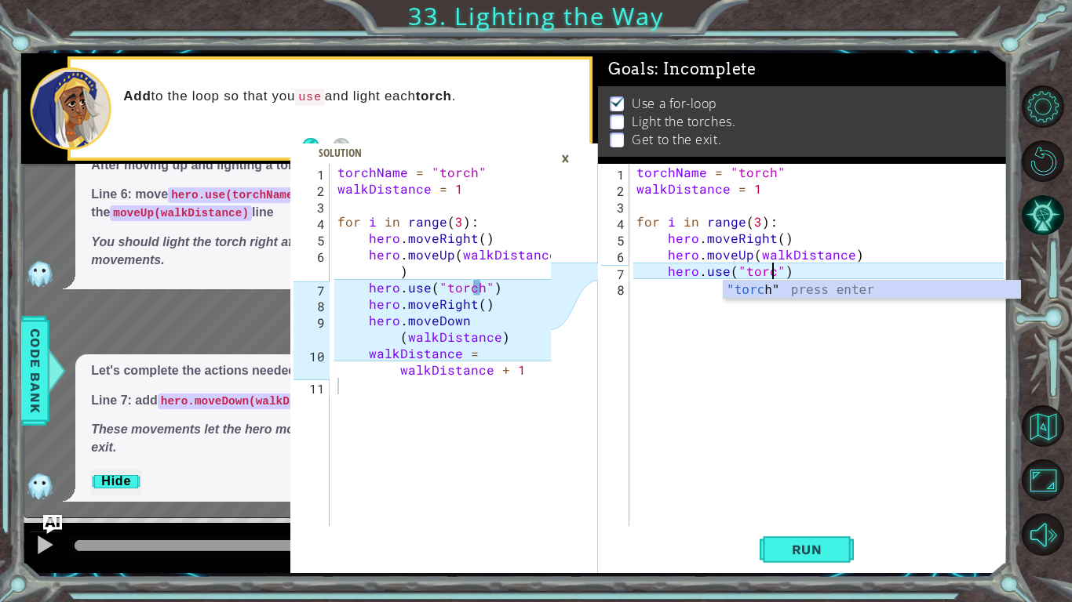
scroll to position [0, 9]
type textarea "hero.use("torch")"
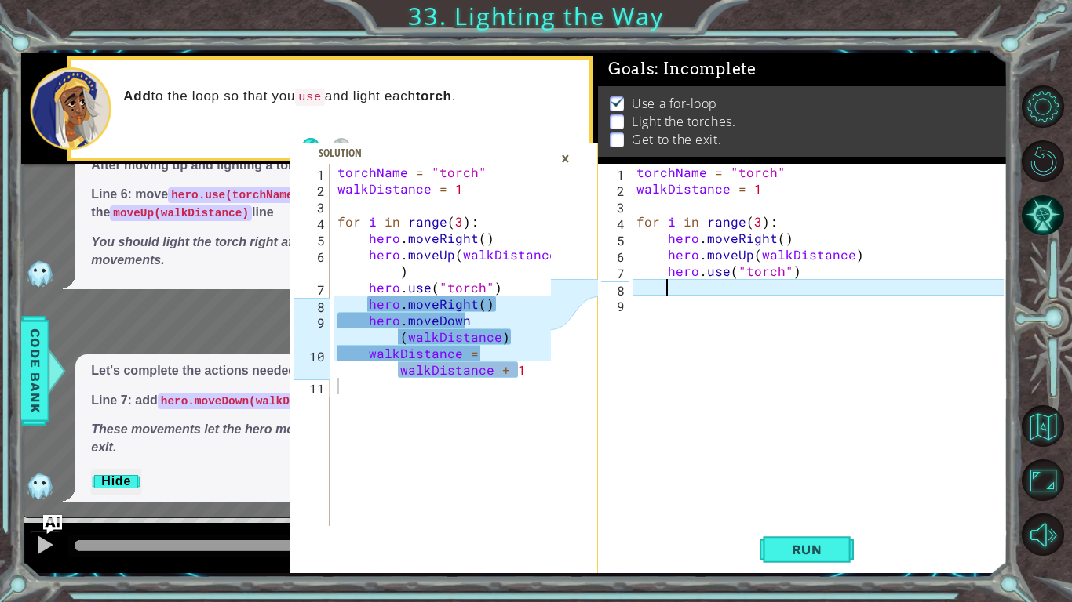
type textarea "m"
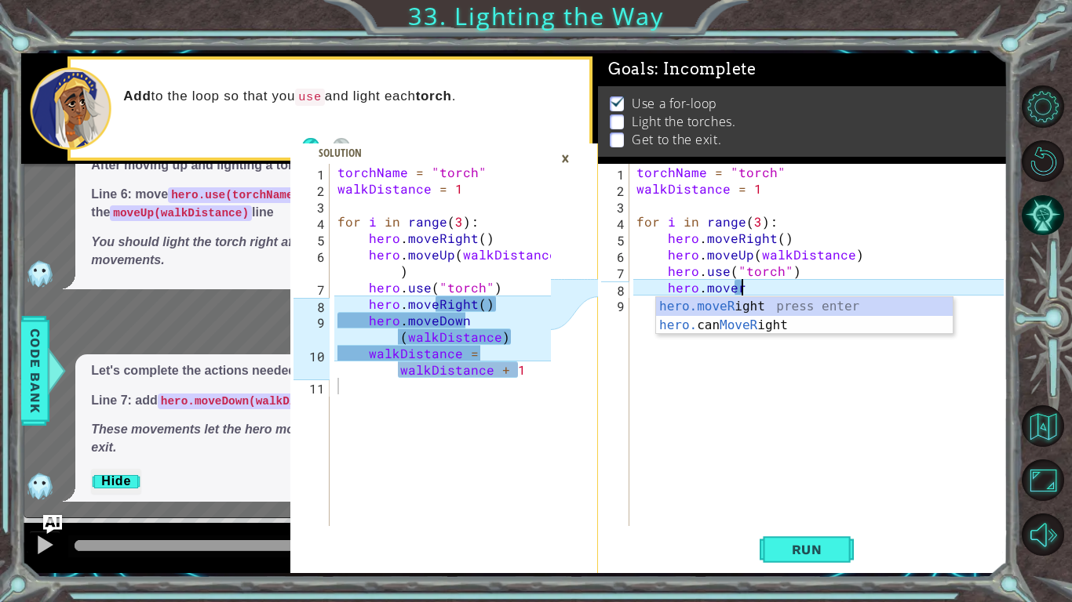
scroll to position [0, 6]
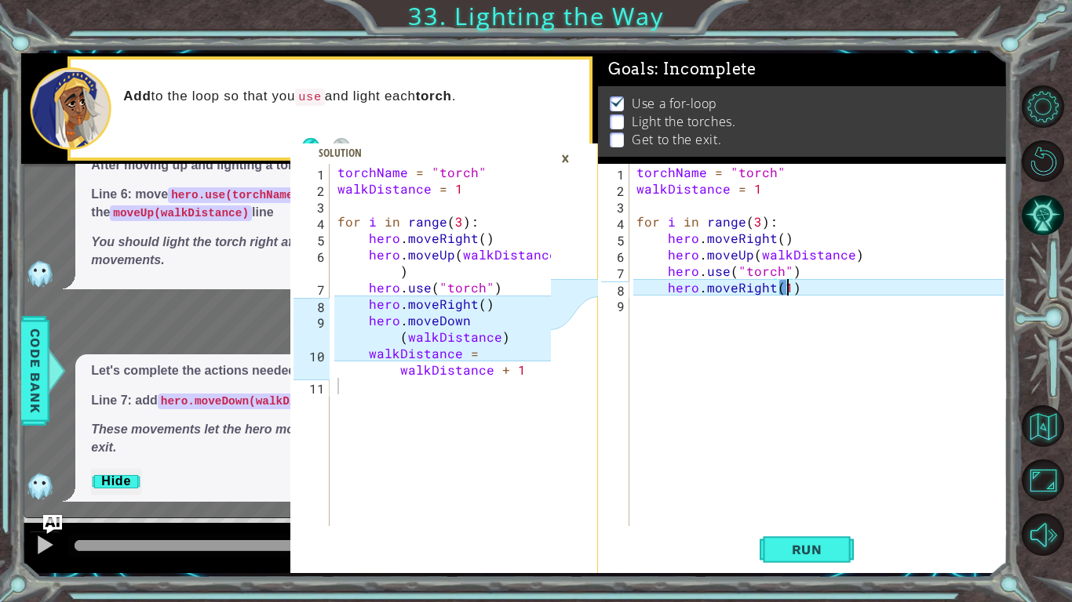
type textarea "hero.moveRight()"
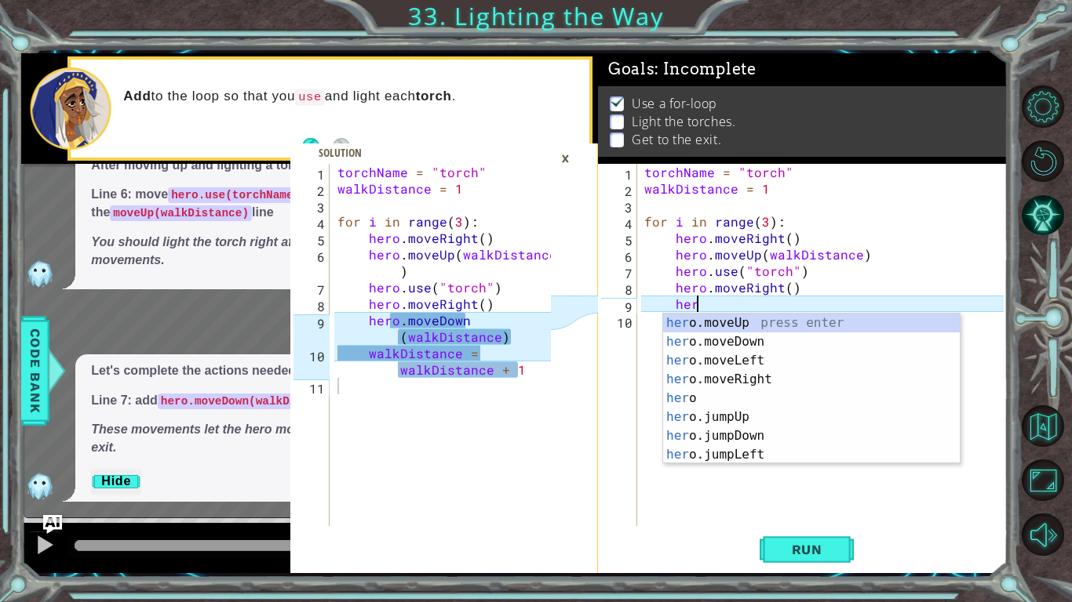
type textarea "h"
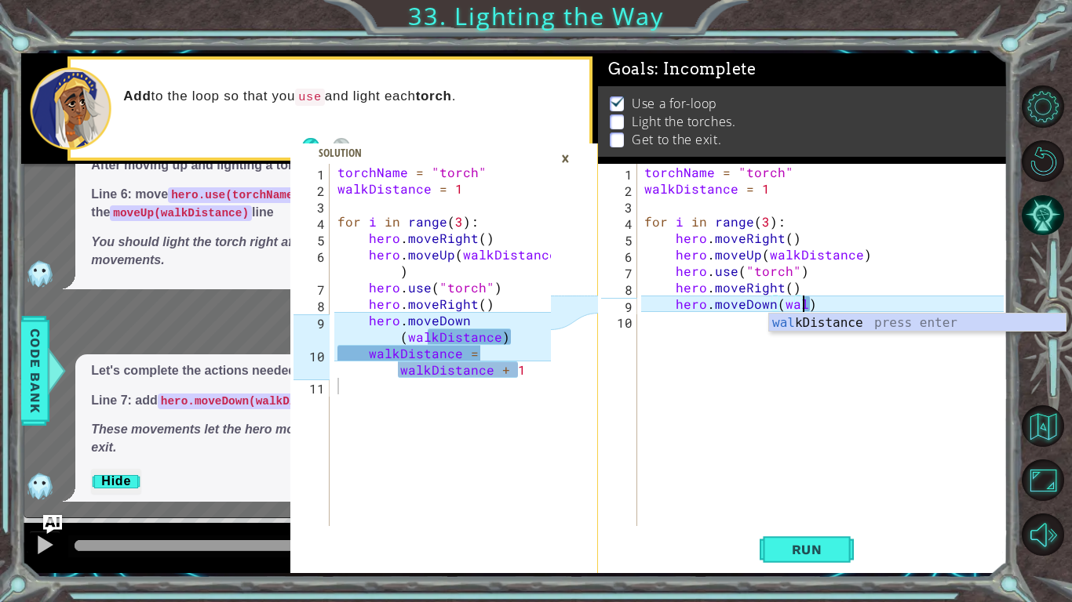
scroll to position [0, 9]
type textarea "hero.moveDown(walkDistance)"
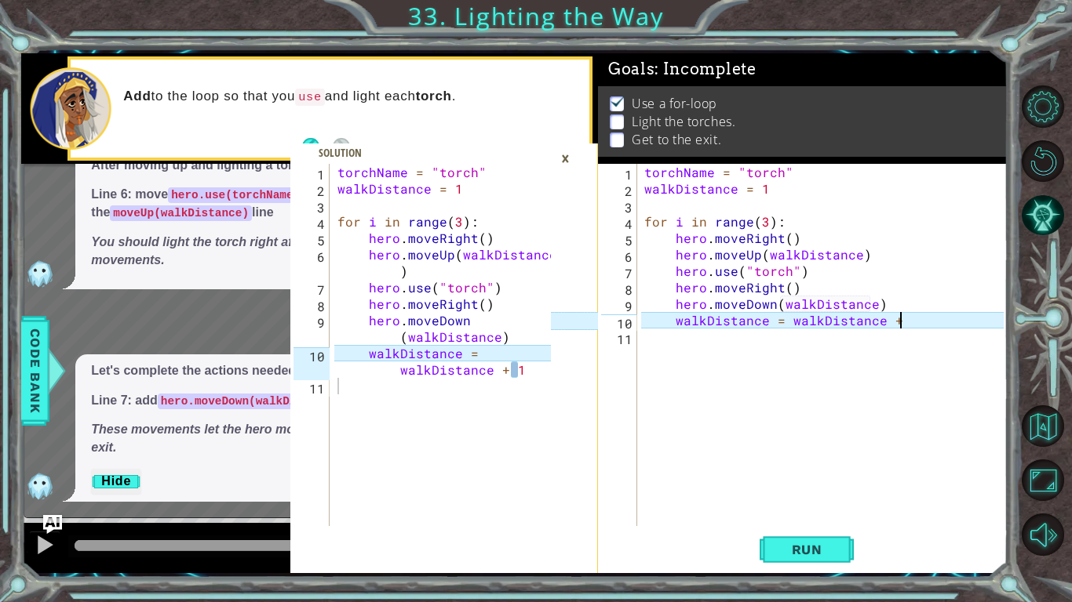
scroll to position [725, 0]
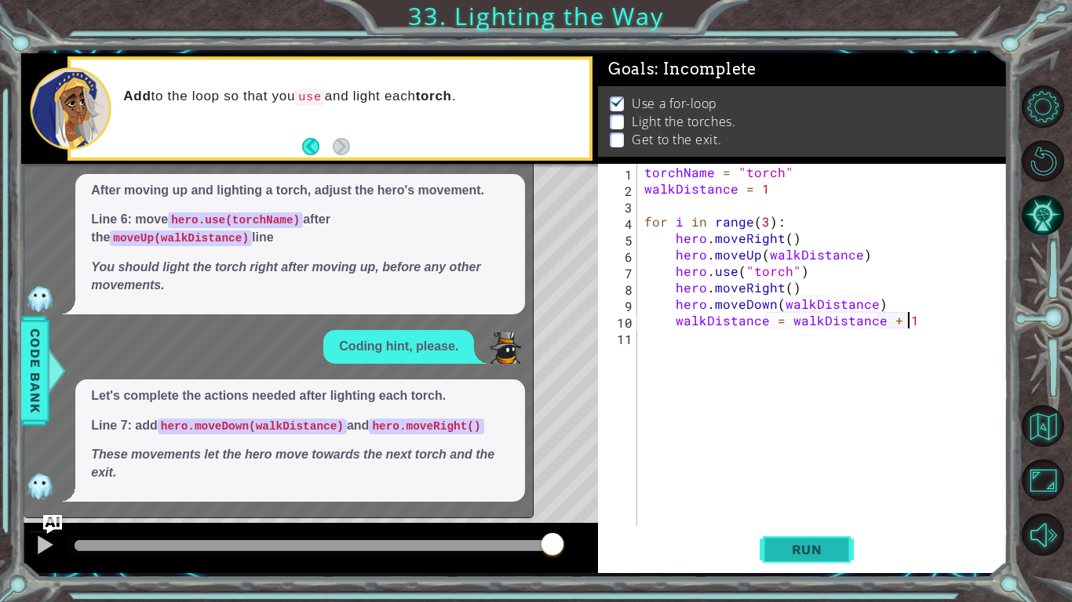
type textarea "walkDistance = walkDistance + 1"
click at [814, 540] on button "Run" at bounding box center [806, 549] width 94 height 41
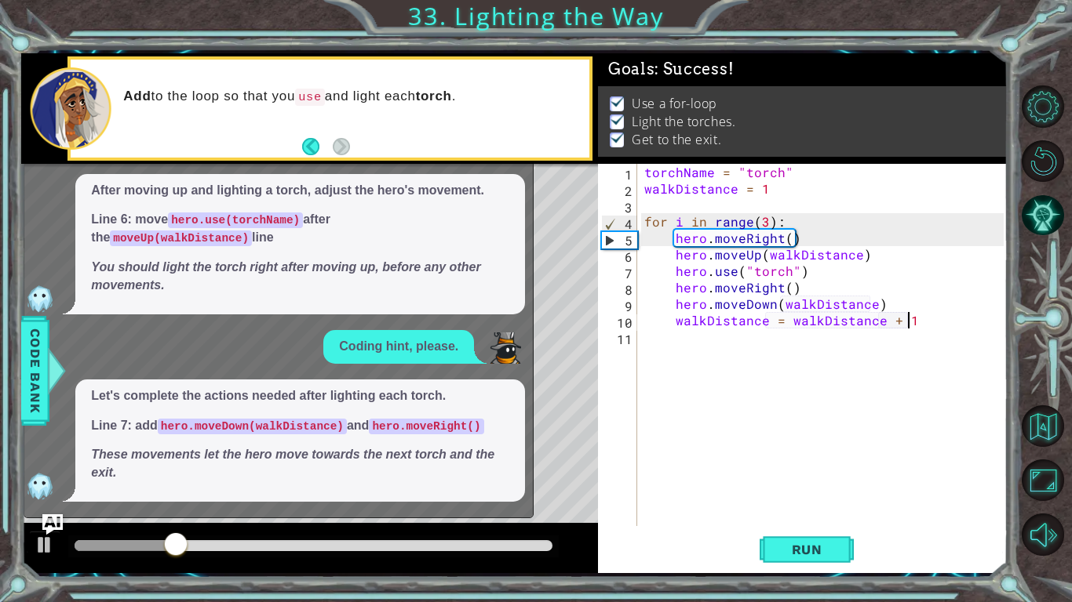
click at [42, 526] on img "Ask AI" at bounding box center [52, 525] width 20 height 20
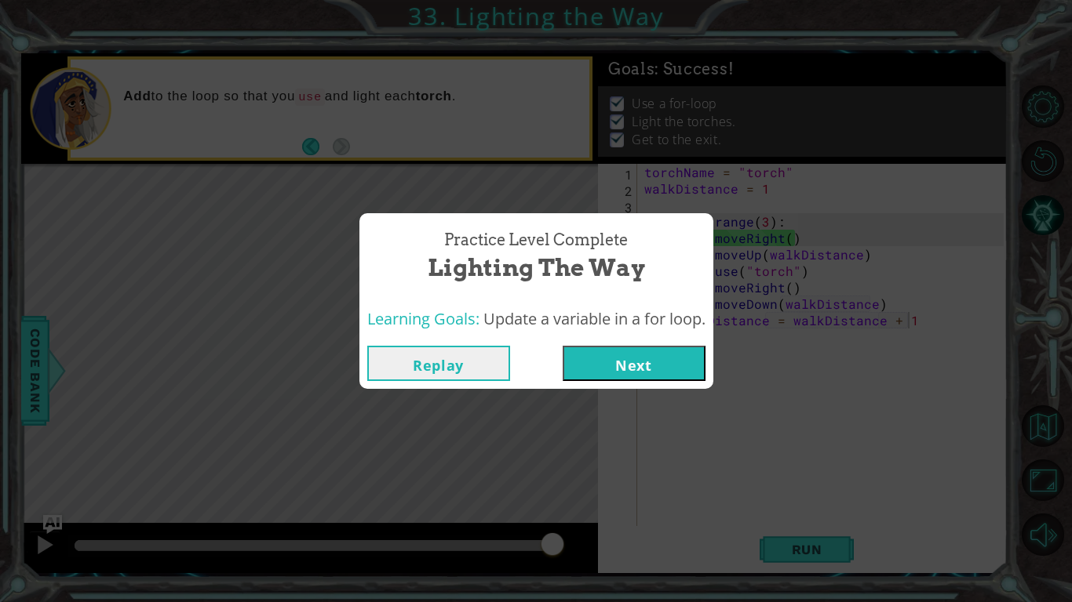
click at [657, 357] on button "Next" at bounding box center [633, 363] width 143 height 35
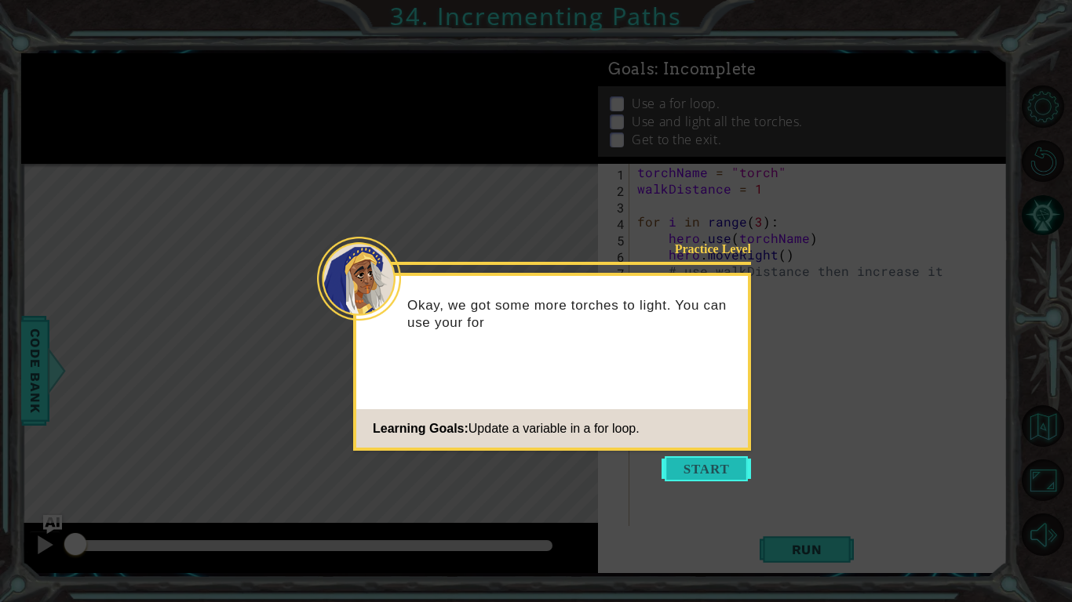
click at [713, 471] on button "Start" at bounding box center [705, 469] width 89 height 25
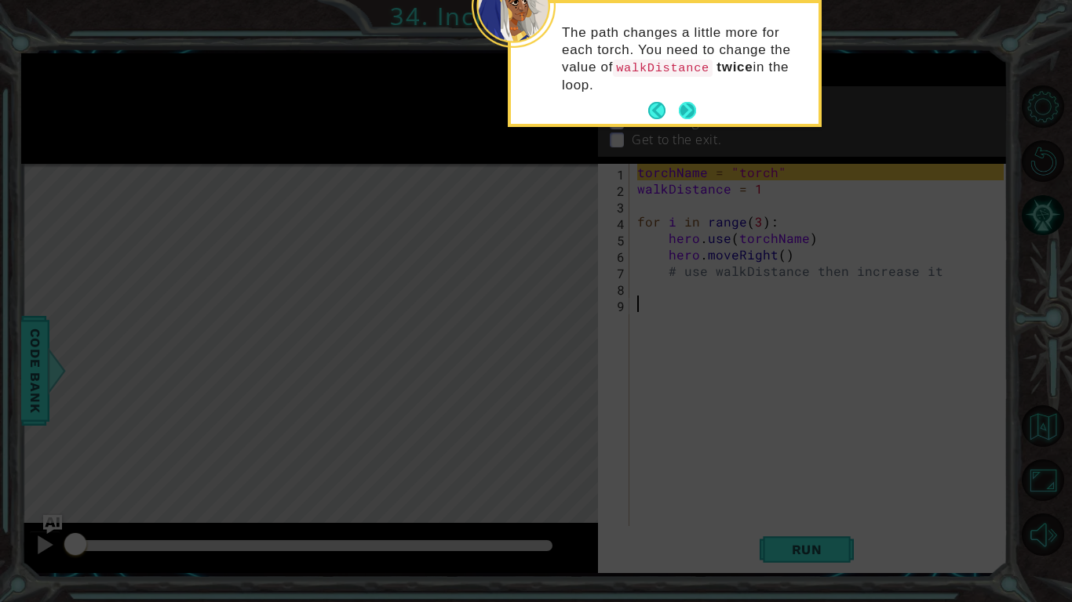
click at [686, 102] on button "Next" at bounding box center [688, 111] width 18 height 18
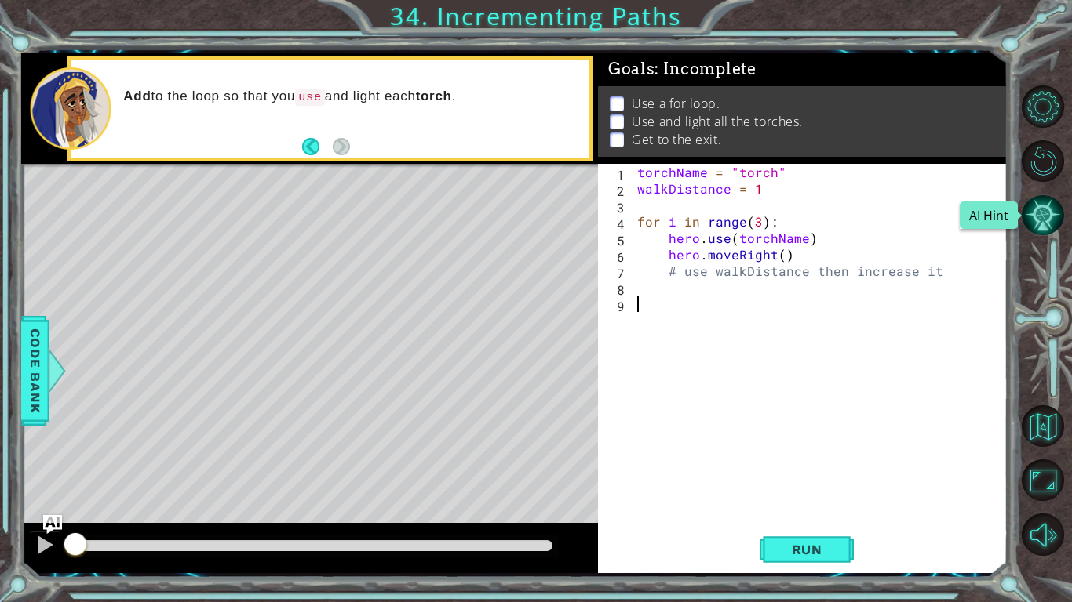
click at [1051, 216] on button "AI Hint" at bounding box center [1042, 216] width 42 height 42
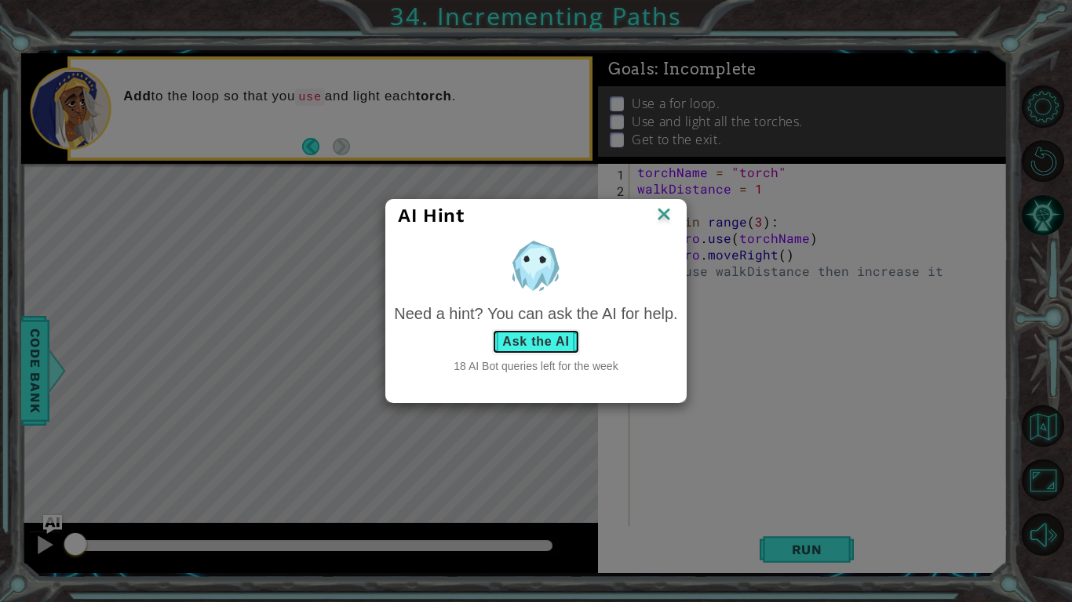
click at [526, 340] on button "Ask the AI" at bounding box center [535, 341] width 87 height 25
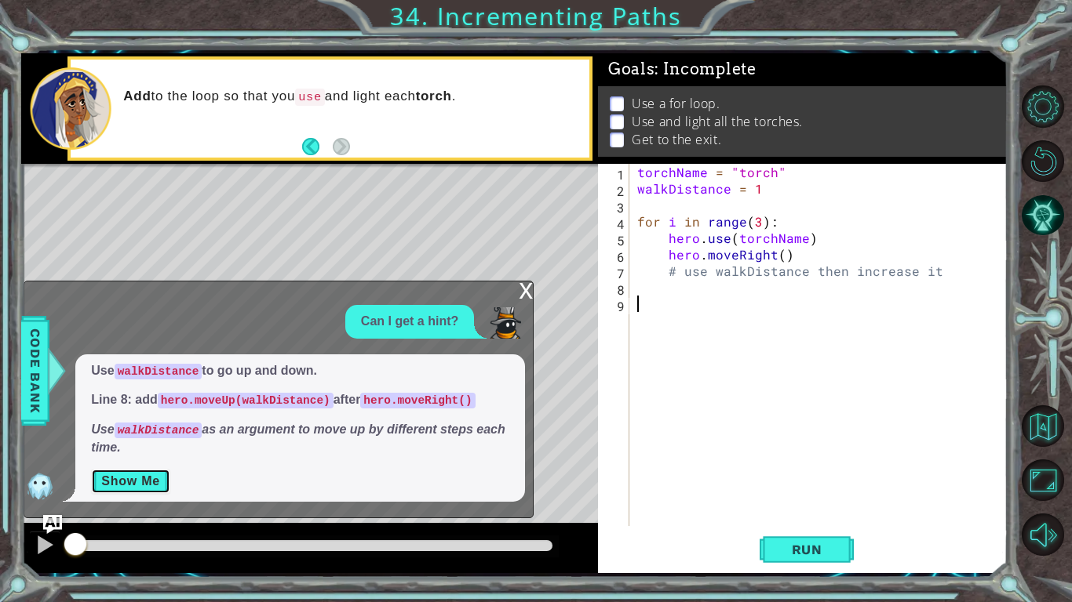
click at [141, 487] on button "Show Me" at bounding box center [130, 481] width 79 height 25
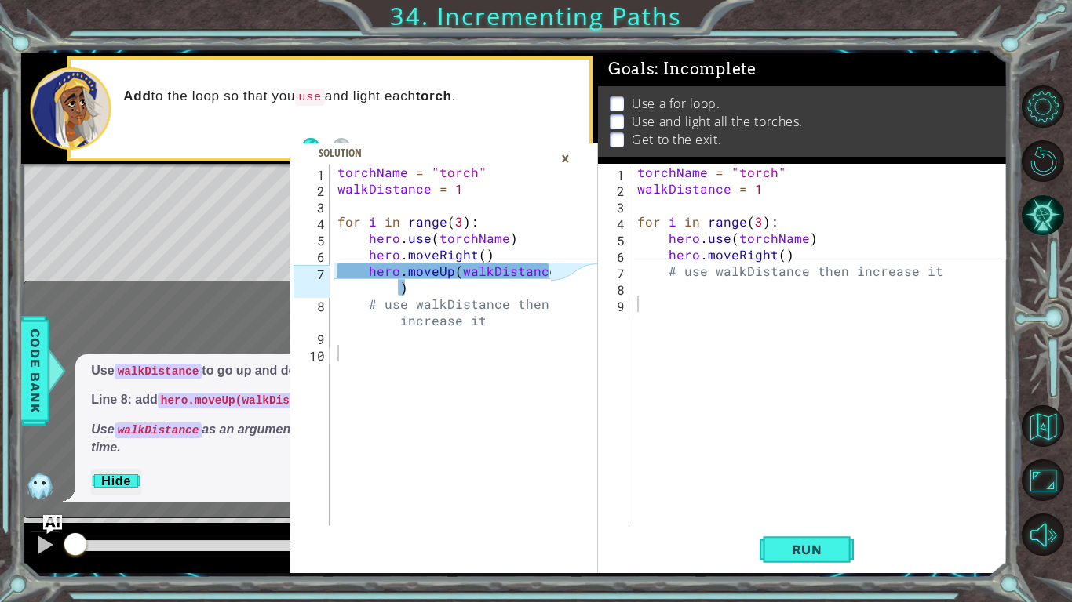
click at [783, 293] on div "torchName = "torch" walkDistance = 1 for i in range ( 3 ) : hero . use ( torchN…" at bounding box center [822, 361] width 377 height 395
click at [698, 267] on div "torchName = "torch" walkDistance = 1 for i in range ( 3 ) : hero . use ( torchN…" at bounding box center [822, 361] width 377 height 395
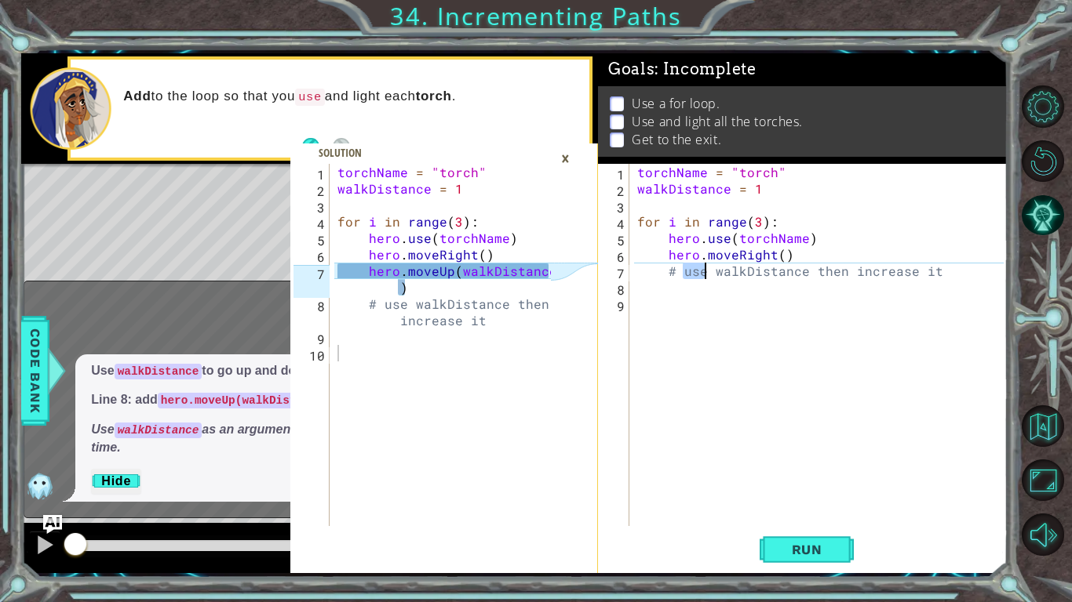
click at [698, 267] on div "torchName = "torch" walkDistance = 1 for i in range ( 3 ) : hero . use ( torchN…" at bounding box center [822, 361] width 377 height 395
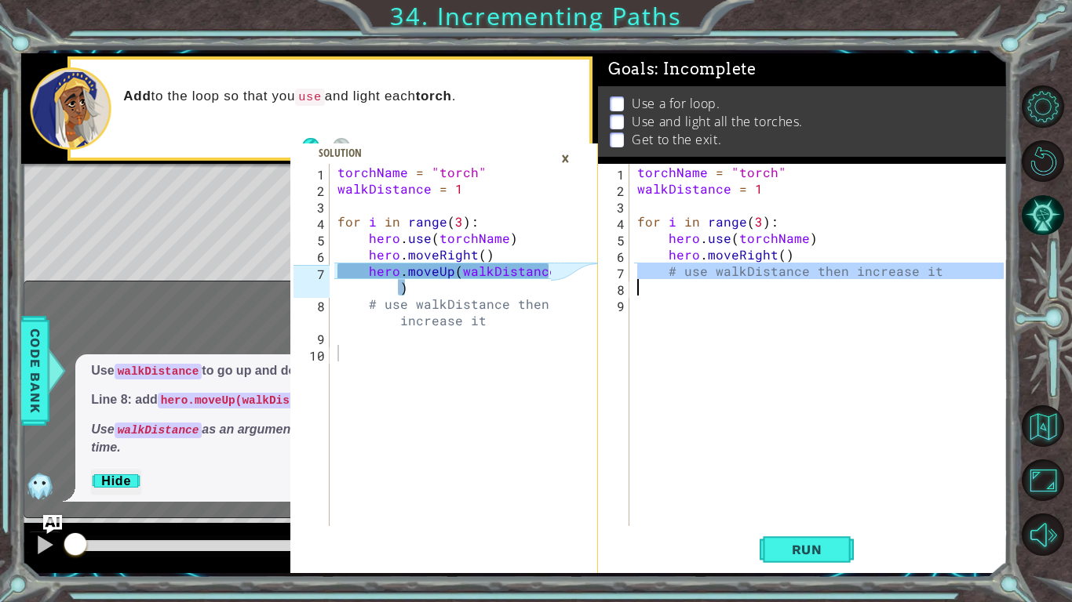
click at [698, 267] on div "torchName = "torch" walkDistance = 1 for i in range ( 3 ) : hero . use ( torchN…" at bounding box center [822, 361] width 377 height 395
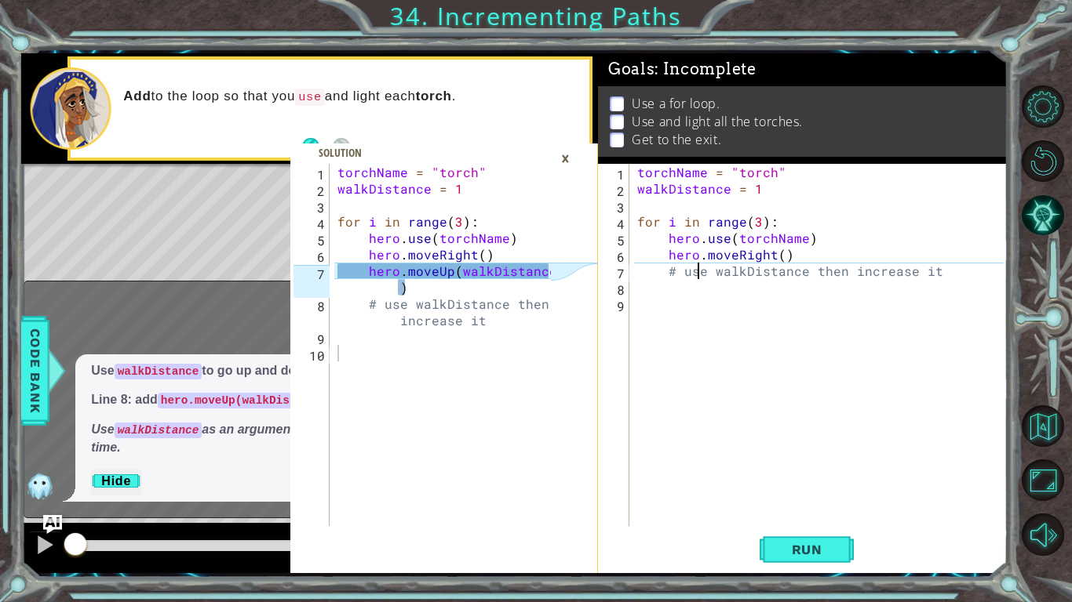
click at [698, 267] on div "torchName = "torch" walkDistance = 1 for i in range ( 3 ) : hero . use ( torchN…" at bounding box center [822, 361] width 377 height 395
type textarea "# use walkDistance then increase it"
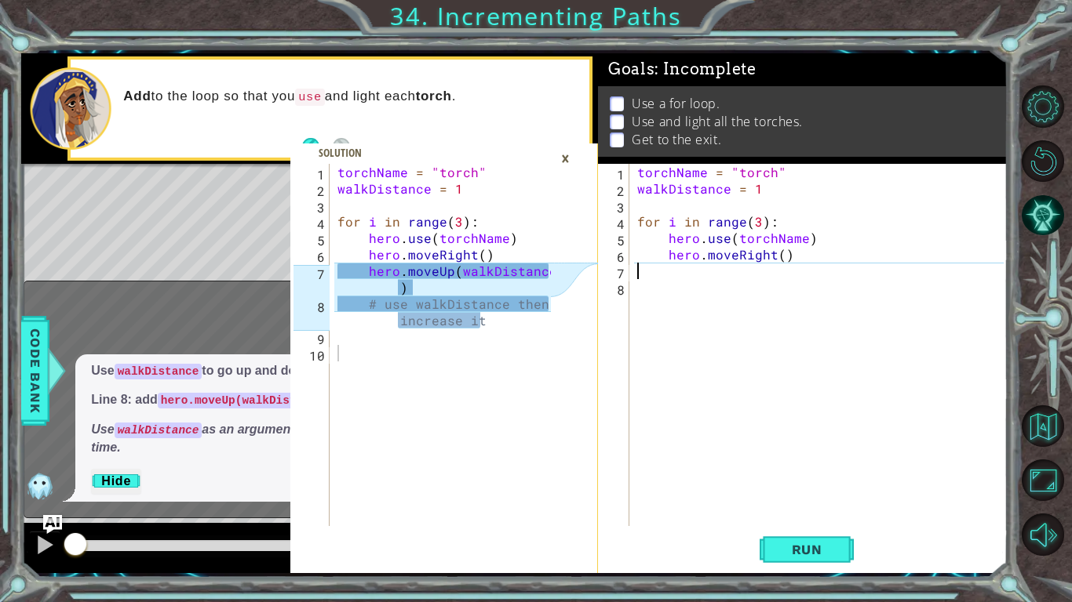
type textarea "hero.moveRight()"
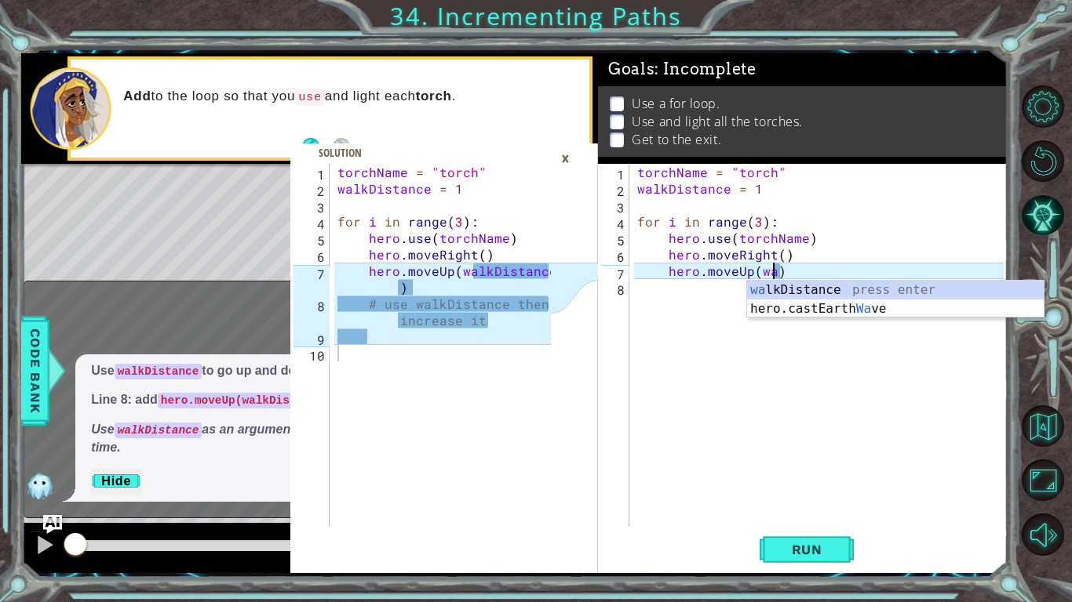
scroll to position [0, 9]
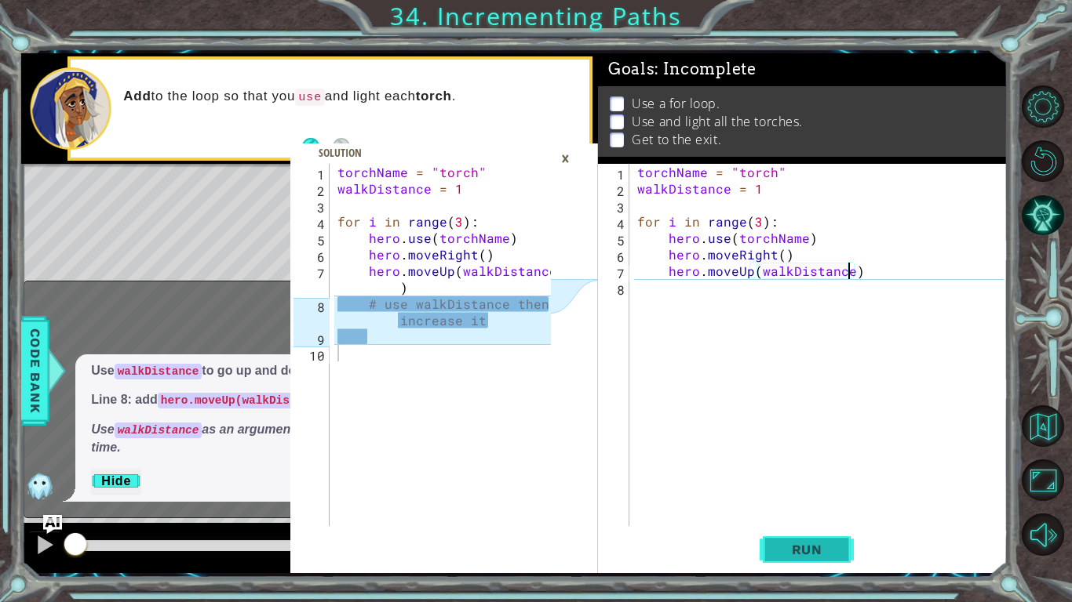
type textarea "hero.moveUp(walkDistance)"
click at [784, 555] on span "Run" at bounding box center [807, 550] width 62 height 16
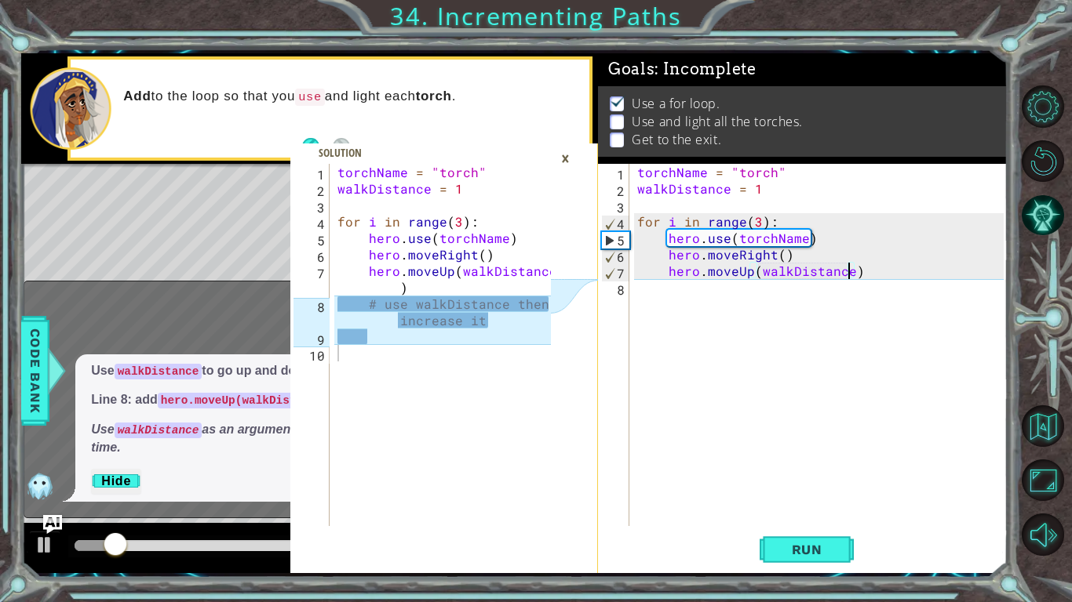
click at [564, 160] on div "×" at bounding box center [565, 158] width 24 height 27
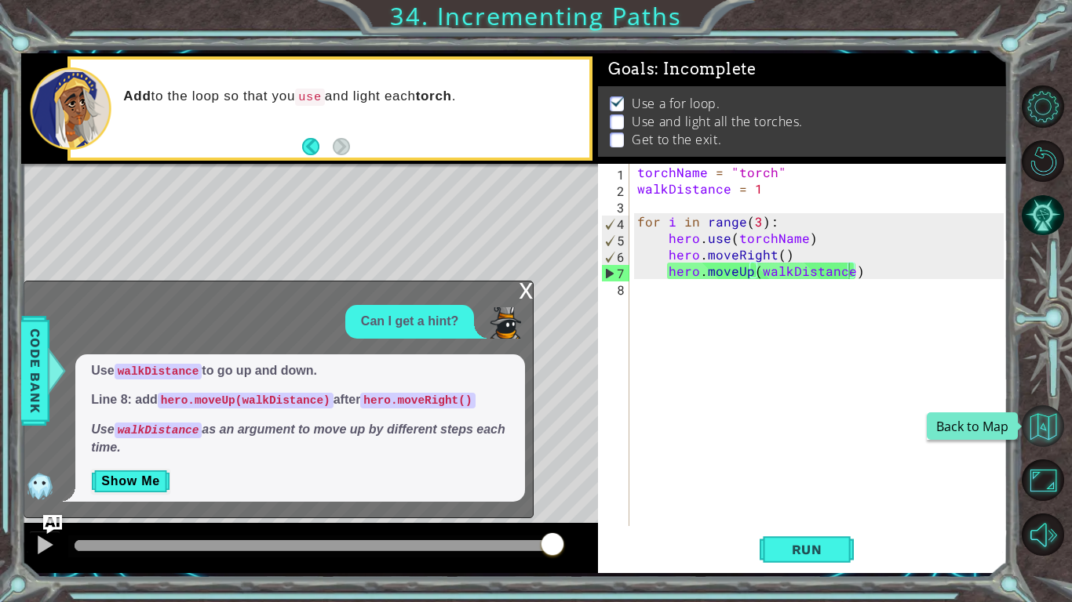
click at [1054, 430] on button "Back to Map" at bounding box center [1042, 427] width 42 height 42
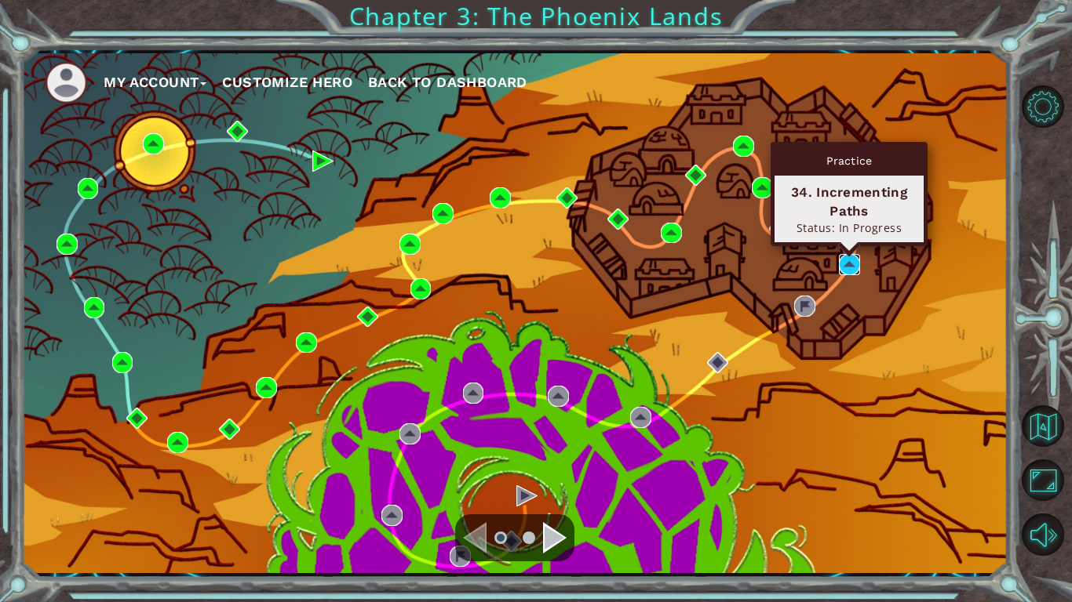
click at [857, 268] on img at bounding box center [849, 264] width 21 height 21
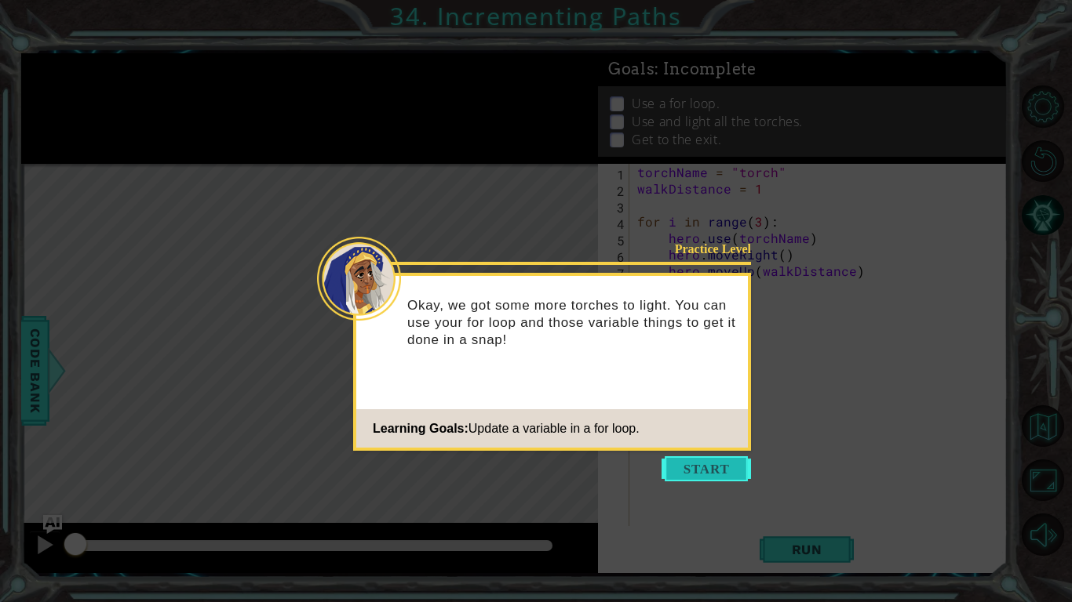
click at [718, 460] on button "Start" at bounding box center [705, 469] width 89 height 25
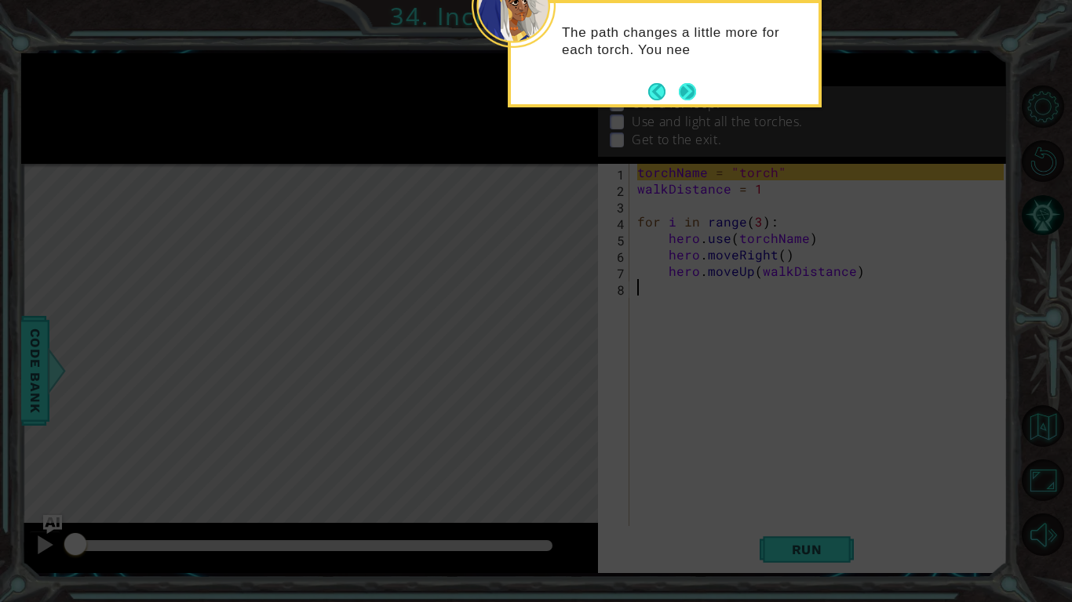
click at [680, 96] on button "Next" at bounding box center [688, 91] width 18 height 18
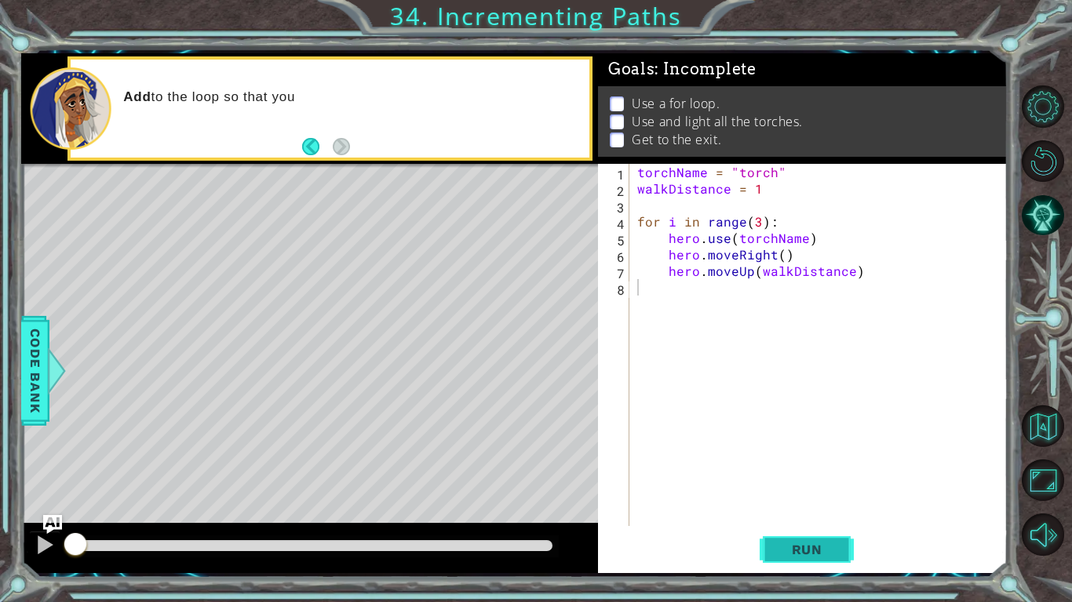
click at [824, 542] on span "Run" at bounding box center [807, 550] width 62 height 16
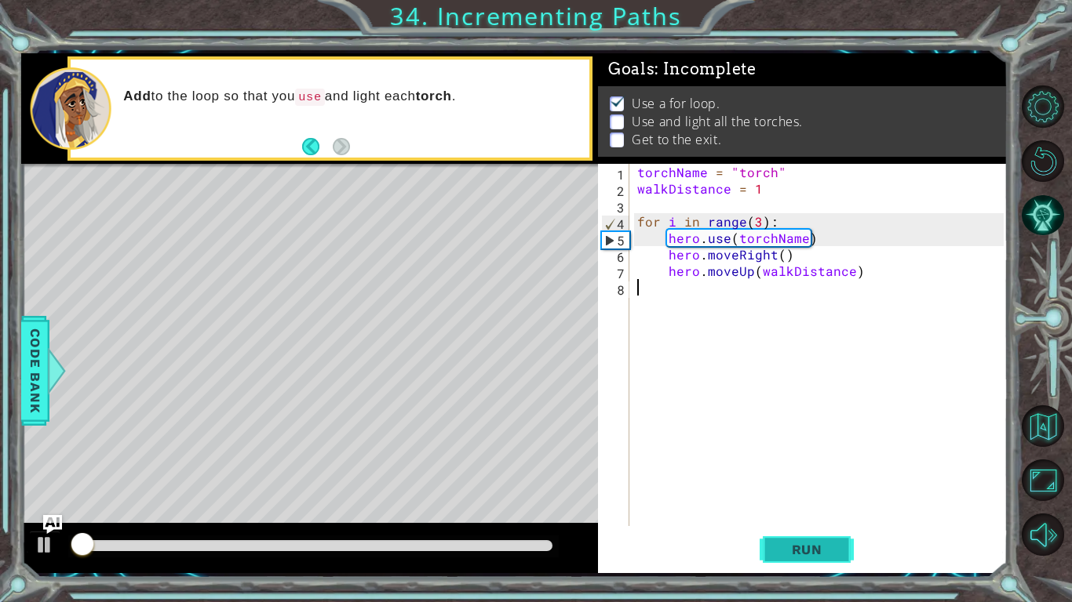
click at [822, 544] on span "Run" at bounding box center [807, 550] width 62 height 16
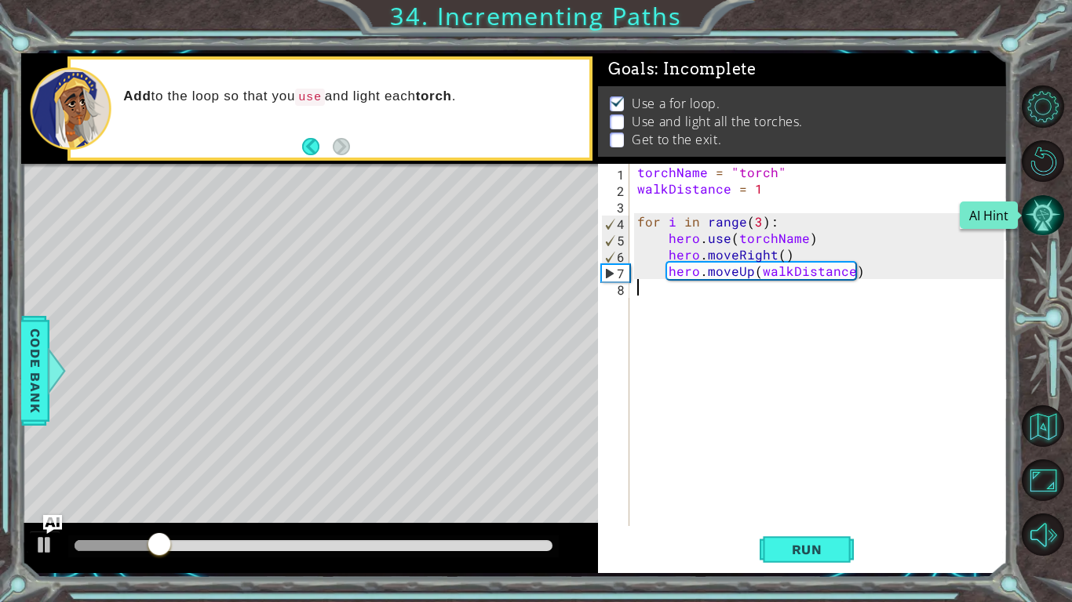
click at [1057, 216] on button "AI Hint" at bounding box center [1042, 216] width 42 height 42
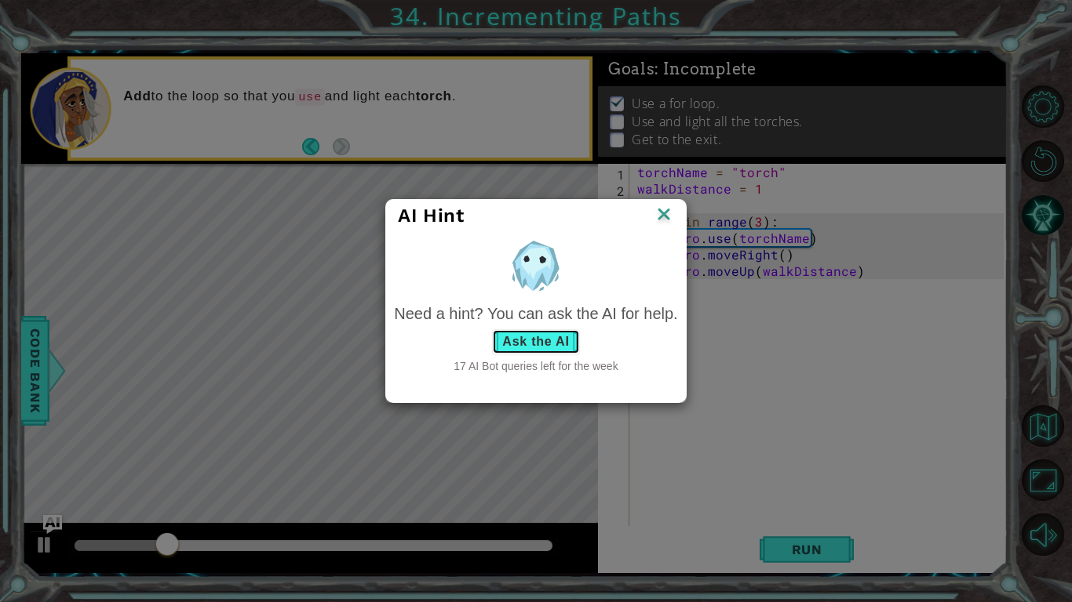
click at [548, 339] on button "Ask the AI" at bounding box center [535, 341] width 87 height 25
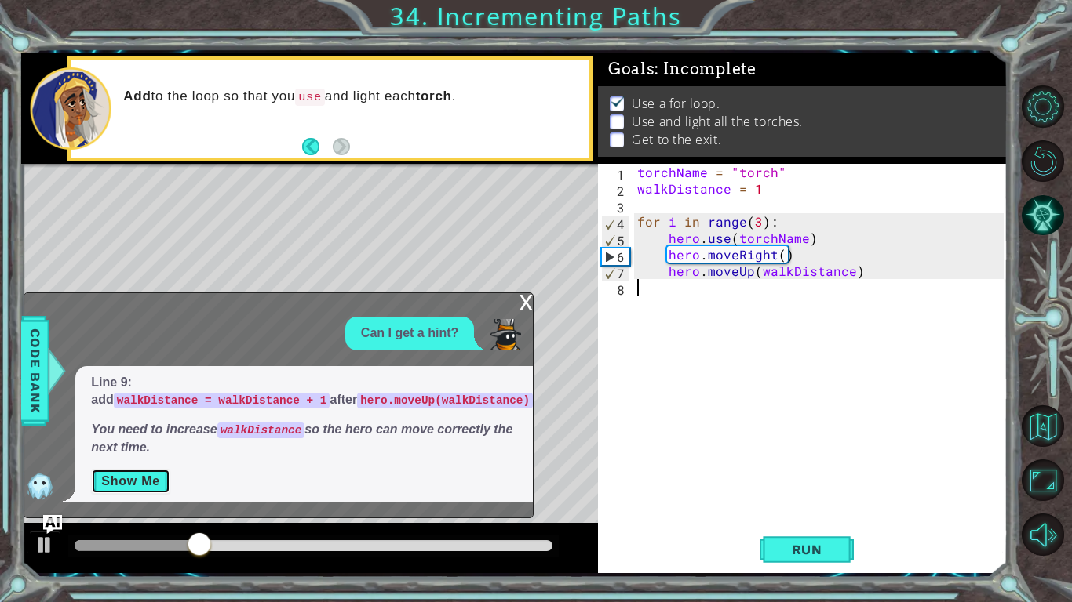
click at [152, 493] on button "Show Me" at bounding box center [130, 481] width 79 height 25
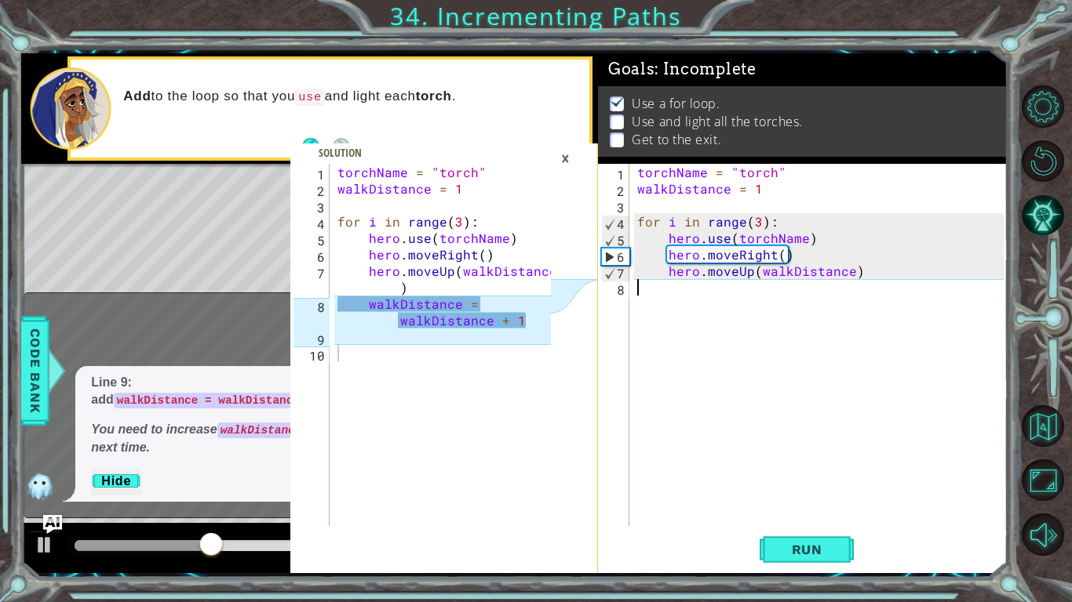
click at [708, 283] on div "torchName = "torch" walkDistance = 1 for i in range ( 3 ) : hero . use ( torchN…" at bounding box center [822, 361] width 377 height 395
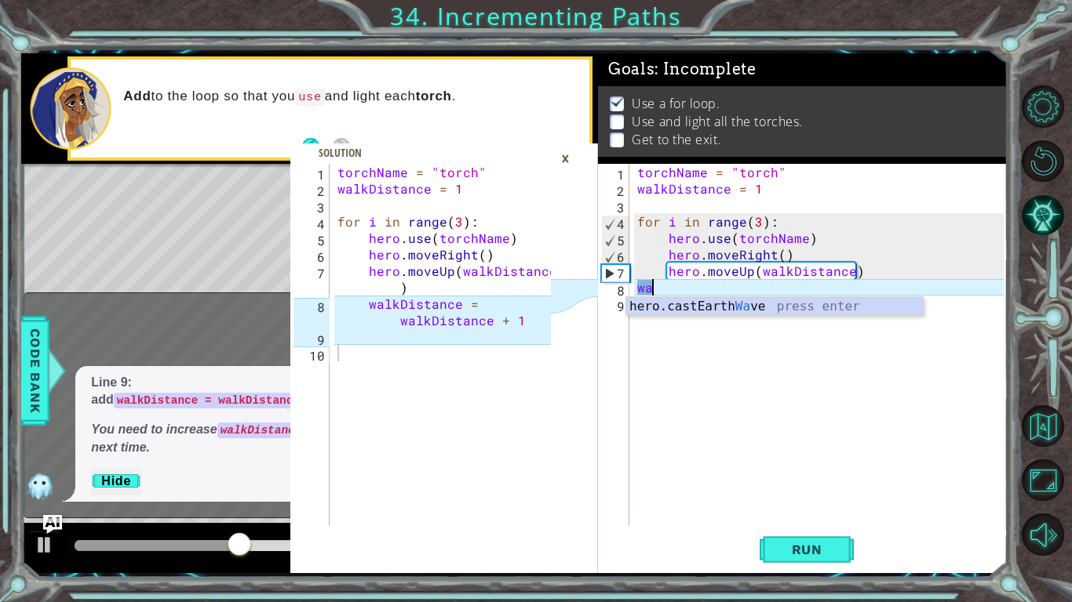
type textarea "w"
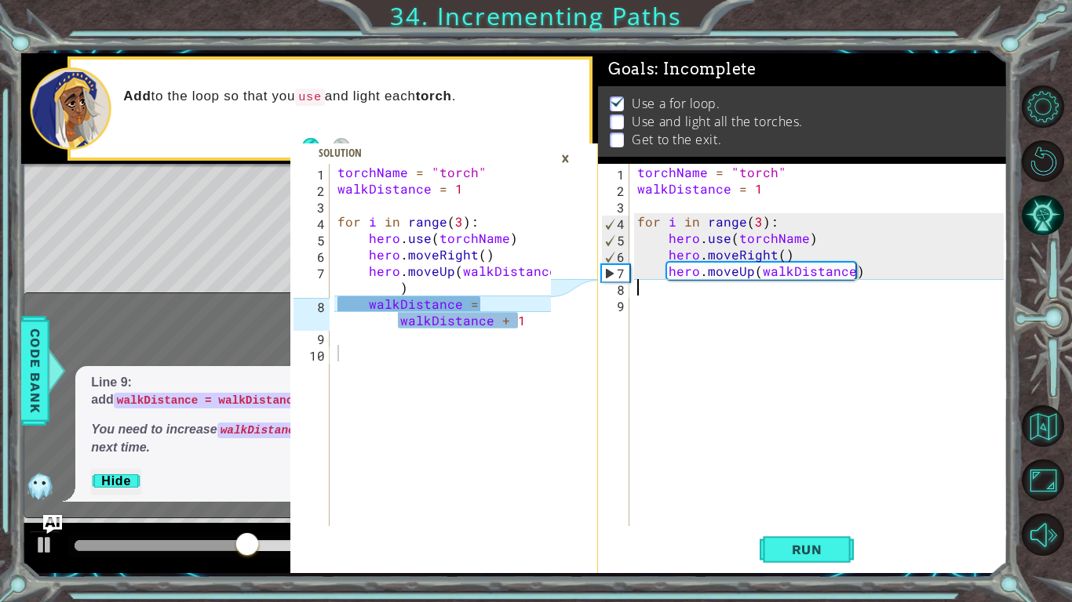
type textarea "hero.moveUp(walkDistance)"
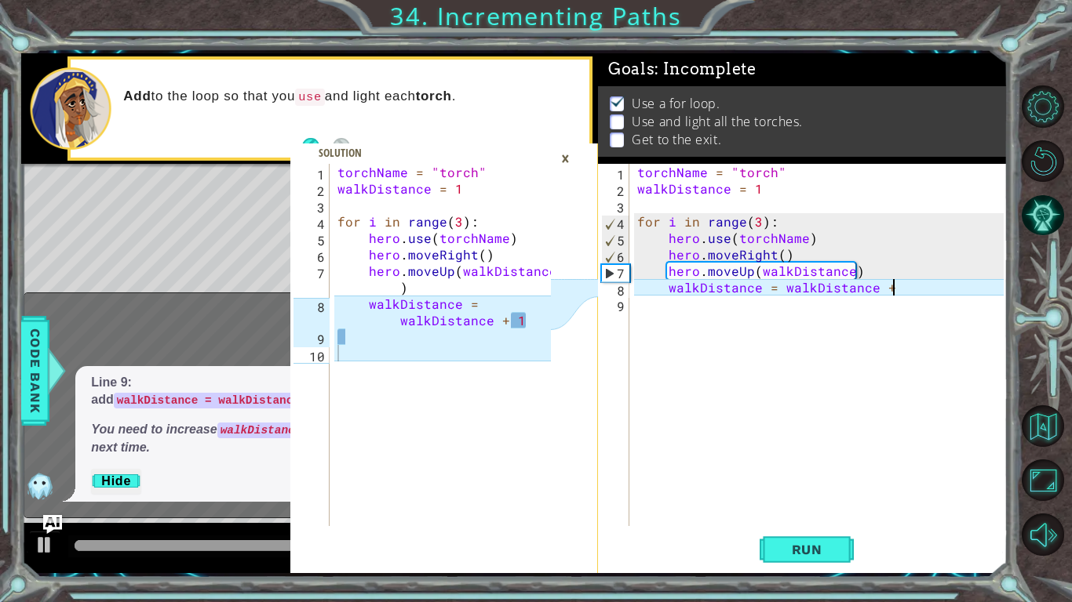
scroll to position [0, 16]
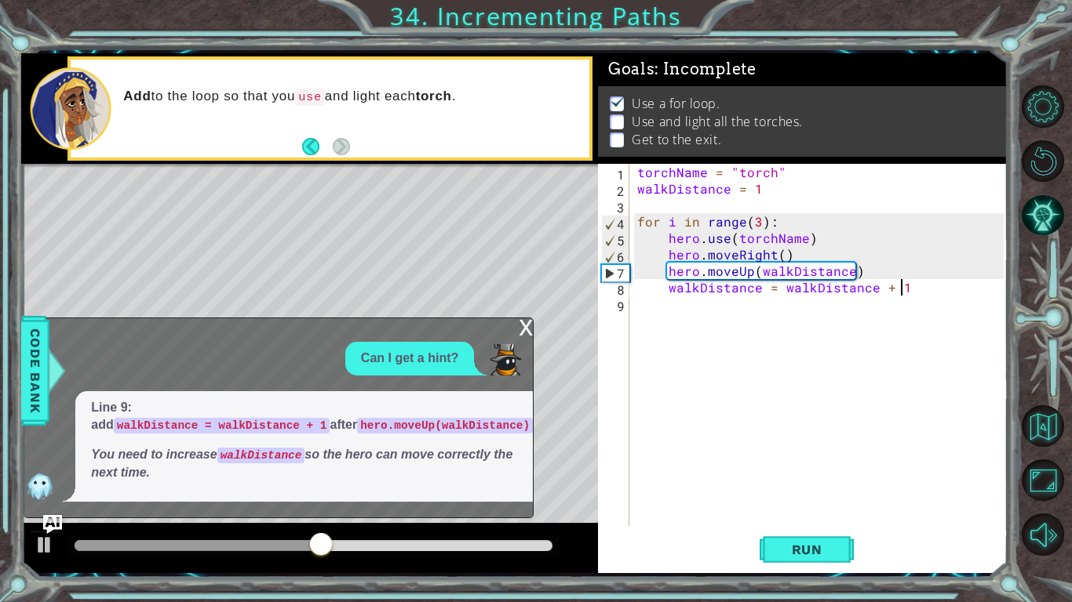
type textarea "walkDistance = walkDistance + 1"
click at [527, 326] on div "x" at bounding box center [526, 326] width 14 height 16
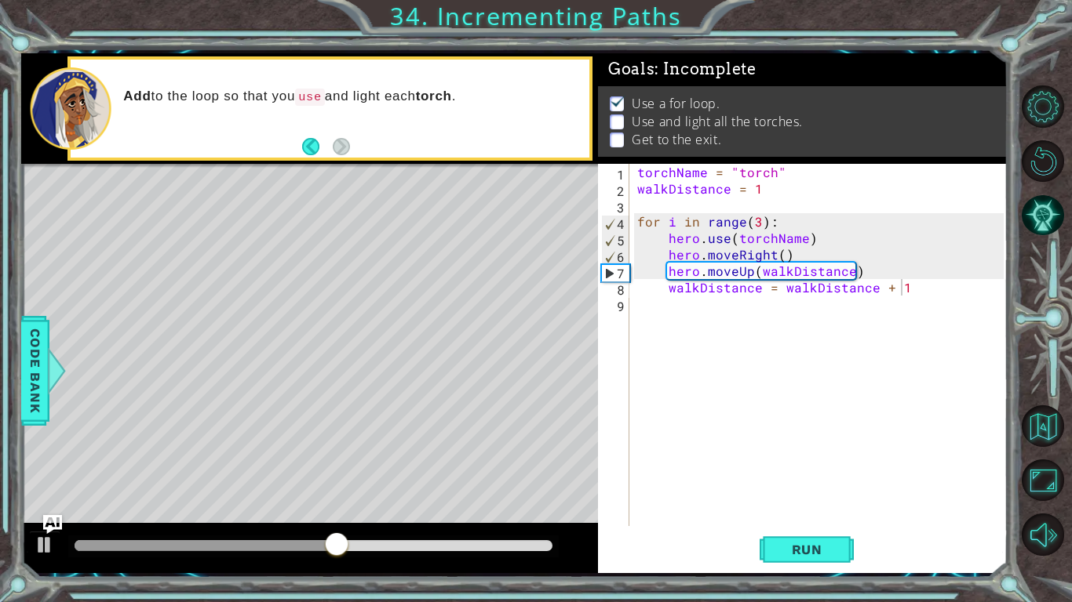
click at [796, 313] on div "torchName = "torch" walkDistance = 1 for i in range ( 3 ) : hero . use ( torchN…" at bounding box center [822, 361] width 377 height 395
type textarea "walkDistance = walkDistance + 1"
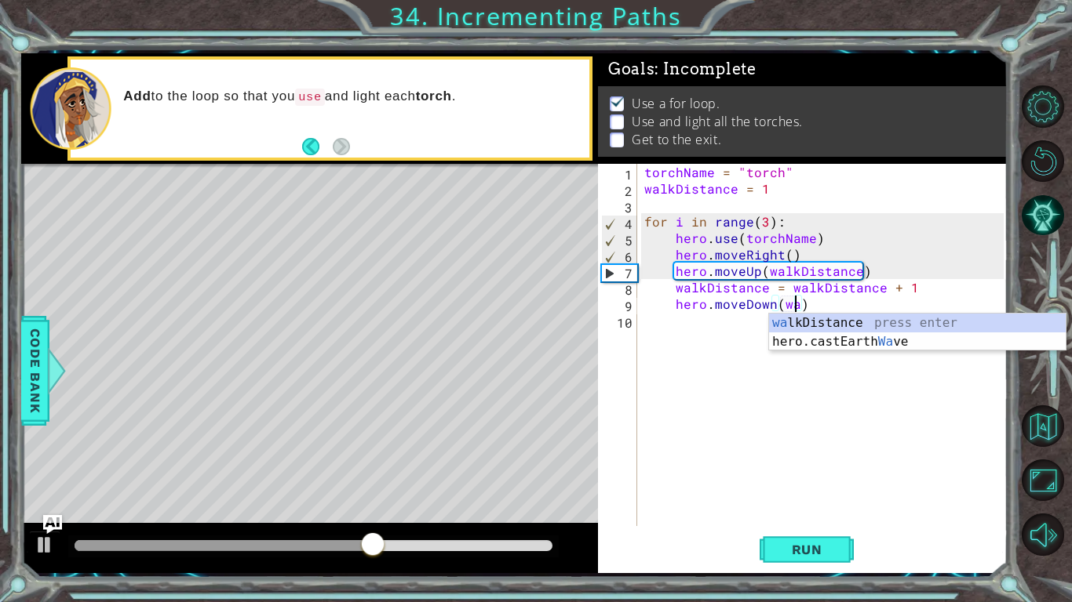
scroll to position [0, 9]
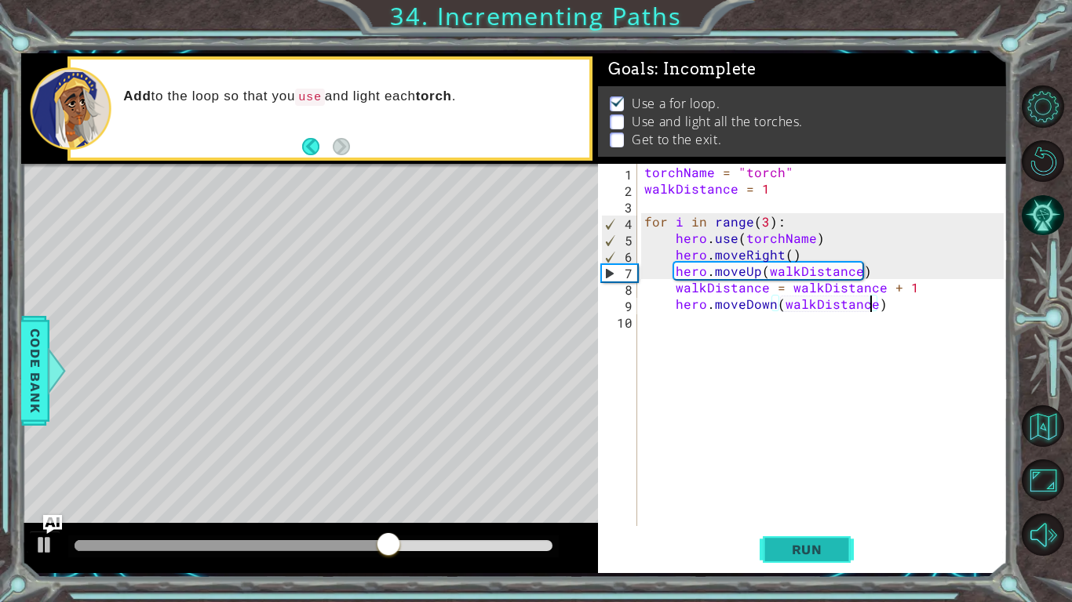
click at [821, 549] on span "Run" at bounding box center [807, 550] width 62 height 16
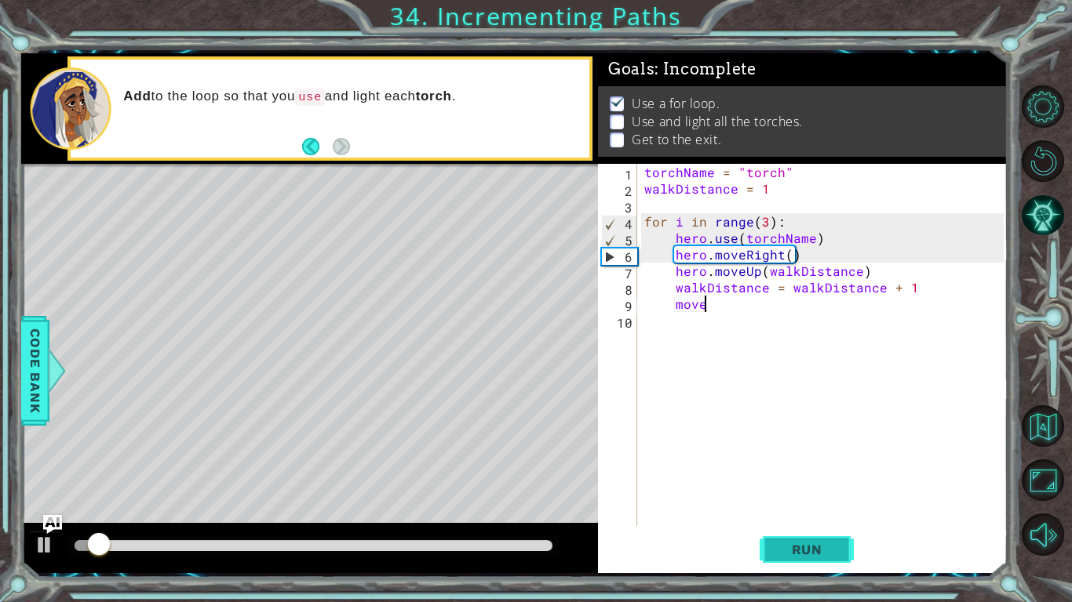
type textarea "moveod"
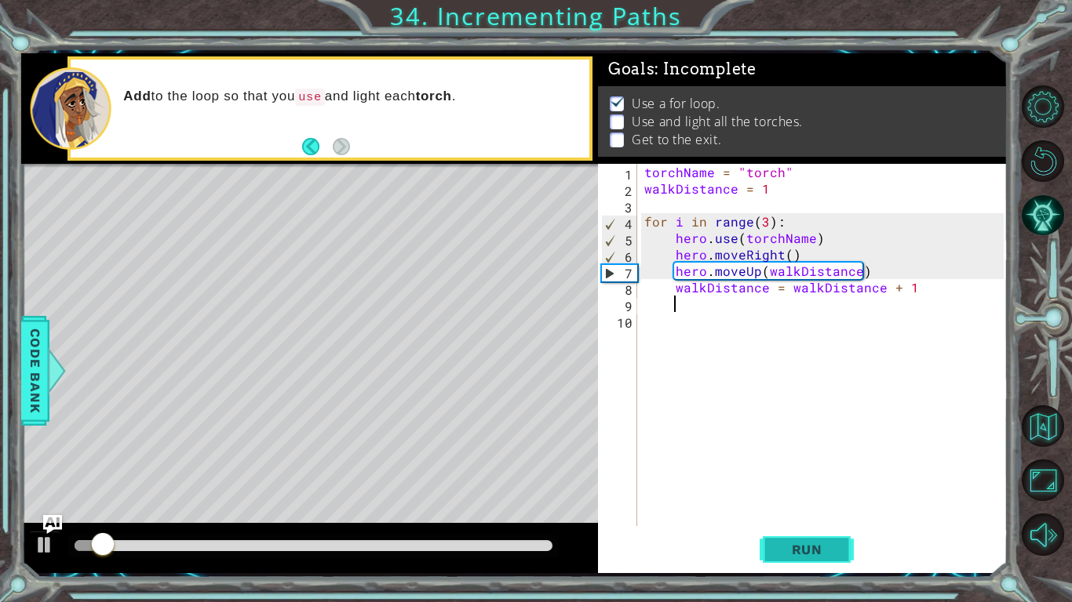
scroll to position [0, 1]
type textarea "walkDistance = walkDistance + 1"
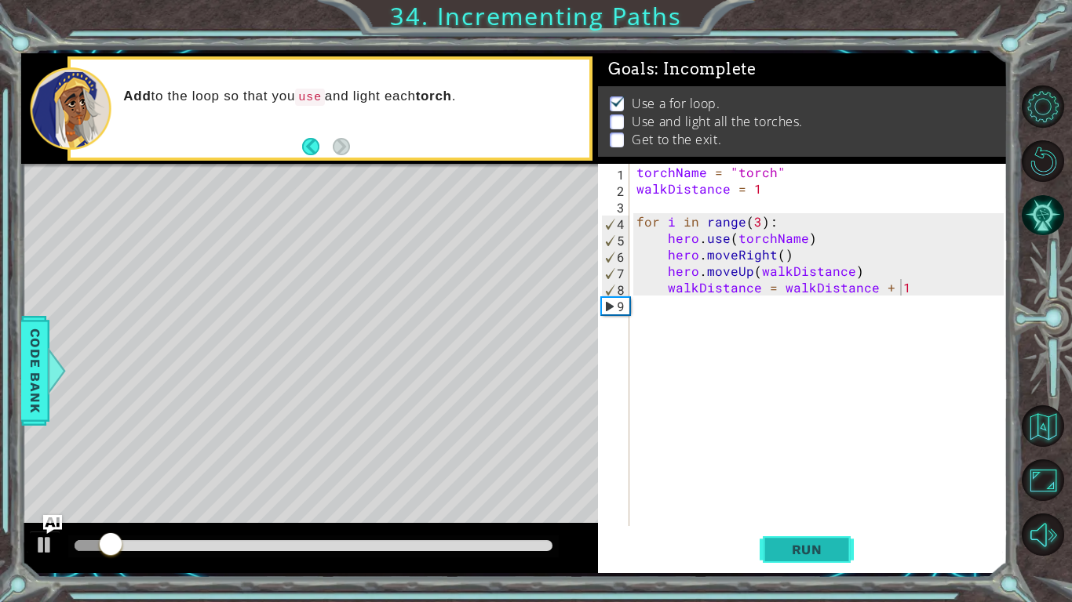
click at [817, 548] on span "Run" at bounding box center [807, 550] width 62 height 16
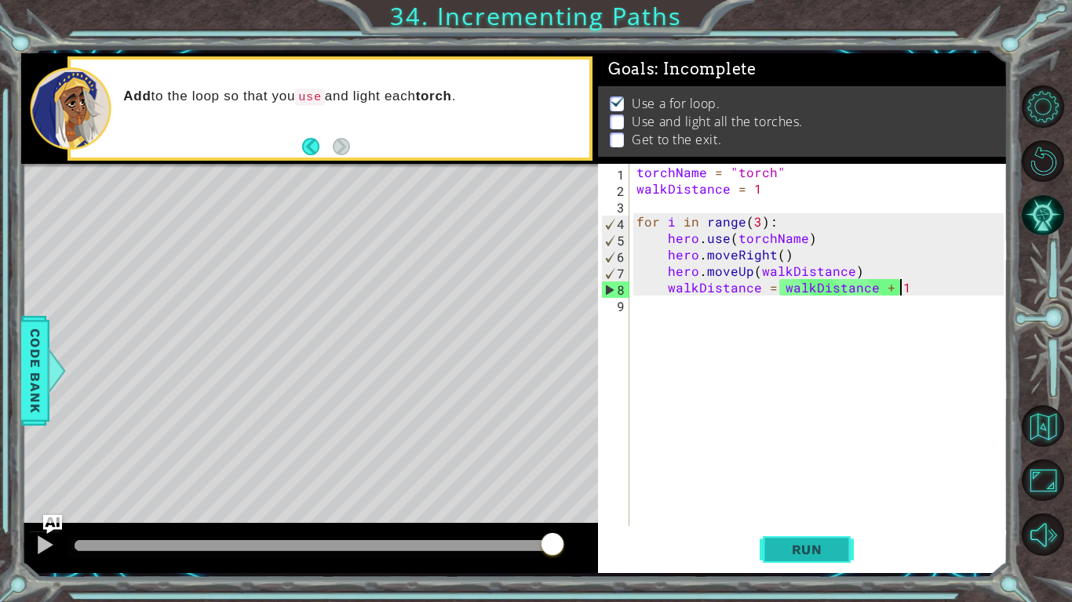
click at [817, 548] on span "Run" at bounding box center [807, 550] width 62 height 16
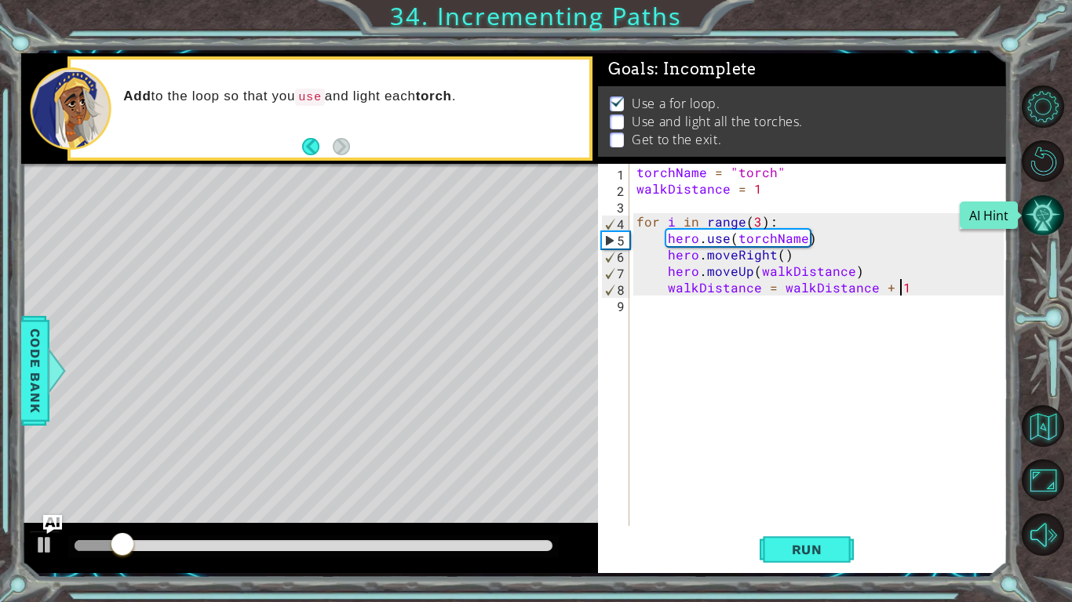
click at [1040, 195] on button "AI Hint" at bounding box center [1042, 216] width 42 height 42
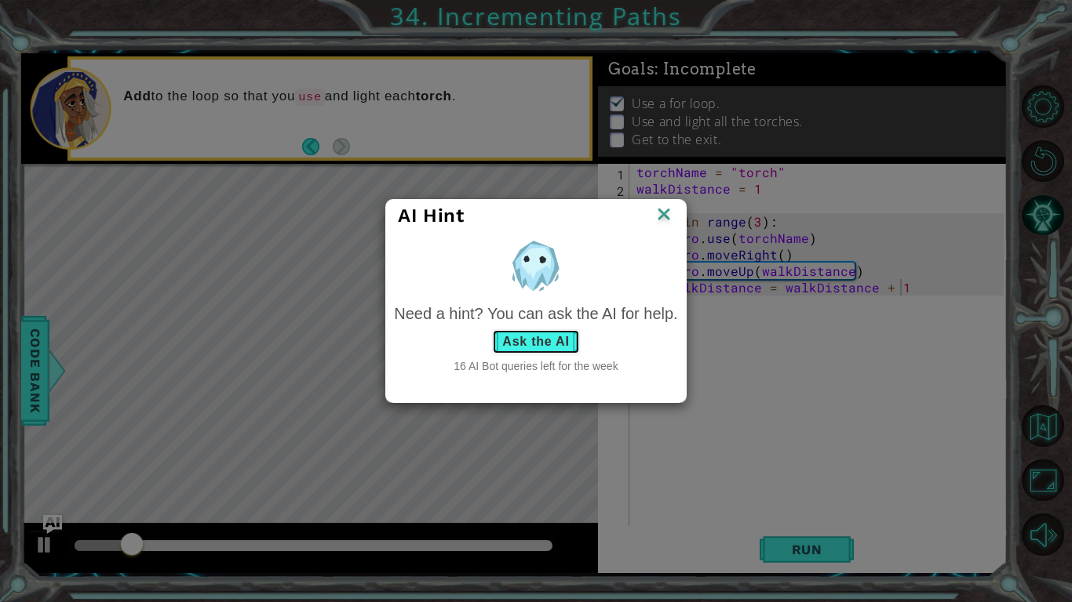
click at [527, 346] on button "Ask the AI" at bounding box center [535, 341] width 87 height 25
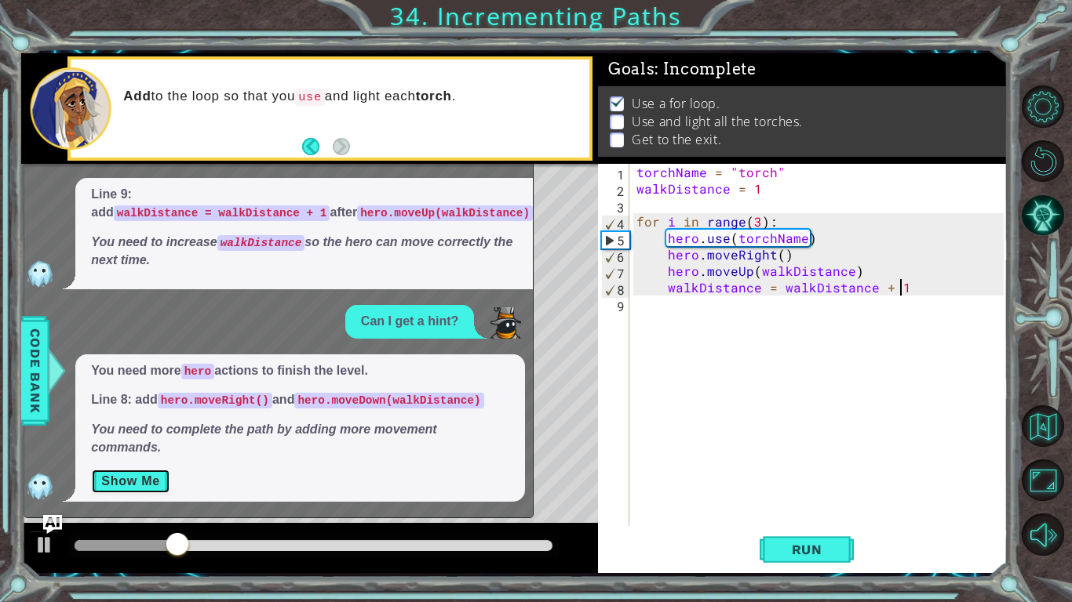
click at [160, 479] on button "Show Me" at bounding box center [130, 481] width 79 height 25
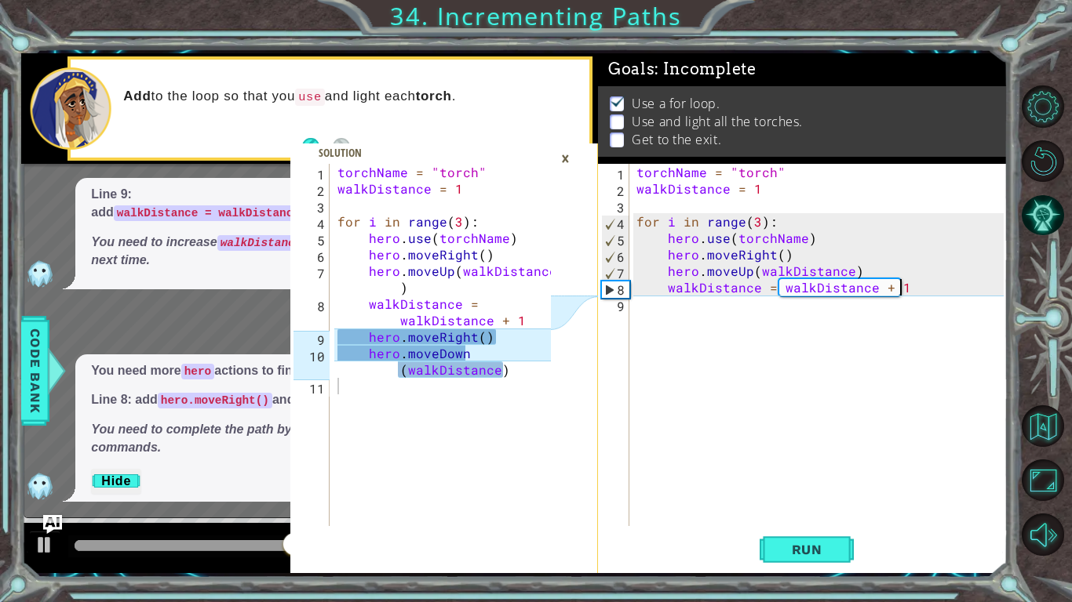
click at [915, 294] on div "torchName = "torch" walkDistance = 1 for i in range ( 3 ) : hero . use ( torchN…" at bounding box center [821, 361] width 377 height 395
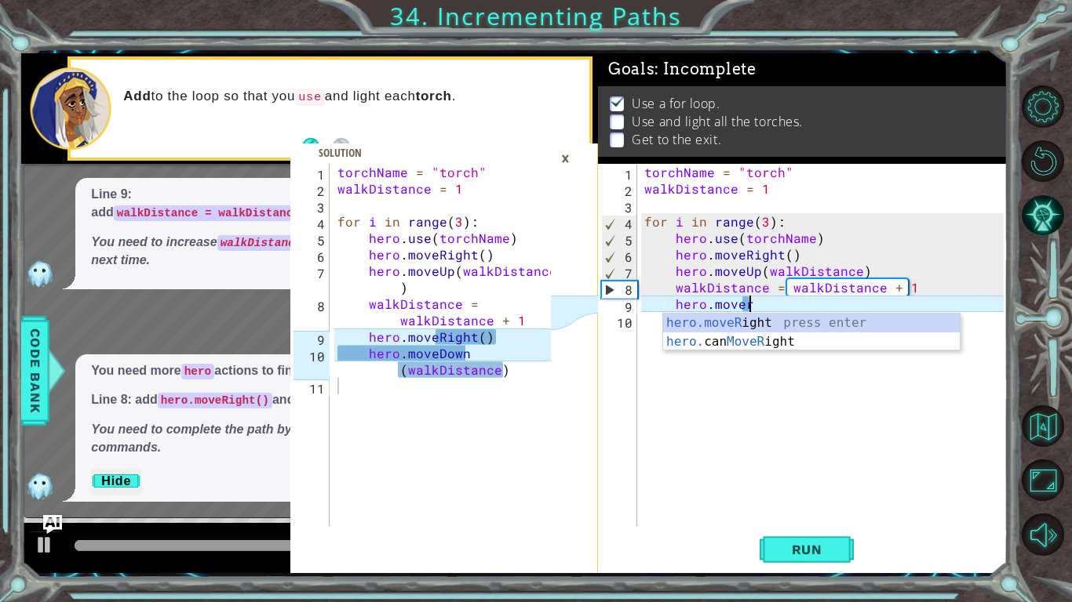
scroll to position [0, 5]
type textarea "hero.moveRight(1)"
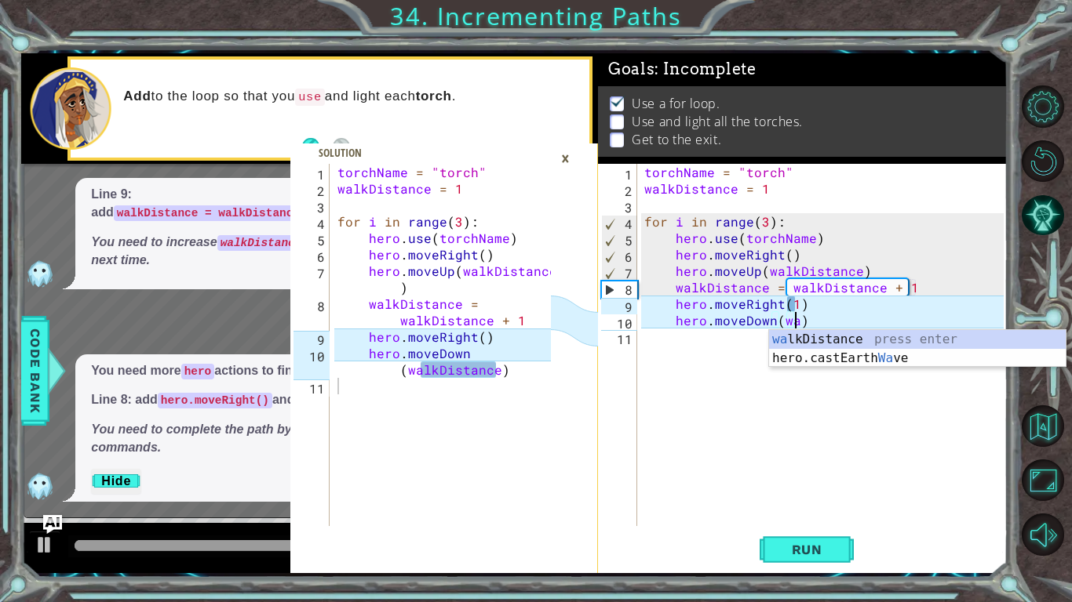
scroll to position [0, 9]
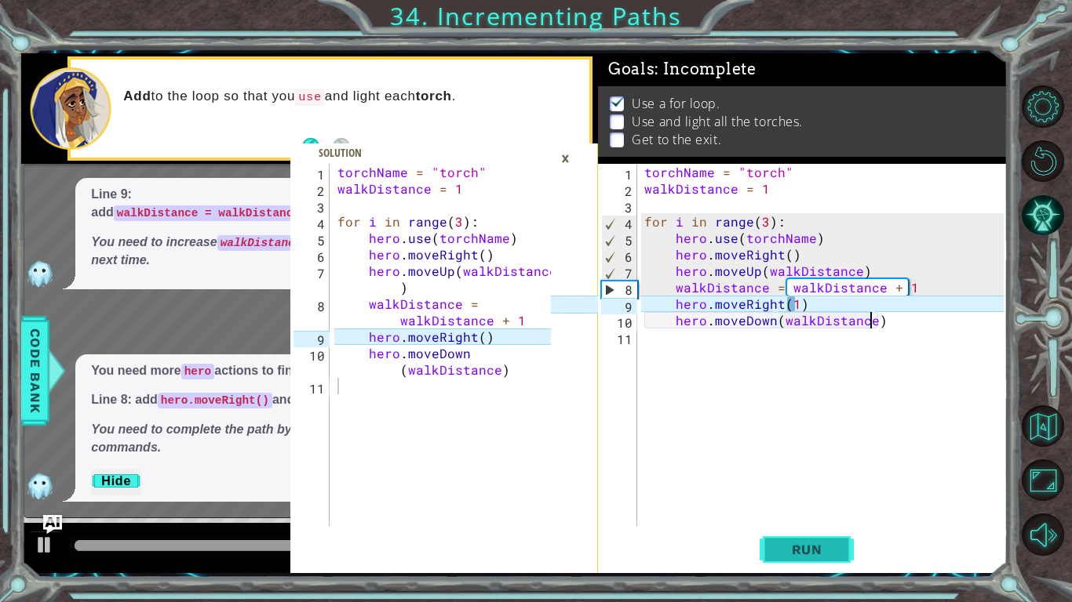
click at [842, 550] on button "Run" at bounding box center [806, 549] width 94 height 41
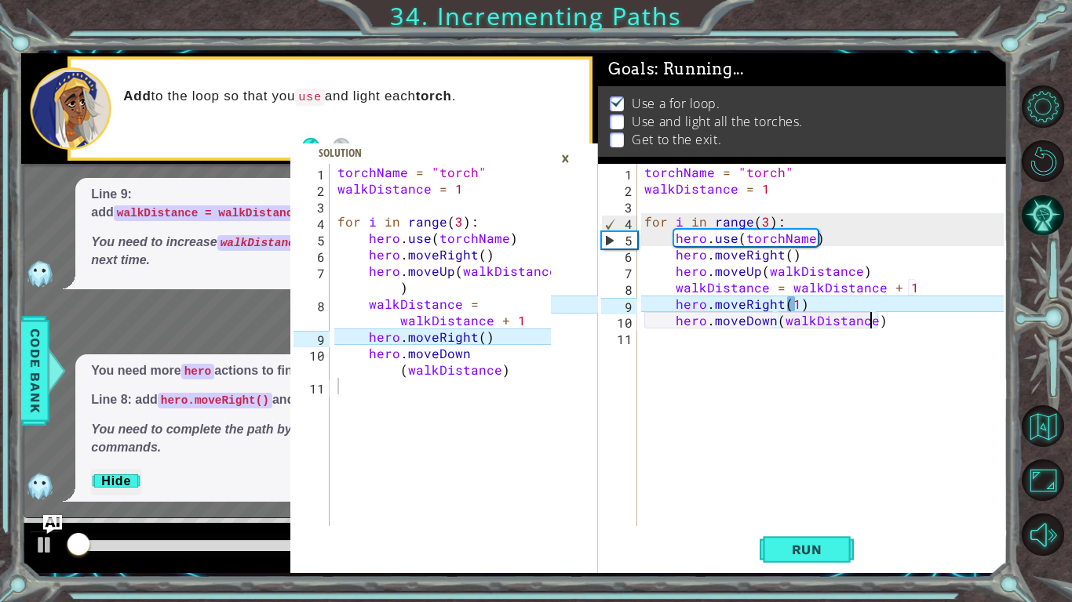
click at [576, 169] on div "×" at bounding box center [565, 158] width 24 height 27
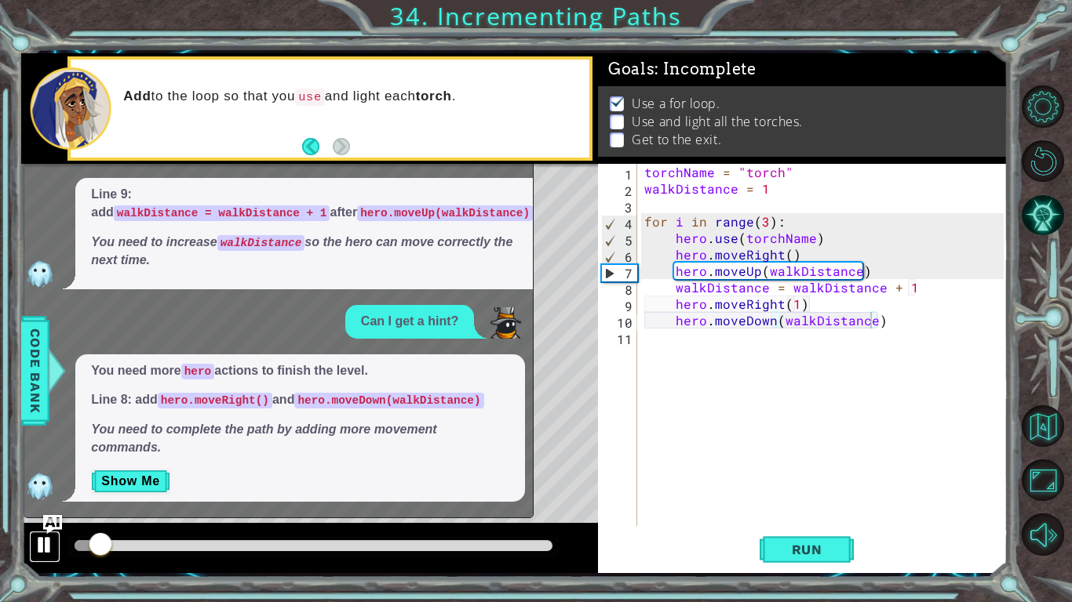
click at [40, 557] on button at bounding box center [44, 547] width 31 height 32
click at [36, 550] on div at bounding box center [45, 545] width 20 height 20
click at [42, 550] on div at bounding box center [45, 545] width 20 height 20
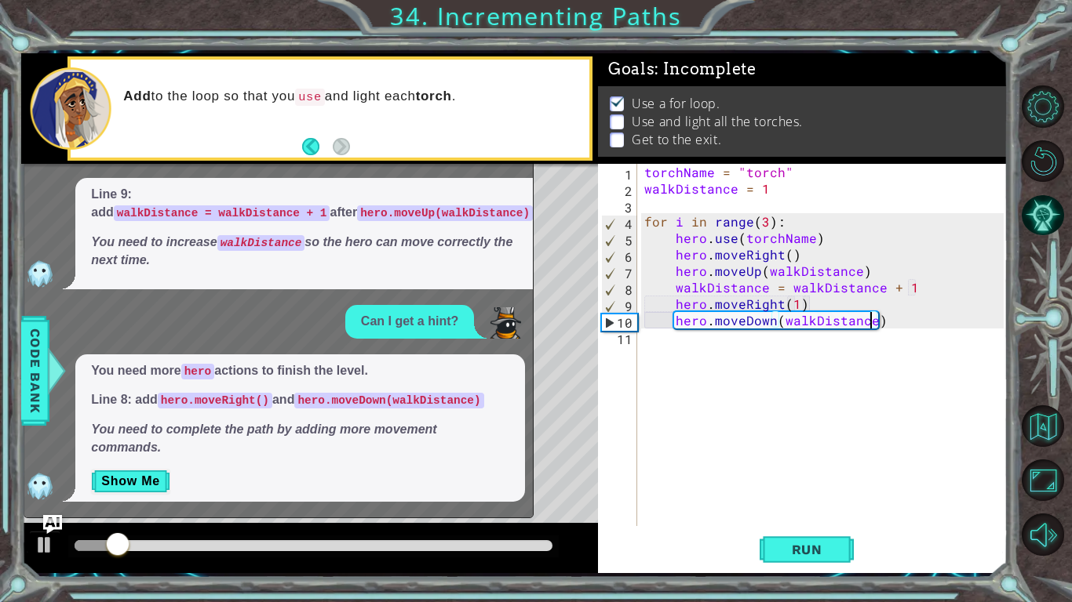
click at [55, 511] on div "x Can I get a hint? Line 9: add walkDistance = walkDistance + 1 after hero.move…" at bounding box center [279, 310] width 510 height 413
click at [56, 517] on img "Ask AI" at bounding box center [52, 525] width 20 height 20
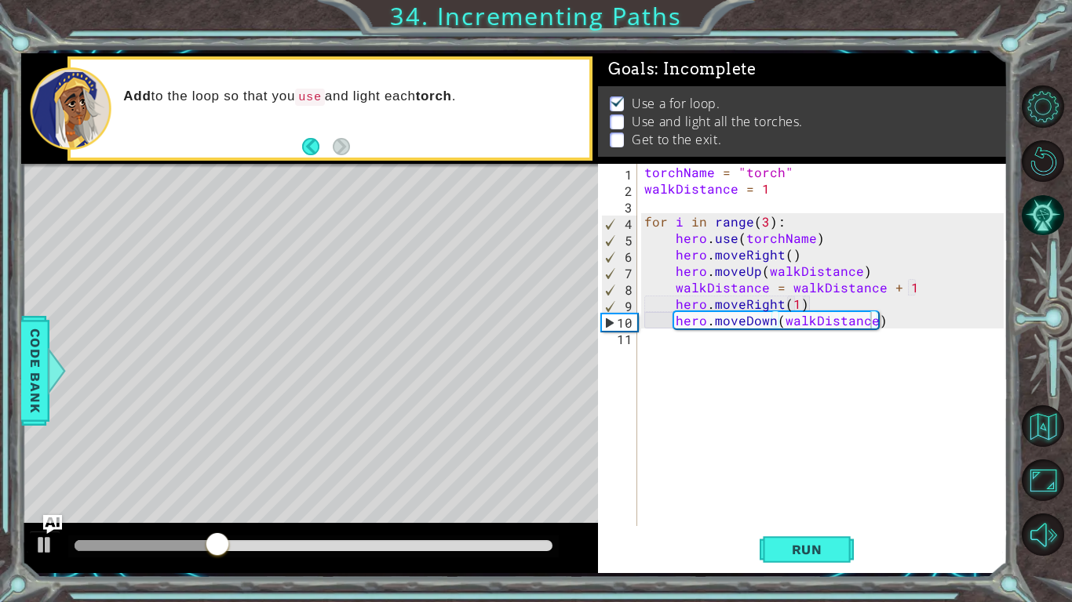
click at [790, 305] on div "torchName = "torch" walkDistance = 1 for i in range ( 3 ) : hero . use ( torchN…" at bounding box center [826, 361] width 370 height 395
click at [799, 546] on span "Run" at bounding box center [807, 550] width 62 height 16
click at [401, 544] on div at bounding box center [314, 545] width 478 height 11
click at [468, 546] on div at bounding box center [314, 545] width 478 height 11
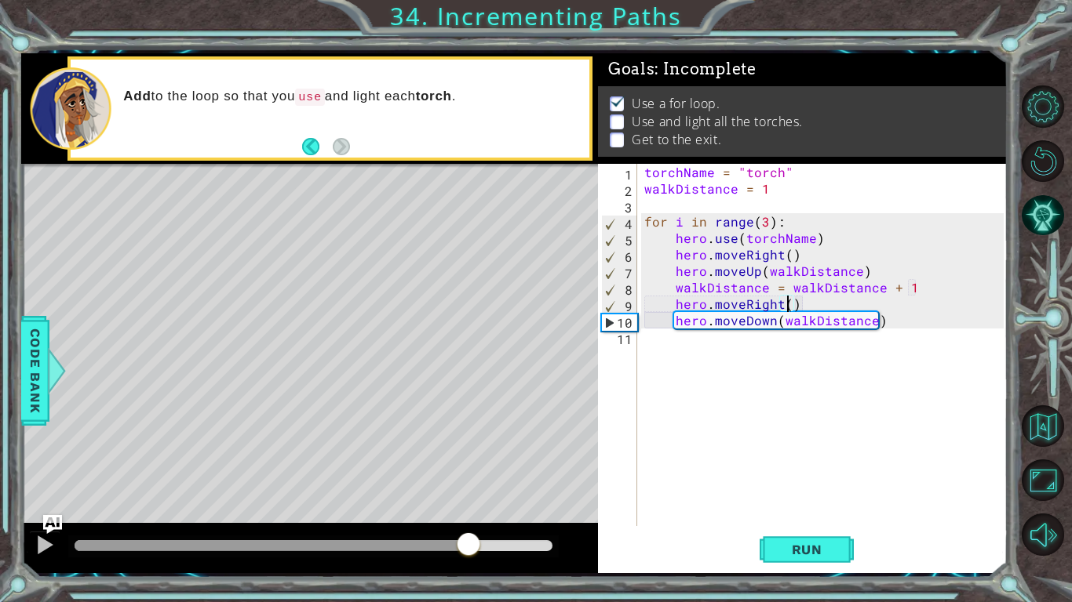
click at [959, 323] on div "torchName = "torch" walkDistance = 1 for i in range ( 3 ) : hero . use ( torchN…" at bounding box center [826, 361] width 370 height 395
click at [930, 329] on div "torchName = "torch" walkDistance = 1 for i in range ( 3 ) : hero . use ( torchN…" at bounding box center [826, 361] width 370 height 395
click at [933, 322] on div "torchName = "torch" walkDistance = 1 for i in range ( 3 ) : hero . use ( torchN…" at bounding box center [826, 361] width 370 height 395
click at [839, 541] on button "Run" at bounding box center [806, 549] width 94 height 41
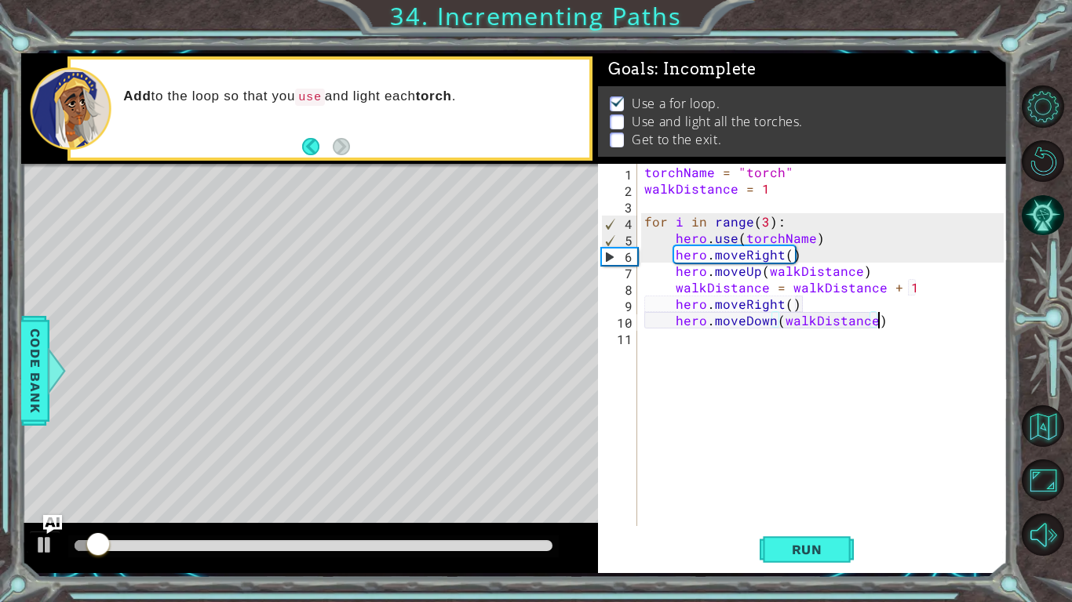
click at [913, 325] on div "torchName = "torch" walkDistance = 1 for i in range ( 3 ) : hero . use ( torchN…" at bounding box center [826, 361] width 370 height 395
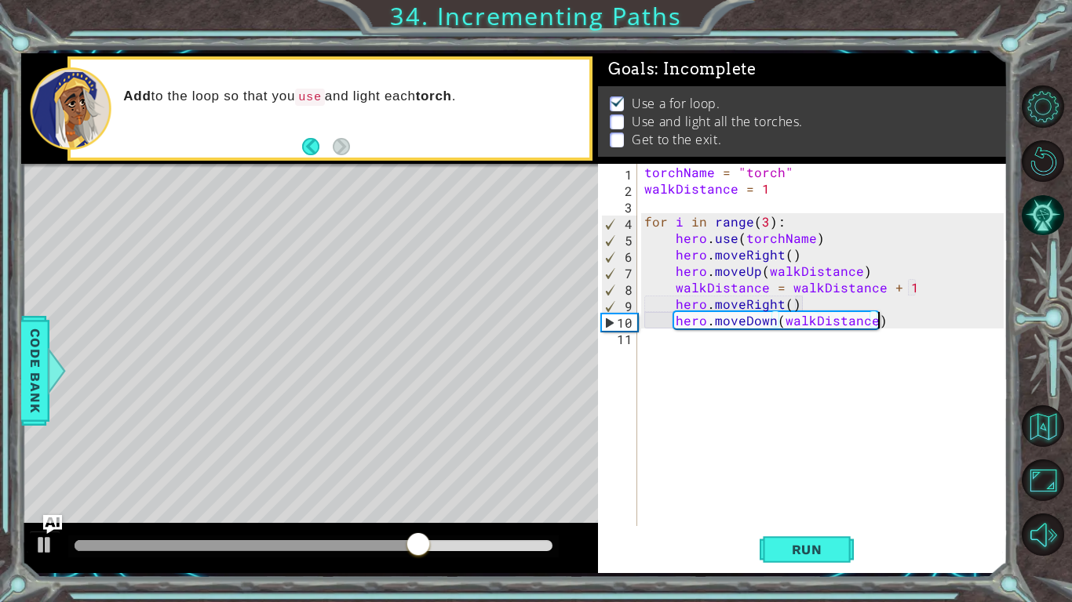
click at [766, 219] on div "torchName = "torch" walkDistance = 1 for i in range ( 3 ) : hero . use ( torchN…" at bounding box center [826, 361] width 370 height 395
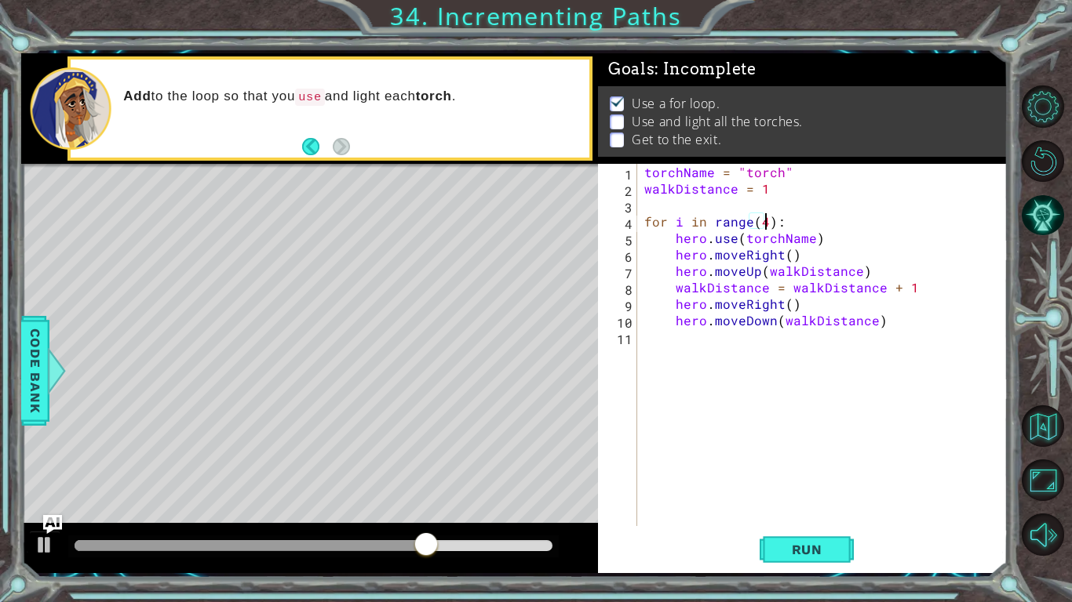
scroll to position [0, 7]
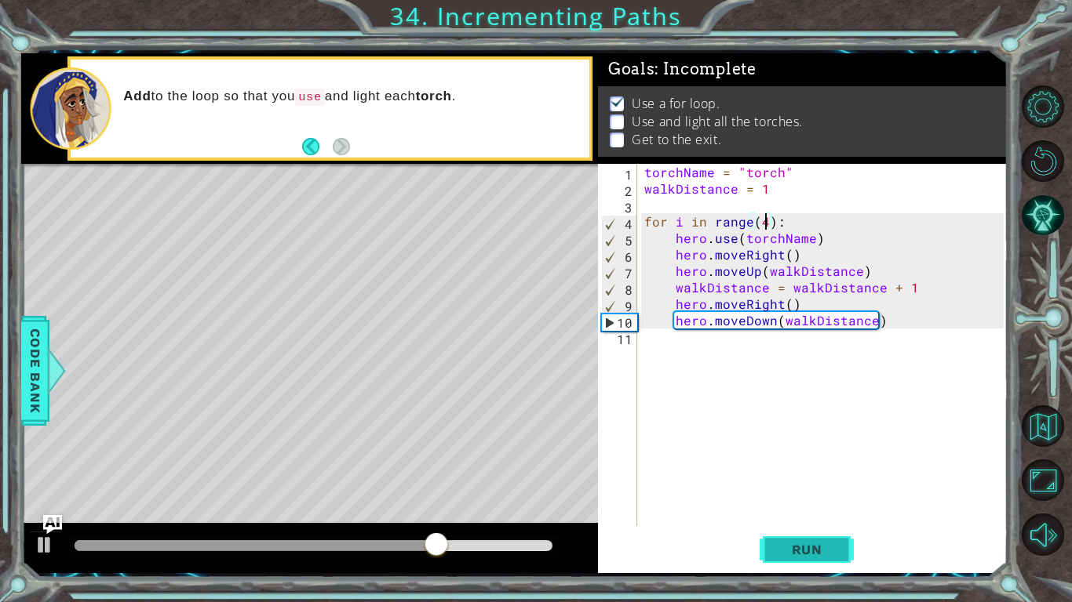
click at [797, 555] on span "Run" at bounding box center [807, 550] width 62 height 16
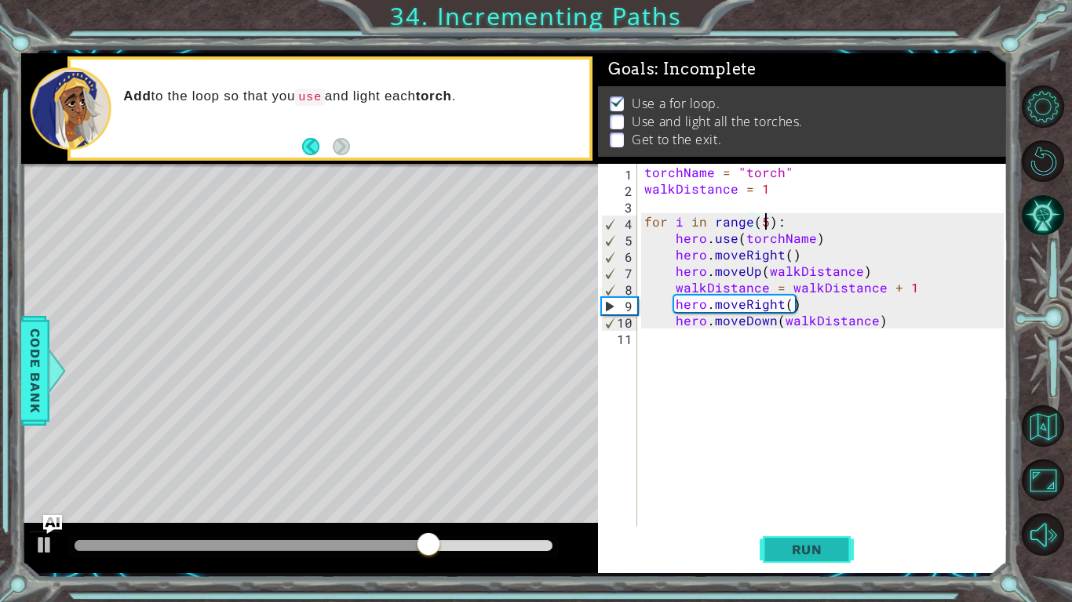
click at [828, 544] on span "Run" at bounding box center [807, 550] width 62 height 16
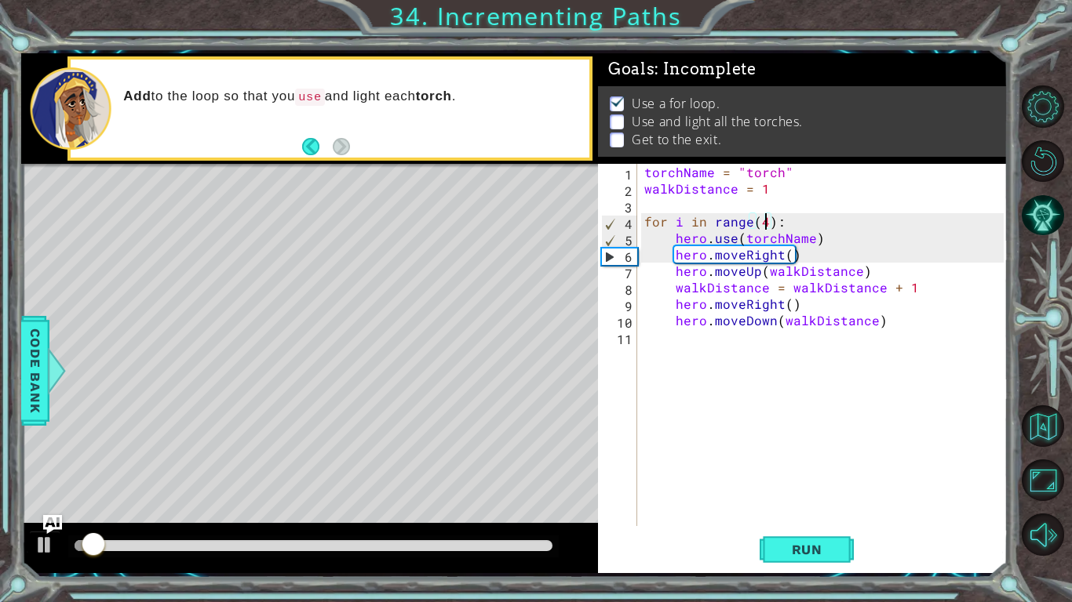
scroll to position [0, 0]
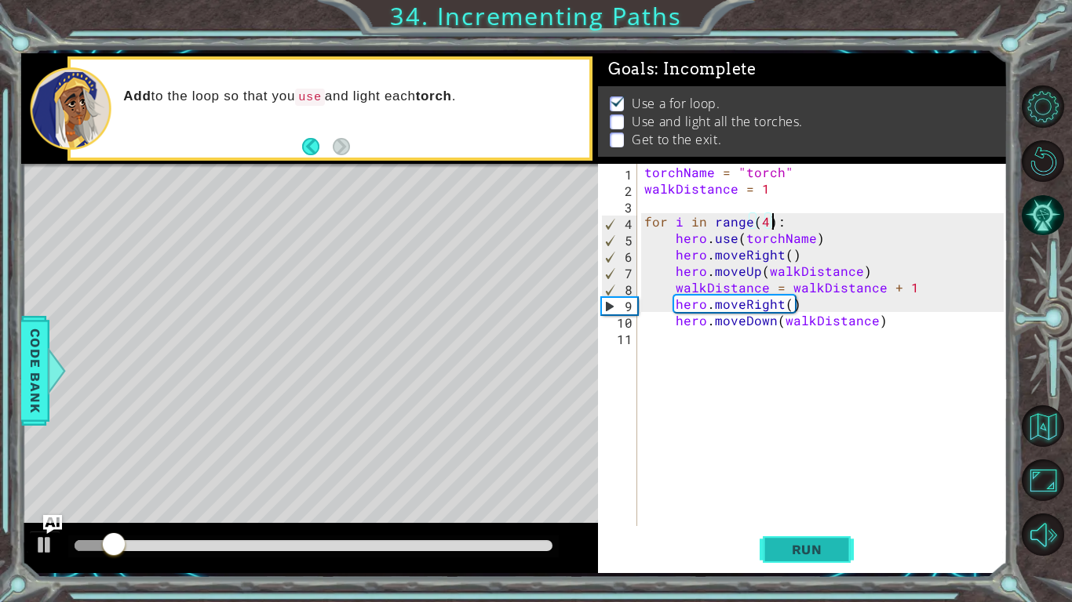
click at [822, 536] on button "Run" at bounding box center [806, 549] width 94 height 41
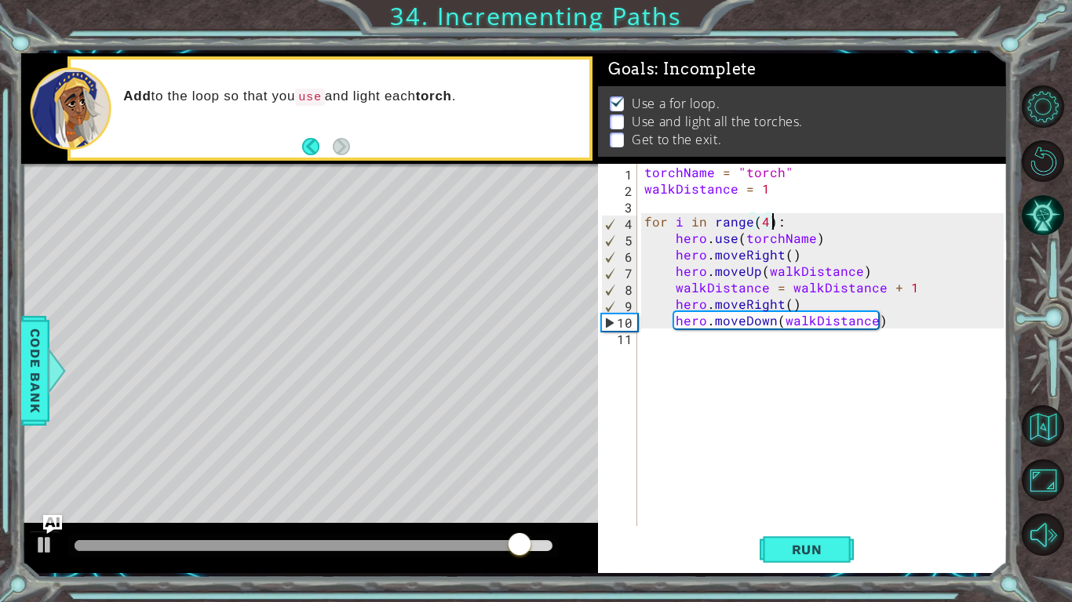
click at [857, 268] on div "torchName = "torch" walkDistance = 1 for i in range ( 4 ) : hero . use ( torchN…" at bounding box center [826, 361] width 370 height 395
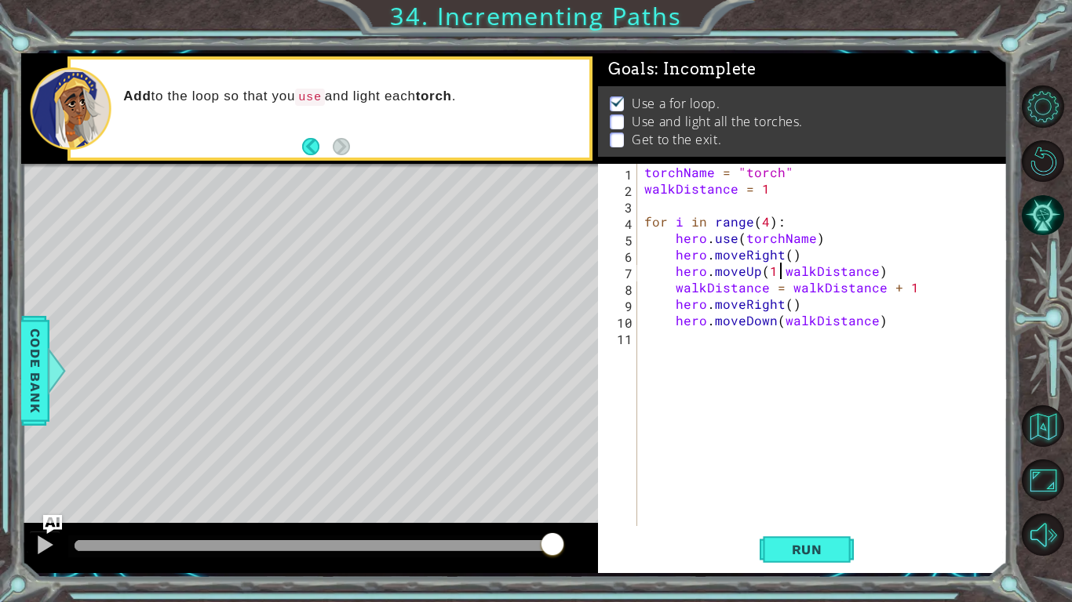
scroll to position [0, 9]
type textarea "hero.moveUp(1 + walkDistance)"
click at [813, 550] on span "Run" at bounding box center [807, 550] width 62 height 16
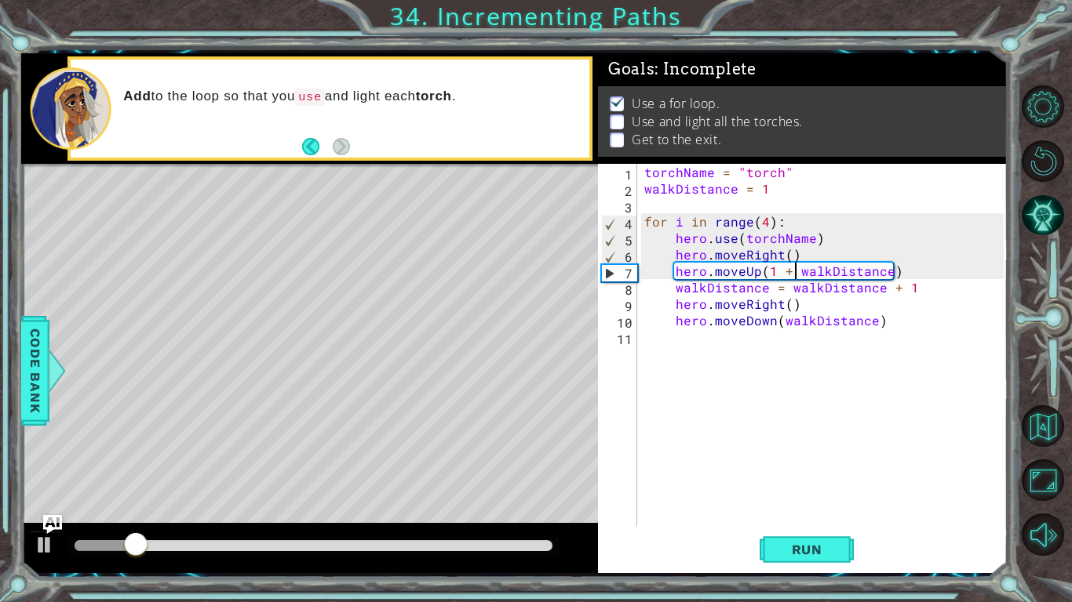
click at [541, 541] on div at bounding box center [314, 545] width 478 height 11
drag, startPoint x: 541, startPoint y: 541, endPoint x: 119, endPoint y: 548, distance: 422.1
click at [119, 548] on div at bounding box center [120, 546] width 28 height 28
click at [692, 272] on div "torchName = "torch" walkDistance = 1 for i in range ( 4 ) : hero . use ( torchN…" at bounding box center [826, 361] width 370 height 395
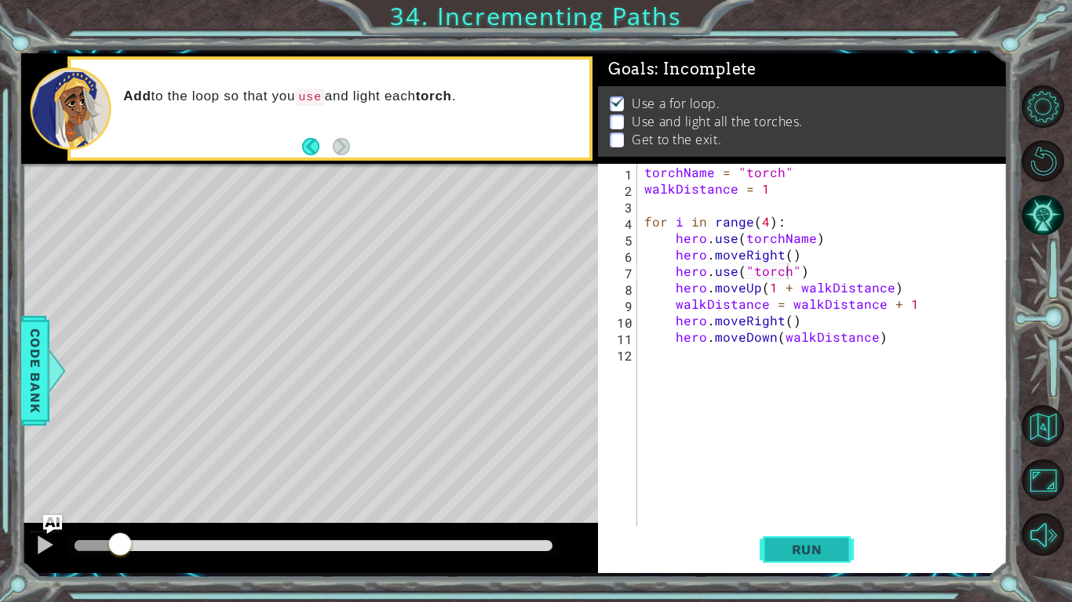
click at [777, 547] on span "Run" at bounding box center [807, 550] width 62 height 16
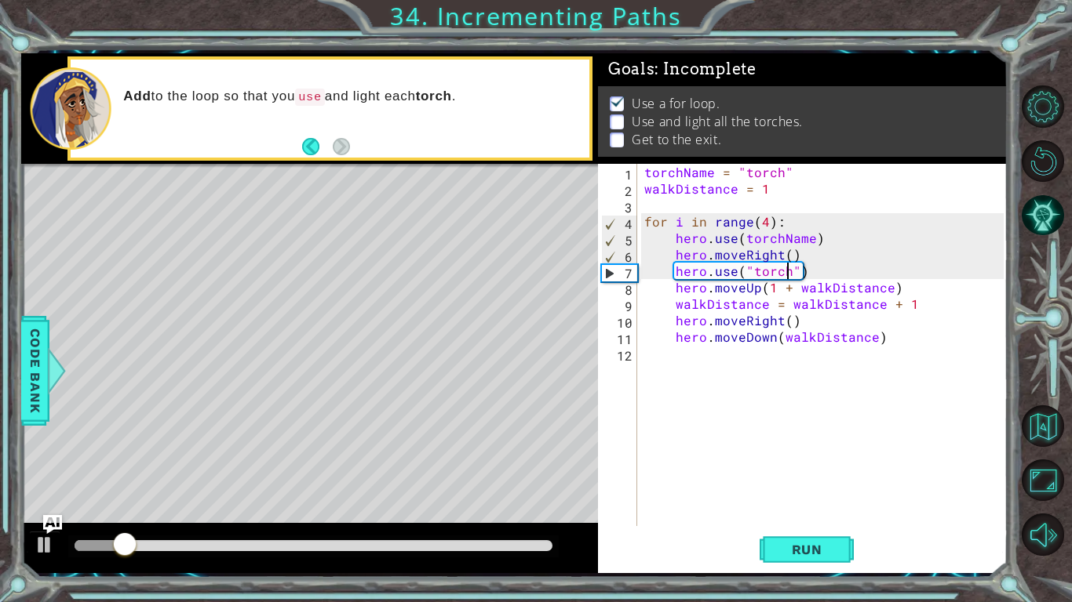
click at [827, 275] on div "torchName = "torch" walkDistance = 1 for i in range ( 4 ) : hero . use ( torchN…" at bounding box center [826, 361] width 370 height 395
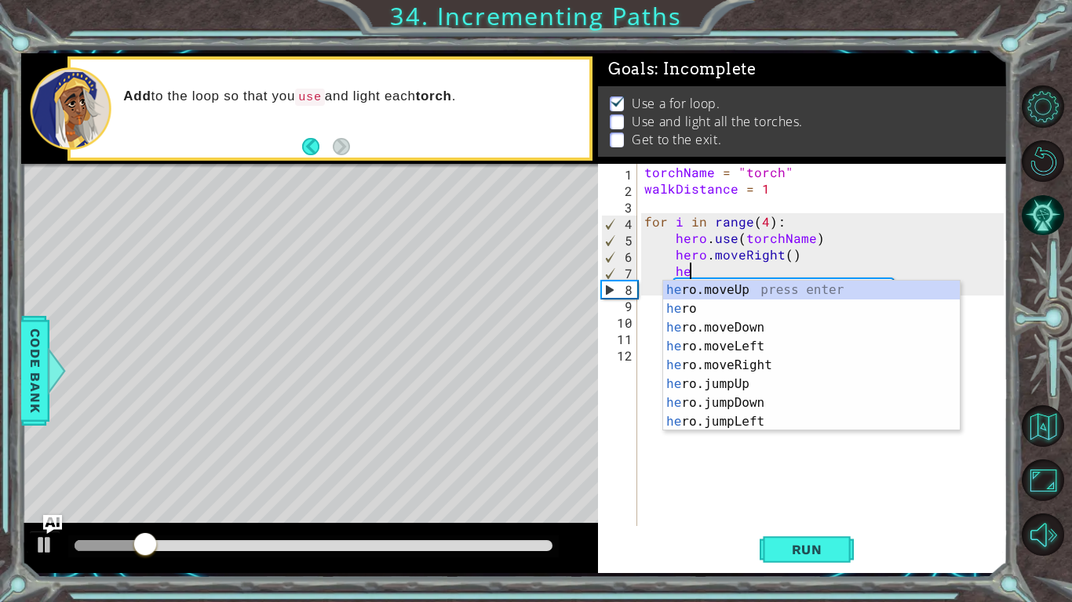
type textarea "h"
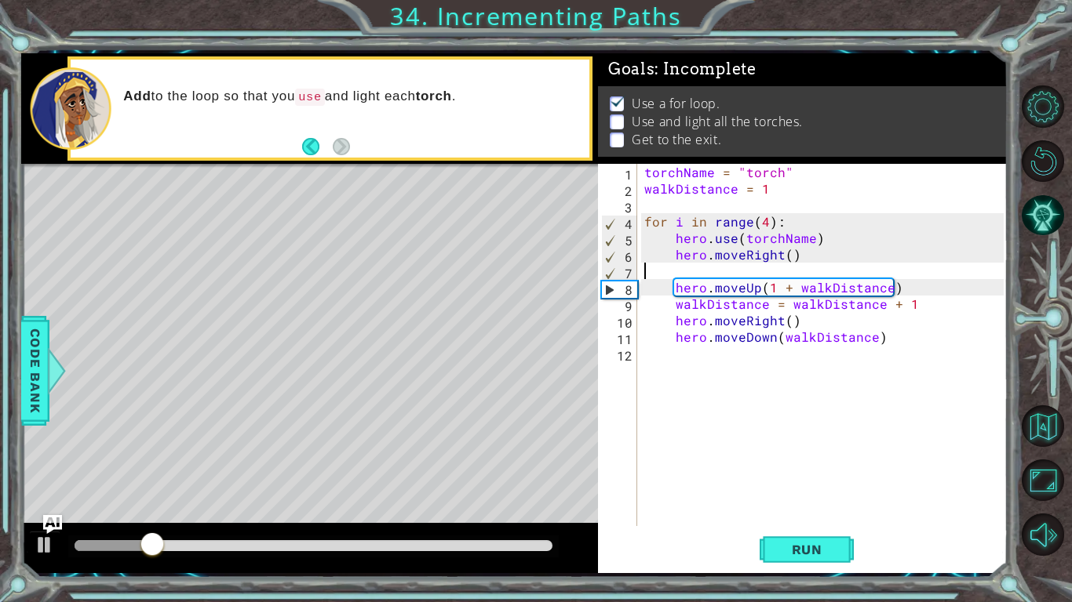
scroll to position [0, 0]
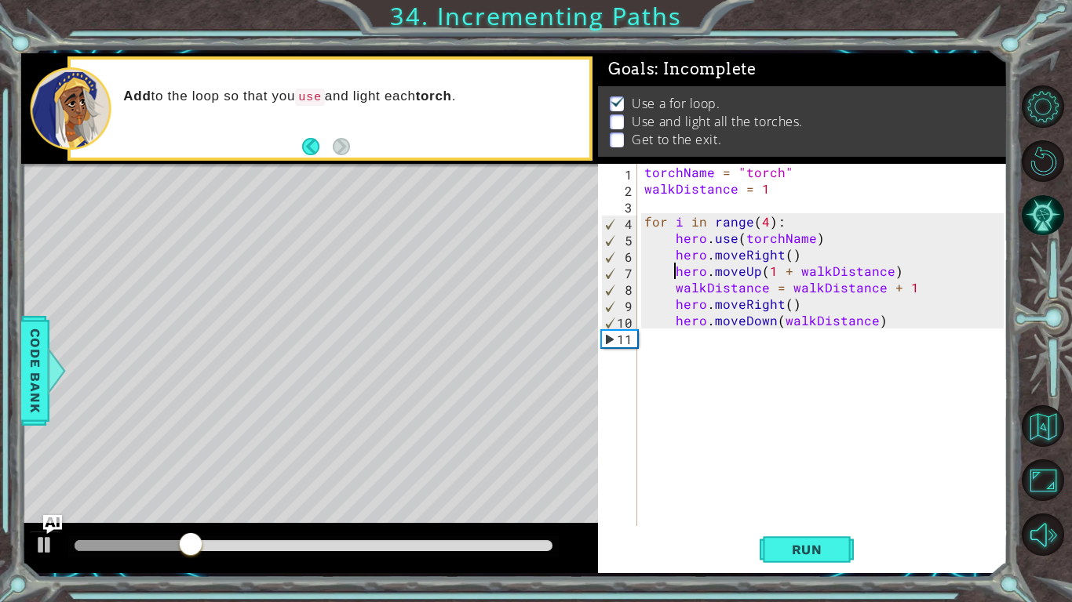
type textarea "walkDistance = walkDistance + 1"
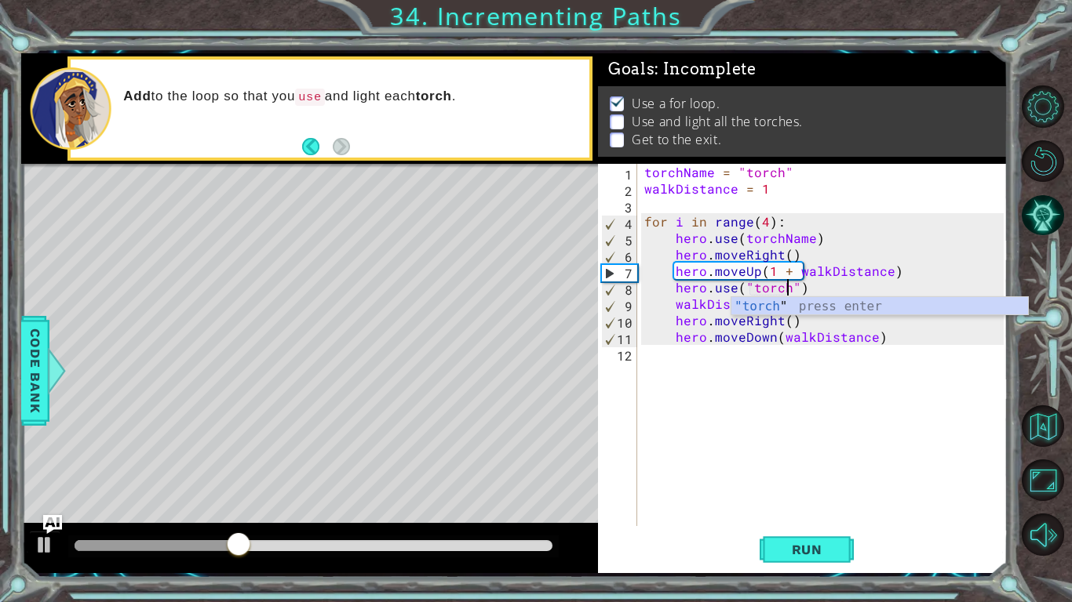
scroll to position [0, 9]
click at [805, 548] on span "Run" at bounding box center [807, 550] width 62 height 16
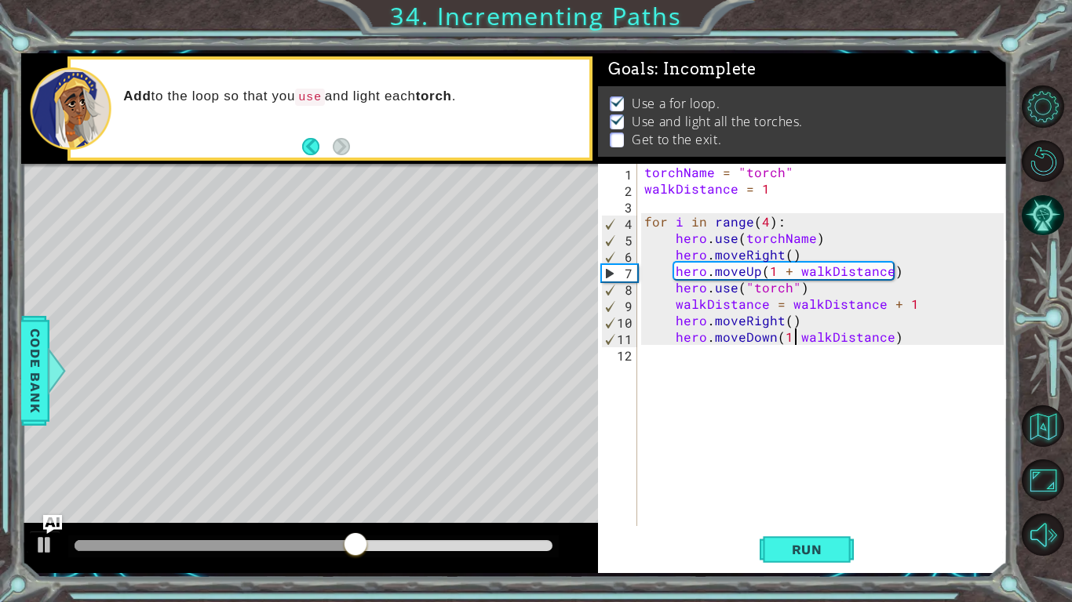
scroll to position [0, 9]
click at [829, 551] on span "Run" at bounding box center [807, 550] width 62 height 16
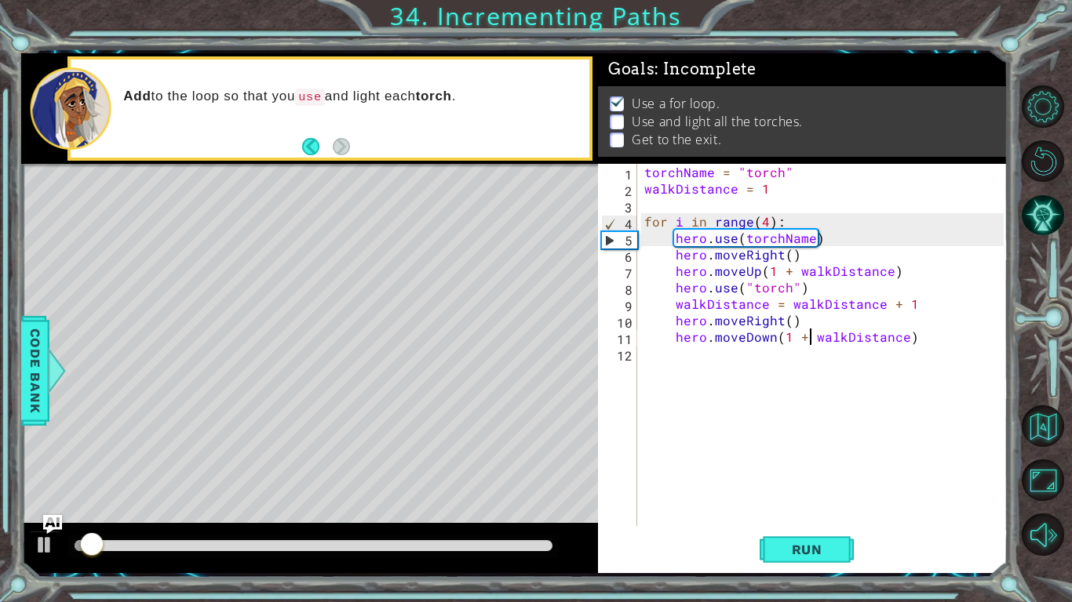
click at [477, 554] on div at bounding box center [313, 547] width 490 height 22
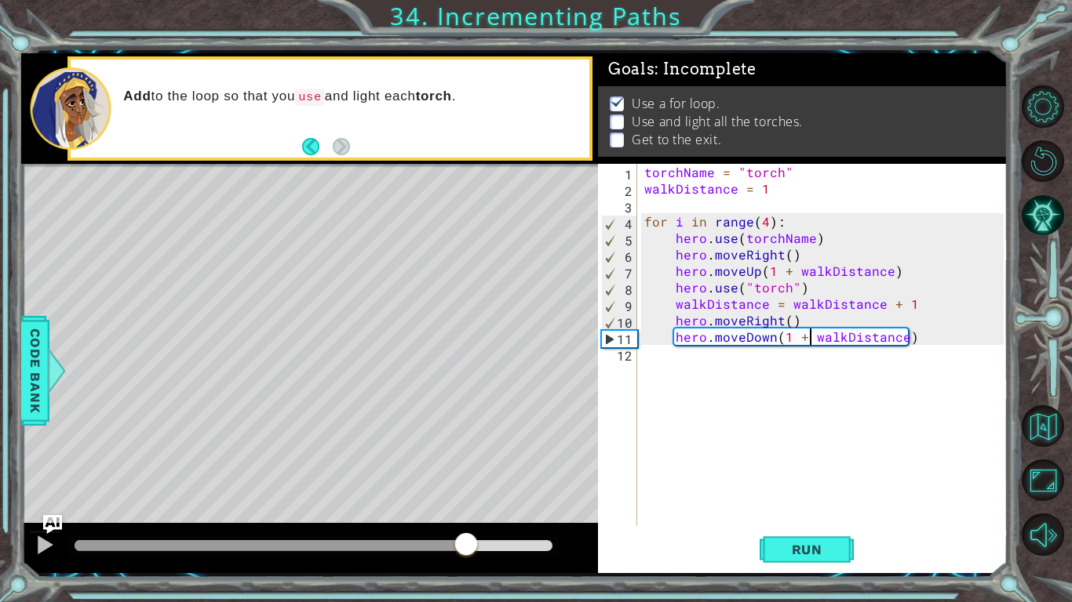
click at [467, 548] on div at bounding box center [314, 545] width 478 height 11
click at [396, 548] on div at bounding box center [270, 545] width 391 height 11
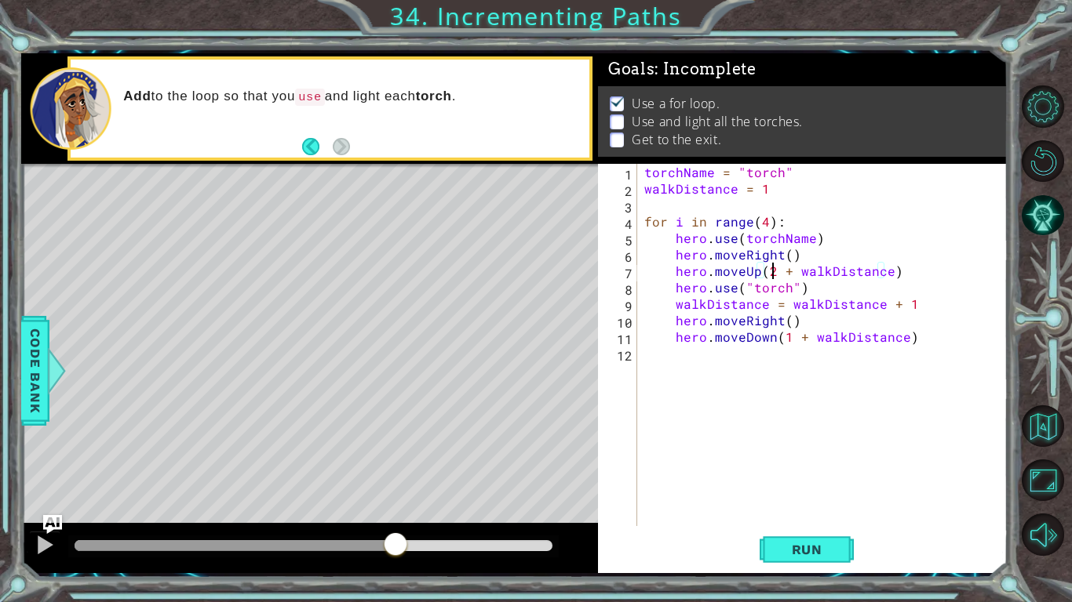
scroll to position [0, 8]
click at [795, 537] on button "Run" at bounding box center [806, 549] width 94 height 41
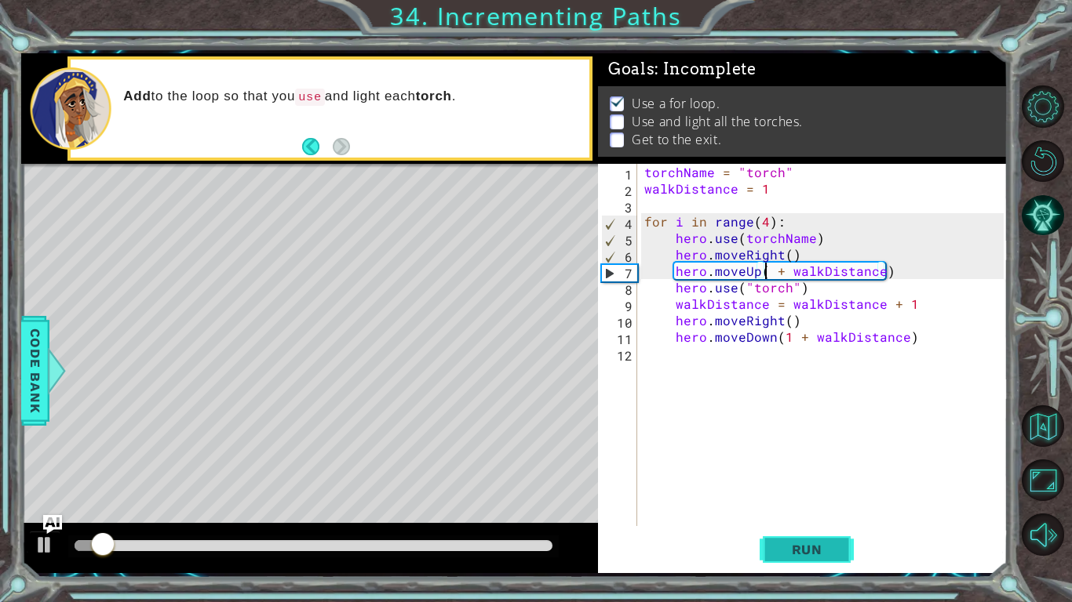
click at [806, 546] on span "Run" at bounding box center [807, 550] width 62 height 16
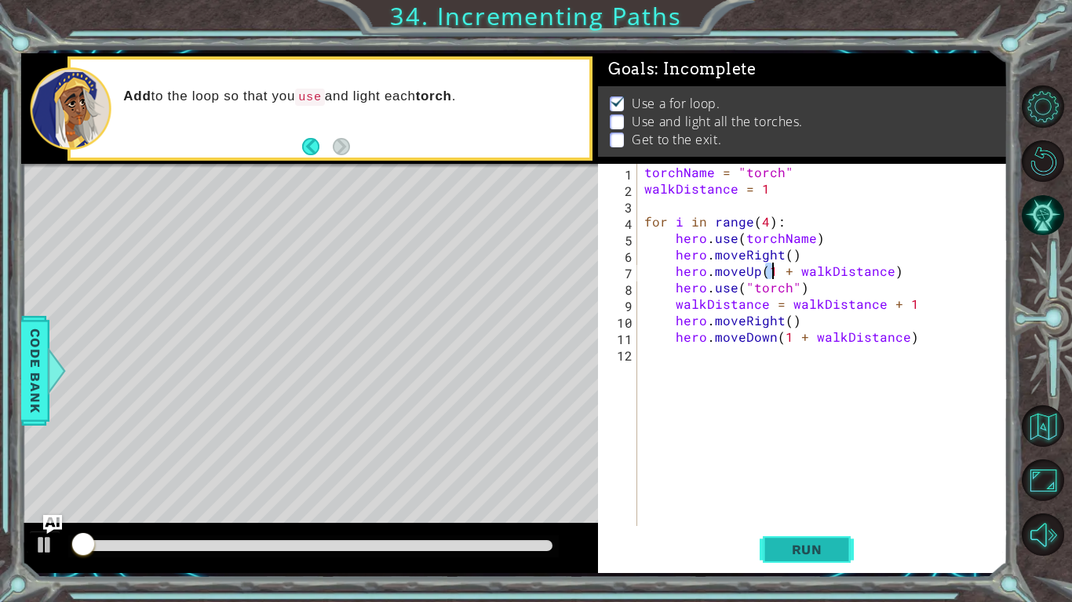
click at [805, 546] on span "Run" at bounding box center [807, 550] width 62 height 16
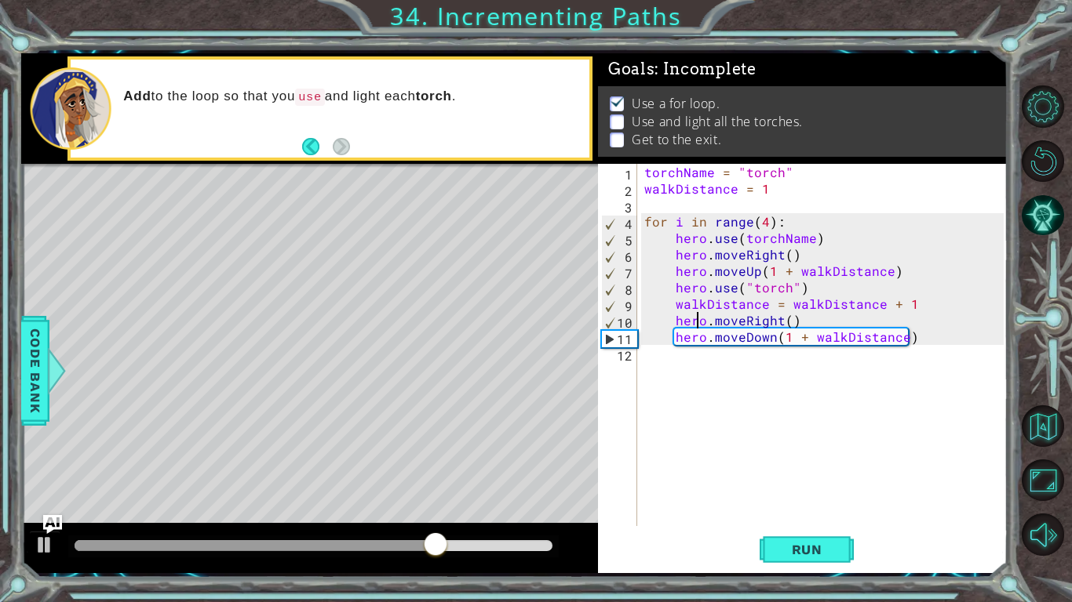
type textarea "hero.moveDown(1 + walkDistance)"
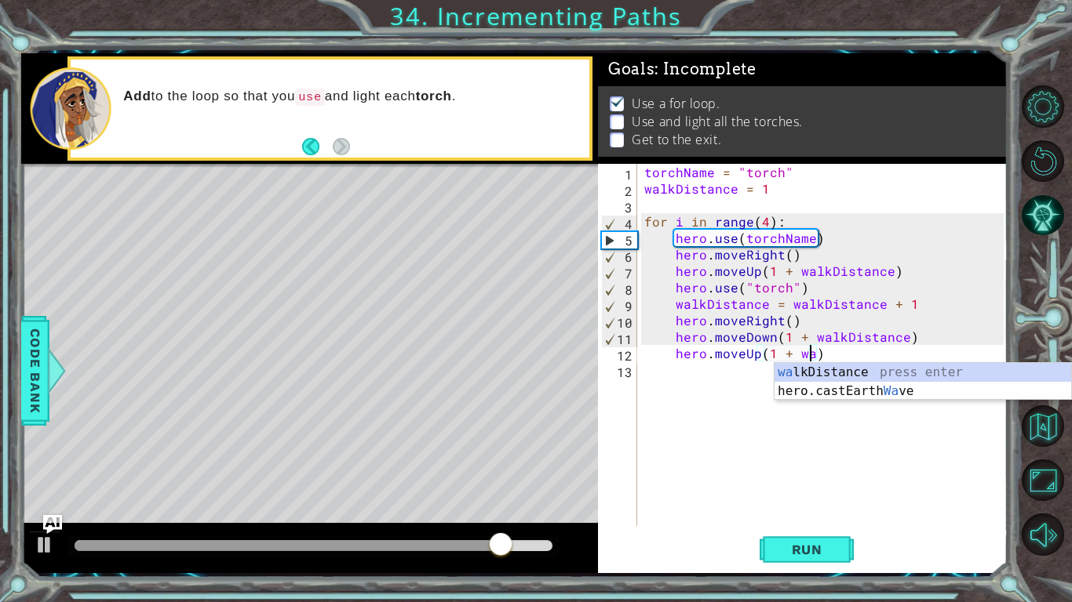
scroll to position [0, 9]
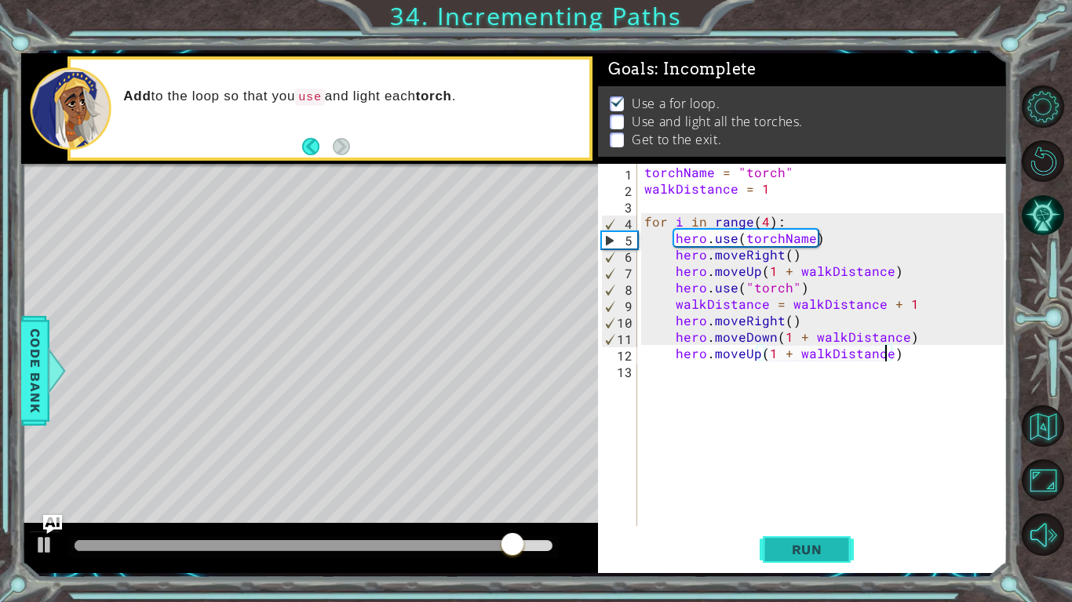
click at [805, 540] on button "Run" at bounding box center [806, 549] width 94 height 41
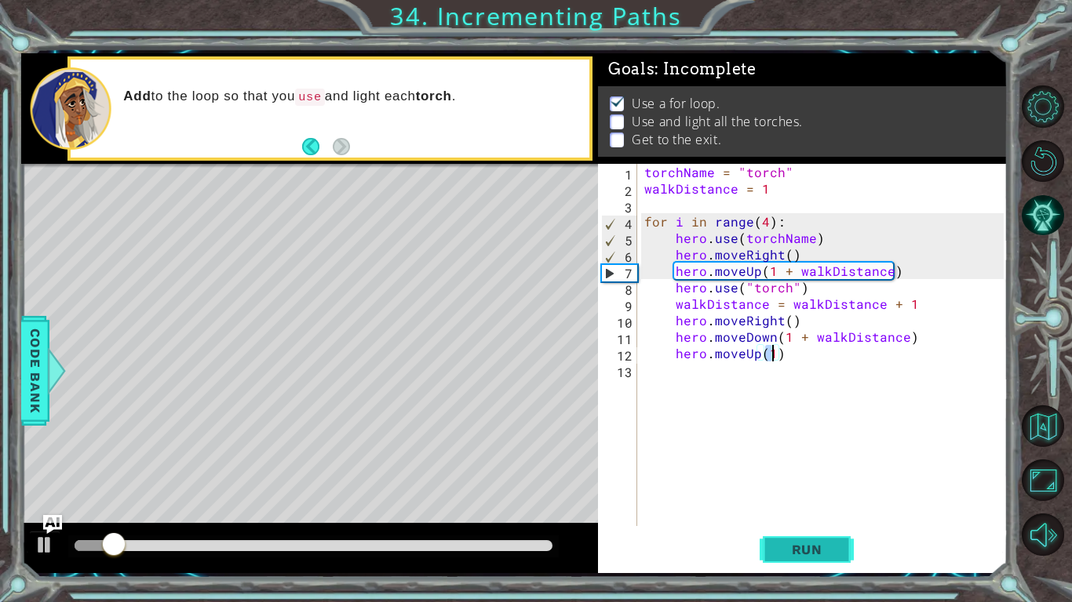
type textarea "mov"
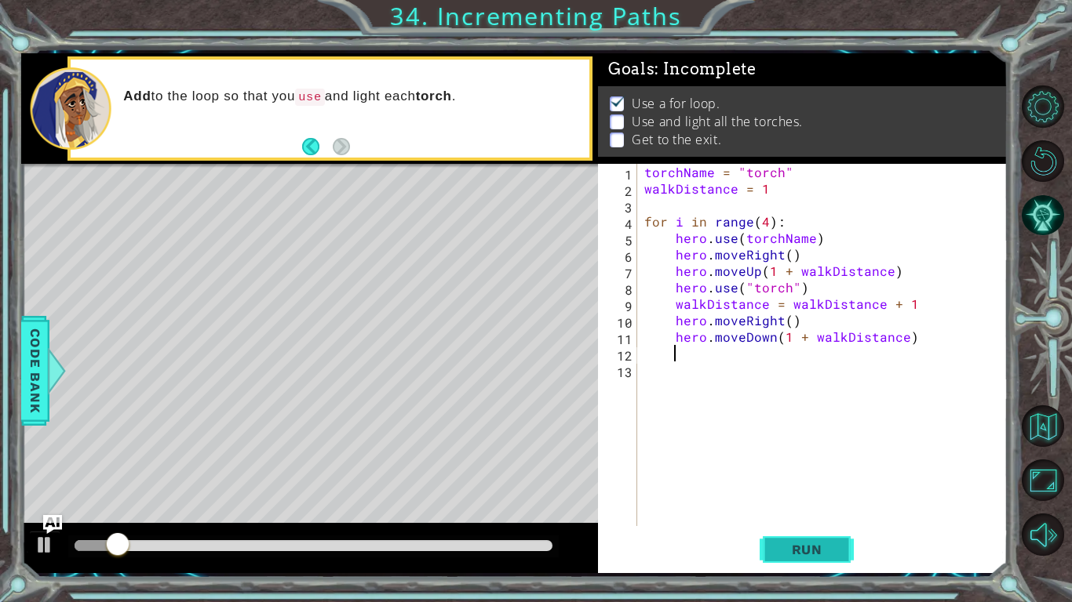
scroll to position [0, 1]
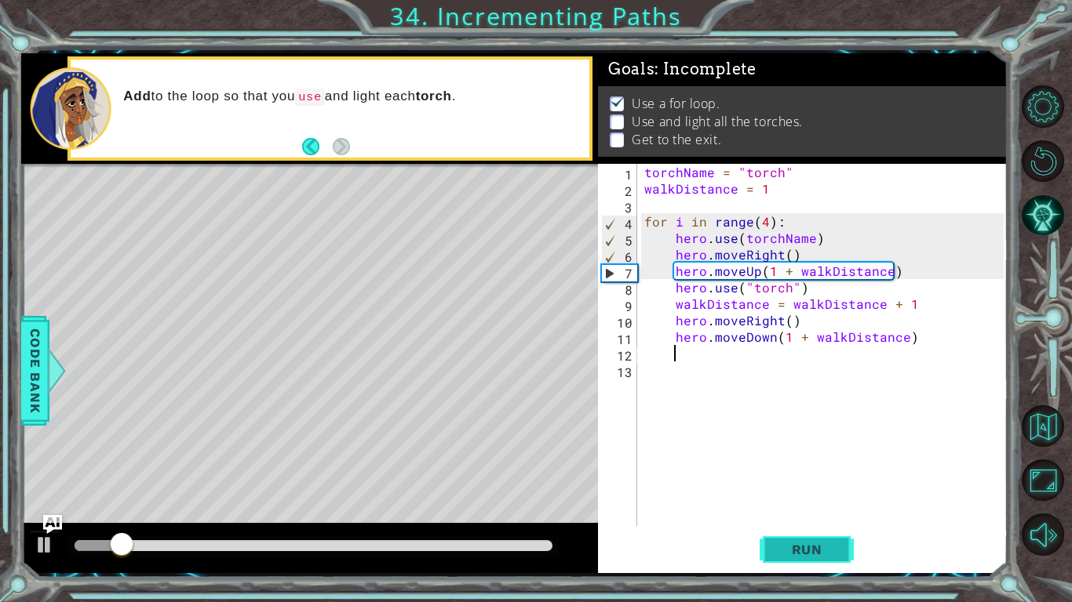
click at [805, 540] on button "Run" at bounding box center [806, 549] width 94 height 41
